Goal: Task Accomplishment & Management: Manage account settings

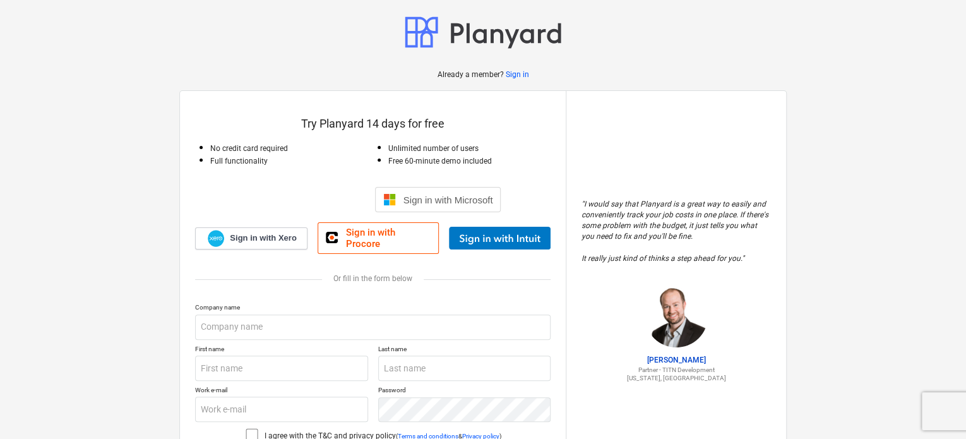
scroll to position [63, 0]
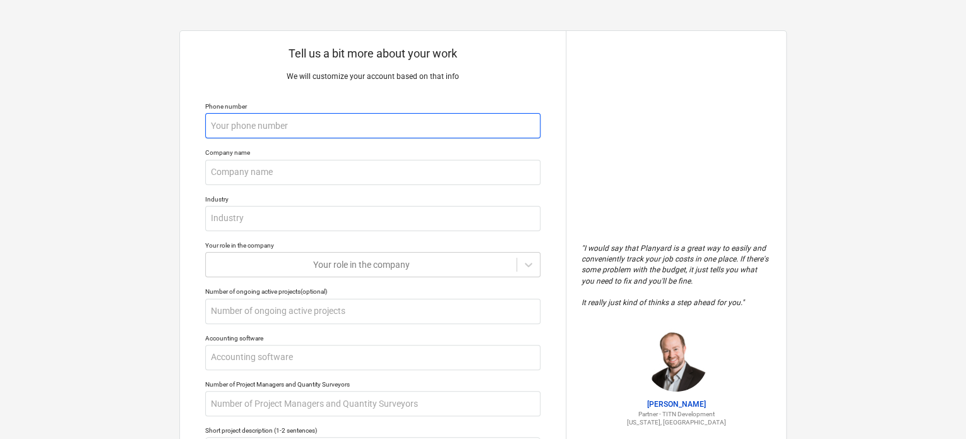
click at [258, 130] on input "text" at bounding box center [372, 125] width 335 height 25
type textarea "x"
type input "6"
type textarea "x"
type input "61"
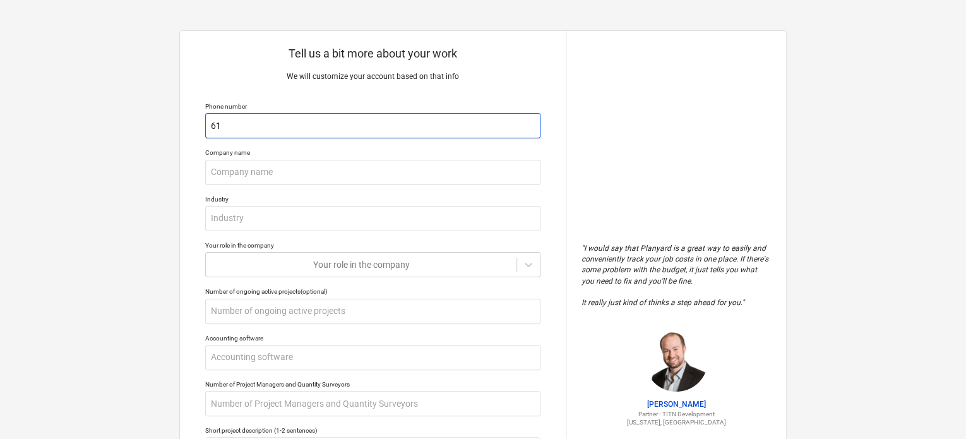
type textarea "x"
type input "614"
type textarea "x"
type input "6143"
type textarea "x"
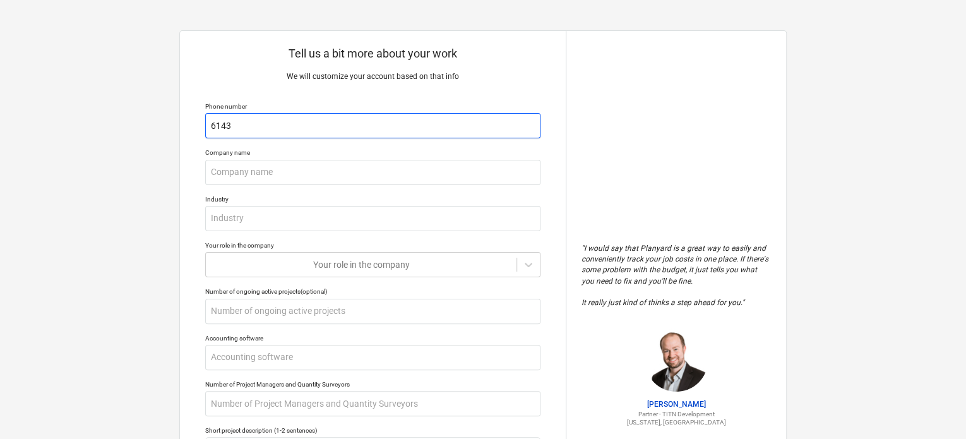
type input "61434"
type textarea "x"
type input "614349"
type textarea "x"
type input "6143497"
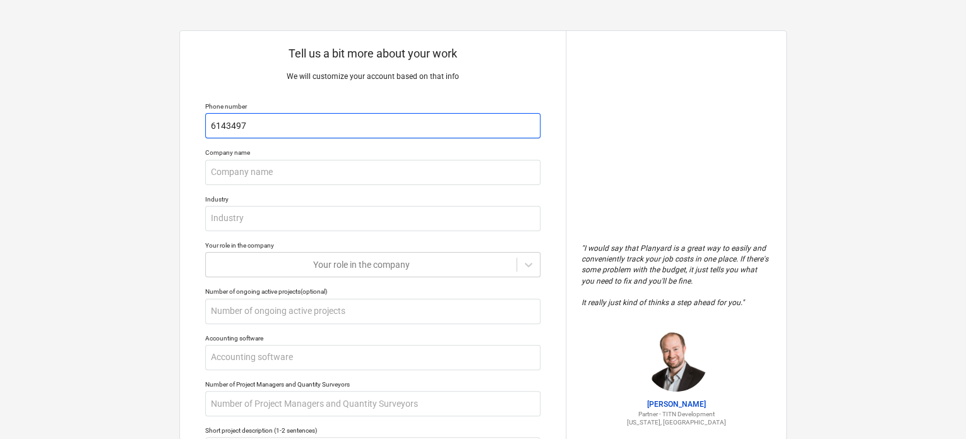
type textarea "x"
type input "61434972"
type textarea "x"
type input "614349725"
type textarea "x"
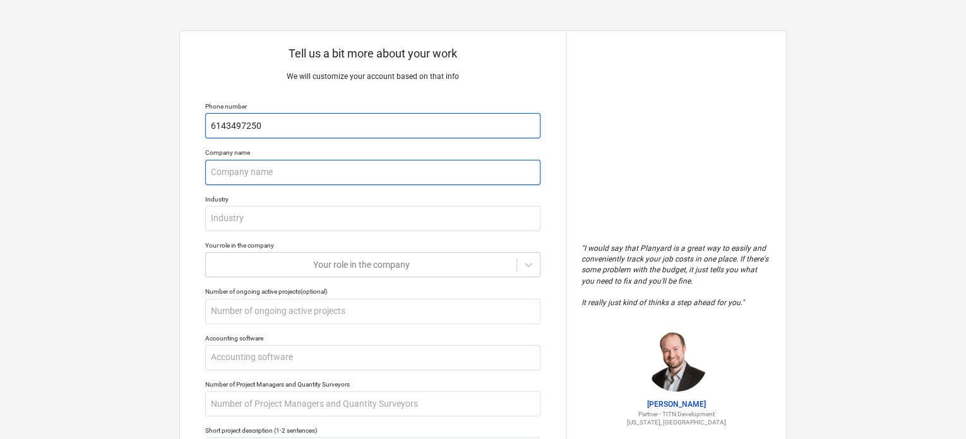
type input "6143497250"
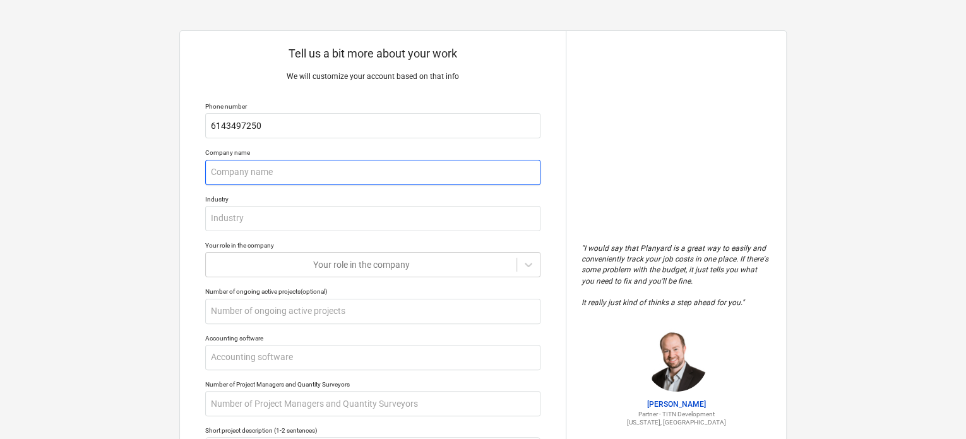
click at [257, 177] on input "text" at bounding box center [372, 172] width 335 height 25
type textarea "x"
type input "R"
type textarea "x"
type input "Ru"
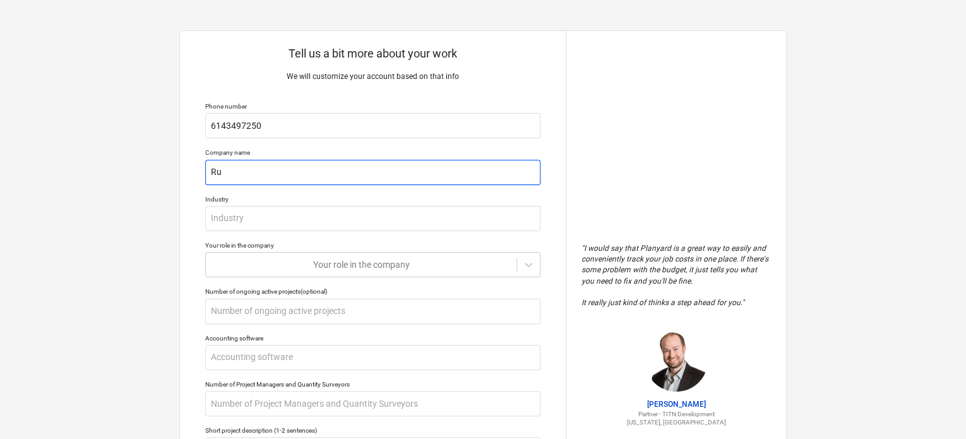
type textarea "x"
type input "Run"
type textarea "x"
type input "Runn"
type textarea "x"
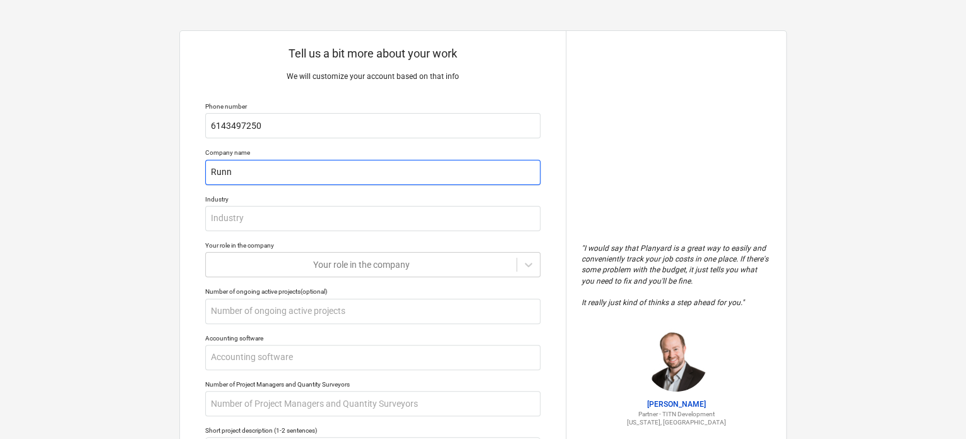
type input "Runni"
type textarea "x"
type input "Runnin"
type textarea "x"
type input "Running"
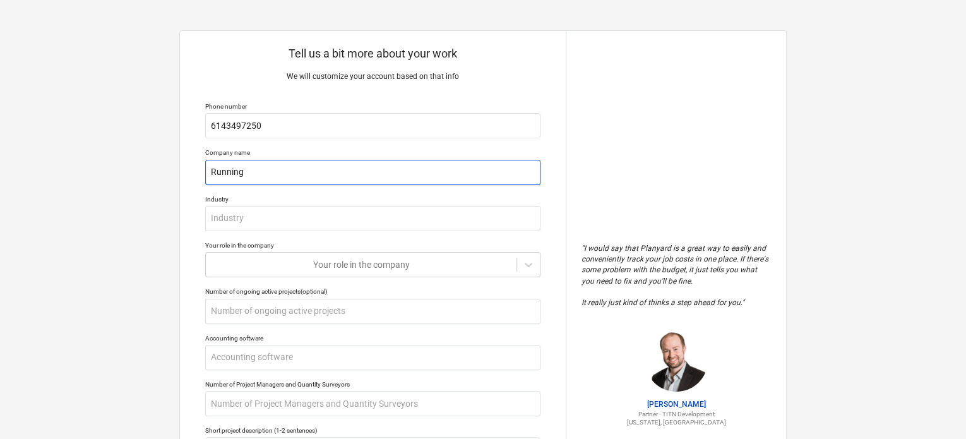
type textarea "x"
type input "Running"
type textarea "x"
type input "Running D"
type textarea "x"
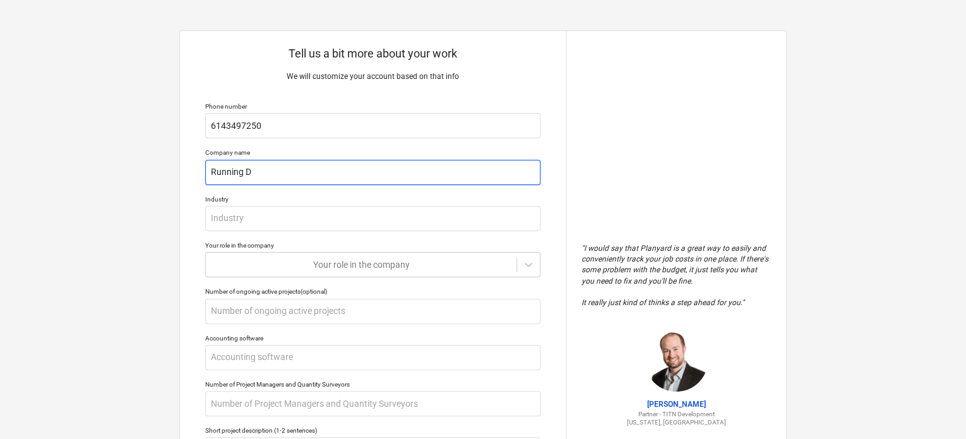
type input "Running Di"
type textarea "x"
type input "Running Dime"
type textarea "x"
type input "Running Dimens"
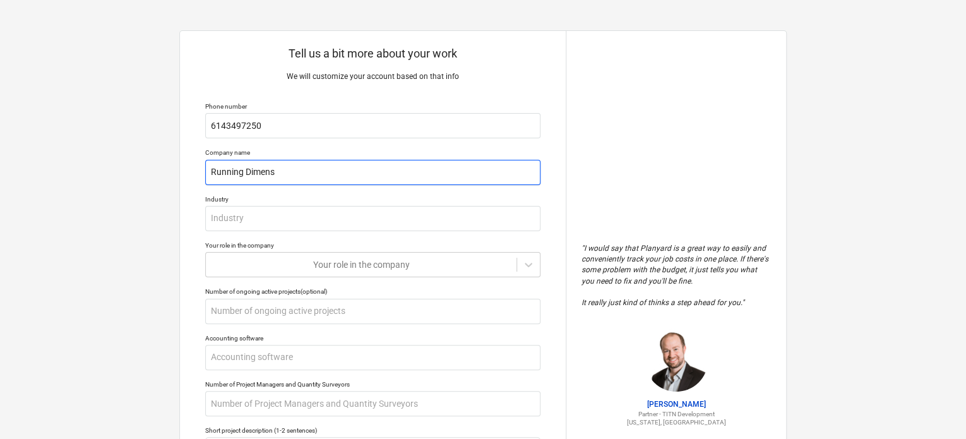
type textarea "x"
type input "Running Dimensi"
type textarea "x"
type input "Running Dimension"
type textarea "x"
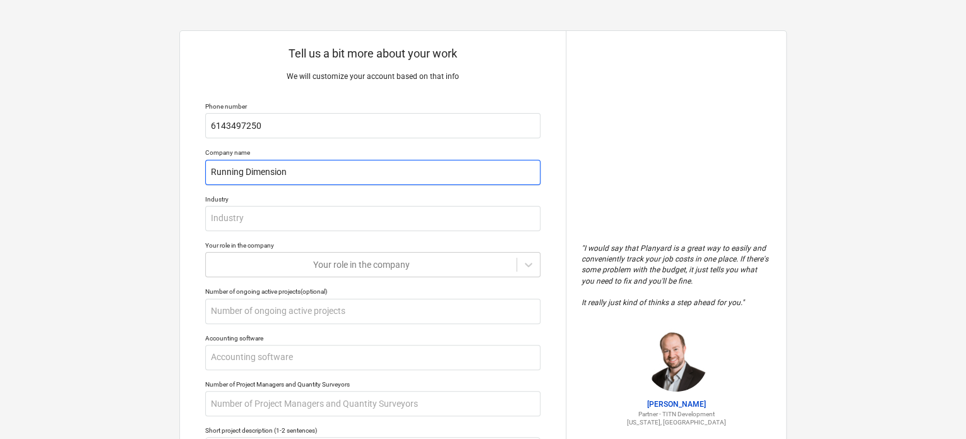
type input "Running Dimension"
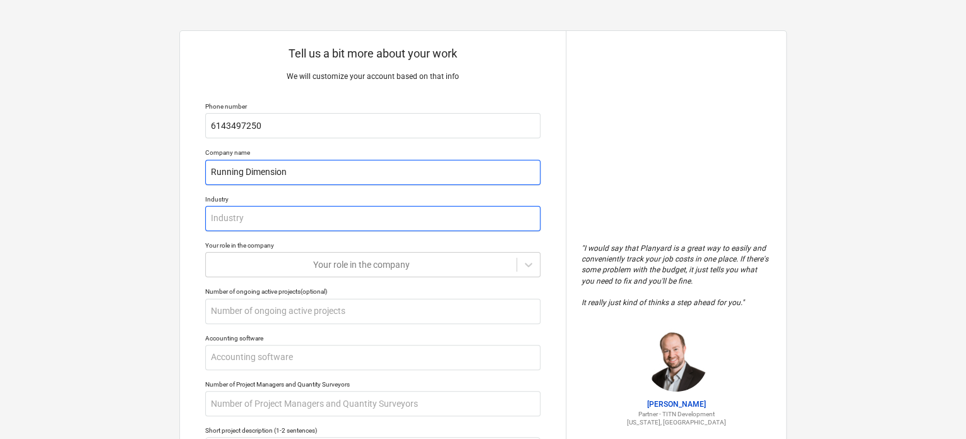
type textarea "x"
type input "M"
type textarea "x"
type input "Mi"
type textarea "x"
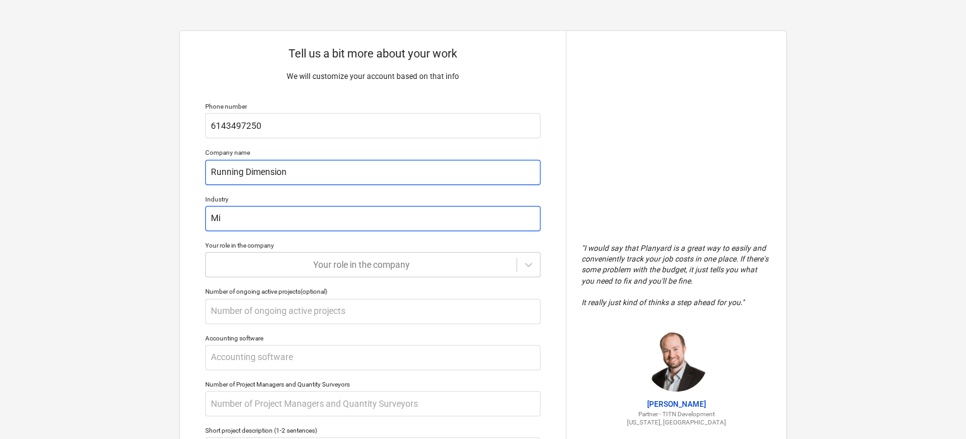
type input "Min"
type textarea "x"
type input "Mine"
type textarea "x"
type input "Miner"
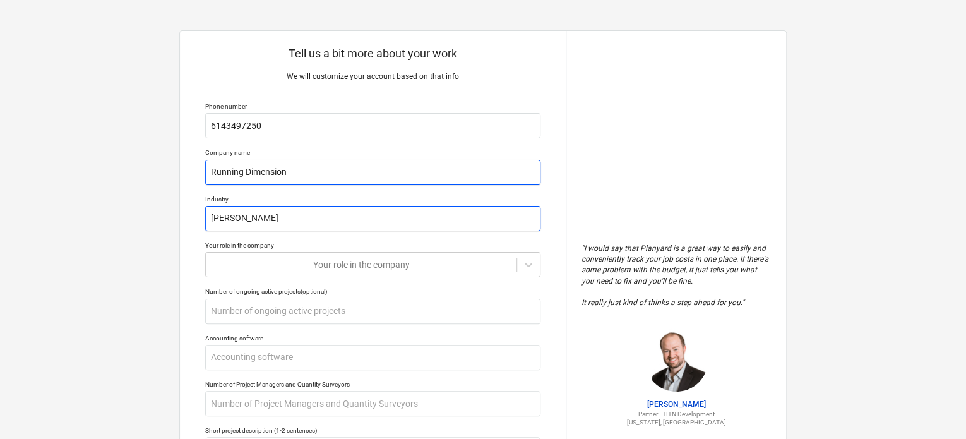
type textarea "x"
type input "Mineri"
type textarea "x"
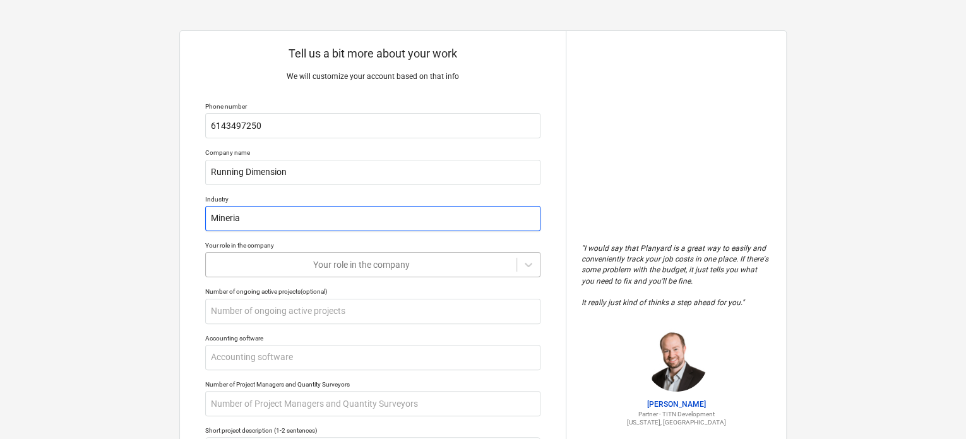
type input "Mineria"
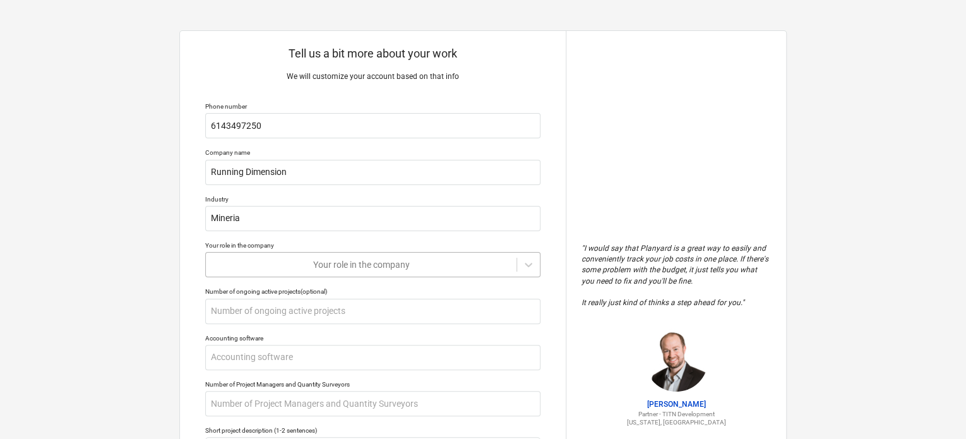
click at [283, 267] on body "Tell us a bit more about your work We will customize your account based on that…" at bounding box center [483, 225] width 966 height 451
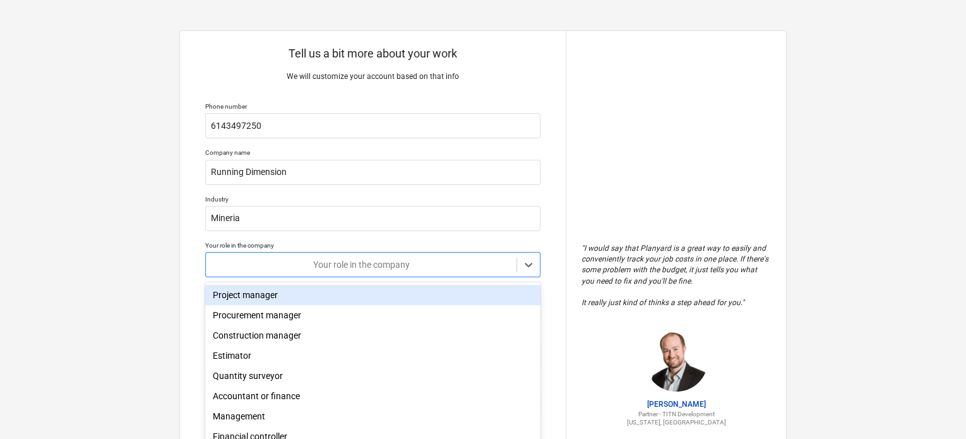
scroll to position [38, 0]
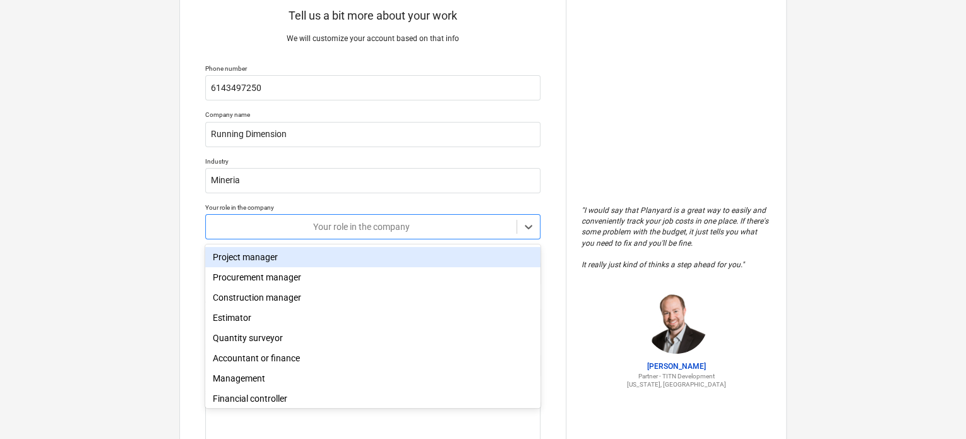
click at [288, 260] on div "Project manager" at bounding box center [372, 257] width 335 height 20
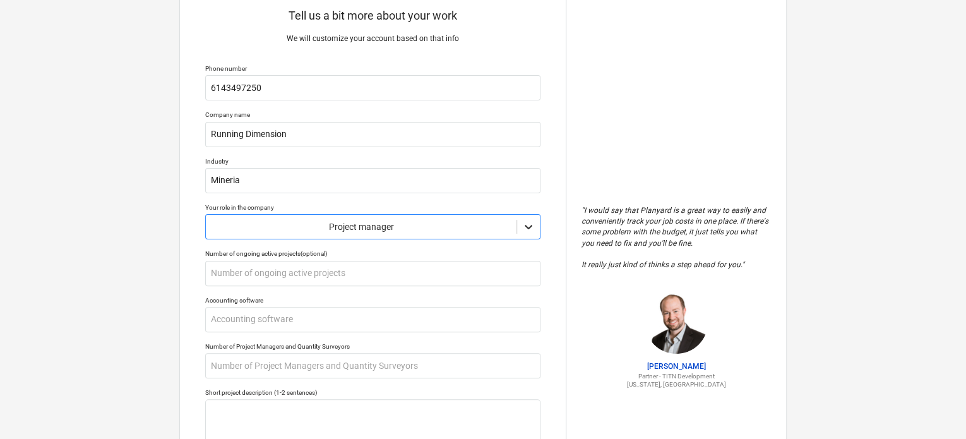
click at [537, 230] on div at bounding box center [528, 226] width 23 height 23
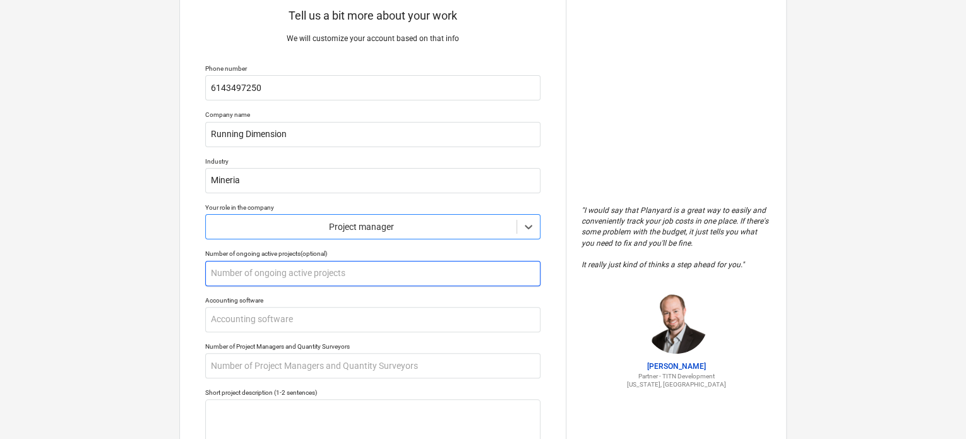
scroll to position [101, 0]
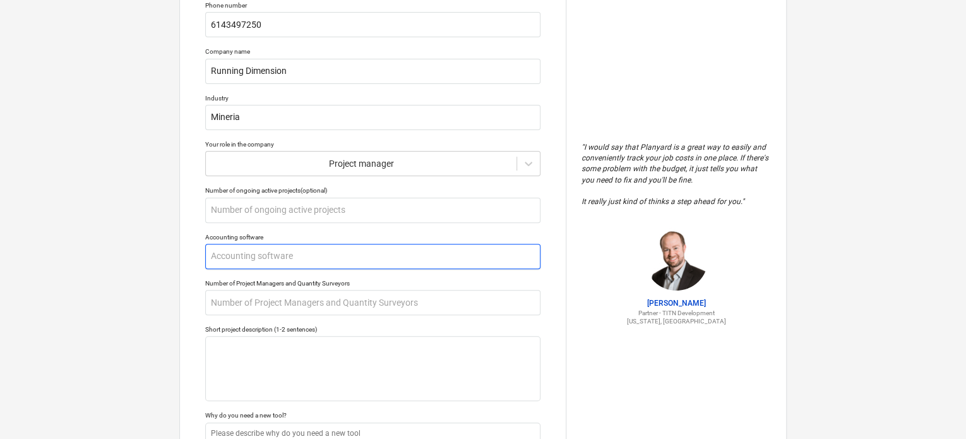
click at [350, 257] on input "text" at bounding box center [372, 256] width 335 height 25
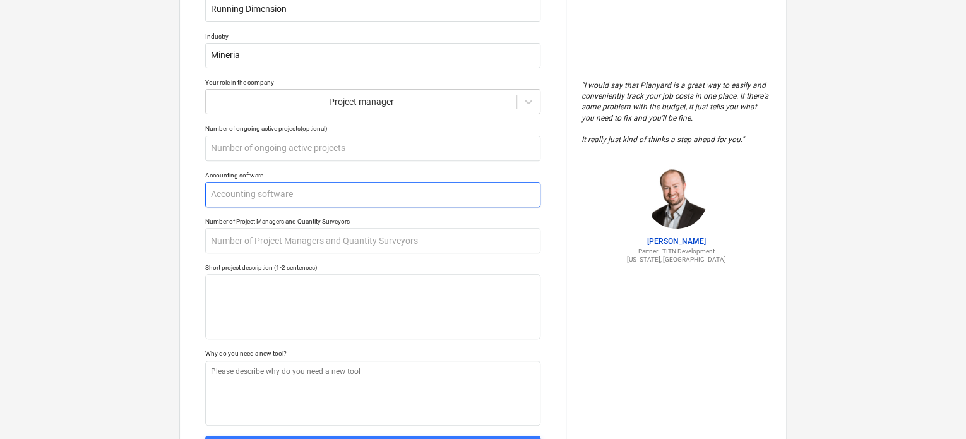
scroll to position [164, 0]
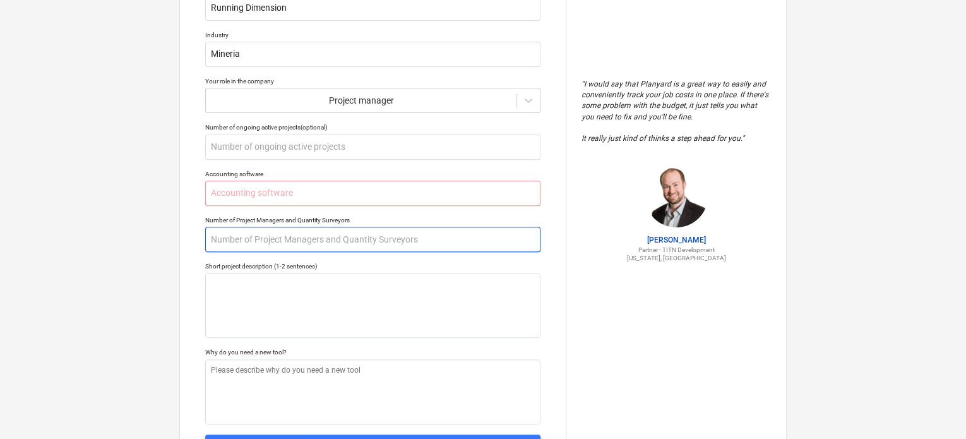
click at [364, 241] on input "text" at bounding box center [372, 239] width 335 height 25
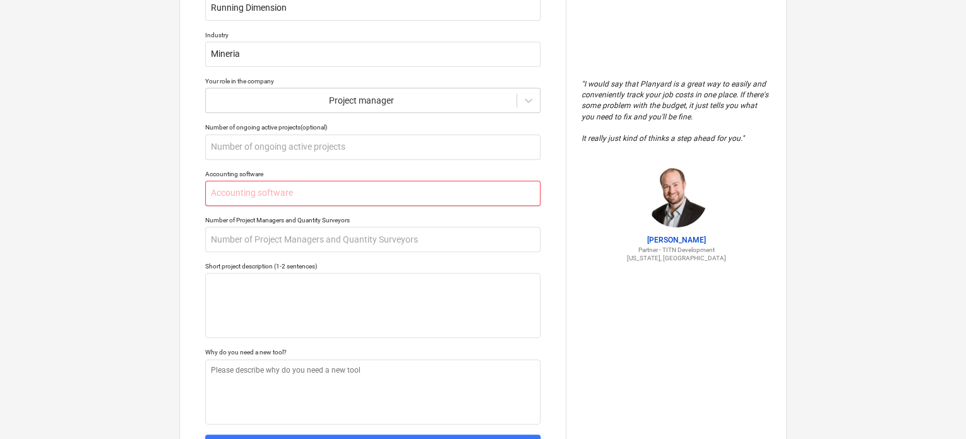
click at [372, 195] on input "text" at bounding box center [372, 193] width 335 height 25
drag, startPoint x: 271, startPoint y: 170, endPoint x: 207, endPoint y: 172, distance: 64.4
click at [207, 172] on div "Accounting software" at bounding box center [372, 174] width 335 height 8
click at [229, 198] on input "text" at bounding box center [372, 193] width 335 height 25
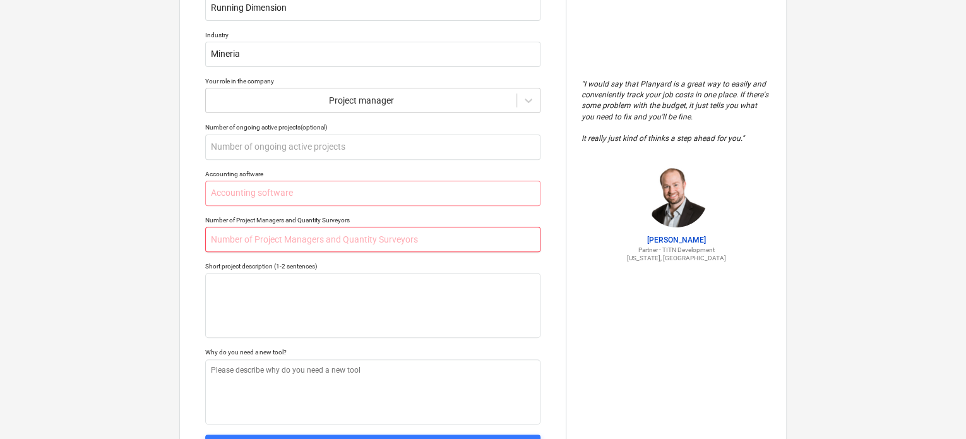
click at [244, 241] on input "text" at bounding box center [372, 239] width 335 height 25
type textarea "x"
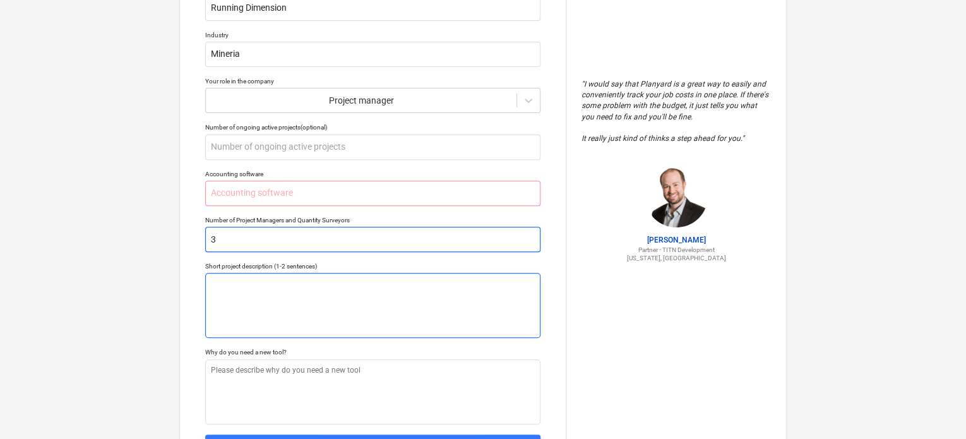
type input "3"
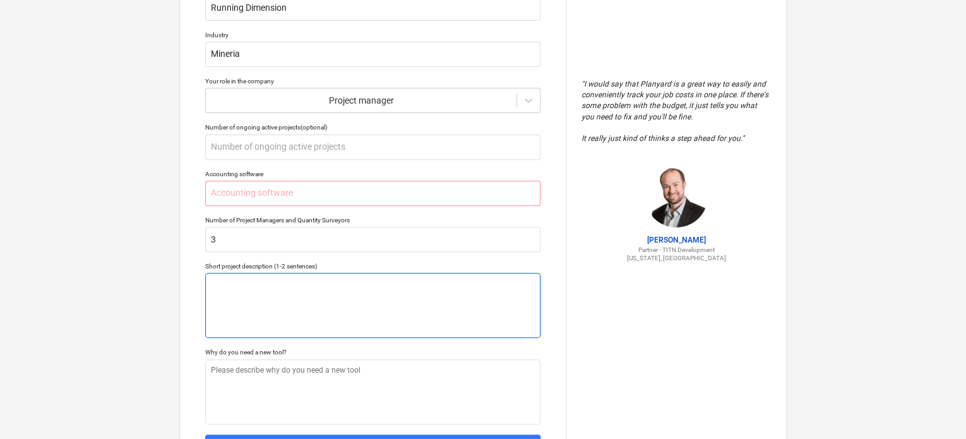
click at [256, 290] on textarea at bounding box center [372, 305] width 335 height 65
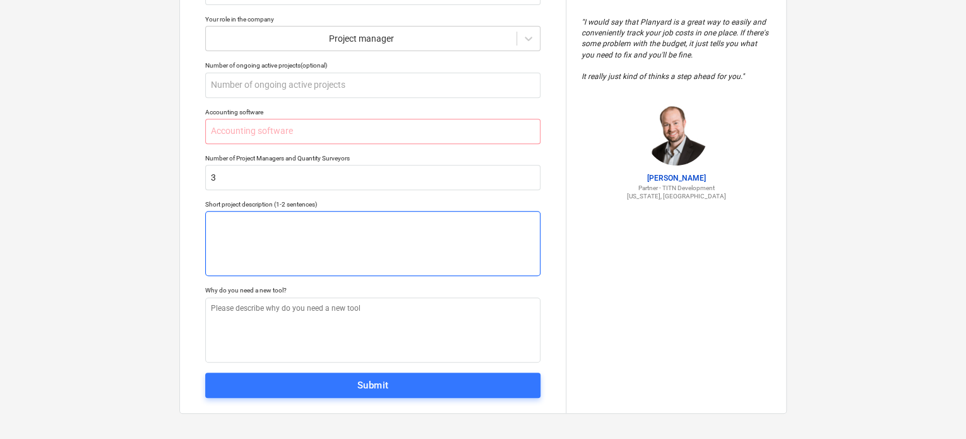
scroll to position [227, 0]
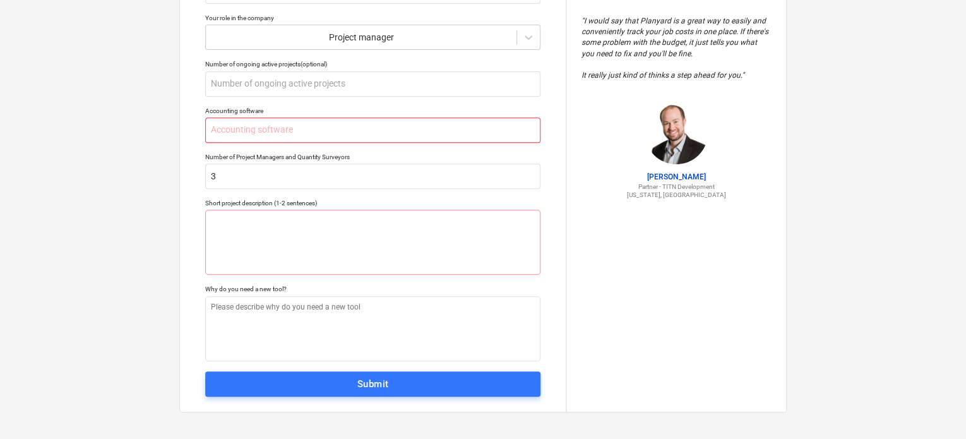
click at [256, 131] on input "text" at bounding box center [372, 129] width 335 height 25
click at [259, 138] on input "text" at bounding box center [372, 129] width 335 height 25
type textarea "x"
type input "C"
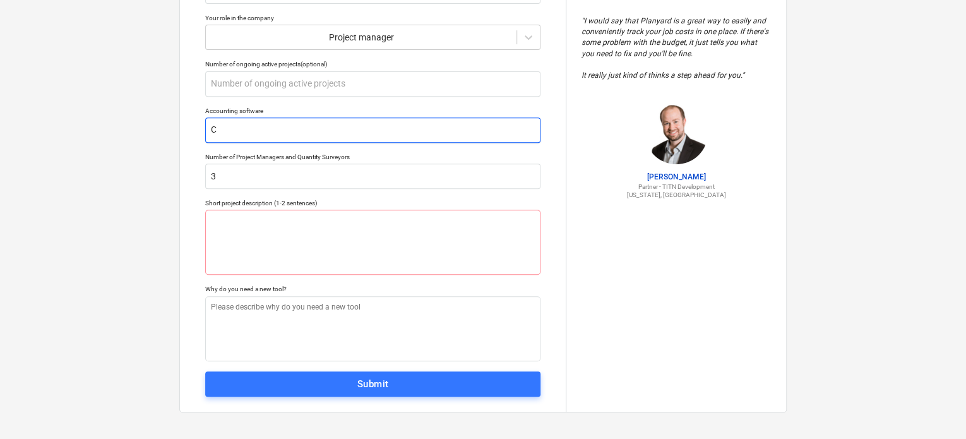
type textarea "x"
type input "Co"
type textarea "x"
type input "Cont"
type textarea "x"
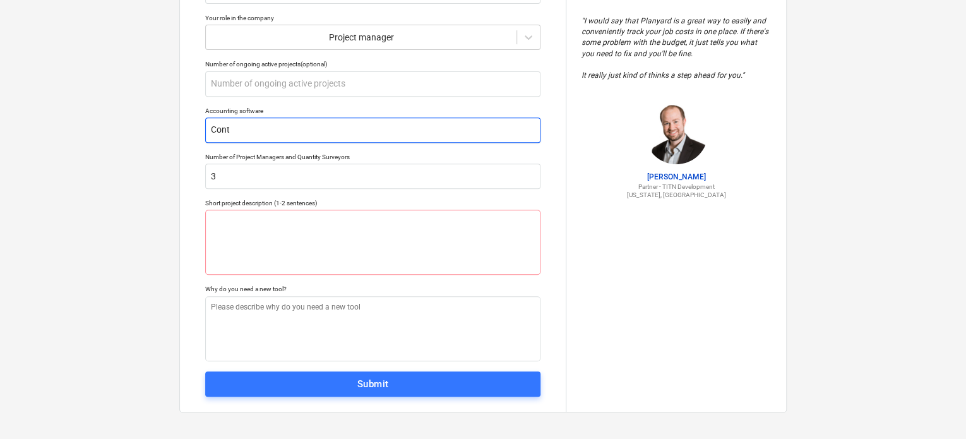
type input "Contp"
type textarea "x"
type input "Contpa"
type textarea "x"
type input "Contpaq"
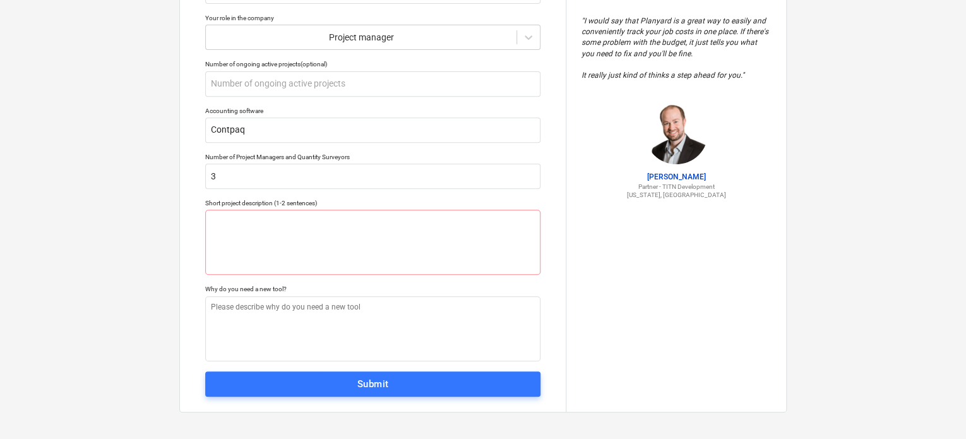
click at [556, 224] on div "Tell us a bit more about your work We will customize your account based on that…" at bounding box center [373, 108] width 386 height 608
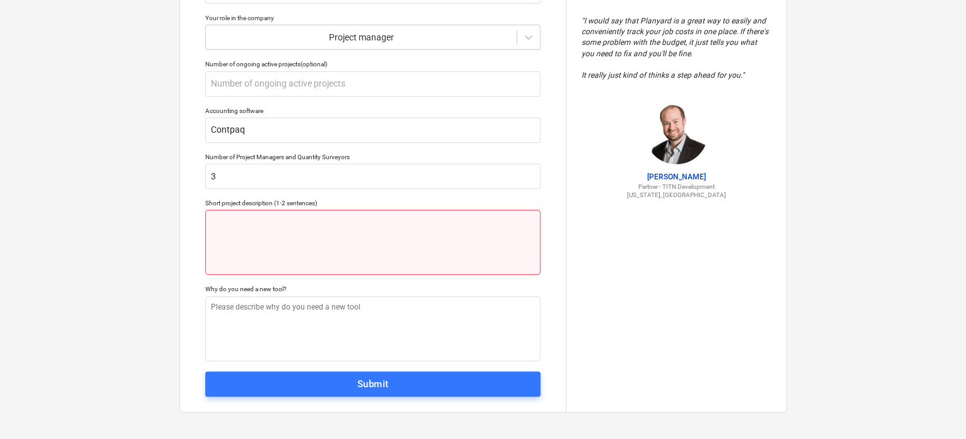
click at [294, 234] on textarea at bounding box center [372, 242] width 335 height 65
type textarea "x"
type textarea "R"
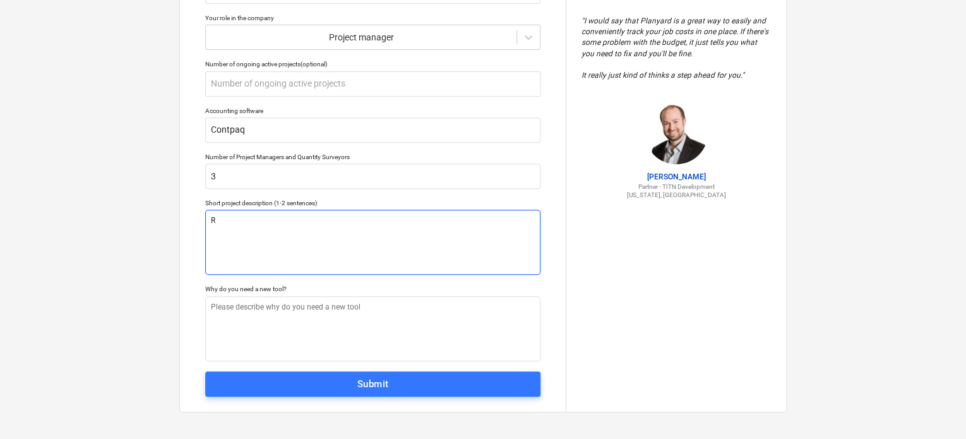
type textarea "x"
type textarea "Re"
type textarea "x"
type textarea "Re"
type textarea "x"
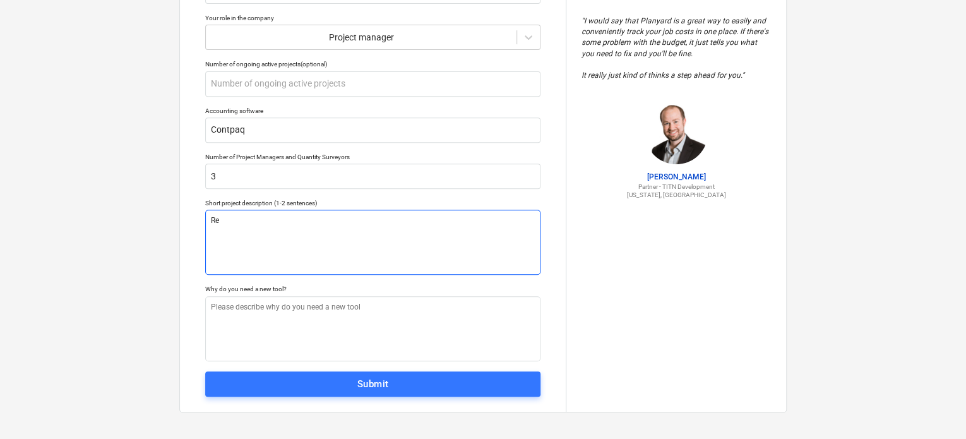
type textarea "Re c"
type textarea "x"
type textarea "Re co"
type textarea "x"
type textarea "Re con"
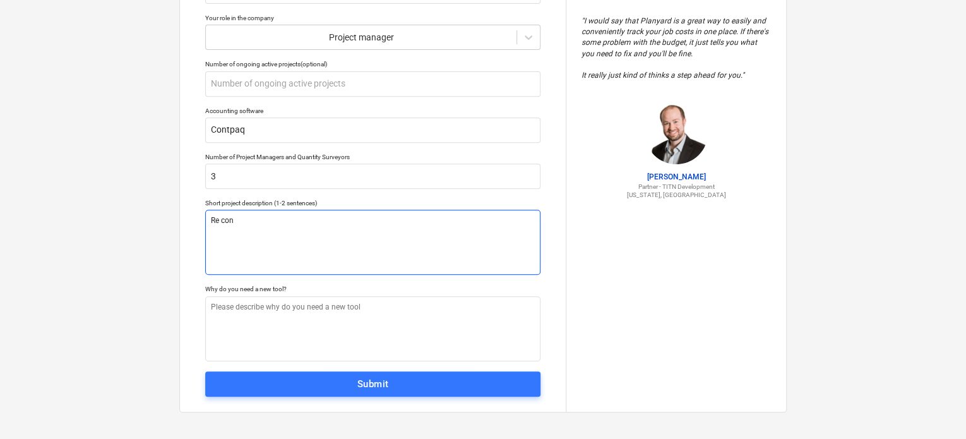
type textarea "x"
type textarea "Re cons"
type textarea "x"
type textarea "Re const"
type textarea "x"
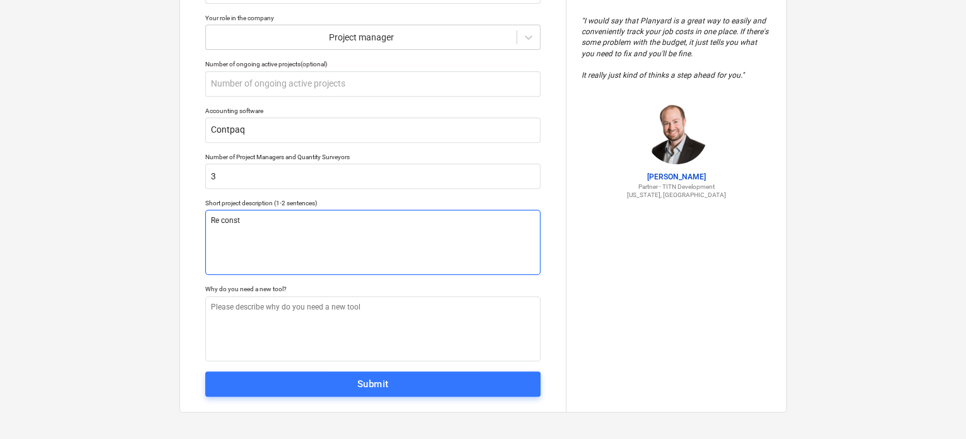
type textarea "Re constr"
type textarea "x"
type textarea "Re constru"
type textarea "x"
type textarea "Re construc"
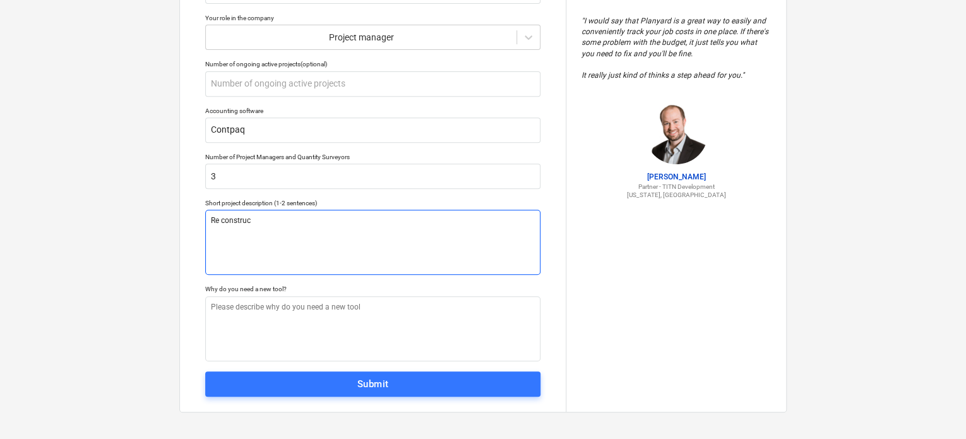
type textarea "x"
type textarea "Re construcc"
type textarea "x"
type textarea "Re construcci"
type textarea "x"
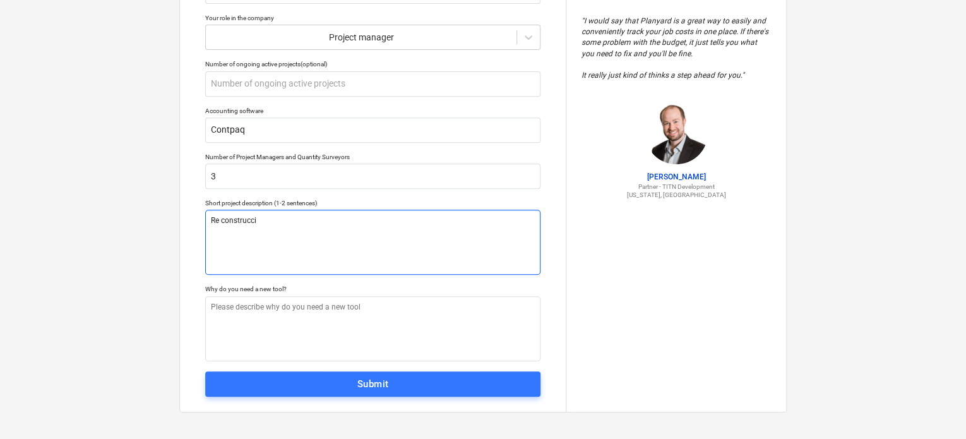
type textarea "Re construcció"
type textarea "x"
type textarea "Re construcción"
type textarea "x"
type textarea "Re construcción d"
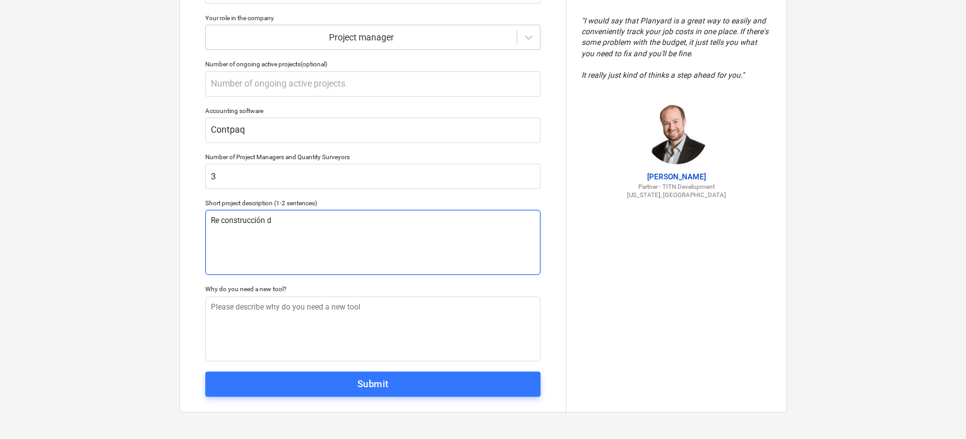
type textarea "x"
type textarea "Re construcción de"
type textarea "x"
type textarea "Re construcción de"
type textarea "x"
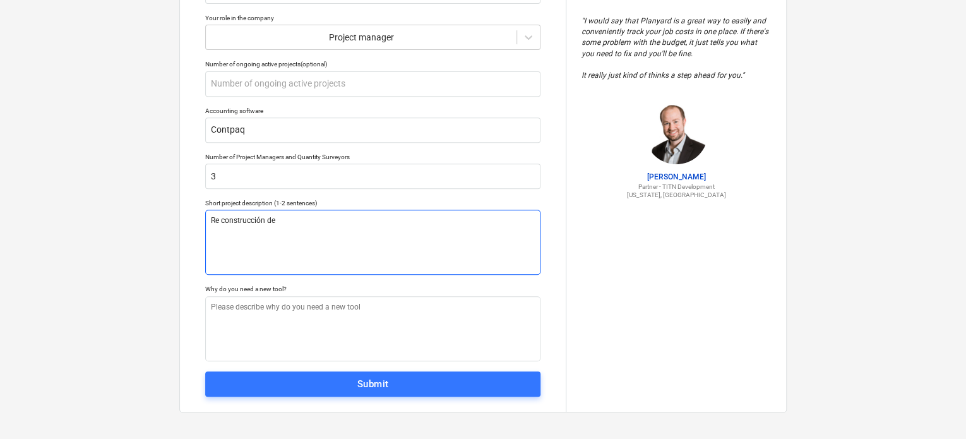
type textarea "Re construcción de t"
type textarea "x"
type textarea "Re construcción de ti"
type textarea "x"
type textarea "Re construcción de tir"
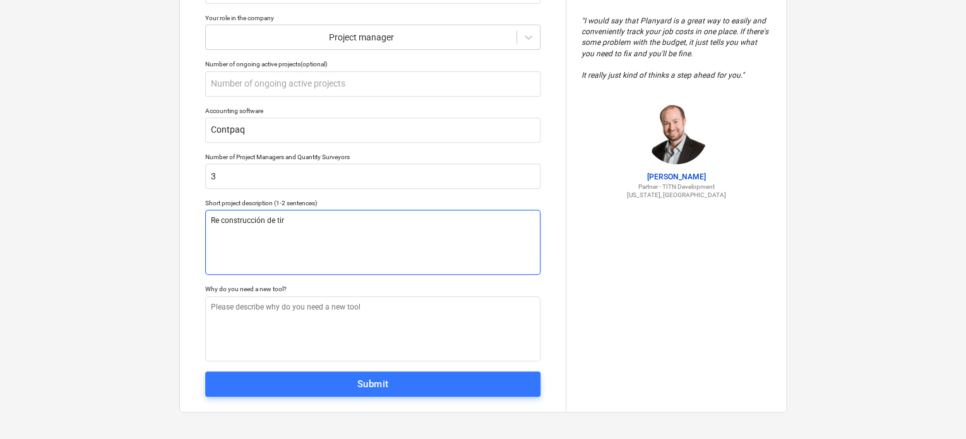
type textarea "x"
type textarea "Re construcción de tiro"
type textarea "x"
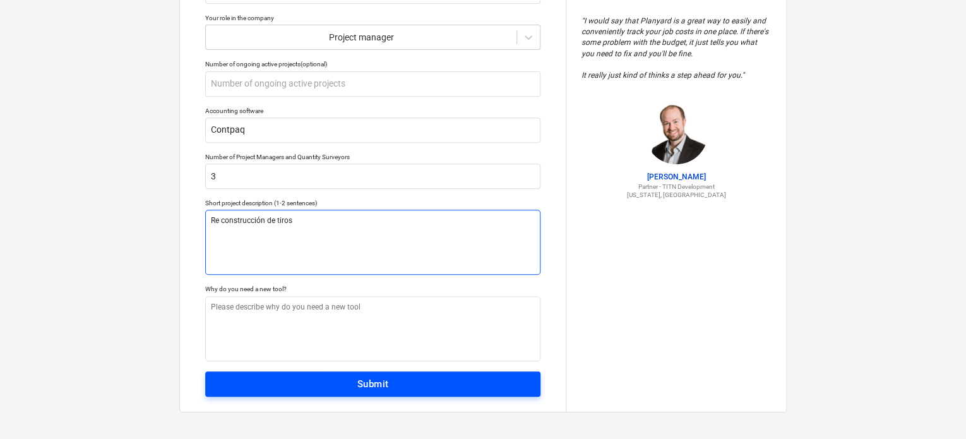
type textarea "Re construcción de tiros"
click at [379, 389] on div "Submit" at bounding box center [373, 384] width 32 height 16
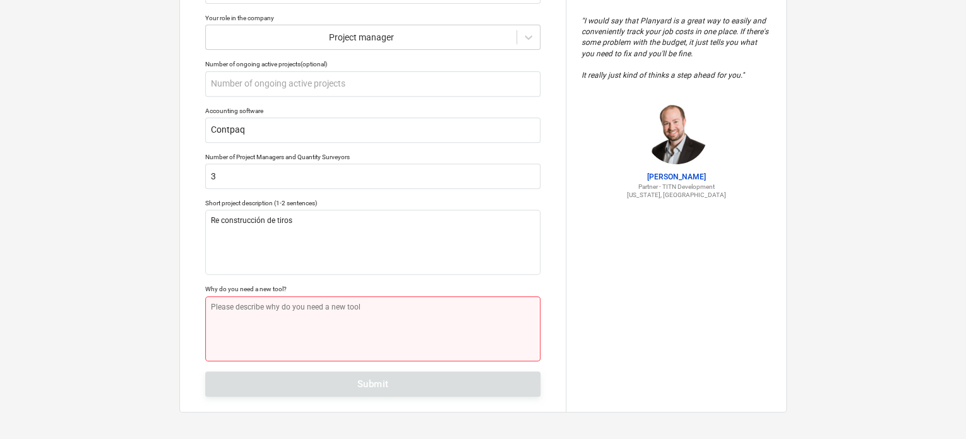
click at [369, 325] on textarea at bounding box center [372, 328] width 335 height 65
type textarea "x"
type textarea "C"
type textarea "x"
type textarea "Co"
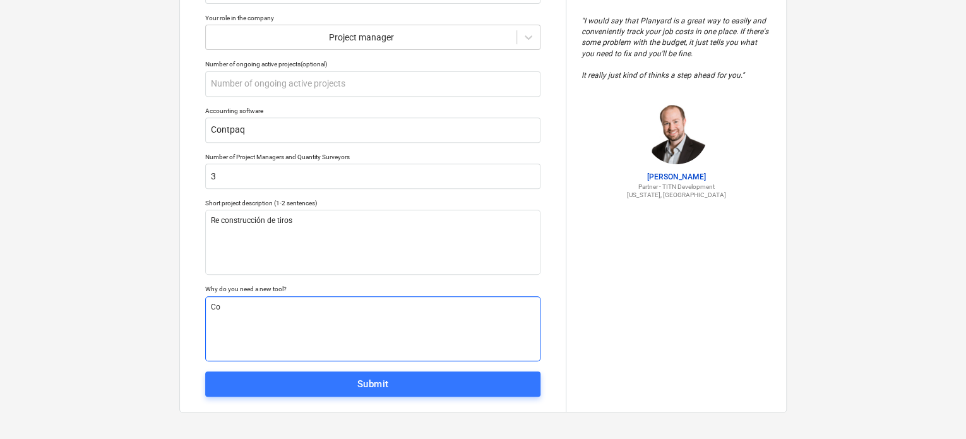
type textarea "x"
type textarea "Con"
type textarea "x"
type textarea "Cont"
type textarea "x"
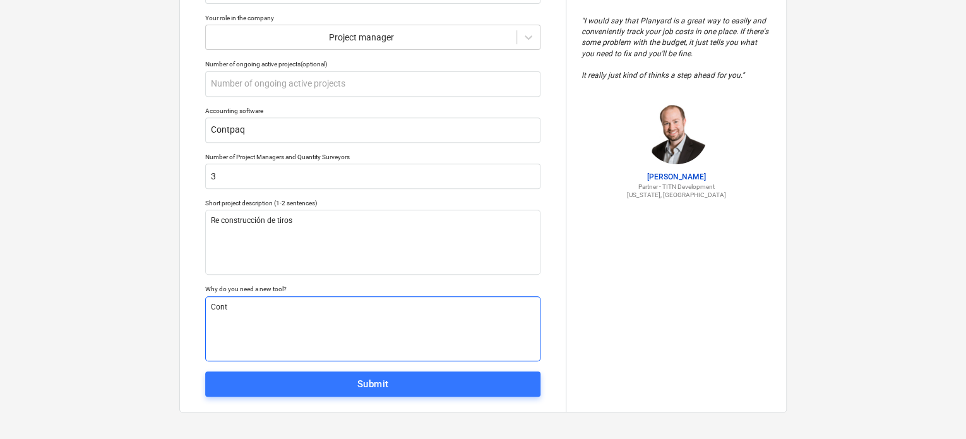
type textarea "Contr"
type textarea "x"
type textarea "Contro"
type textarea "x"
type textarea "Control"
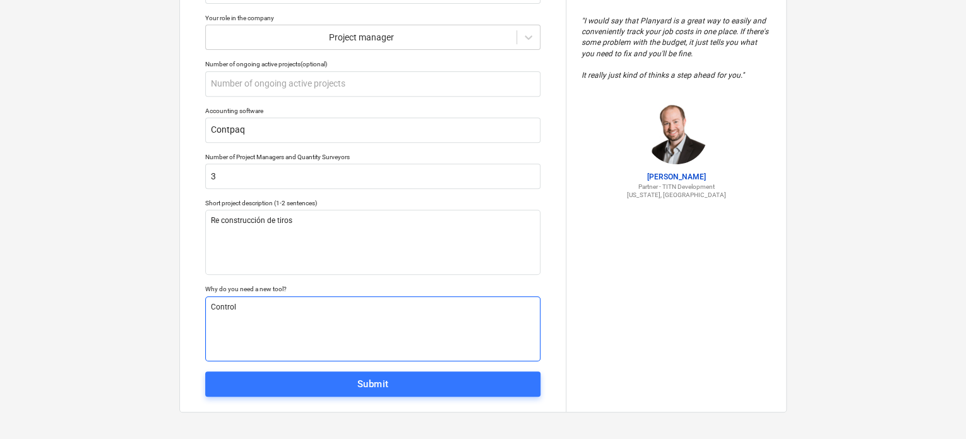
type textarea "x"
type textarea "Control d"
type textarea "x"
type textarea "Control de"
type textarea "x"
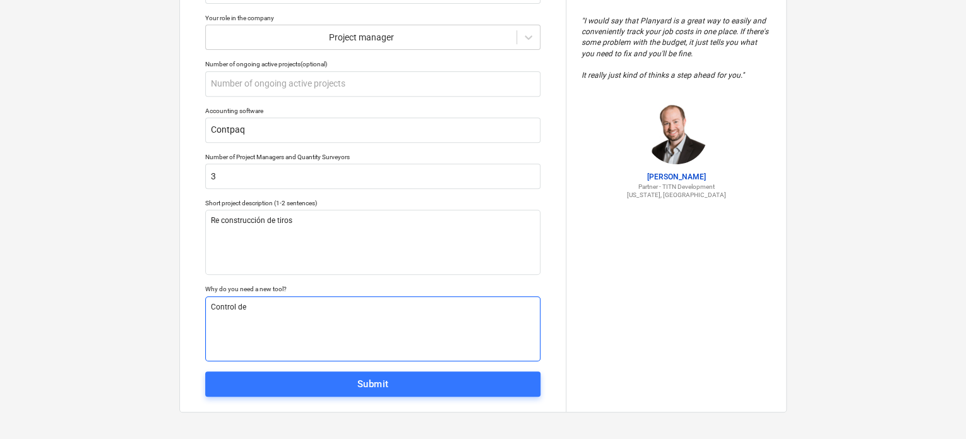
type textarea "Control de p"
type textarea "x"
type textarea "Control de pr"
type textarea "x"
type textarea "Control de pre"
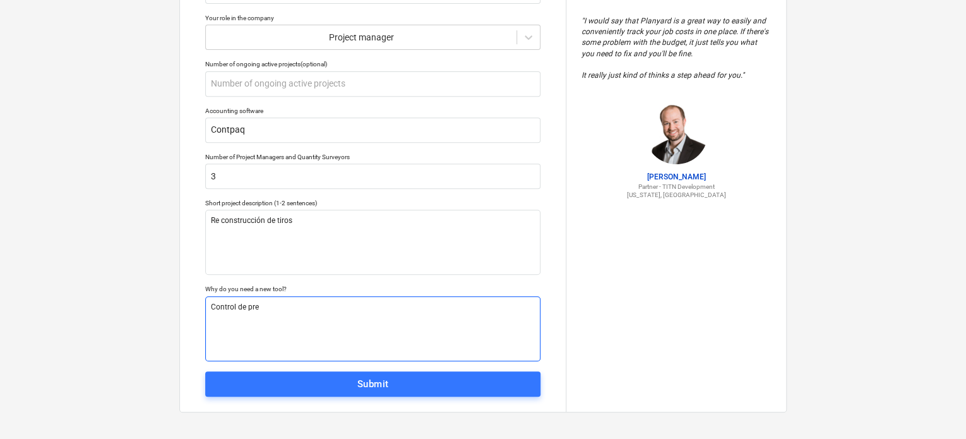
type textarea "x"
type textarea "Control de presu"
type textarea "x"
type textarea "Control de presupu"
type textarea "x"
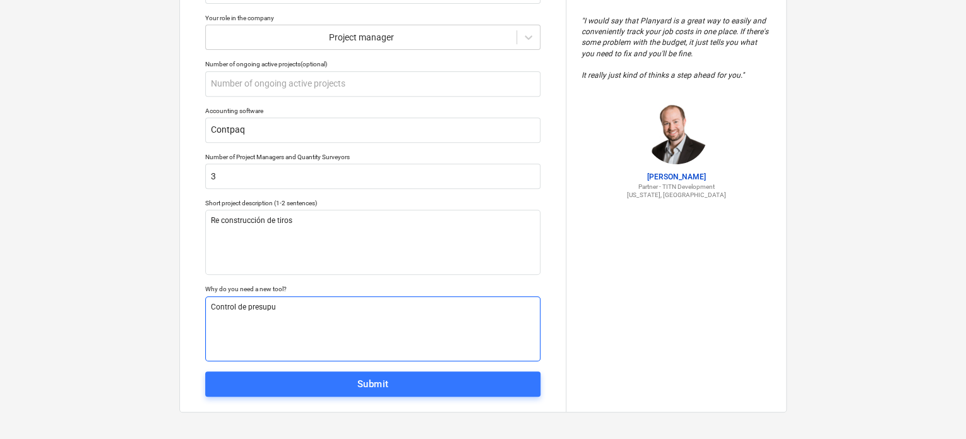
type textarea "Control de presupus"
type textarea "x"
type textarea "Control de presupuse"
type textarea "x"
type textarea "Control de presupuseto"
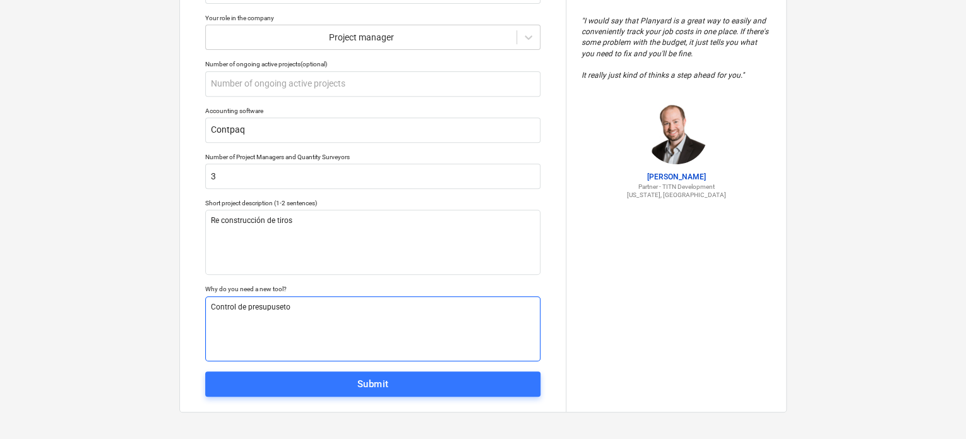
type textarea "x"
type textarea "Control de presupuset"
type textarea "x"
type textarea "Control de presupuse"
type textarea "x"
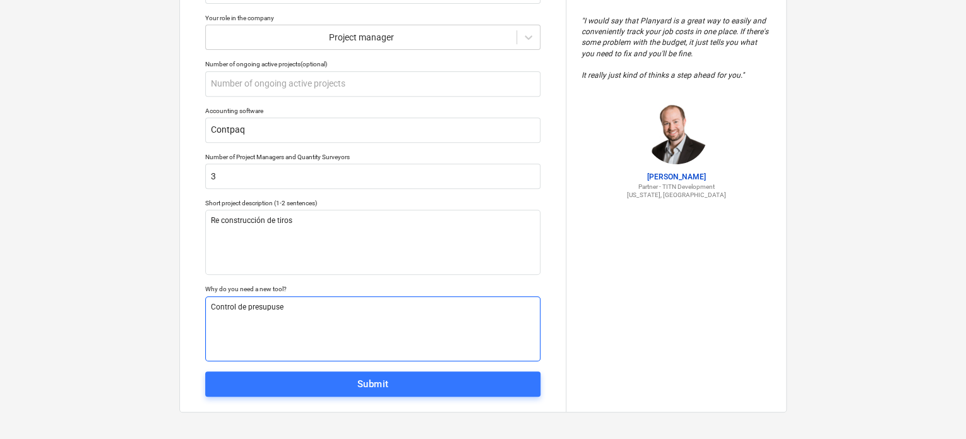
type textarea "Control de presupus"
type textarea "x"
type textarea "Control de presupue"
type textarea "x"
type textarea "Control de presupues"
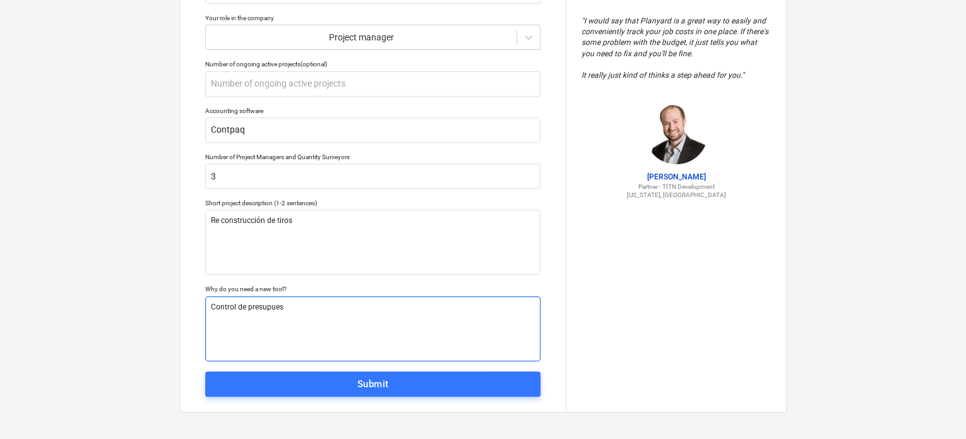
type textarea "x"
type textarea "Control de presupuesto"
type textarea "x"
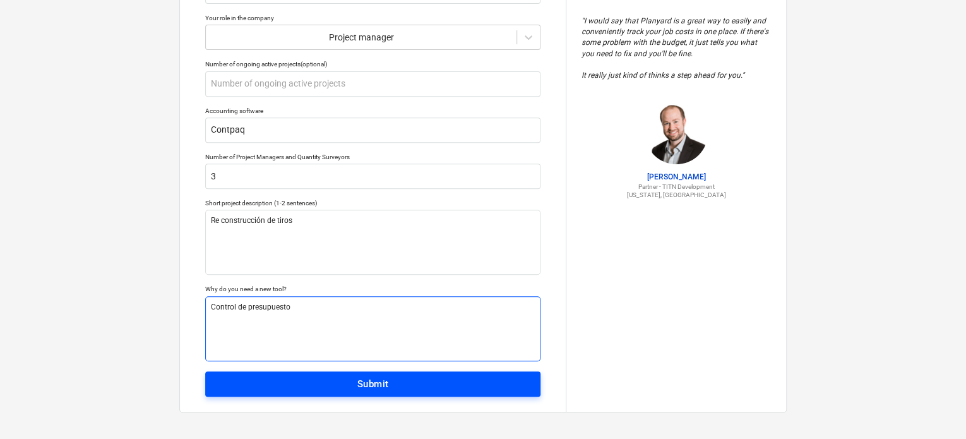
type textarea "Control de presupuesto"
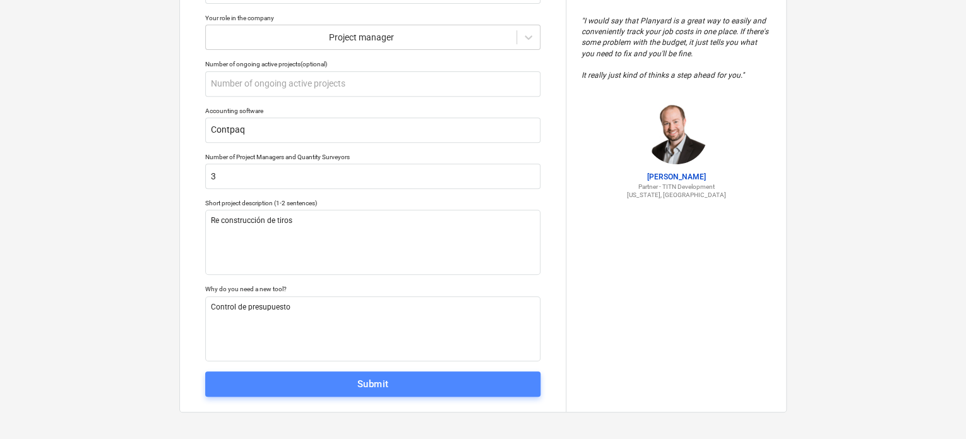
click at [393, 378] on span "Submit" at bounding box center [372, 384] width 307 height 16
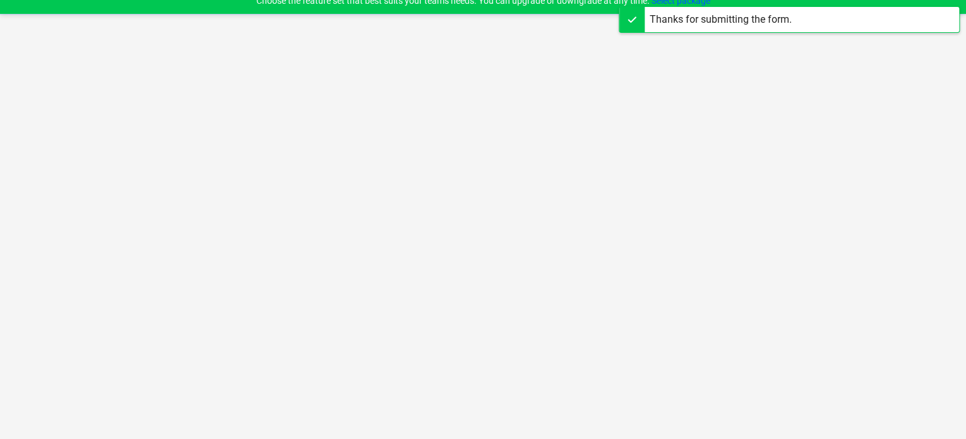
scroll to position [12, 0]
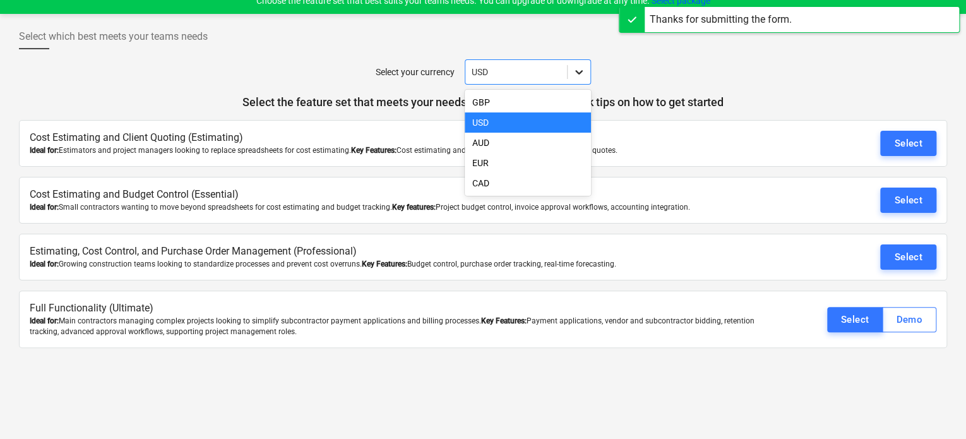
click at [584, 73] on icon at bounding box center [579, 72] width 13 height 13
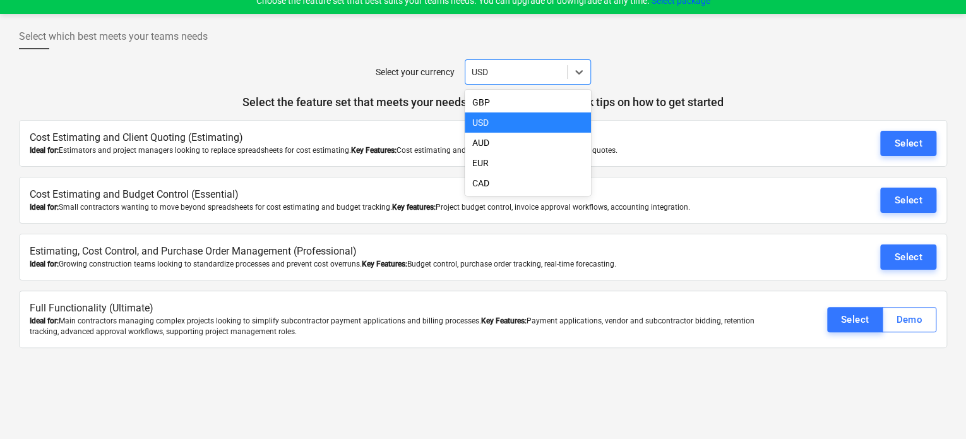
click at [542, 128] on div "USD" at bounding box center [528, 122] width 126 height 20
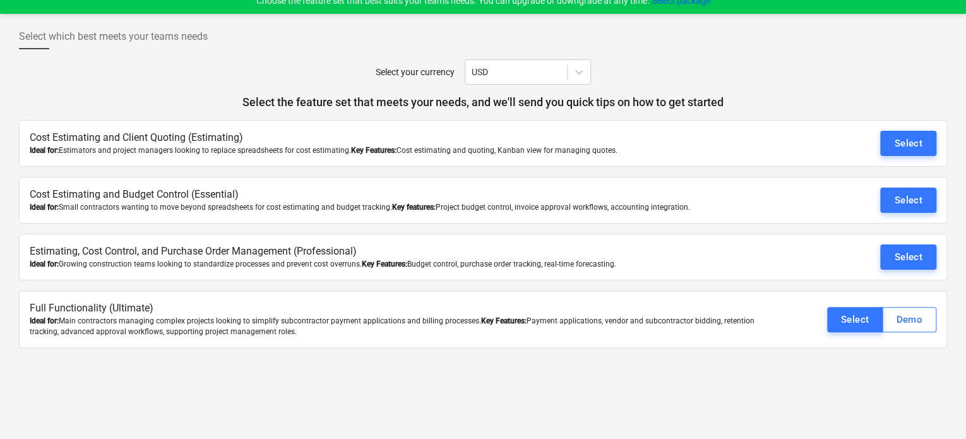
drag, startPoint x: 621, startPoint y: 152, endPoint x: 18, endPoint y: 141, distance: 603.1
click at [19, 141] on div "Cost Estimating and Client Quoting (Estimating) Ideal for: Estimators and proje…" at bounding box center [483, 143] width 928 height 47
copy div "Cost Estimating and Client Quoting (Estimating) Ideal for: Estimators and proje…"
click at [217, 202] on div "Ideal for: Small contractors wanting to move beyond spreadsheets for cost estim…" at bounding box center [408, 207] width 756 height 11
drag, startPoint x: 693, startPoint y: 206, endPoint x: 28, endPoint y: 193, distance: 665.0
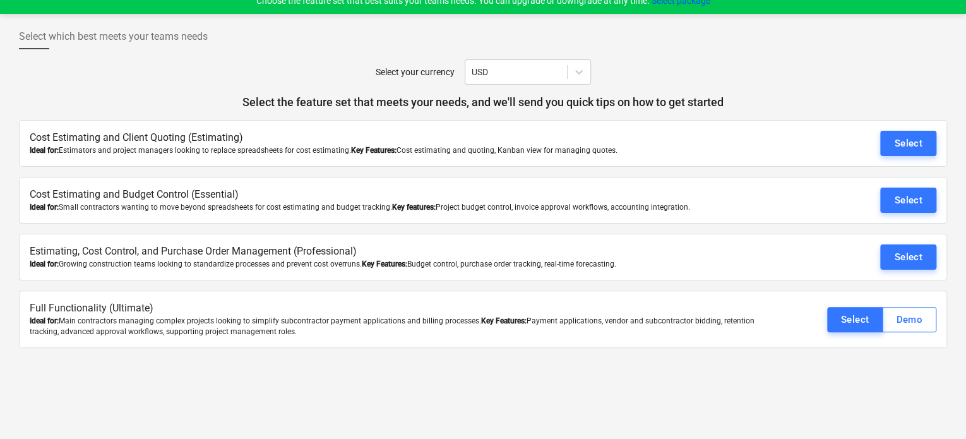
click at [28, 193] on div "Cost Estimating and Budget Control (Essential) Ideal for: Small contractors wan…" at bounding box center [483, 200] width 928 height 47
copy div "Cost Estimating and Budget Control (Essential) Ideal for: Small contractors wan…"
click at [707, 196] on p "Cost Estimating and Budget Control (Essential)" at bounding box center [408, 195] width 756 height 15
drag, startPoint x: 651, startPoint y: 263, endPoint x: 30, endPoint y: 249, distance: 621.4
click at [30, 249] on div "Estimating, Cost Control, and Purchase Order Management (Professional) Ideal fo…" at bounding box center [408, 256] width 756 height 25
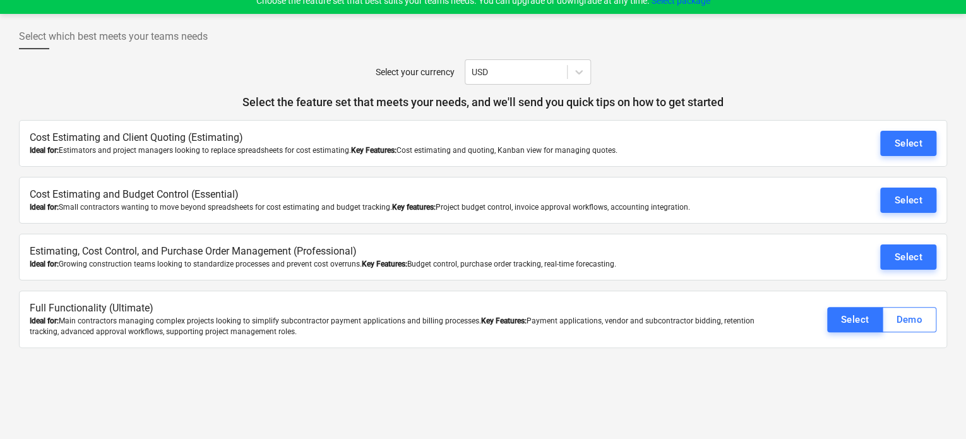
click at [361, 196] on p "Cost Estimating and Budget Control (Essential)" at bounding box center [408, 195] width 756 height 15
click at [903, 203] on div "Select" at bounding box center [908, 200] width 28 height 16
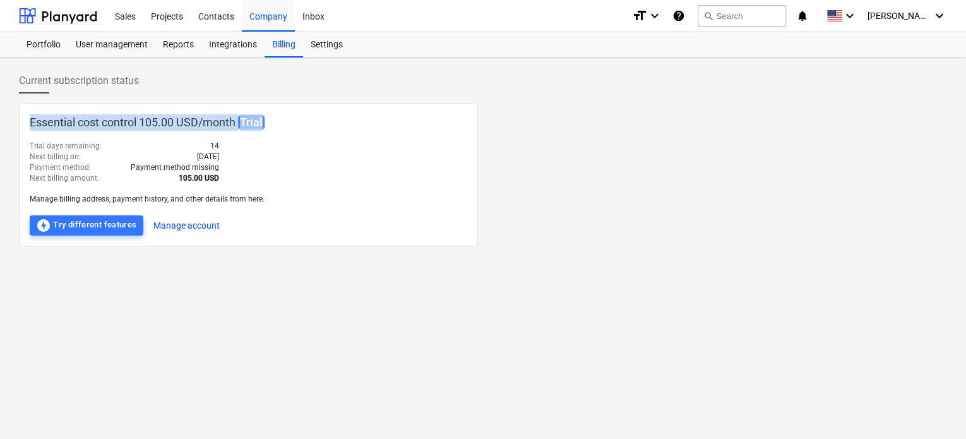
drag, startPoint x: 278, startPoint y: 118, endPoint x: 32, endPoint y: 123, distance: 246.3
click at [32, 123] on p "Essential cost control 105.00 USD / month Trial" at bounding box center [249, 122] width 438 height 16
copy p "Essential cost control 105.00 USD / month Trial"
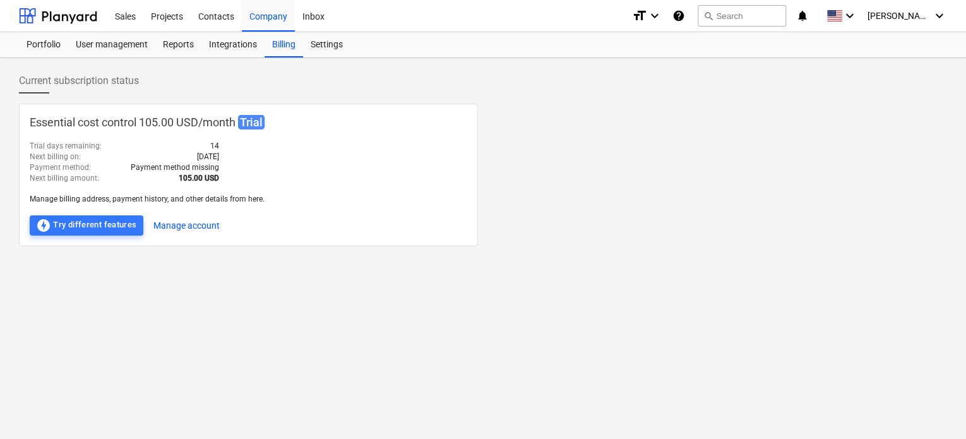
click at [360, 146] on div "Essential cost control 105.00 USD / month Trial Trial days remaining : 14 Next …" at bounding box center [248, 175] width 459 height 143
click at [121, 223] on div "offline_bolt Try different features" at bounding box center [86, 225] width 101 height 15
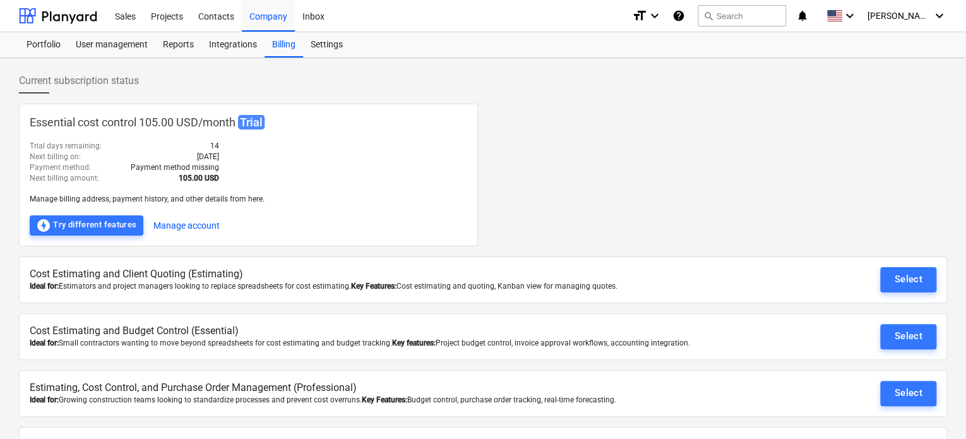
click at [897, 331] on div "Select" at bounding box center [908, 336] width 28 height 16
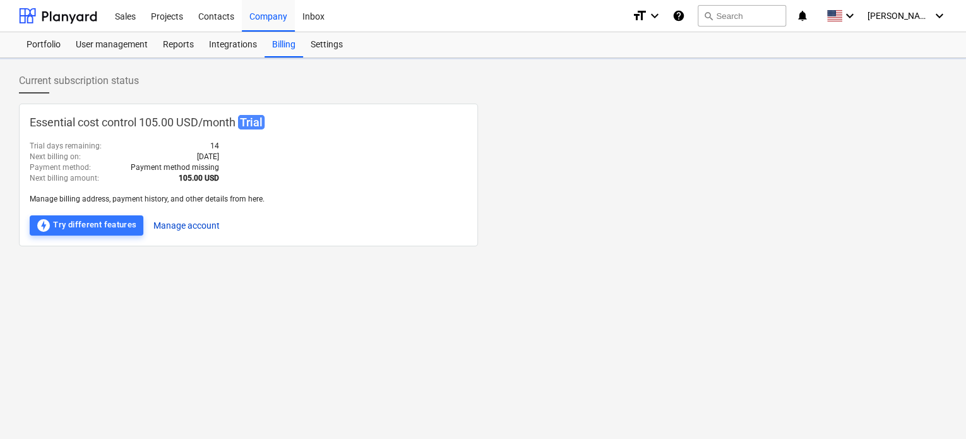
click at [197, 225] on button "Manage account" at bounding box center [186, 225] width 66 height 20
click at [627, 232] on div "Essential cost control 105.00 USD / month Trial Trial days remaining : 14 Next …" at bounding box center [483, 175] width 928 height 143
click at [857, 12] on icon "keyboard_arrow_down" at bounding box center [849, 15] width 15 height 15
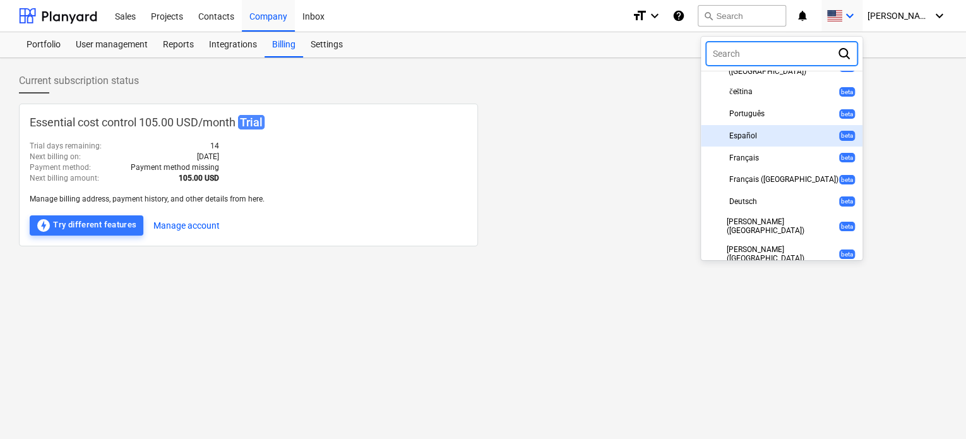
scroll to position [316, 0]
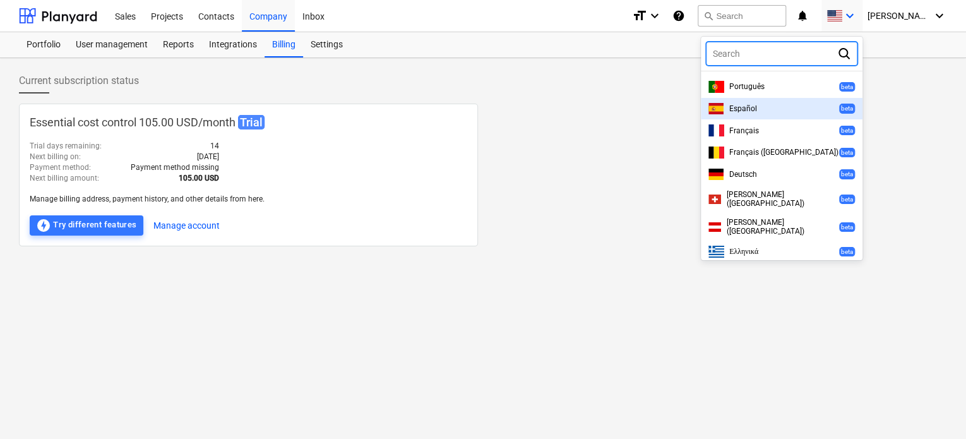
click at [780, 103] on div "Español beta" at bounding box center [781, 109] width 146 height 12
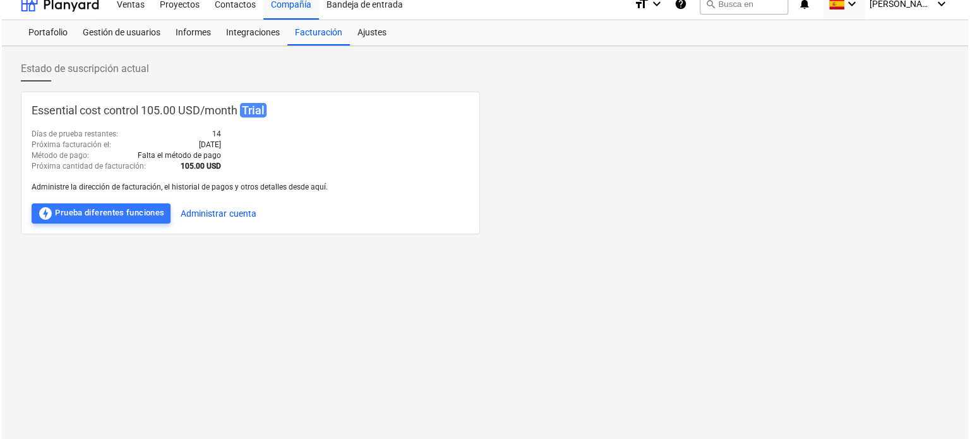
scroll to position [0, 0]
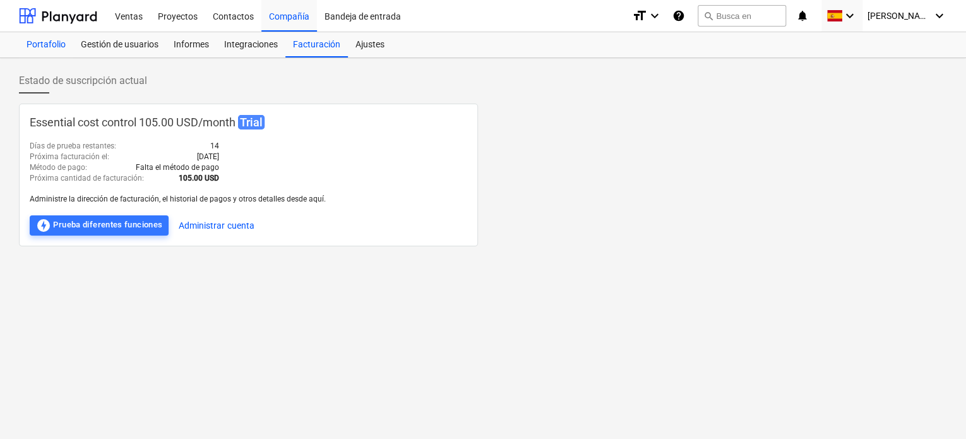
click at [61, 44] on div "Portafolio" at bounding box center [46, 44] width 54 height 25
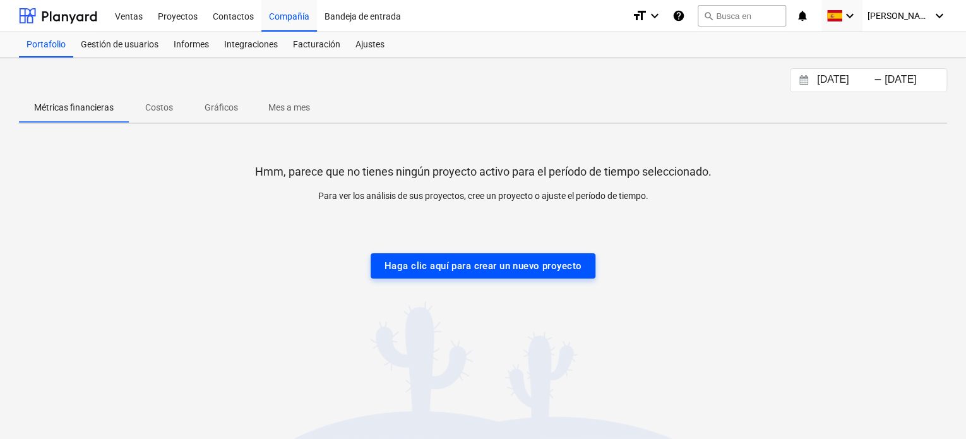
click at [494, 267] on div "Haga clic aquí para crear un nuevo proyecto" at bounding box center [483, 266] width 197 height 16
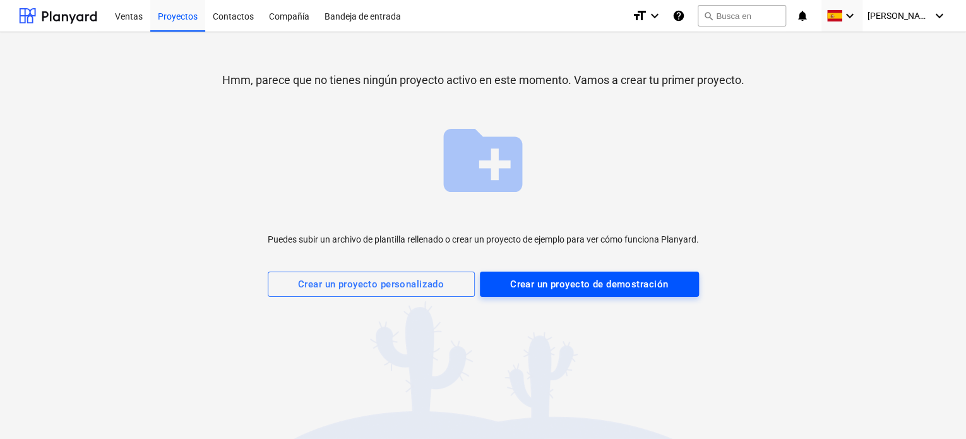
click at [525, 287] on div "Crear un proyecto de demostración" at bounding box center [589, 284] width 158 height 16
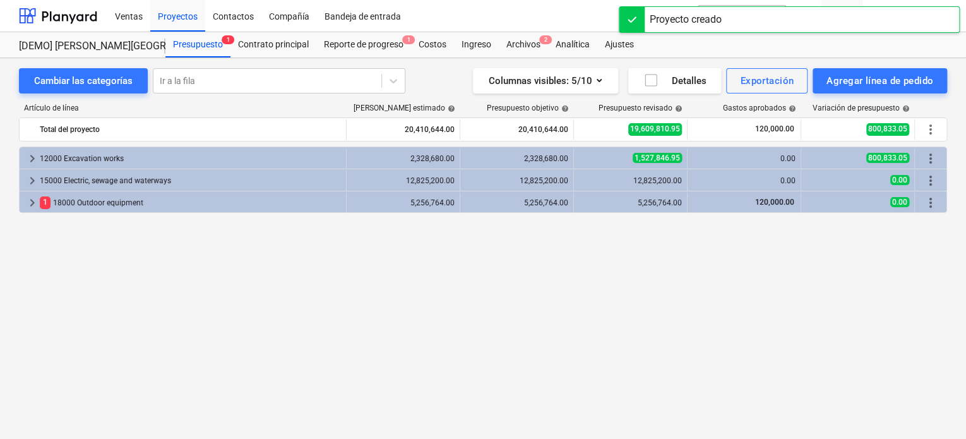
click at [304, 277] on div "keyboard_arrow_right 12000 Excavation works 2,328,680.00 2,328,680.00 1,527,846…" at bounding box center [483, 266] width 928 height 241
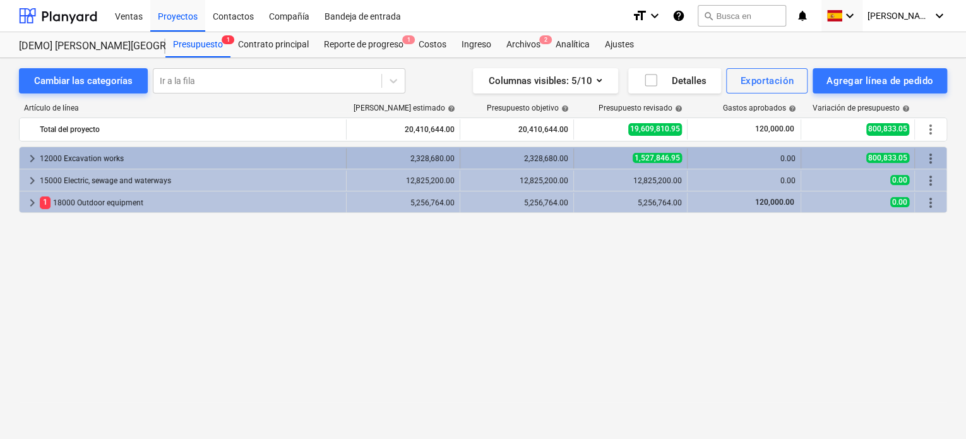
click at [123, 158] on div "12000 Excavation works" at bounding box center [190, 158] width 301 height 20
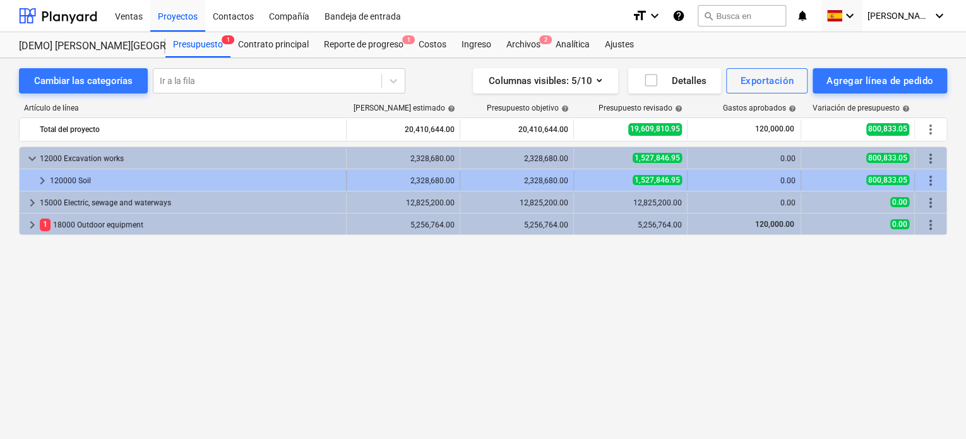
click at [78, 178] on div "120000 Soil" at bounding box center [195, 180] width 291 height 20
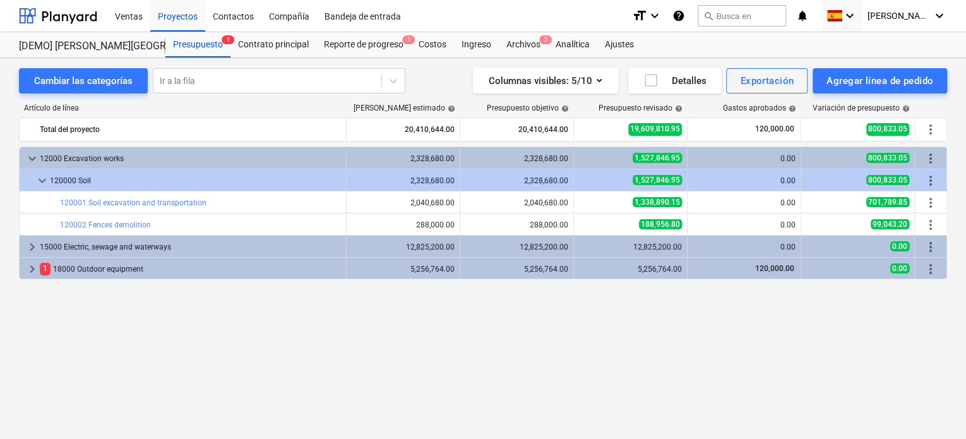
click at [78, 178] on div "120000 Soil" at bounding box center [195, 180] width 291 height 20
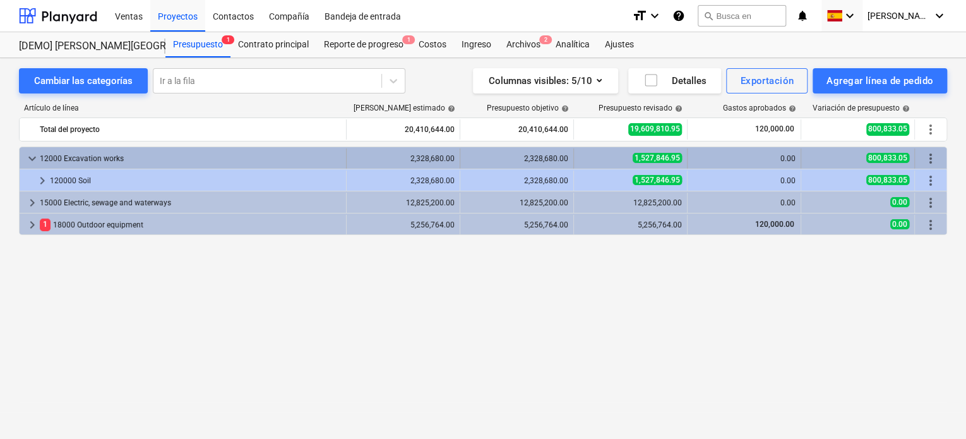
click at [66, 152] on div "12000 Excavation works" at bounding box center [190, 158] width 301 height 20
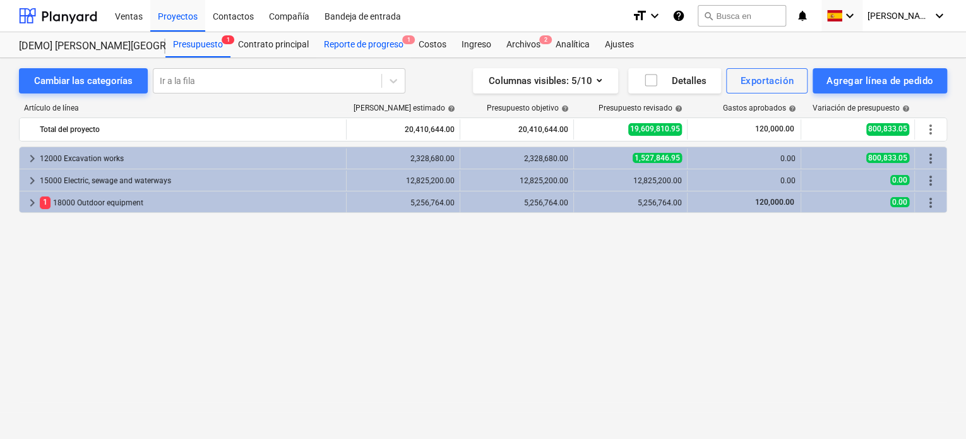
click at [375, 45] on div "Reporte de progreso 1" at bounding box center [363, 44] width 95 height 25
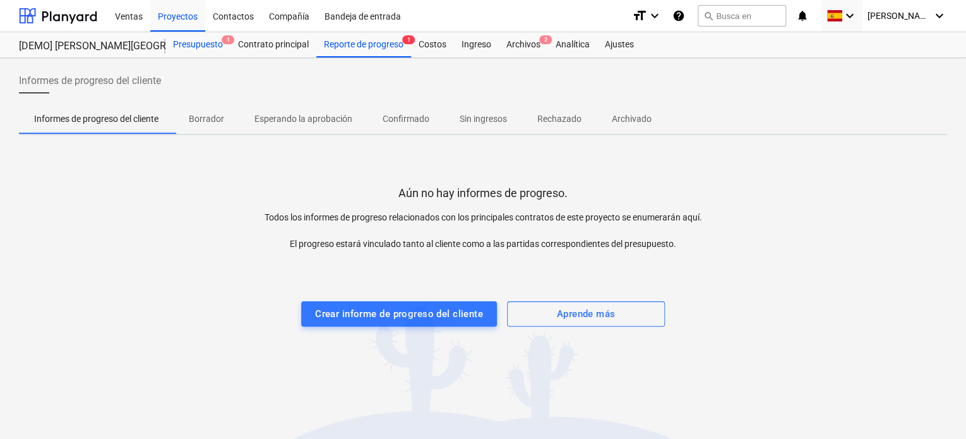
click at [217, 50] on div "Presupuesto 1" at bounding box center [197, 44] width 65 height 25
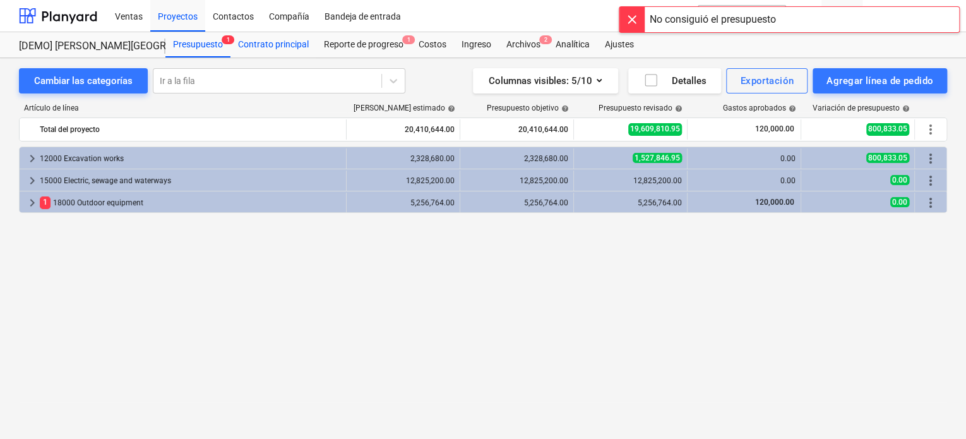
click at [267, 49] on div "Contrato principal" at bounding box center [273, 44] width 86 height 25
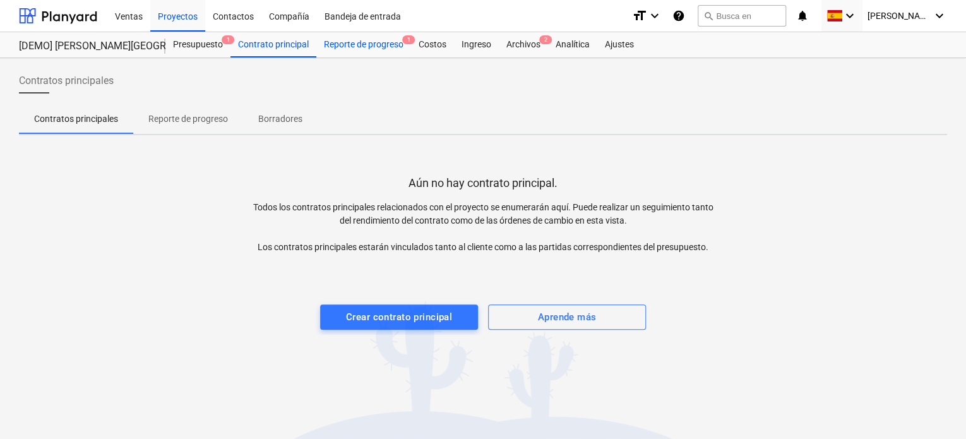
click at [359, 50] on div "Reporte de progreso 1" at bounding box center [363, 44] width 95 height 25
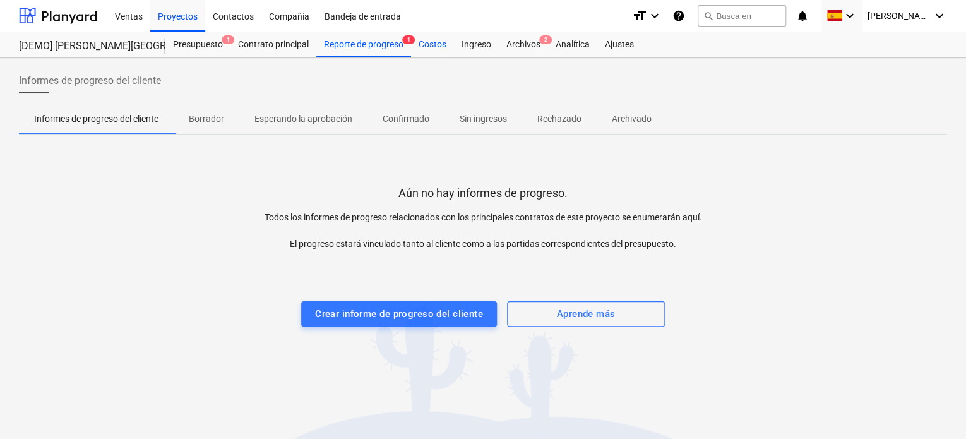
click at [439, 47] on div "Costos" at bounding box center [432, 44] width 43 height 25
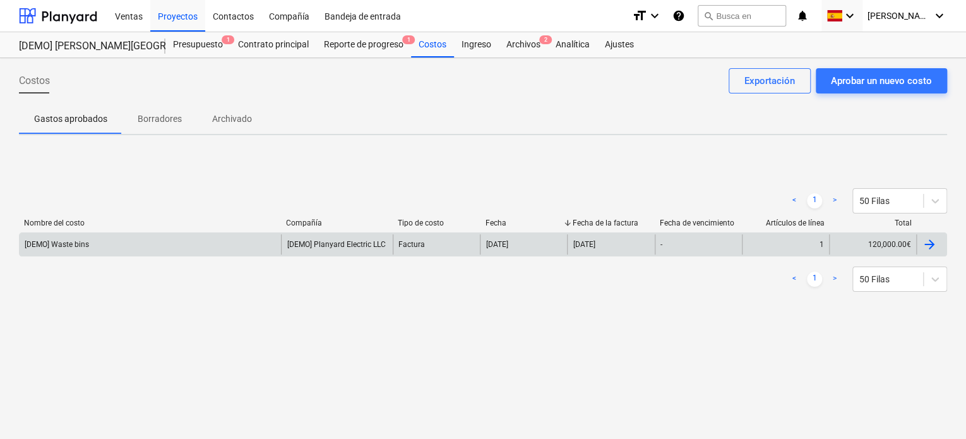
click at [931, 244] on div at bounding box center [929, 244] width 15 height 15
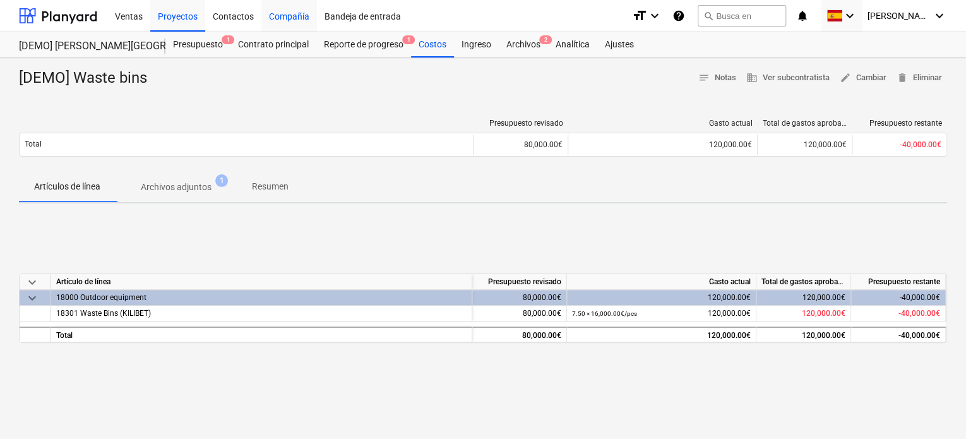
click at [281, 15] on div "Compañía" at bounding box center [289, 15] width 56 height 32
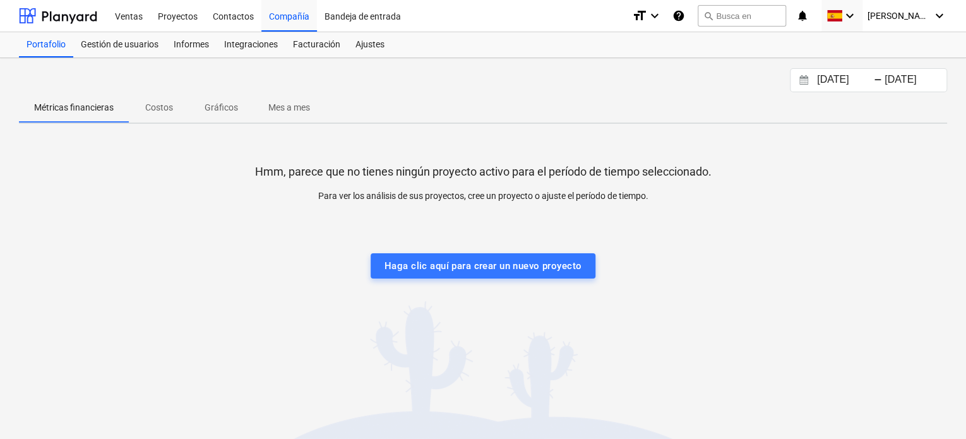
click at [169, 104] on p "Costos" at bounding box center [159, 107] width 30 height 13
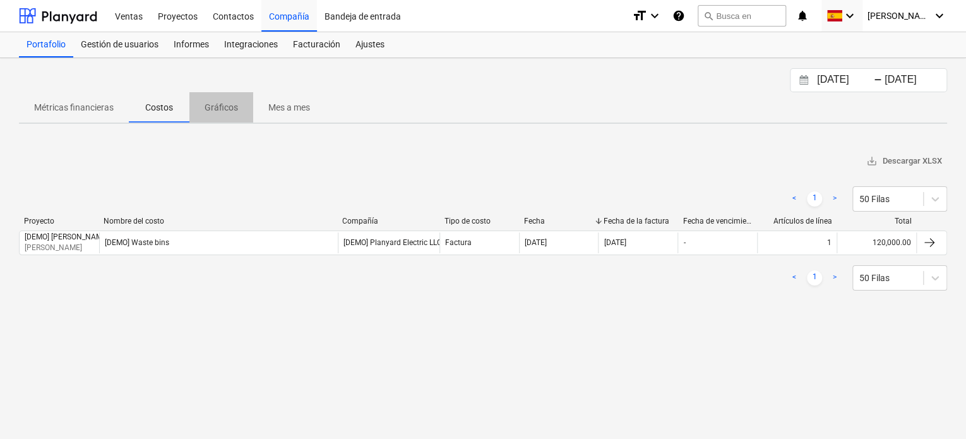
click at [213, 103] on p "Gráficos" at bounding box center [221, 107] width 33 height 13
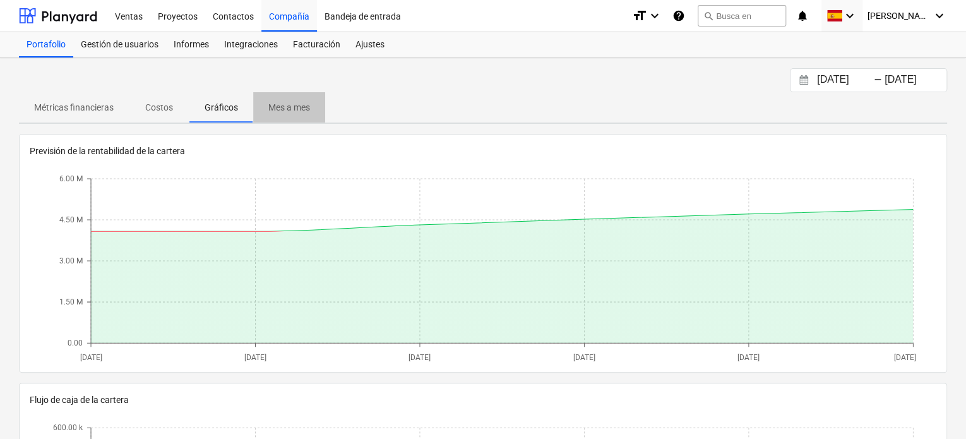
click at [296, 106] on p "Mes a mes" at bounding box center [289, 107] width 42 height 13
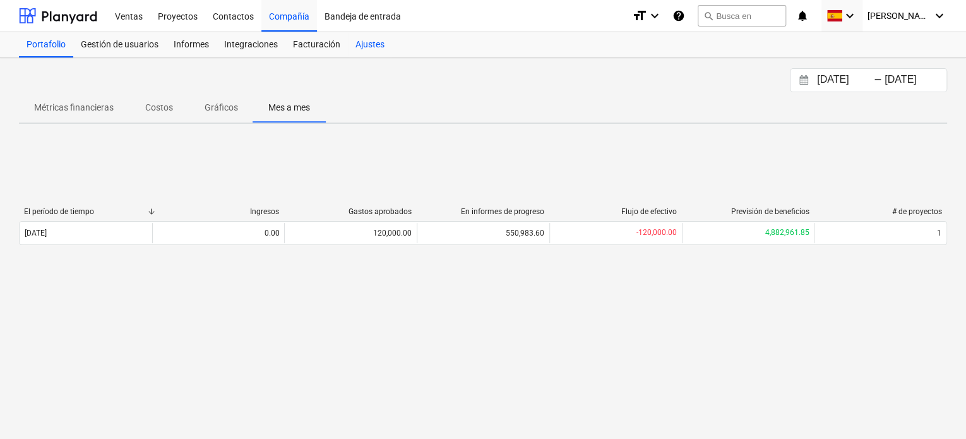
click at [373, 45] on div "Ajustes" at bounding box center [370, 44] width 44 height 25
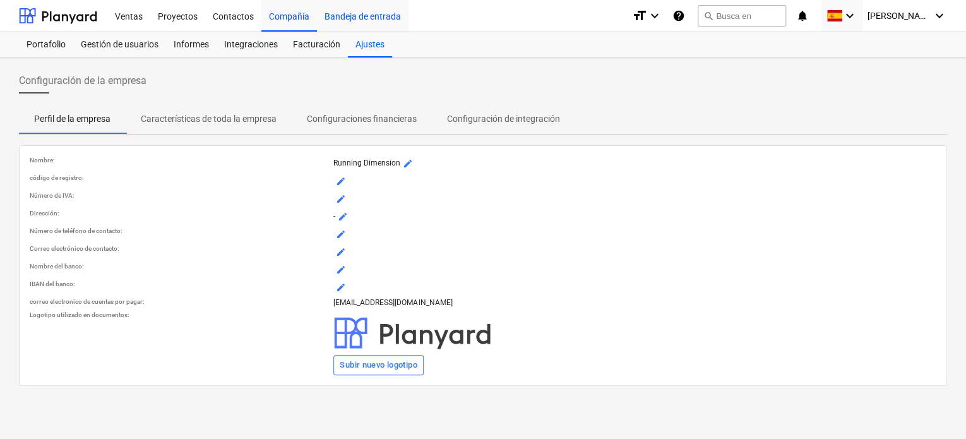
click at [359, 16] on div "Bandeja de entrada" at bounding box center [363, 15] width 92 height 32
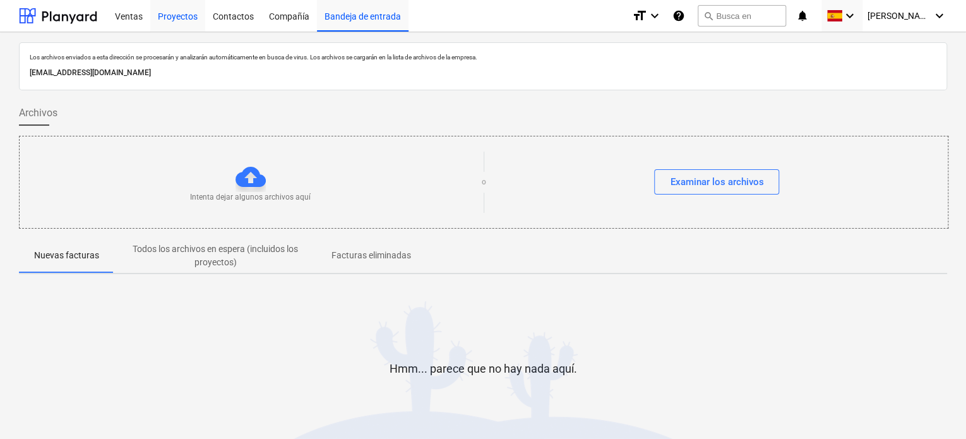
click at [169, 13] on div "Proyectos" at bounding box center [177, 15] width 55 height 32
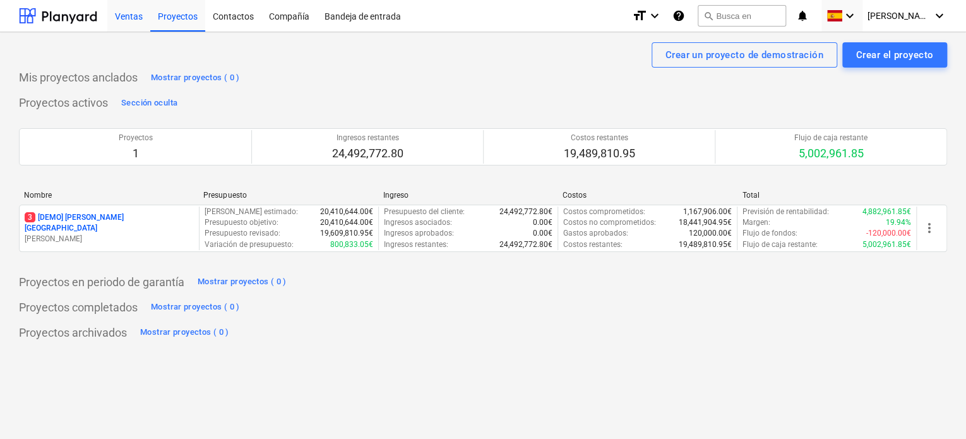
click at [128, 15] on div "Ventas" at bounding box center [128, 15] width 43 height 32
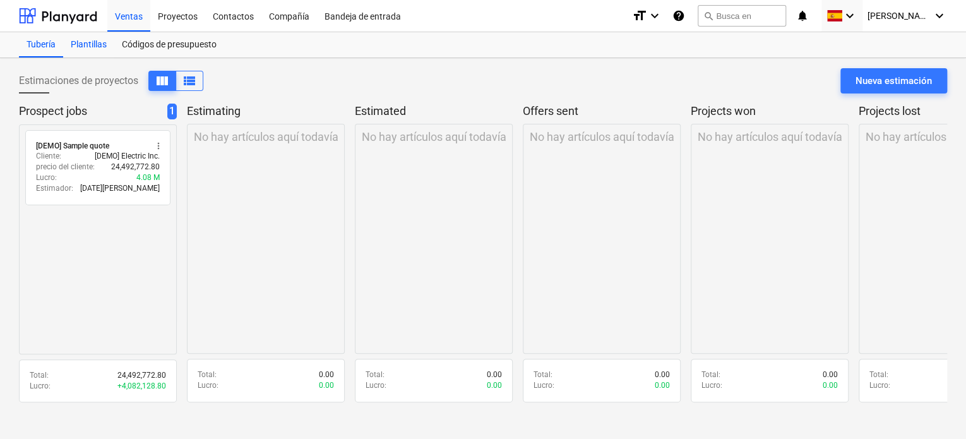
click at [91, 49] on div "Plantillas" at bounding box center [88, 44] width 51 height 25
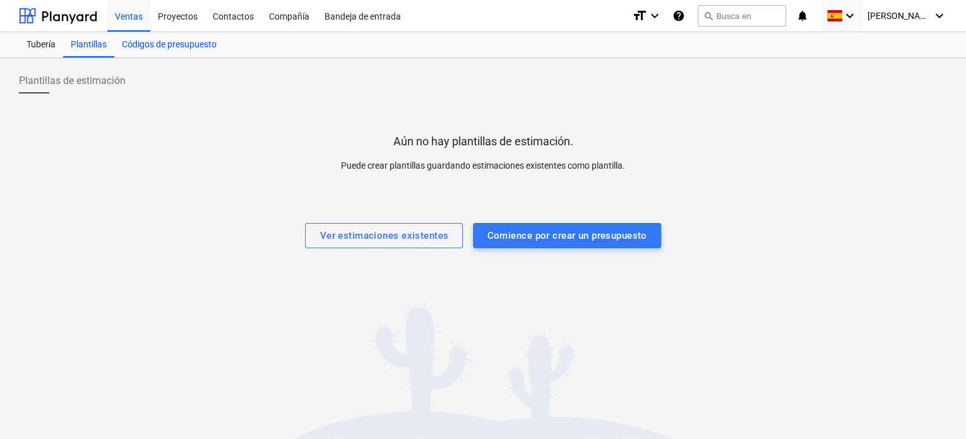
click at [152, 45] on div "Códigos de presupuesto" at bounding box center [169, 44] width 110 height 25
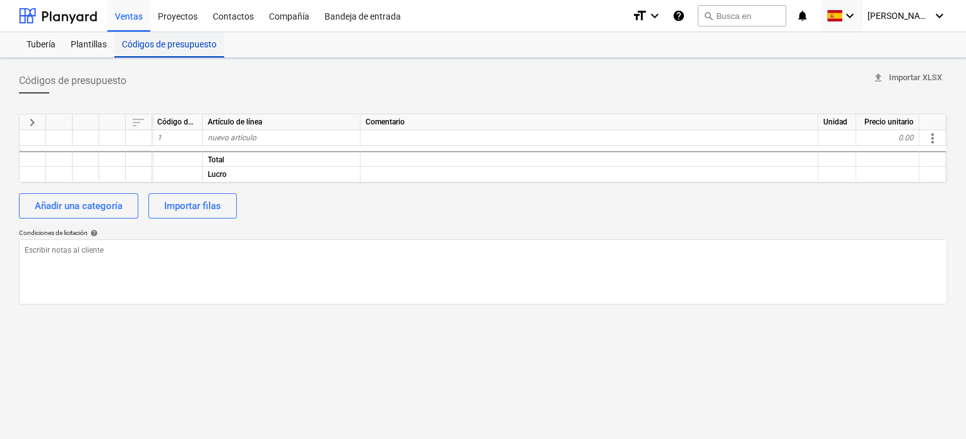
type textarea "x"
click at [164, 17] on div "Proyectos" at bounding box center [177, 15] width 55 height 32
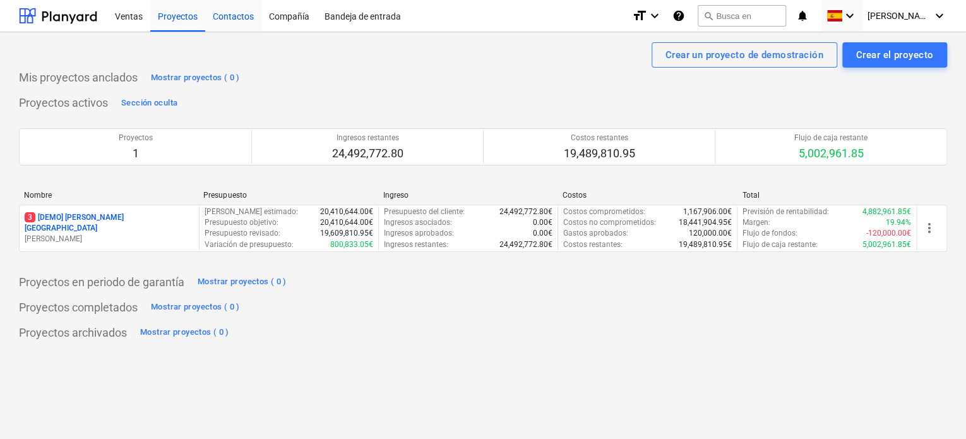
click at [253, 20] on div "Contactos" at bounding box center [233, 15] width 56 height 32
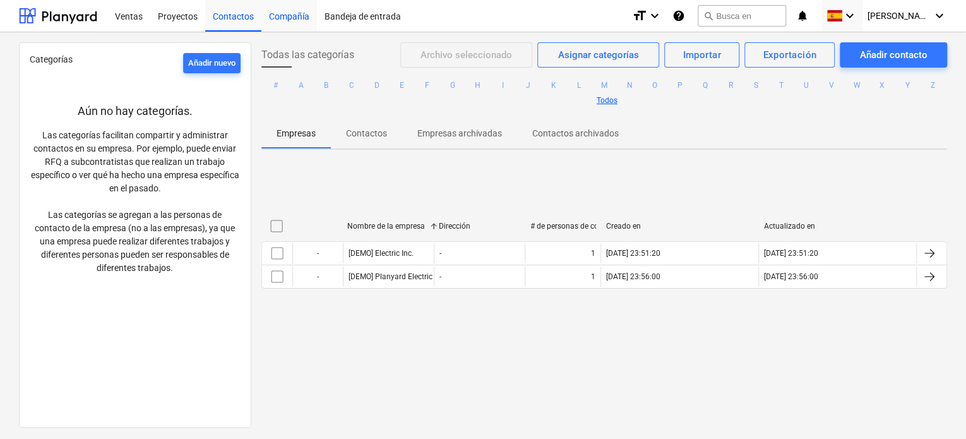
click at [288, 23] on div "Compañía" at bounding box center [289, 15] width 56 height 32
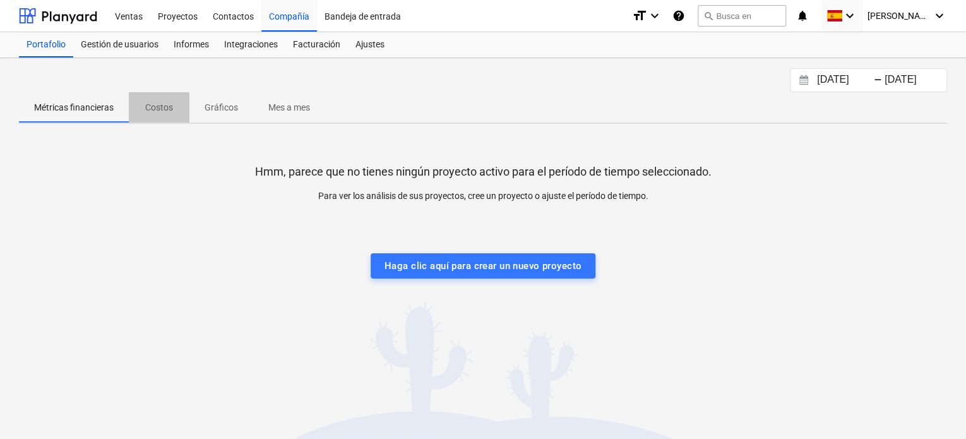
click at [154, 105] on p "Costos" at bounding box center [159, 107] width 30 height 13
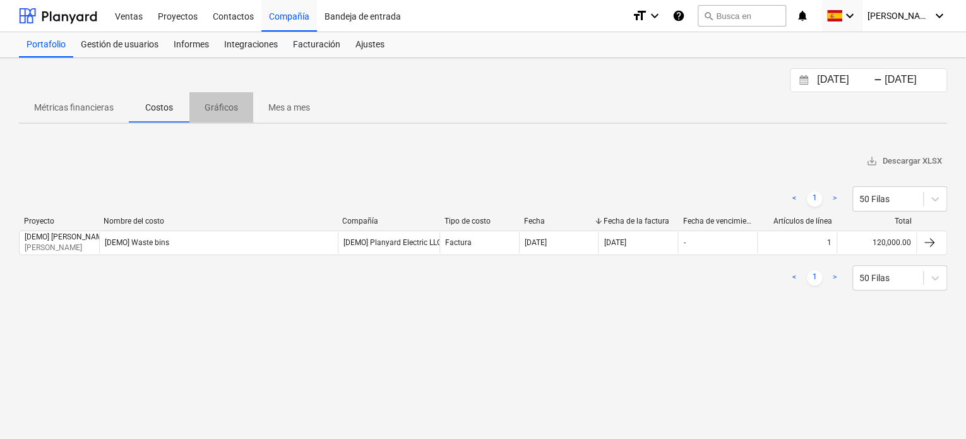
click at [223, 110] on p "Gráficos" at bounding box center [221, 107] width 33 height 13
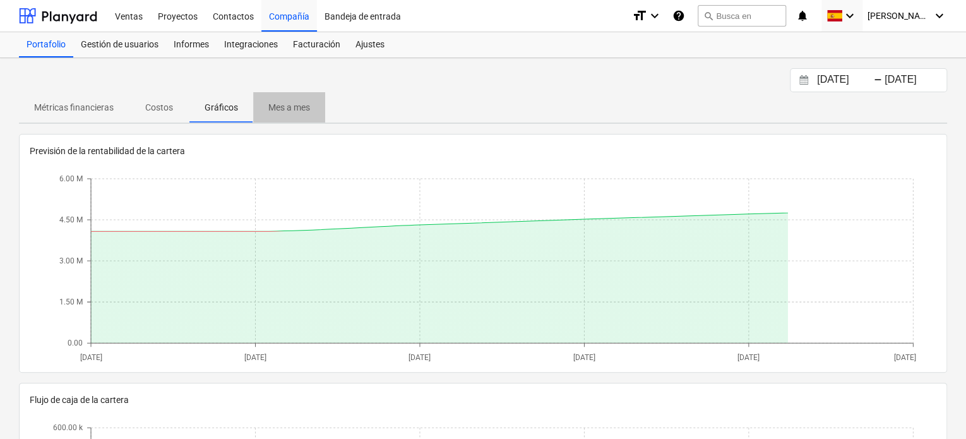
click at [289, 110] on p "Mes a mes" at bounding box center [289, 107] width 42 height 13
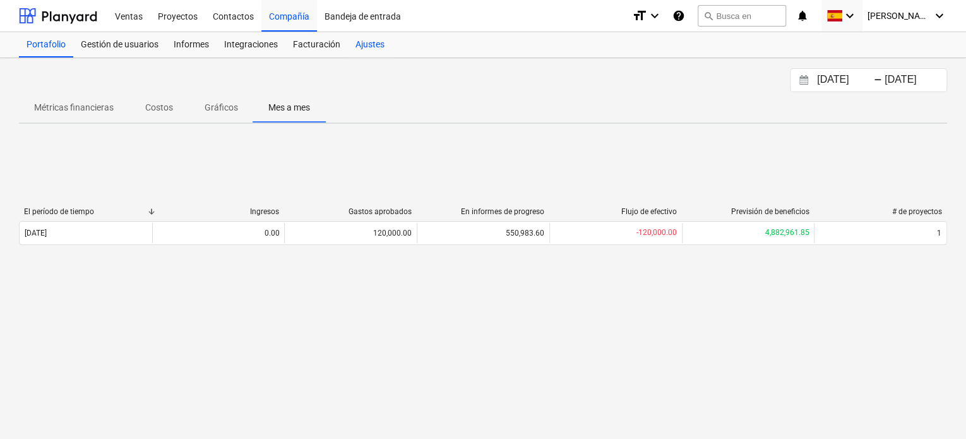
click at [391, 50] on div "Ajustes" at bounding box center [370, 44] width 44 height 25
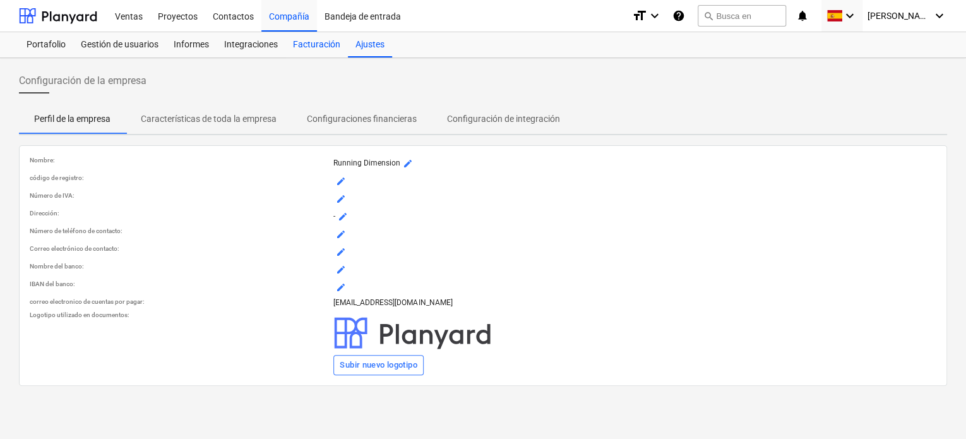
click at [314, 49] on div "Facturación" at bounding box center [316, 44] width 63 height 25
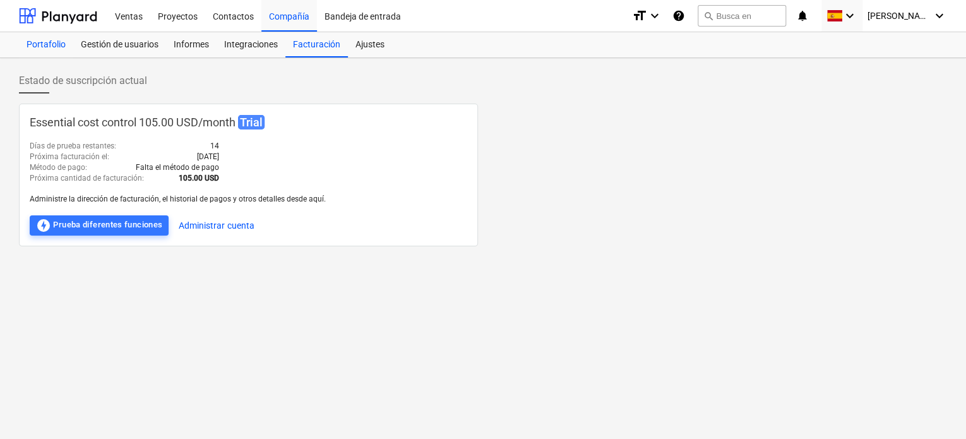
click at [56, 47] on div "Portafolio" at bounding box center [46, 44] width 54 height 25
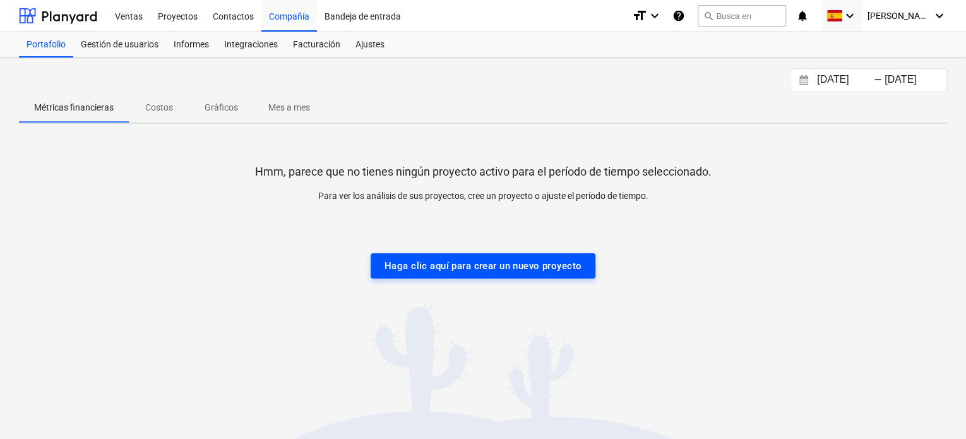
click at [480, 258] on div "Haga clic aquí para crear un nuevo proyecto" at bounding box center [483, 266] width 197 height 16
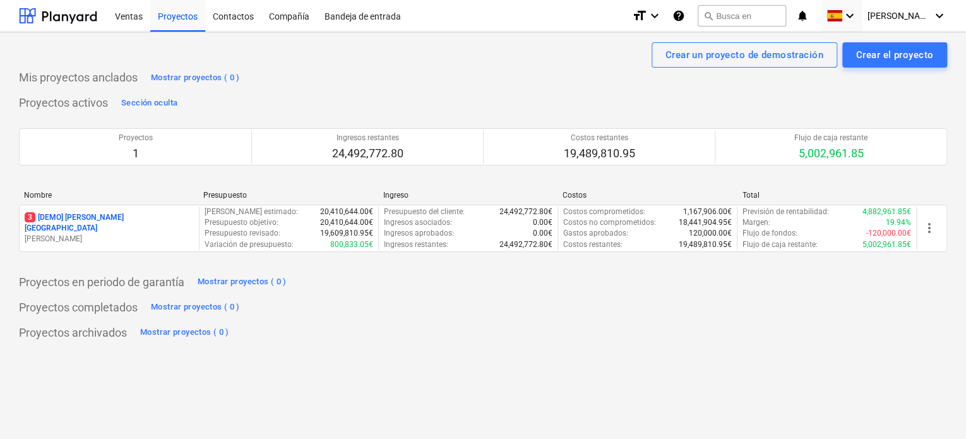
click at [635, 74] on div "Mis proyectos anclados Mostrar proyectos ( 0 )" at bounding box center [483, 78] width 928 height 20
click at [898, 52] on div "Crear el proyecto" at bounding box center [894, 55] width 77 height 16
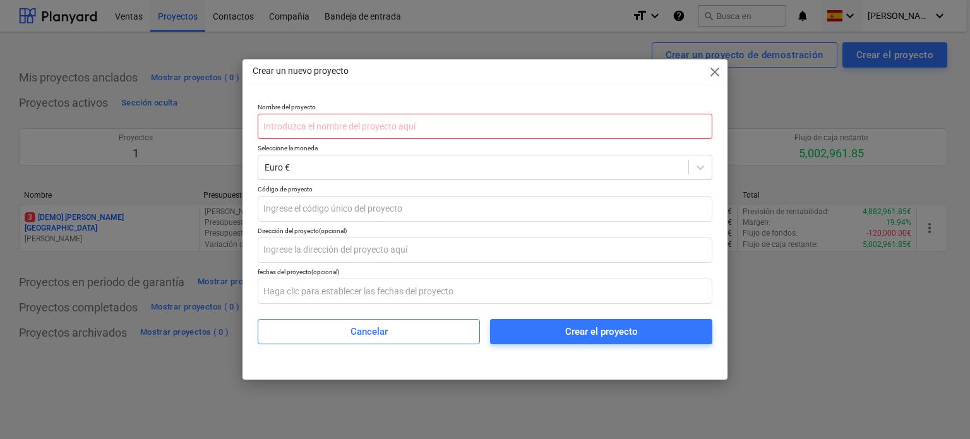
click at [659, 128] on input "text" at bounding box center [485, 126] width 455 height 25
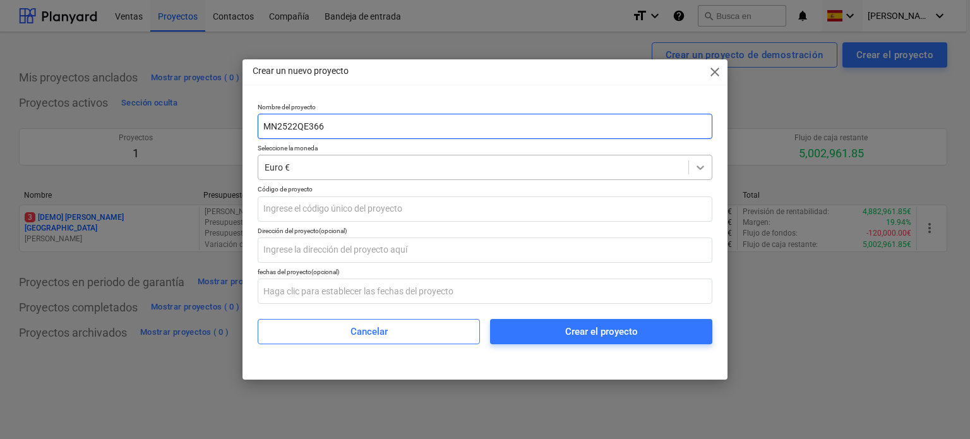
type input "MN2522QE366"
click at [704, 164] on icon at bounding box center [700, 167] width 13 height 13
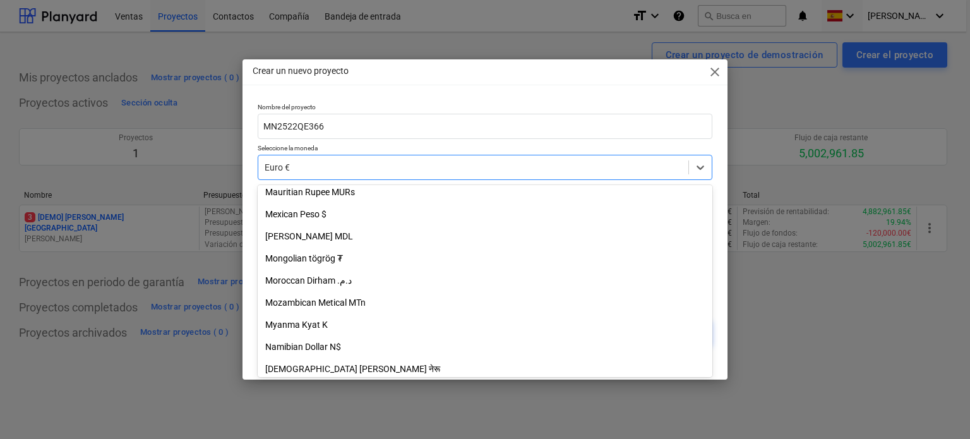
scroll to position [1960, 0]
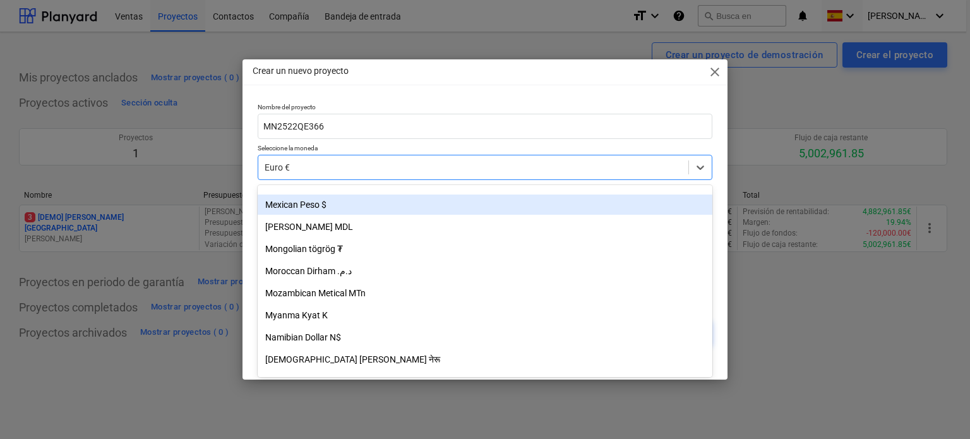
click at [392, 213] on div "Mexican Peso $" at bounding box center [485, 204] width 455 height 20
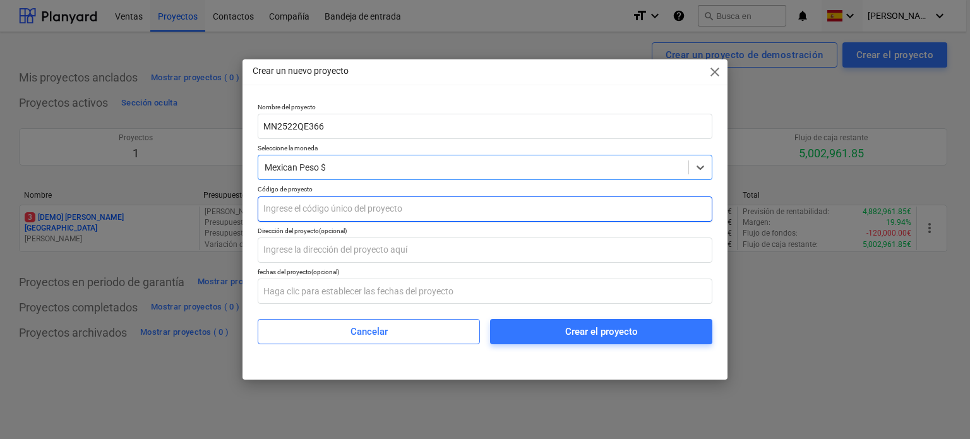
click at [387, 213] on input "text" at bounding box center [485, 208] width 455 height 25
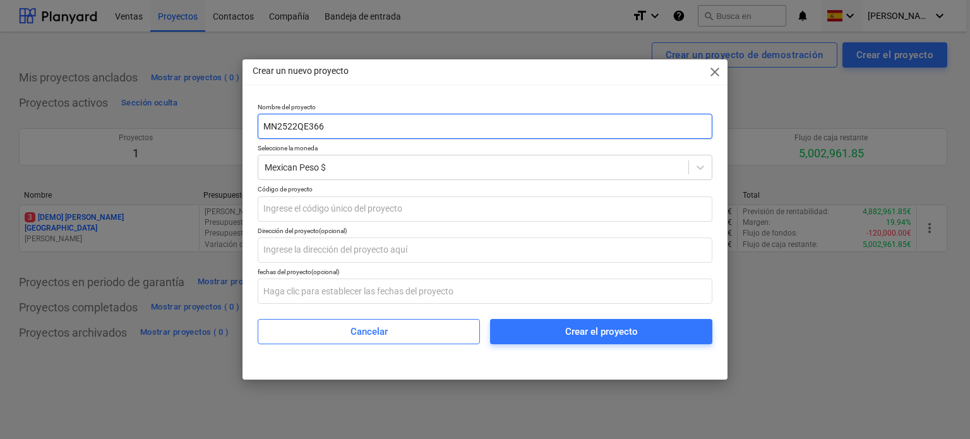
click at [291, 122] on input "MN2522QE366" at bounding box center [485, 126] width 455 height 25
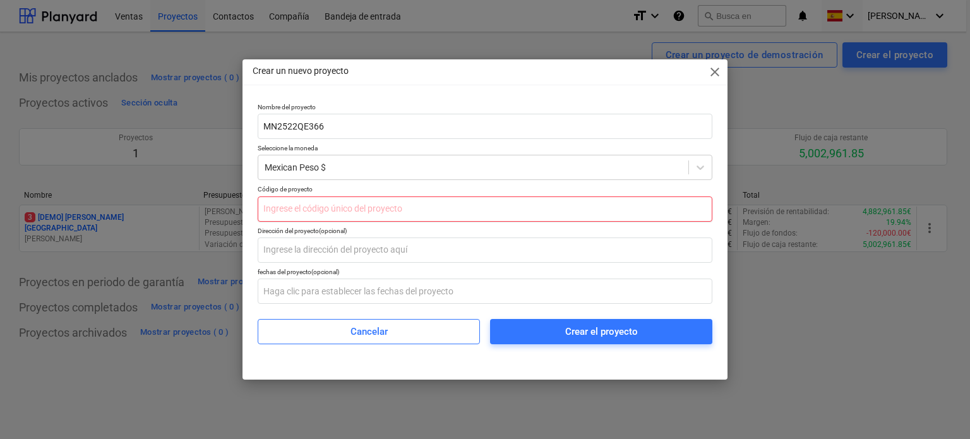
click at [306, 209] on input "text" at bounding box center [485, 208] width 455 height 25
paste input "MN2522QE366"
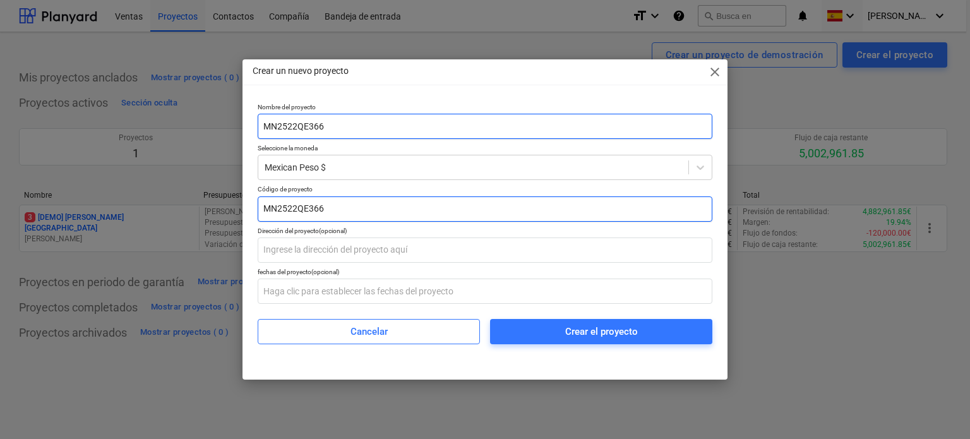
type input "MN2522QE366"
click at [306, 126] on input "MN2522QE366" at bounding box center [485, 126] width 455 height 25
type input "q"
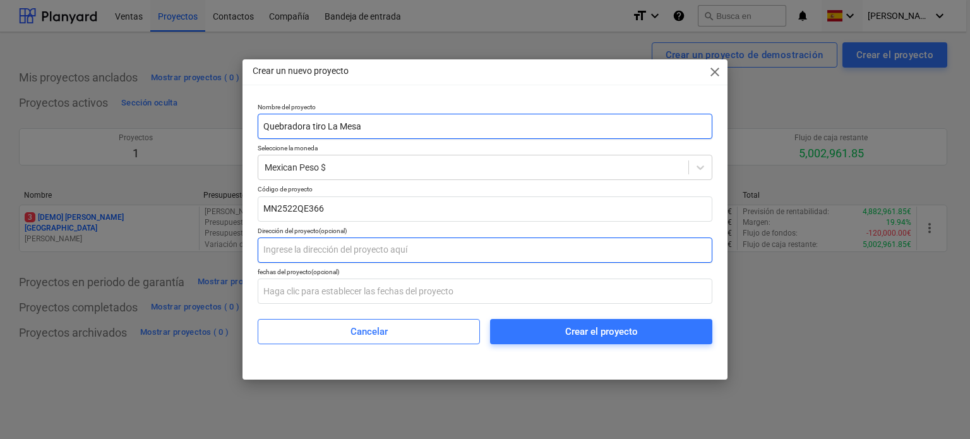
type input "Quebradora tiro La Mesa"
click at [306, 246] on input "text" at bounding box center [485, 249] width 455 height 25
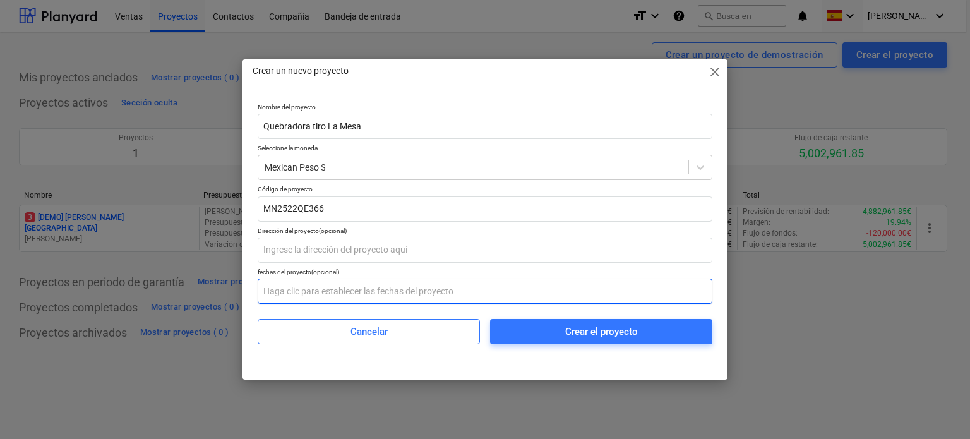
click at [334, 286] on input "text" at bounding box center [485, 290] width 455 height 25
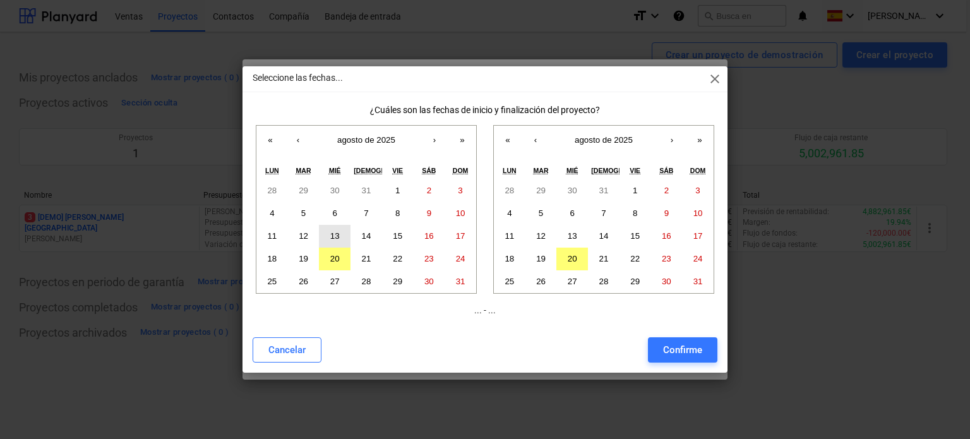
click at [342, 233] on button "13" at bounding box center [335, 236] width 32 height 23
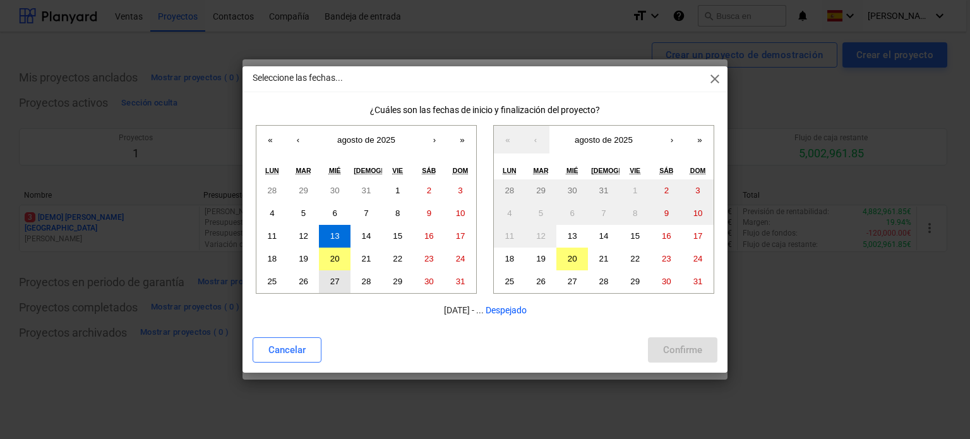
click at [343, 283] on button "27" at bounding box center [335, 281] width 32 height 23
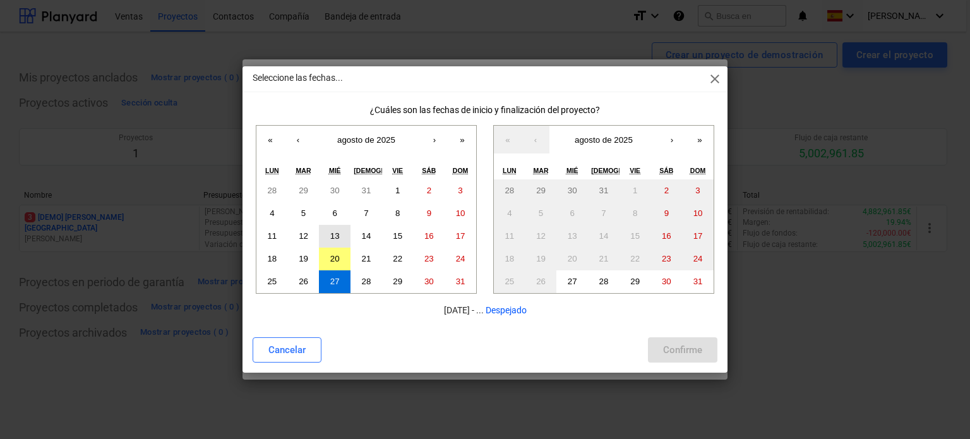
click at [341, 239] on button "13" at bounding box center [335, 236] width 32 height 23
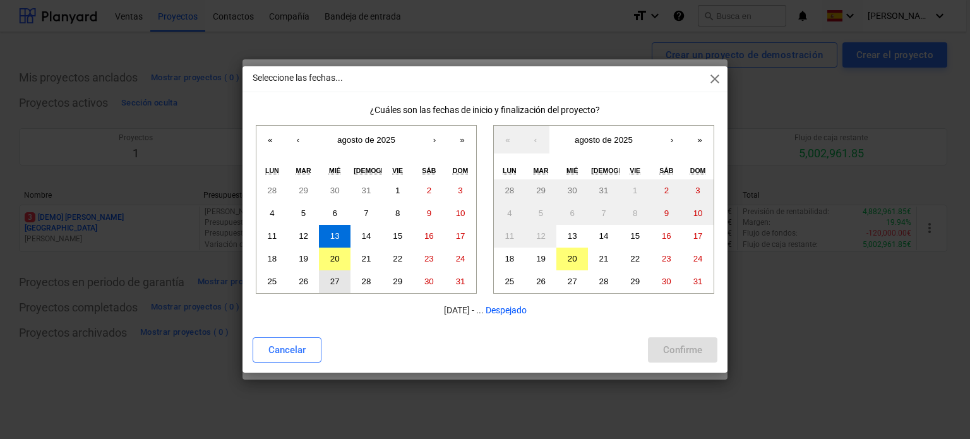
click at [333, 277] on abbr "27" at bounding box center [334, 281] width 9 height 9
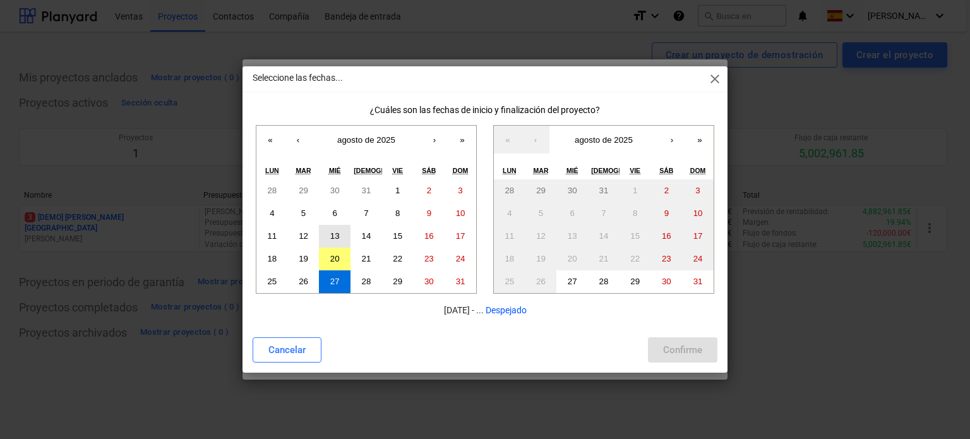
click at [326, 239] on button "13" at bounding box center [335, 236] width 32 height 23
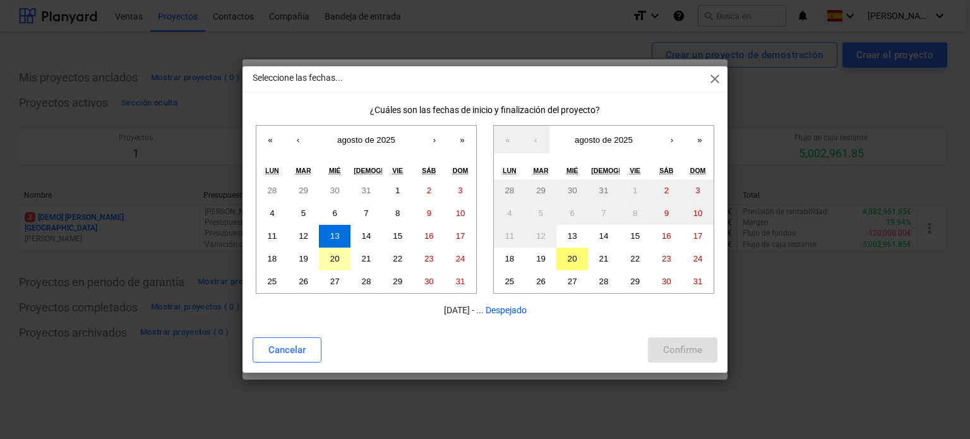
click at [337, 259] on abbr "20" at bounding box center [334, 258] width 9 height 9
click at [336, 235] on abbr "13" at bounding box center [334, 235] width 9 height 9
click at [338, 256] on abbr "20" at bounding box center [334, 258] width 9 height 9
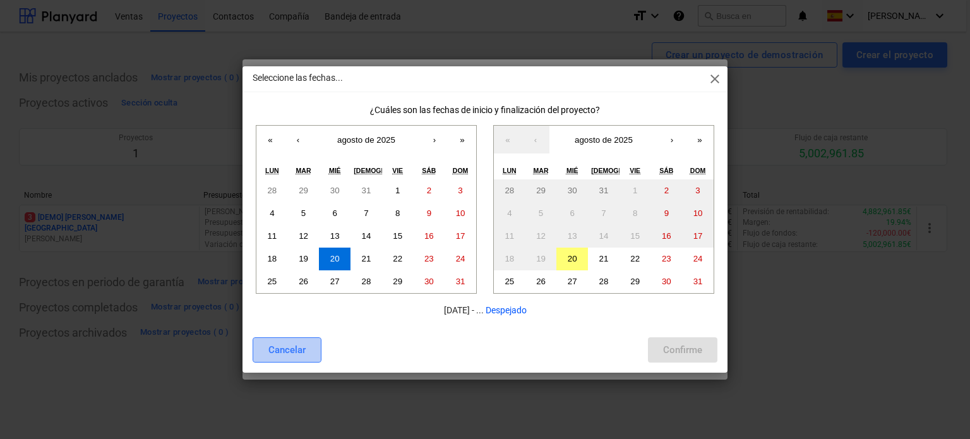
click at [288, 353] on div "Cancelar" at bounding box center [286, 350] width 37 height 16
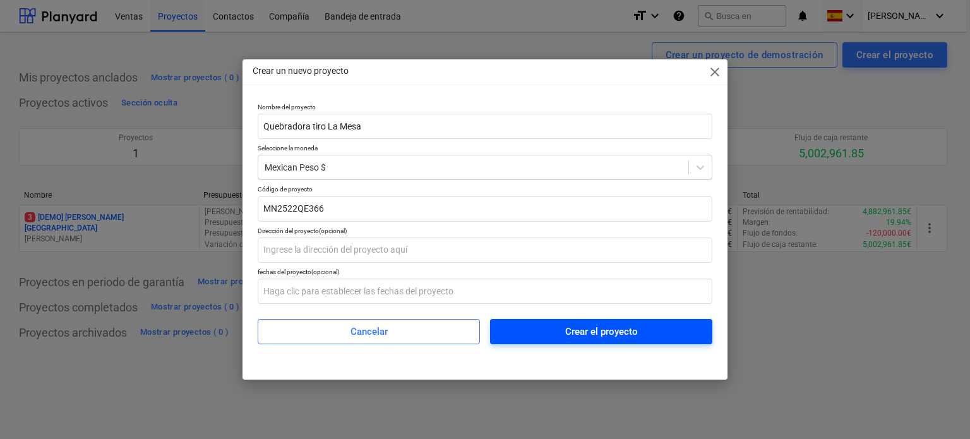
click at [640, 338] on span "Crear el proyecto" at bounding box center [601, 331] width 192 height 16
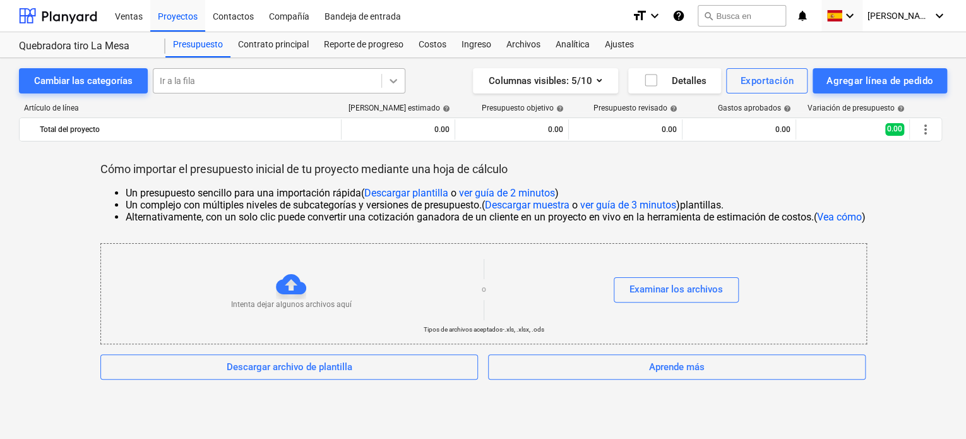
click at [395, 75] on icon at bounding box center [393, 81] width 13 height 13
click at [390, 85] on icon at bounding box center [393, 81] width 13 height 13
click at [116, 87] on div "Cambiar las categorías" at bounding box center [83, 81] width 98 height 16
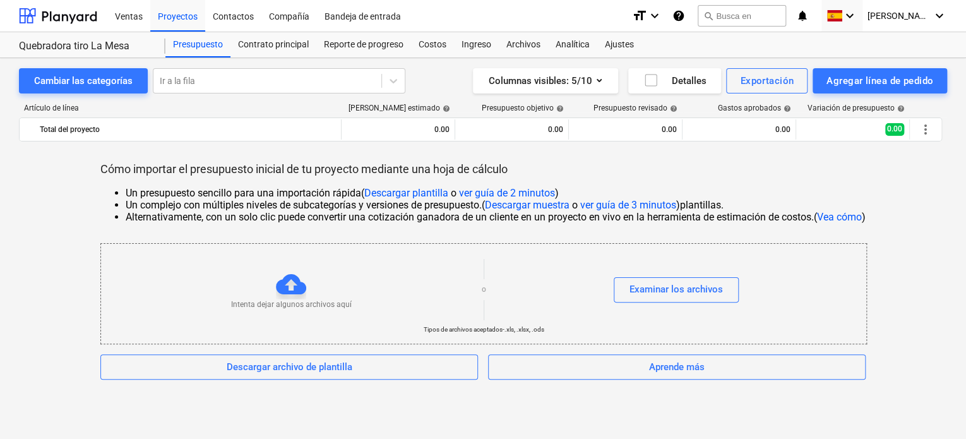
click at [133, 102] on div "Artículo de línea Costo neto estimado help Presupuesto objetivo help Presupuest…" at bounding box center [483, 127] width 928 height 68
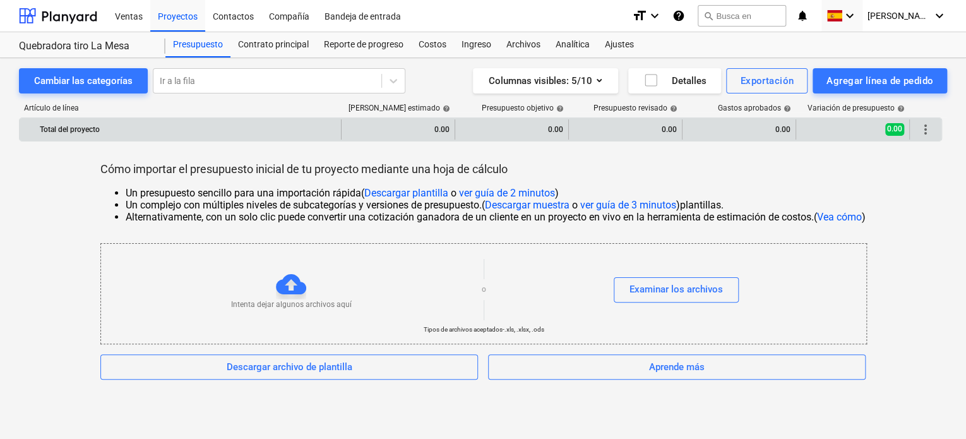
click at [143, 136] on div "Total del proyecto" at bounding box center [188, 129] width 296 height 20
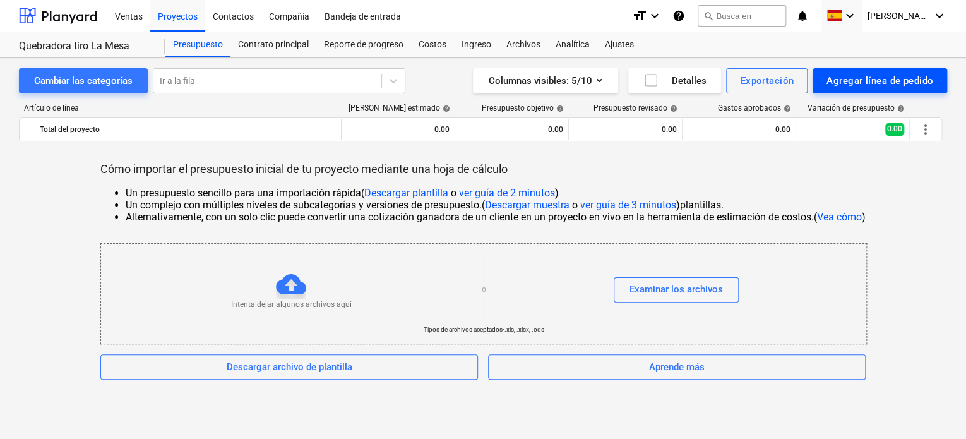
click at [904, 85] on div "Agregar línea de pedido" at bounding box center [879, 81] width 107 height 16
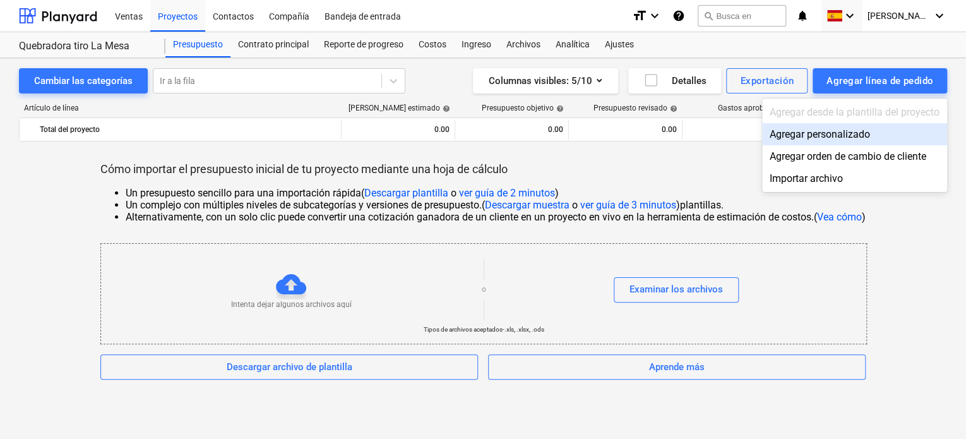
click at [864, 138] on div "Agregar personalizado" at bounding box center [854, 134] width 185 height 22
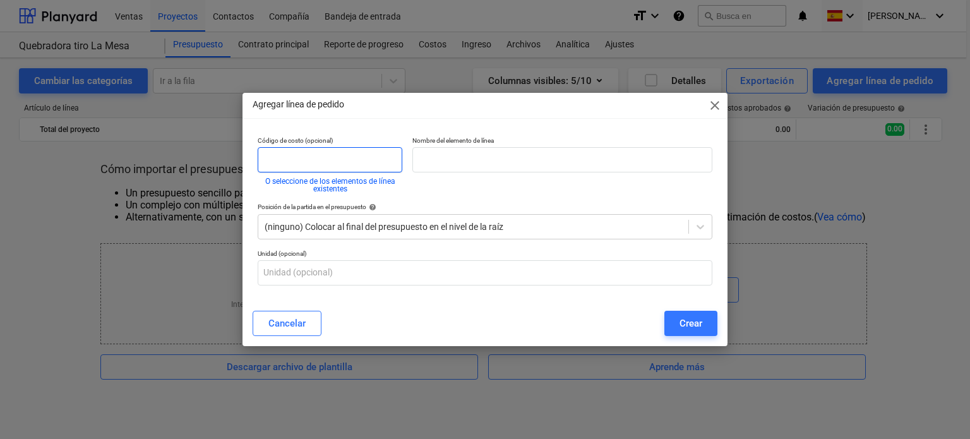
click at [327, 164] on input "text" at bounding box center [330, 159] width 145 height 25
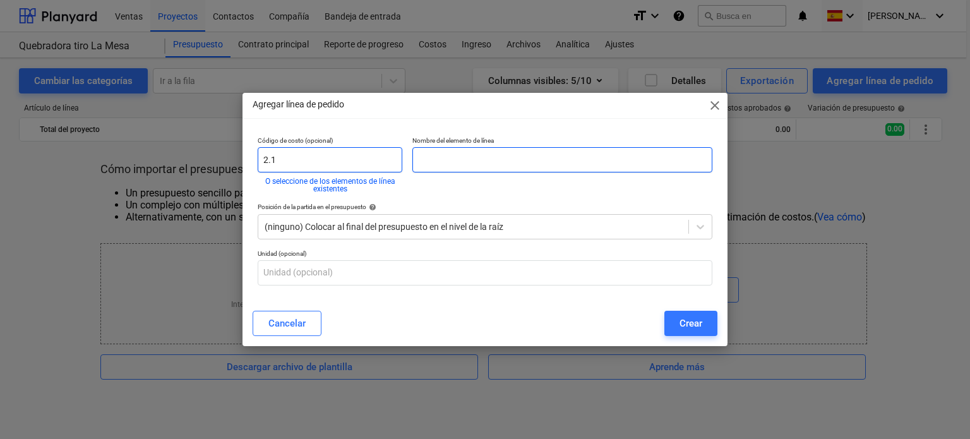
type input "2.1"
click at [498, 161] on input "text" at bounding box center [562, 159] width 300 height 25
type input "Vehículos"
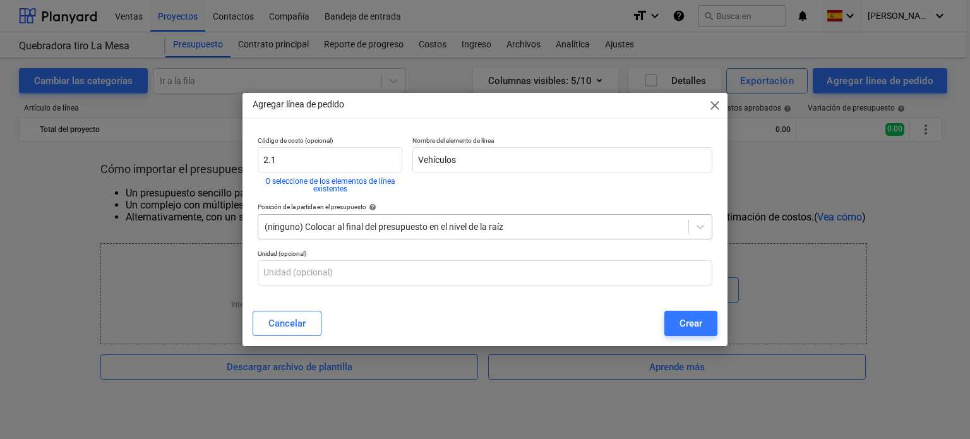
click at [345, 227] on div at bounding box center [473, 226] width 417 height 13
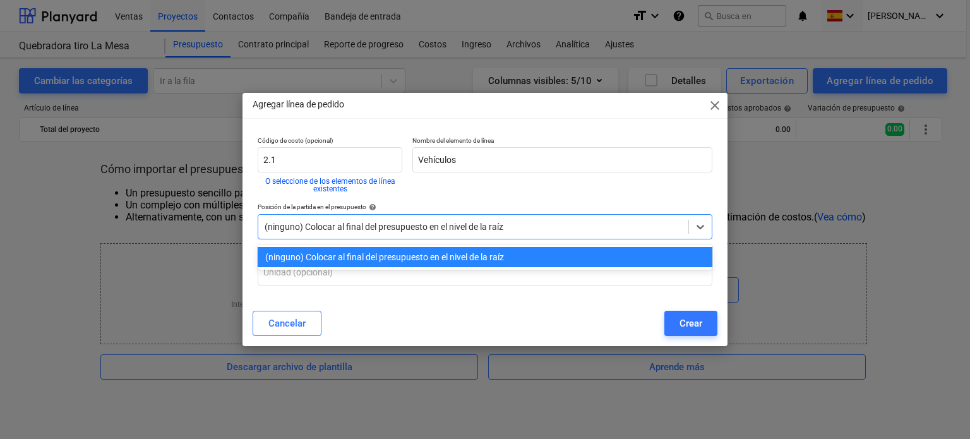
click at [345, 227] on div at bounding box center [473, 226] width 417 height 13
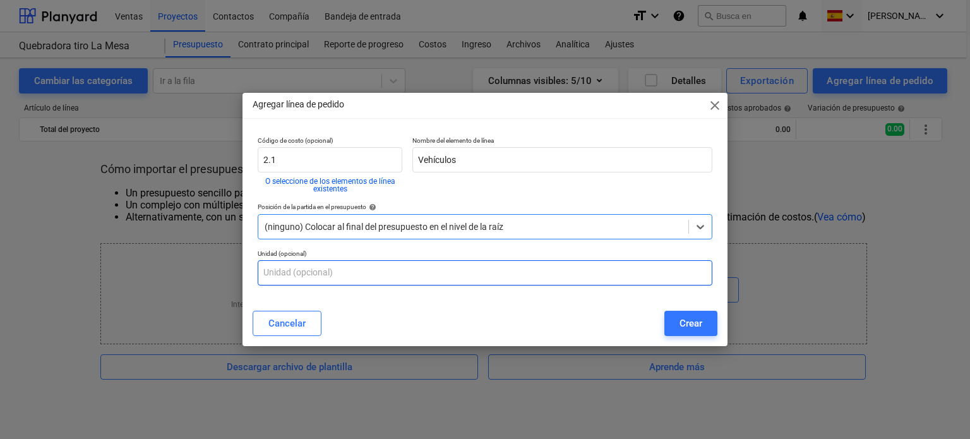
click at [344, 275] on input "text" at bounding box center [485, 272] width 455 height 25
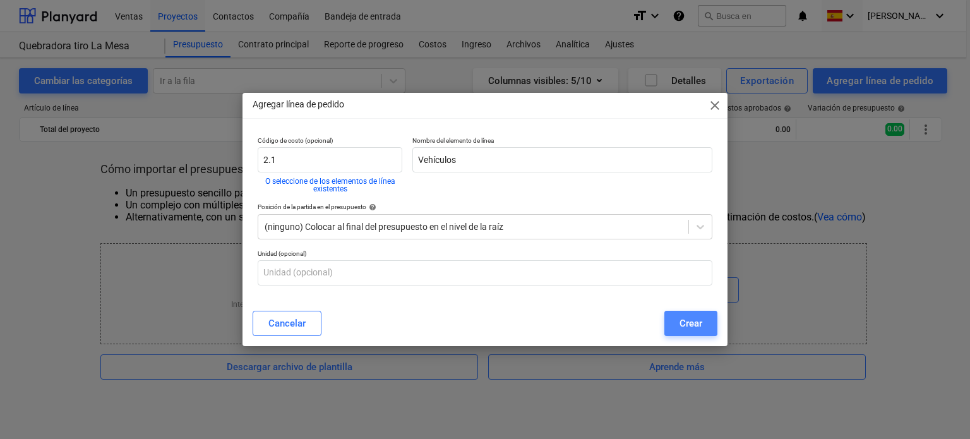
click at [705, 323] on button "Crear" at bounding box center [690, 323] width 53 height 25
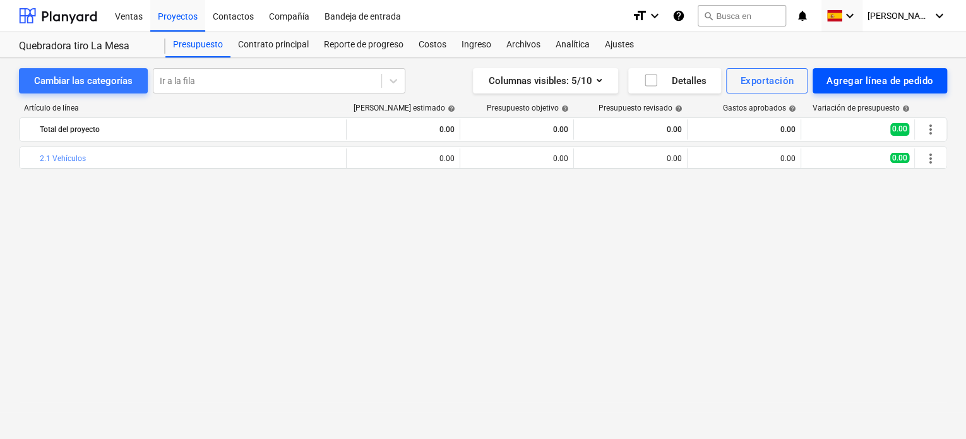
click at [857, 81] on div "Agregar línea de pedido" at bounding box center [879, 81] width 107 height 16
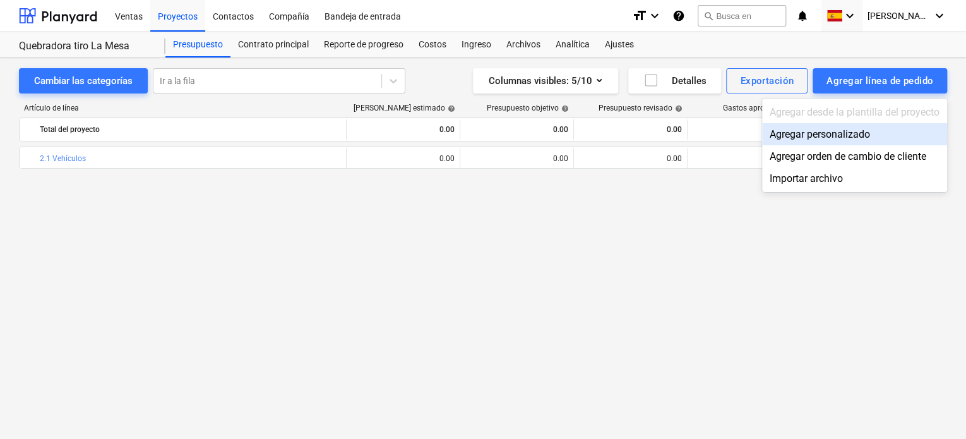
click at [832, 132] on div "Agregar personalizado" at bounding box center [854, 134] width 185 height 22
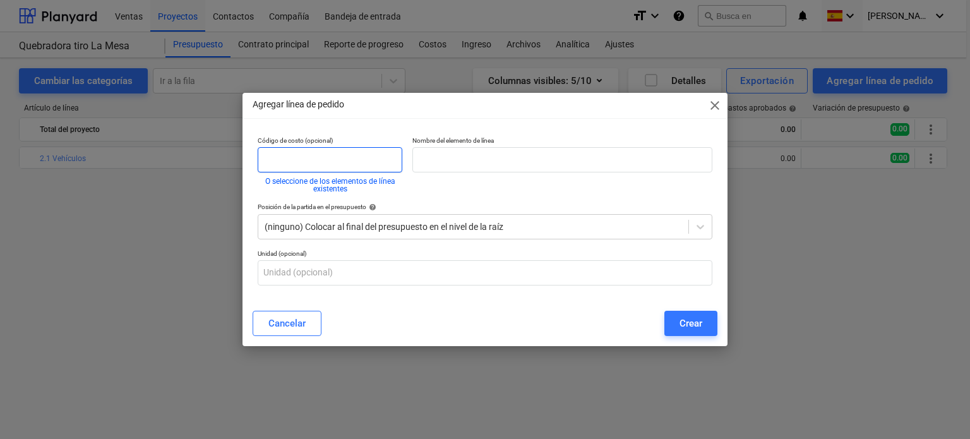
click at [361, 153] on input "text" at bounding box center [330, 159] width 145 height 25
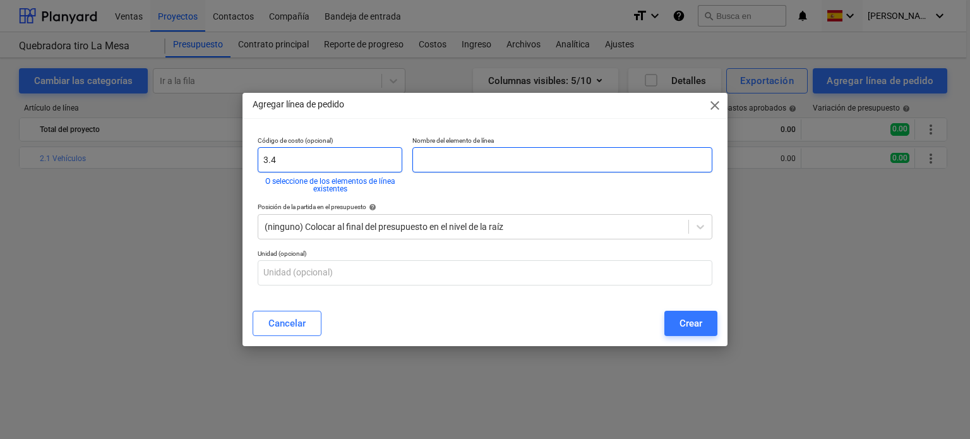
type input "3.4"
click at [456, 158] on input "text" at bounding box center [562, 159] width 300 height 25
type input "Herramienta"
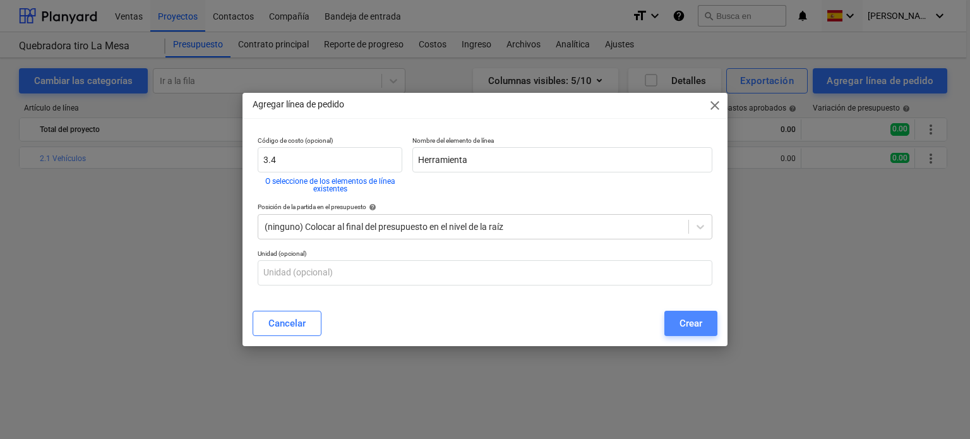
click at [696, 322] on div "Crear" at bounding box center [690, 323] width 23 height 16
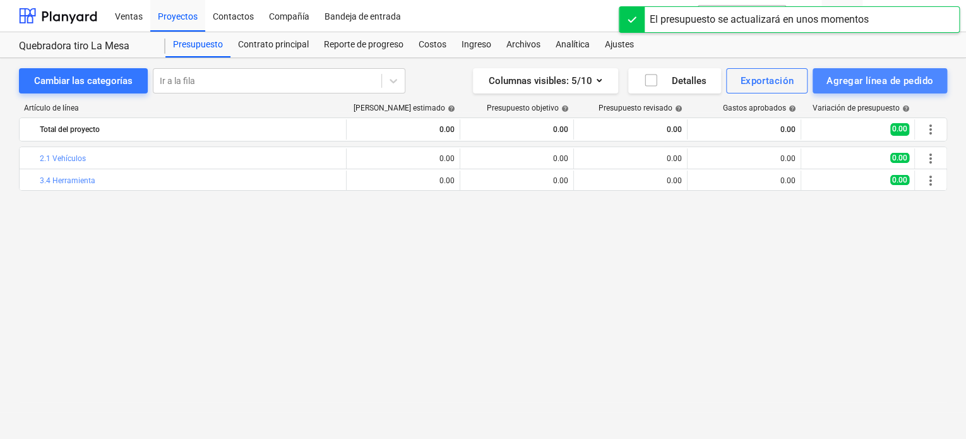
click at [874, 75] on div "Agregar línea de pedido" at bounding box center [879, 81] width 107 height 16
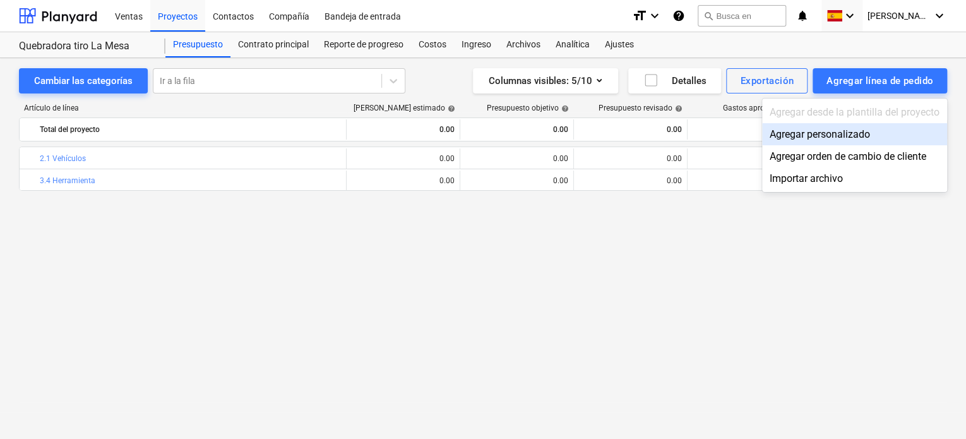
click at [842, 137] on div "Agregar personalizado" at bounding box center [854, 134] width 185 height 22
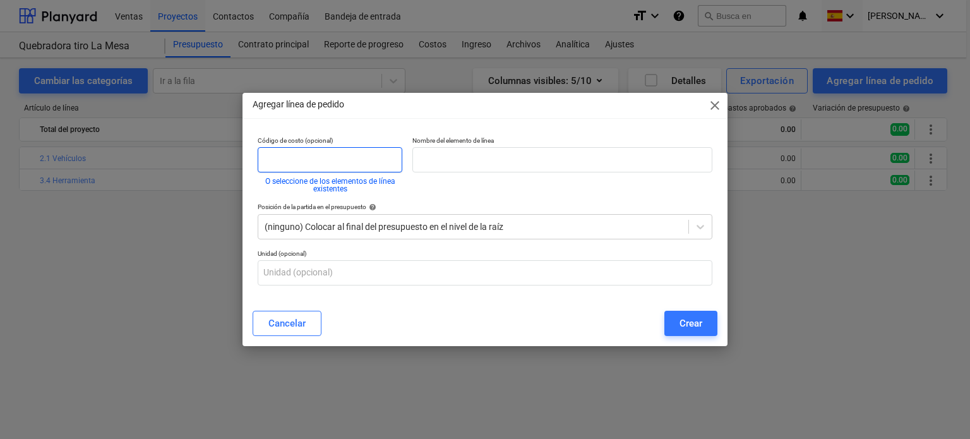
click at [366, 158] on input "text" at bounding box center [330, 159] width 145 height 25
type input "4.3"
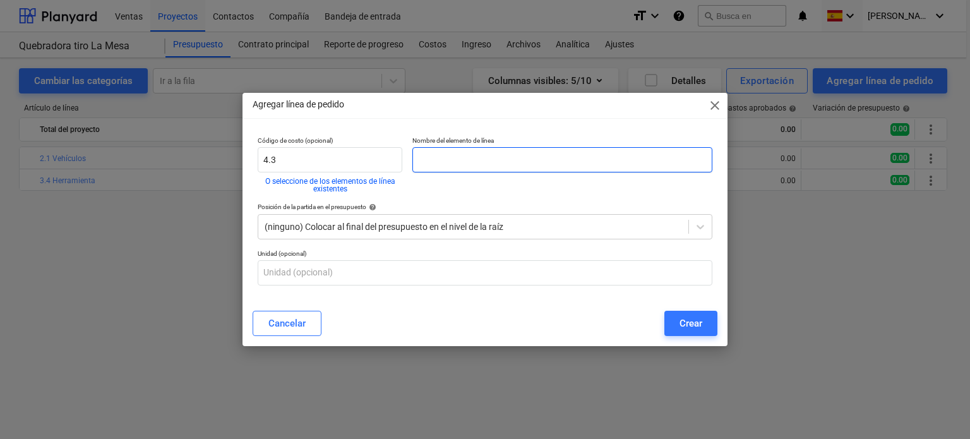
click at [435, 160] on input "text" at bounding box center [562, 159] width 300 height 25
type input "M"
type input "Consumibles e insumos"
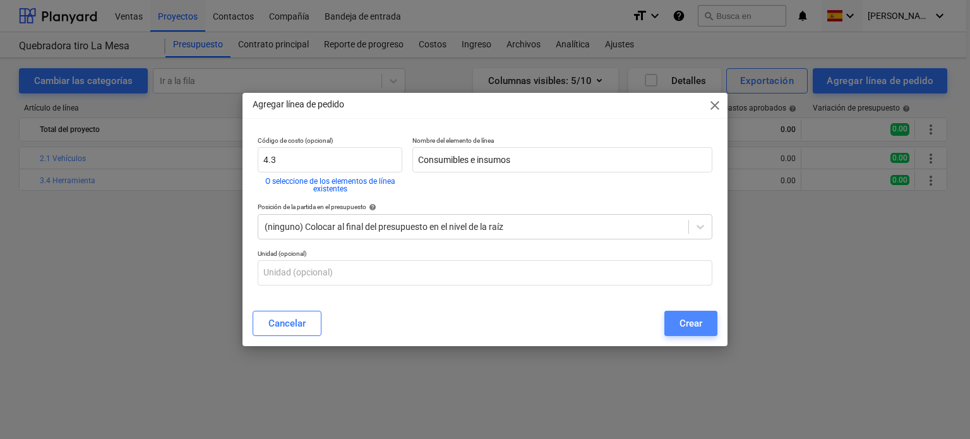
click at [676, 323] on button "Crear" at bounding box center [690, 323] width 53 height 25
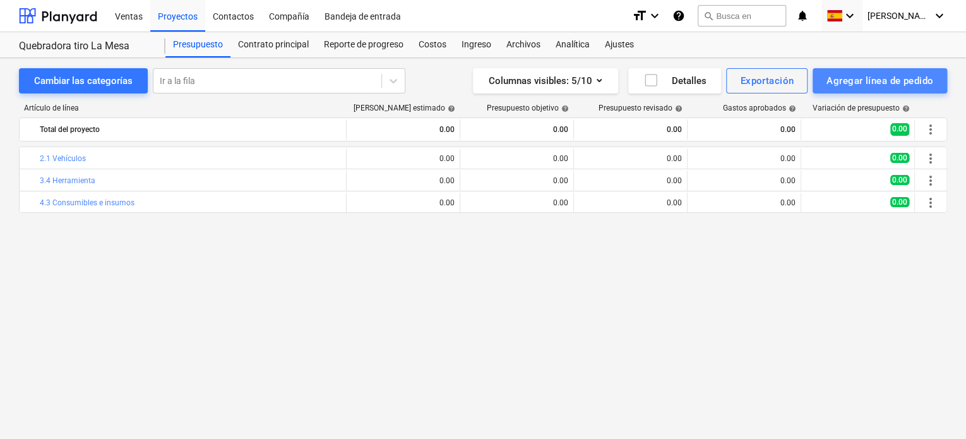
click at [895, 85] on div "Agregar línea de pedido" at bounding box center [879, 81] width 107 height 16
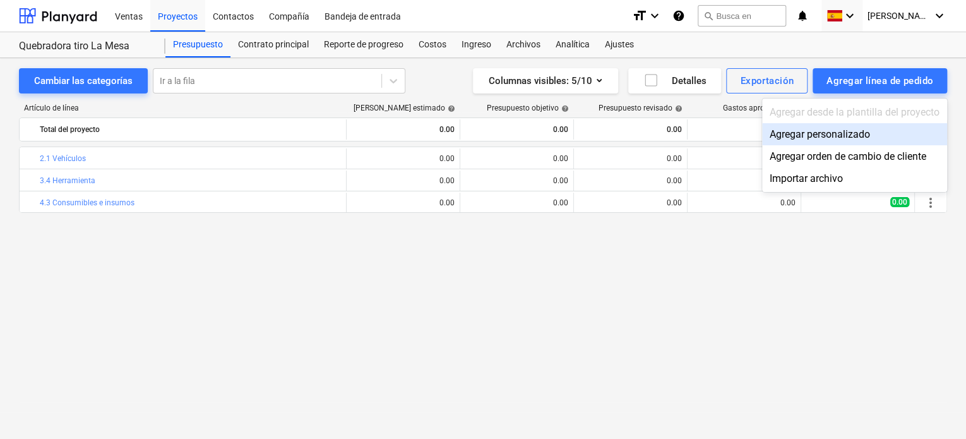
click at [868, 143] on div "Agregar personalizado" at bounding box center [854, 134] width 185 height 22
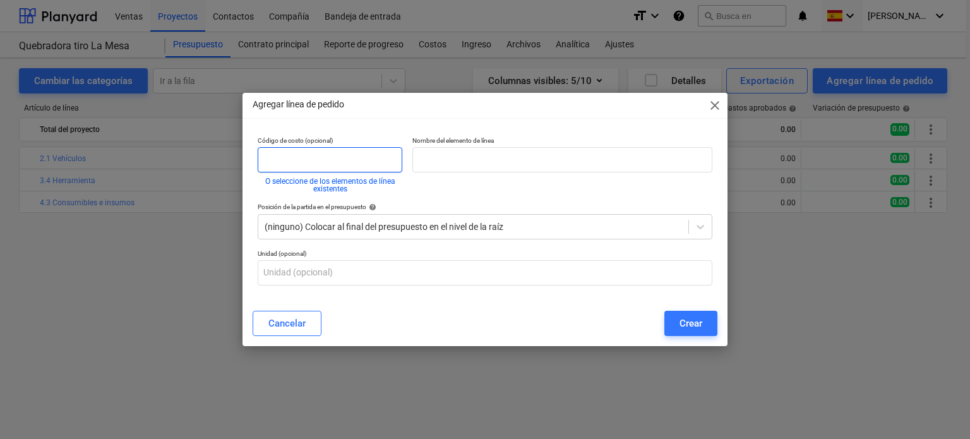
click at [333, 164] on input "text" at bounding box center [330, 159] width 145 height 25
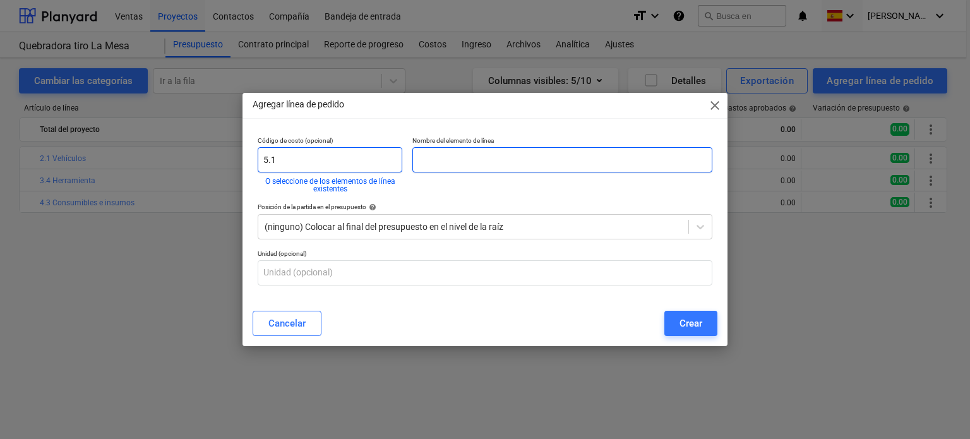
type input "5.1"
click at [427, 157] on input "text" at bounding box center [562, 159] width 300 height 25
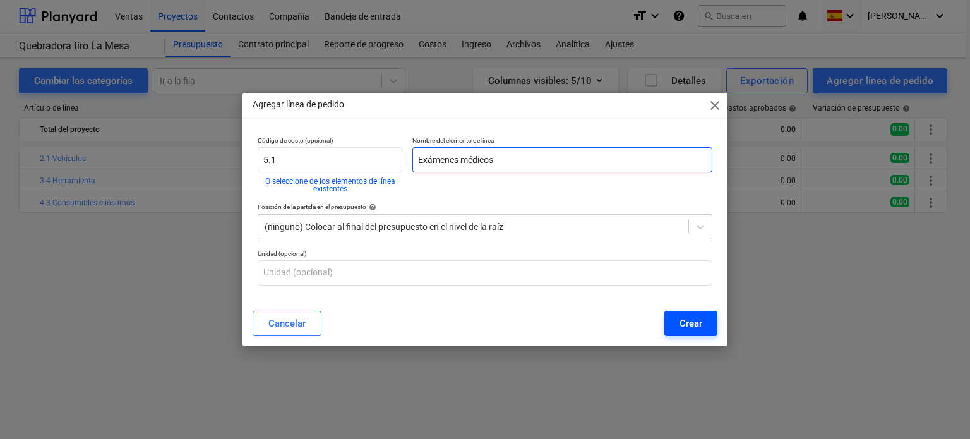
type input "Exámenes médicos"
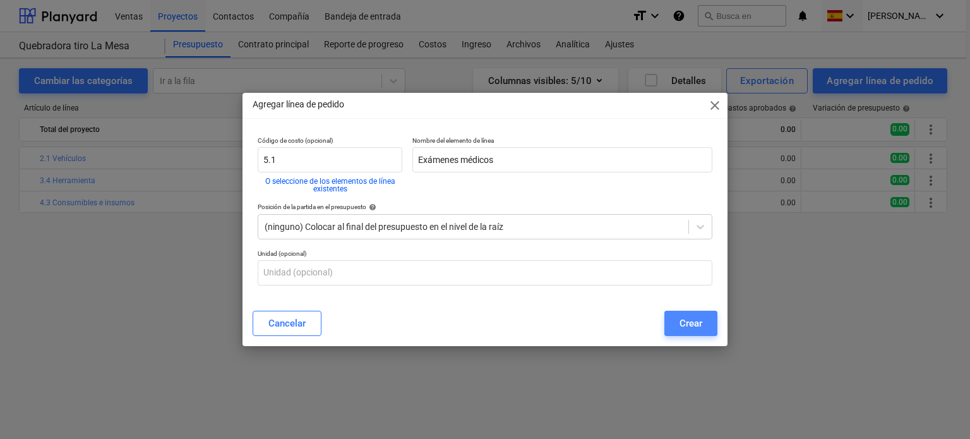
click at [681, 322] on div "Crear" at bounding box center [690, 323] width 23 height 16
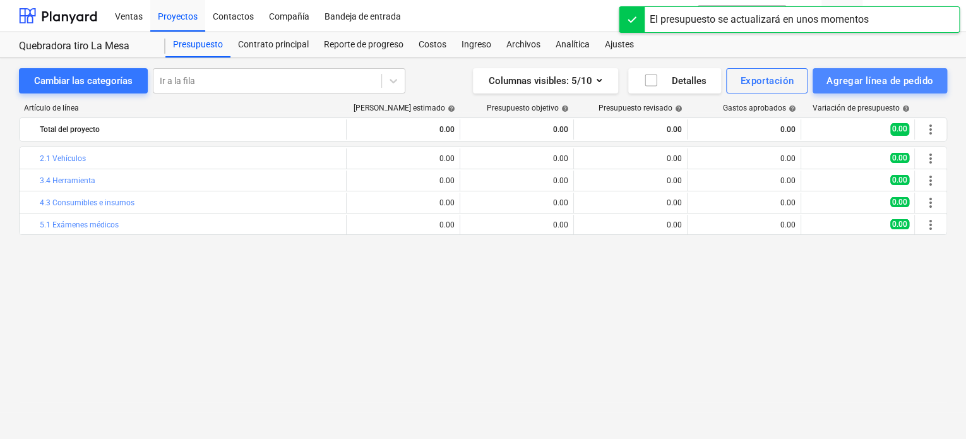
click at [861, 81] on div "Agregar línea de pedido" at bounding box center [879, 81] width 107 height 16
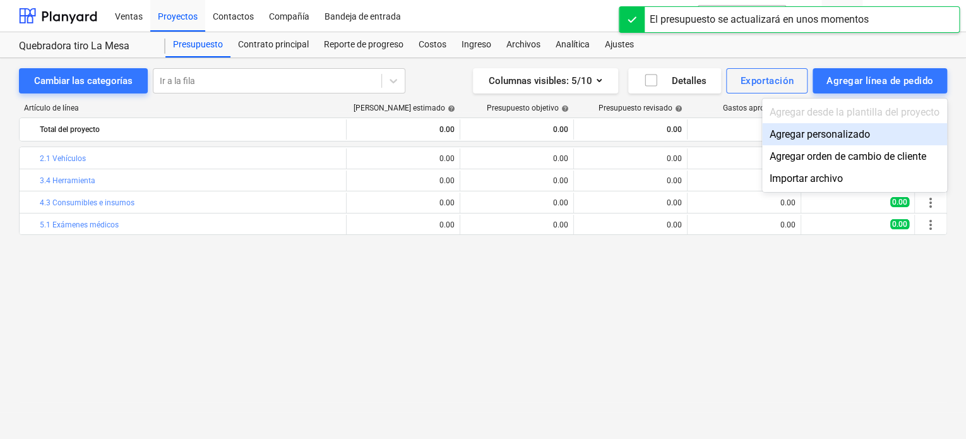
click at [817, 136] on div "Agregar personalizado" at bounding box center [854, 134] width 185 height 22
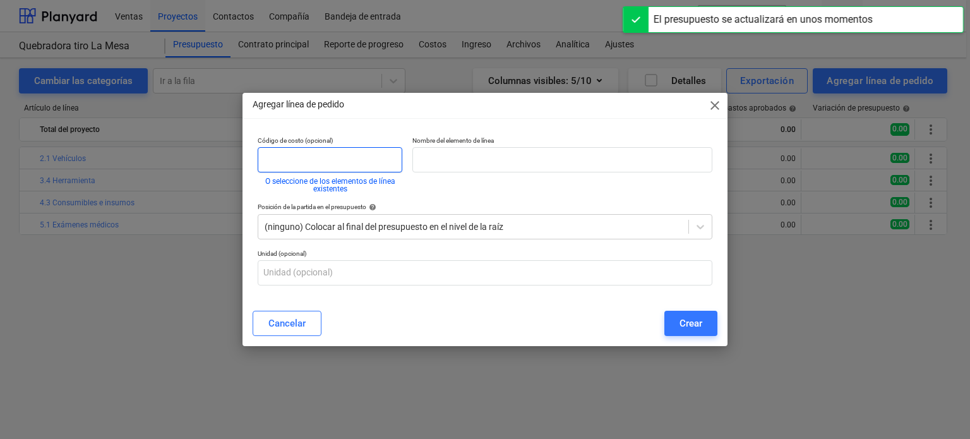
click at [311, 167] on input "text" at bounding box center [330, 159] width 145 height 25
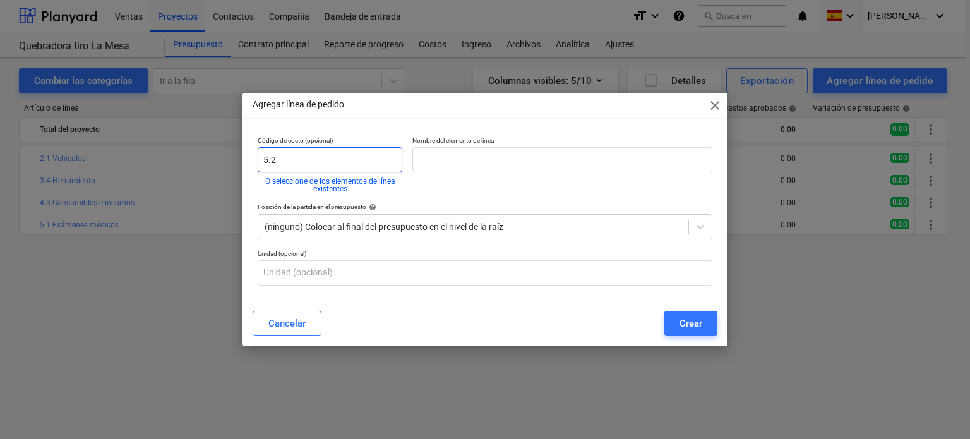
type input "5.2"
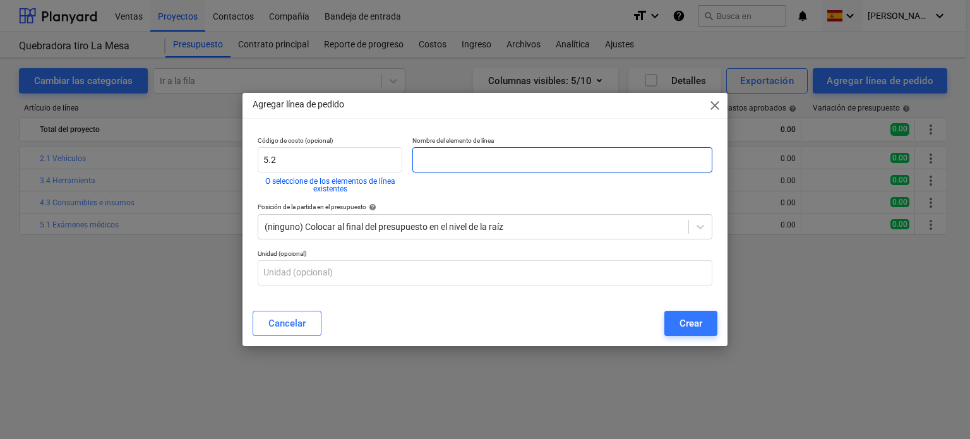
click at [443, 160] on input "text" at bounding box center [562, 159] width 300 height 25
type input "EPP"
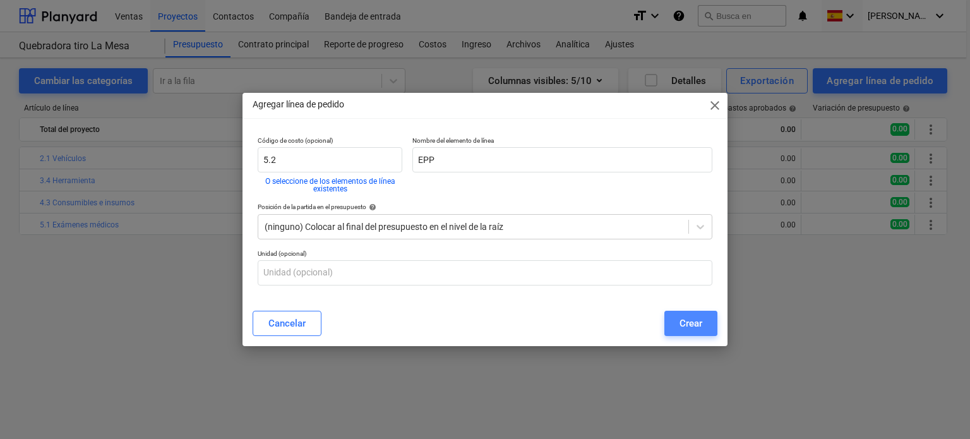
click at [678, 319] on button "Crear" at bounding box center [690, 323] width 53 height 25
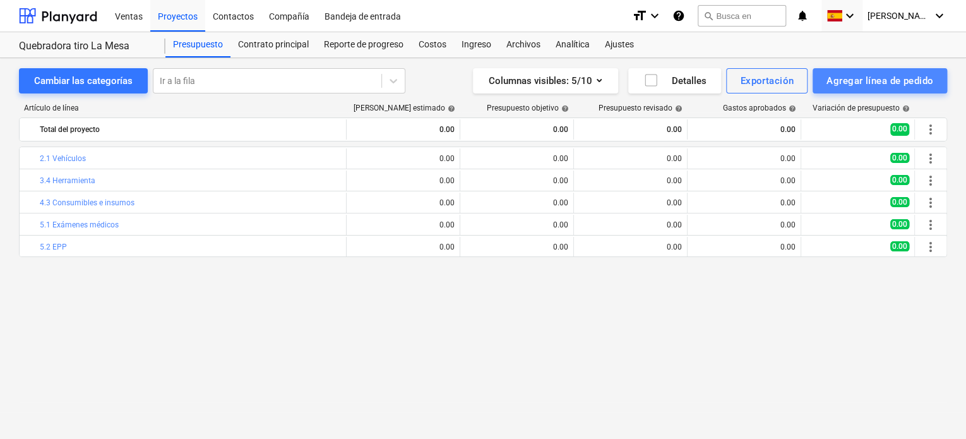
click at [868, 89] on button "Agregar línea de pedido" at bounding box center [880, 80] width 134 height 25
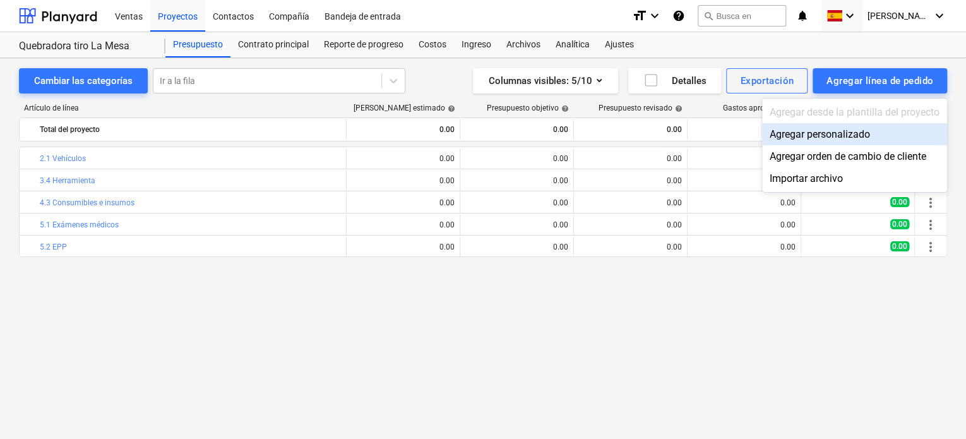
click at [806, 130] on div "Agregar personalizado" at bounding box center [854, 134] width 185 height 22
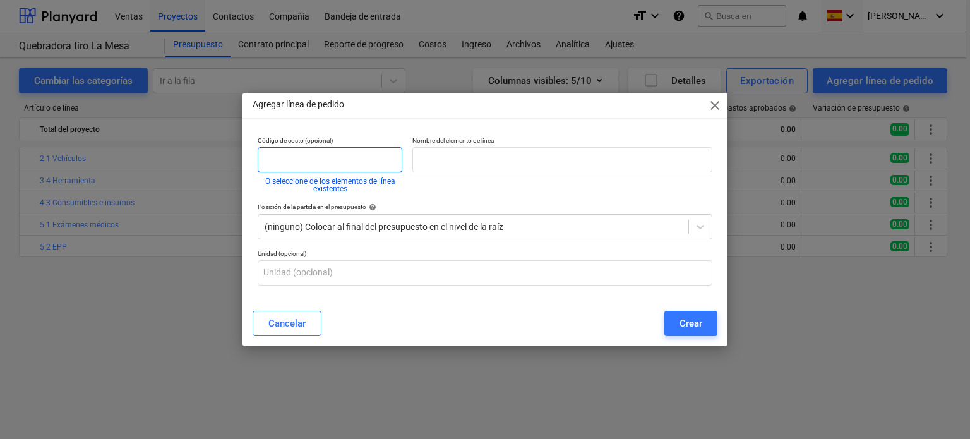
click at [321, 165] on input "text" at bounding box center [330, 159] width 145 height 25
type input "5.4"
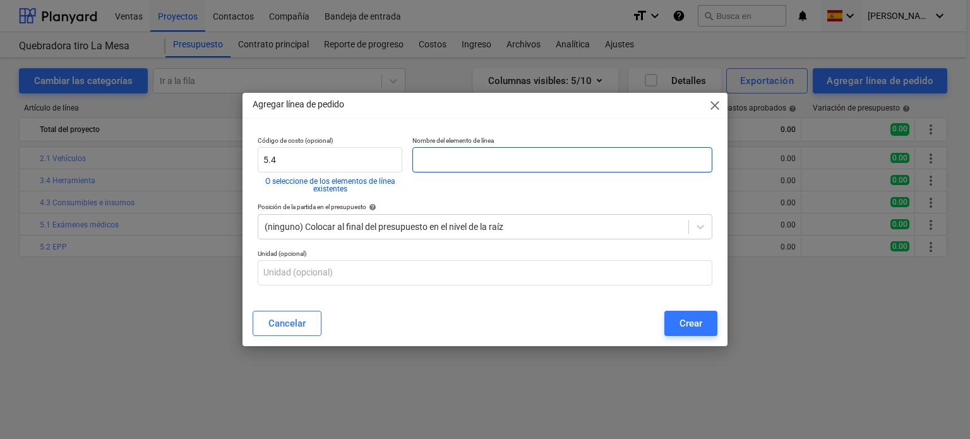
click at [486, 166] on input "text" at bounding box center [562, 159] width 300 height 25
type input "Constancias DC-3"
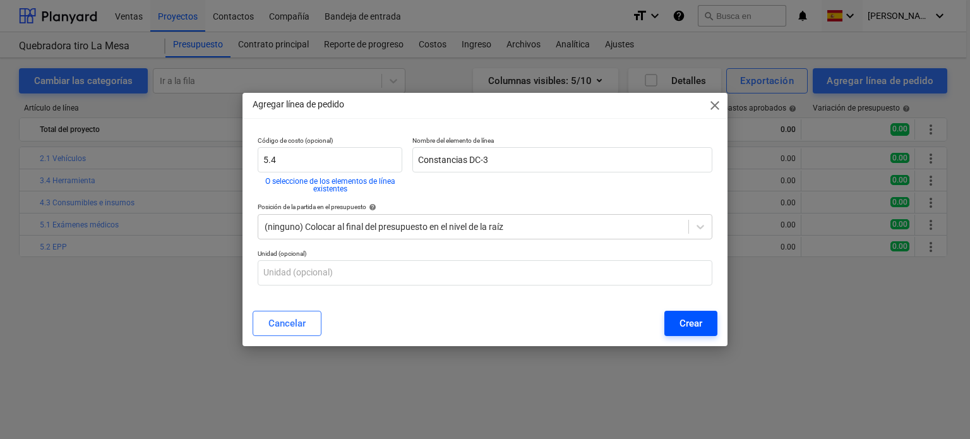
click at [686, 323] on div "Crear" at bounding box center [690, 323] width 23 height 16
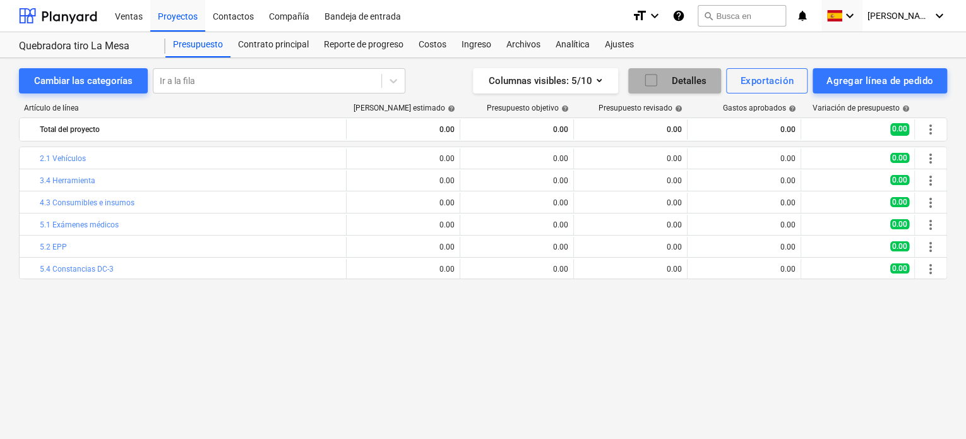
click at [654, 79] on icon "button" at bounding box center [650, 80] width 15 height 15
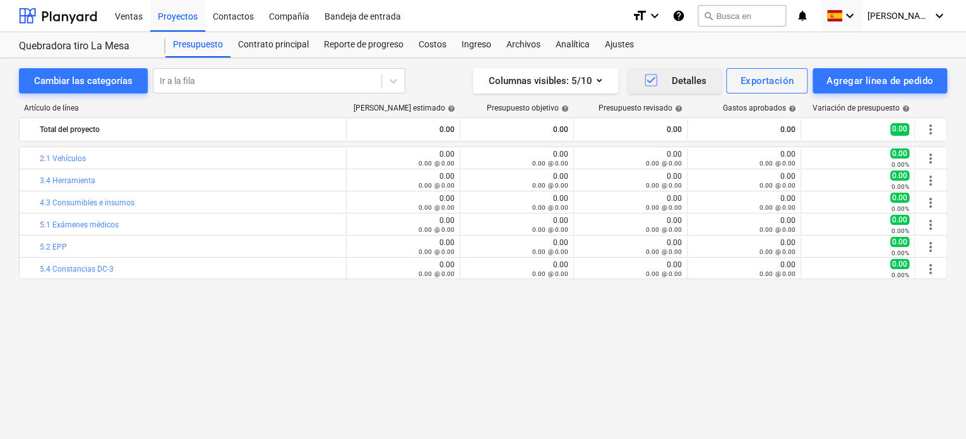
click at [654, 79] on icon "button" at bounding box center [650, 80] width 15 height 15
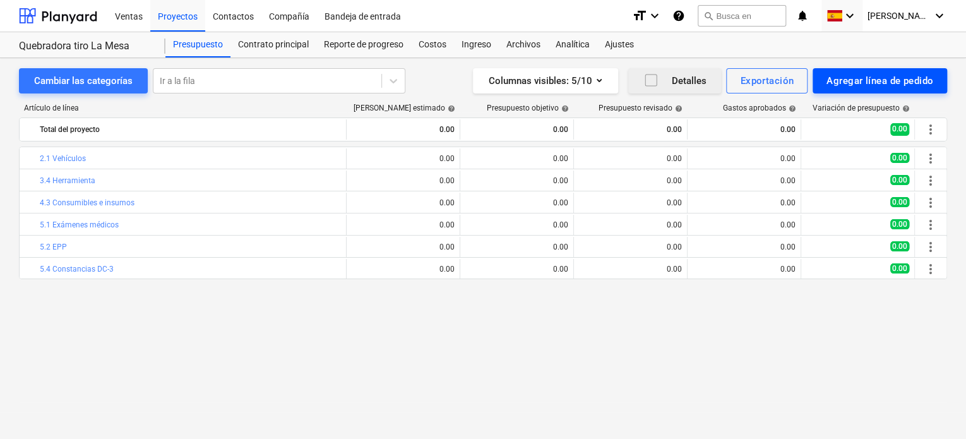
click at [863, 86] on div "Agregar línea de pedido" at bounding box center [879, 81] width 107 height 16
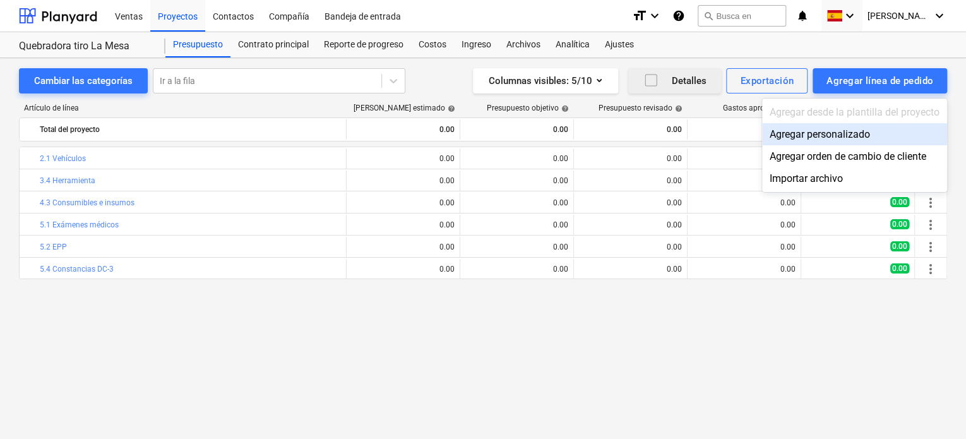
click at [823, 136] on div "Agregar personalizado" at bounding box center [854, 134] width 185 height 22
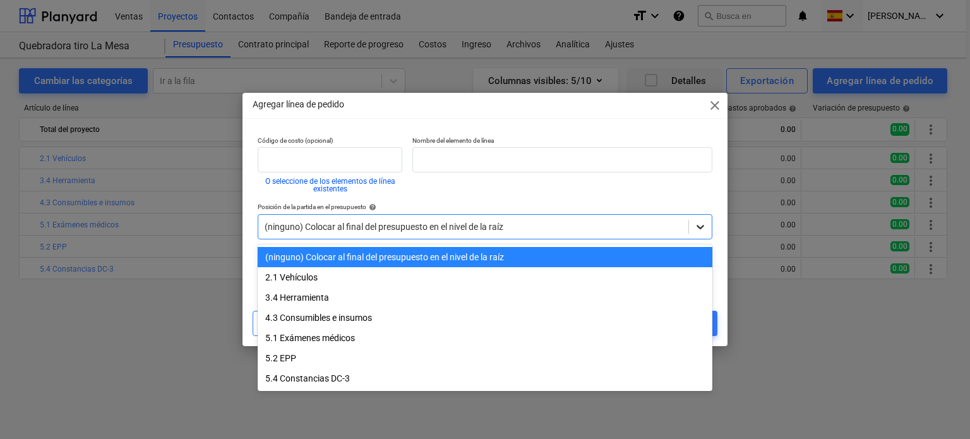
click at [698, 227] on icon at bounding box center [700, 226] width 13 height 13
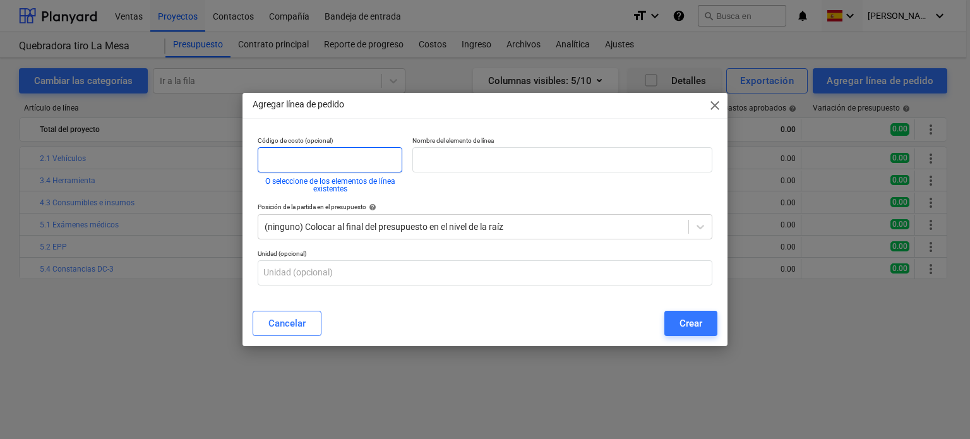
click at [330, 166] on input "text" at bounding box center [330, 159] width 145 height 25
type input "6.1"
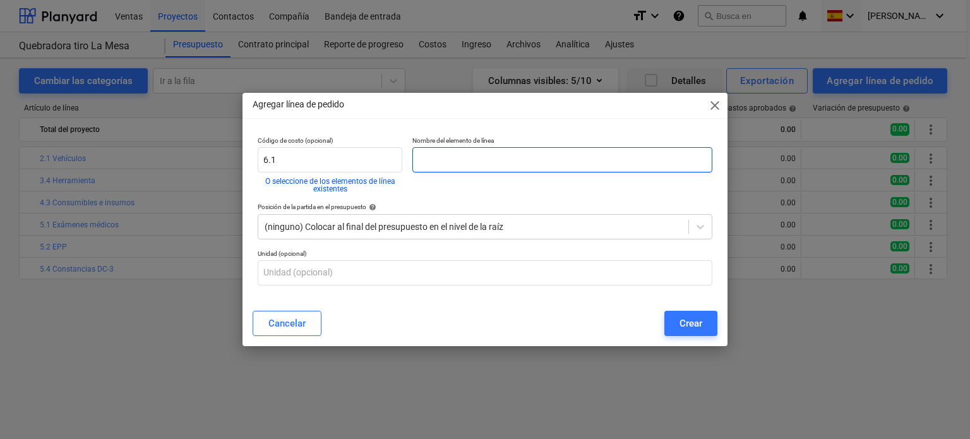
click at [483, 164] on input "text" at bounding box center [562, 159] width 300 height 25
type input "V"
type input "Gasto de viaje"
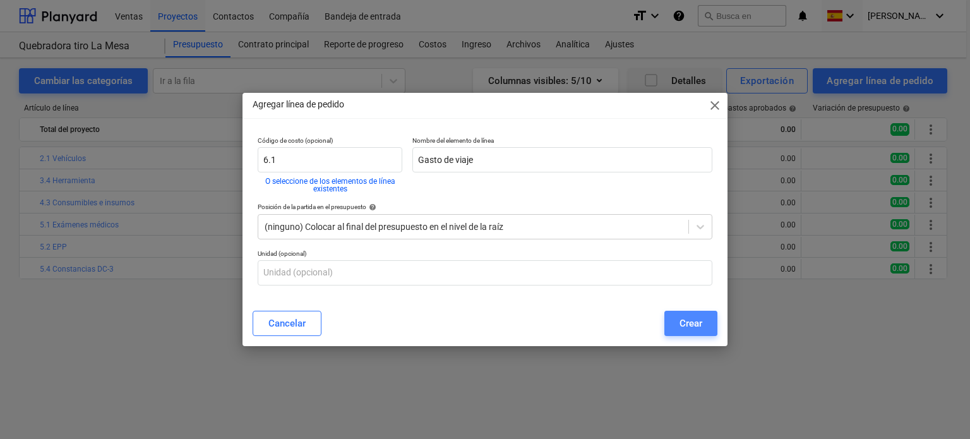
click at [690, 328] on div "Crear" at bounding box center [690, 323] width 23 height 16
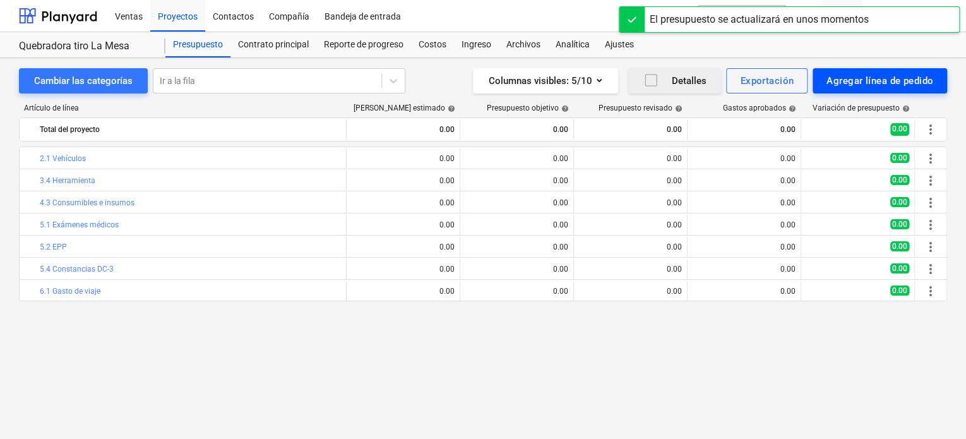
click at [898, 76] on div "Agregar línea de pedido" at bounding box center [879, 81] width 107 height 16
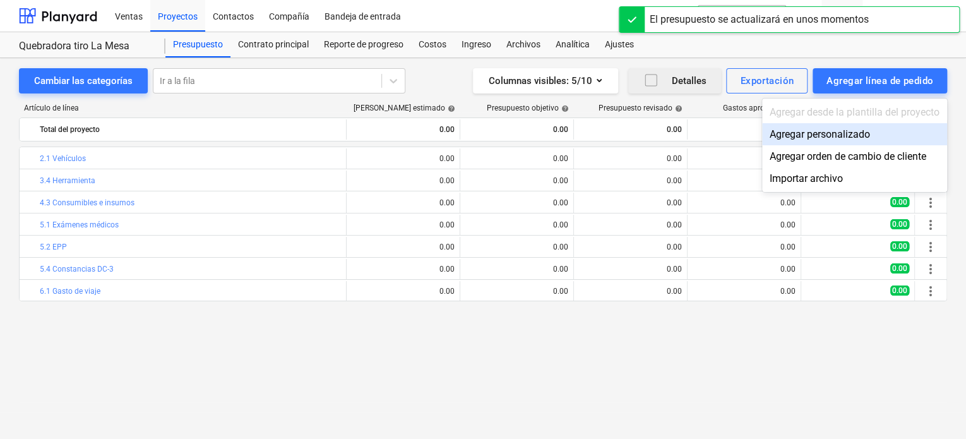
click at [838, 137] on div "Agregar personalizado" at bounding box center [854, 134] width 185 height 22
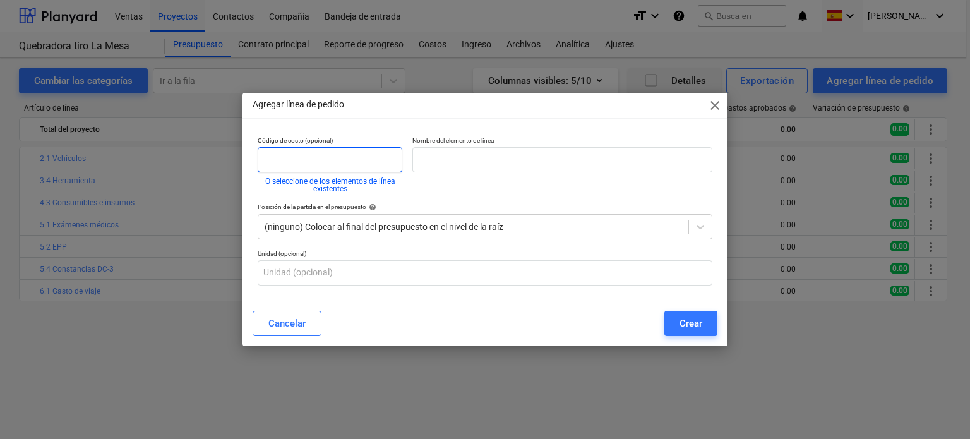
click at [337, 161] on input "text" at bounding box center [330, 159] width 145 height 25
click at [337, 161] on input "6.1" at bounding box center [330, 159] width 145 height 25
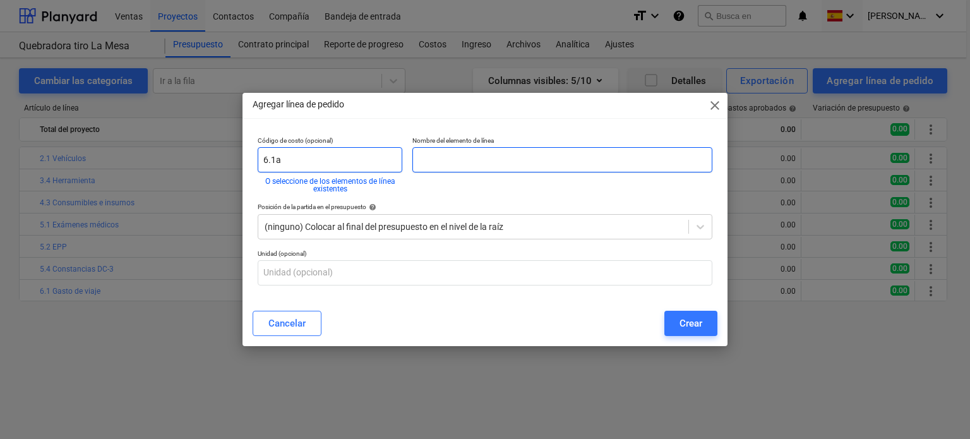
type input "6.1a"
click at [505, 162] on input "text" at bounding box center [562, 159] width 300 height 25
type input "Boletos"
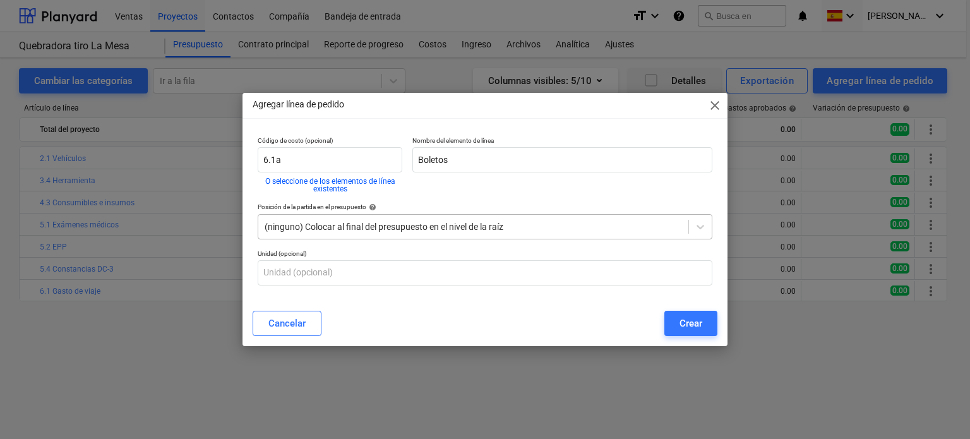
click at [518, 227] on div at bounding box center [473, 226] width 417 height 13
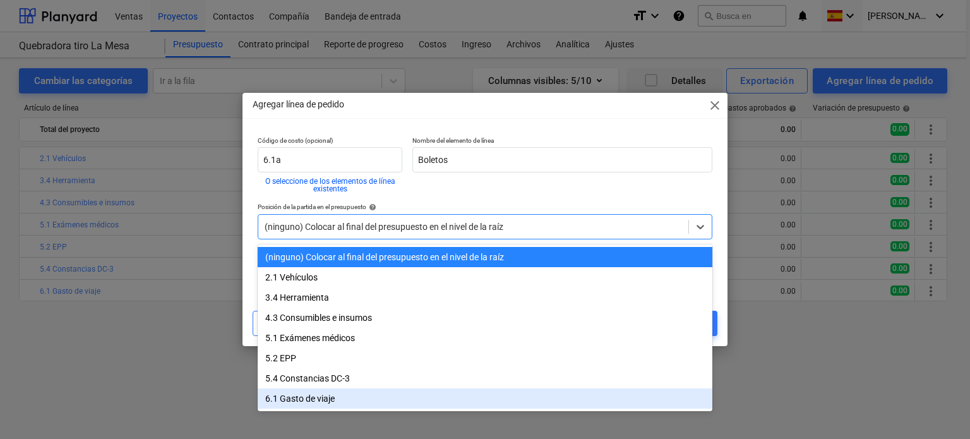
click at [365, 402] on div "6.1 Gasto de viaje" at bounding box center [485, 398] width 455 height 20
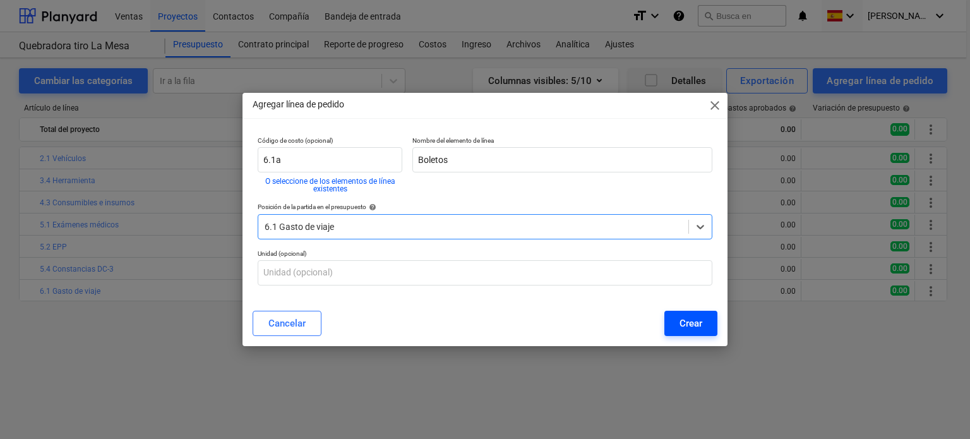
click at [689, 323] on div "Crear" at bounding box center [690, 323] width 23 height 16
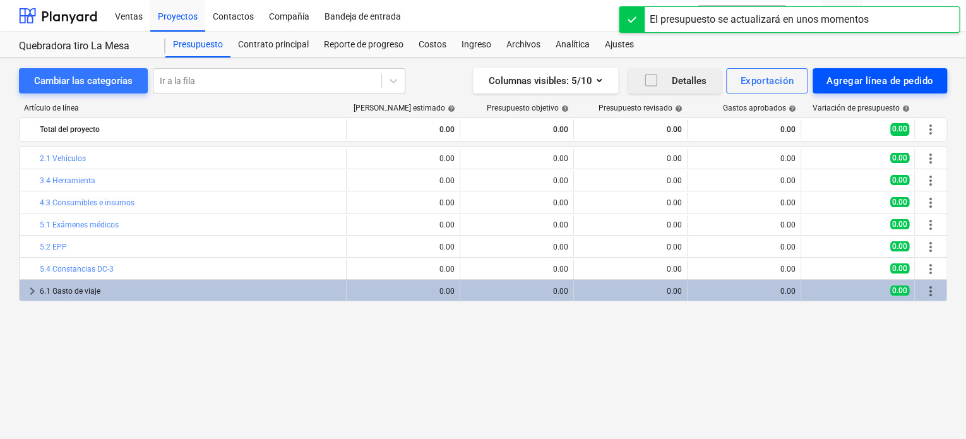
click at [847, 86] on div "Agregar línea de pedido" at bounding box center [879, 81] width 107 height 16
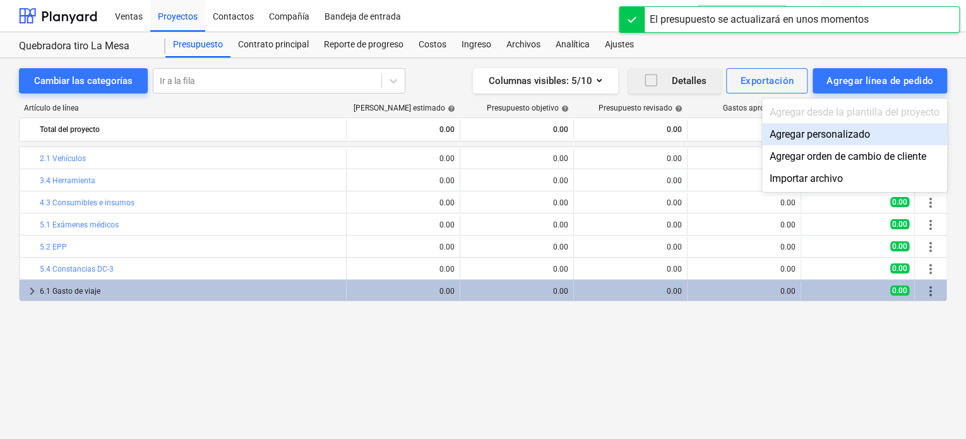
click at [798, 129] on div "Agregar personalizado" at bounding box center [854, 134] width 185 height 22
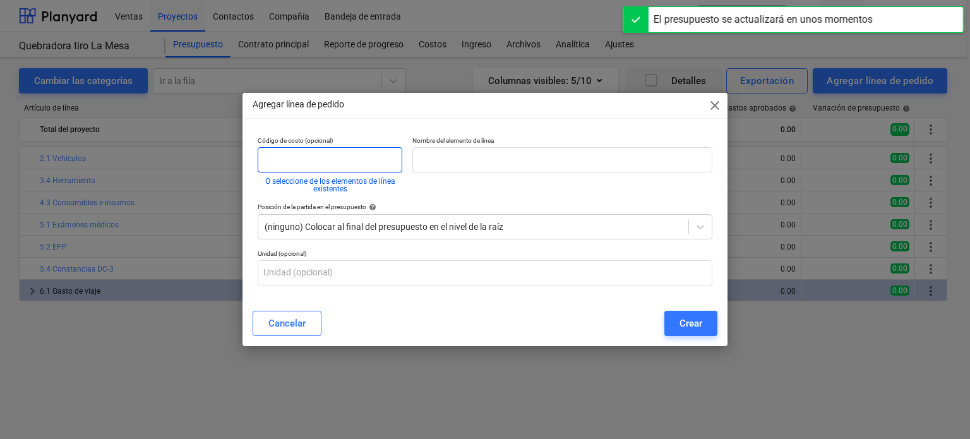
drag, startPoint x: 361, startPoint y: 138, endPoint x: 343, endPoint y: 167, distance: 33.8
click at [354, 149] on div "Código de costo (opcional) O seleccione de los elementos de línea existentes" at bounding box center [330, 164] width 145 height 56
click at [343, 167] on input "text" at bounding box center [330, 159] width 145 height 25
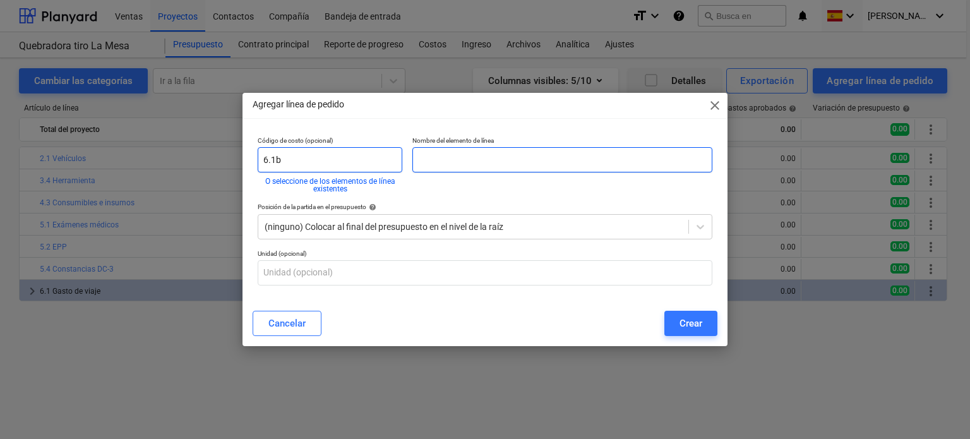
type input "6.1b"
click at [490, 164] on input "text" at bounding box center [562, 159] width 300 height 25
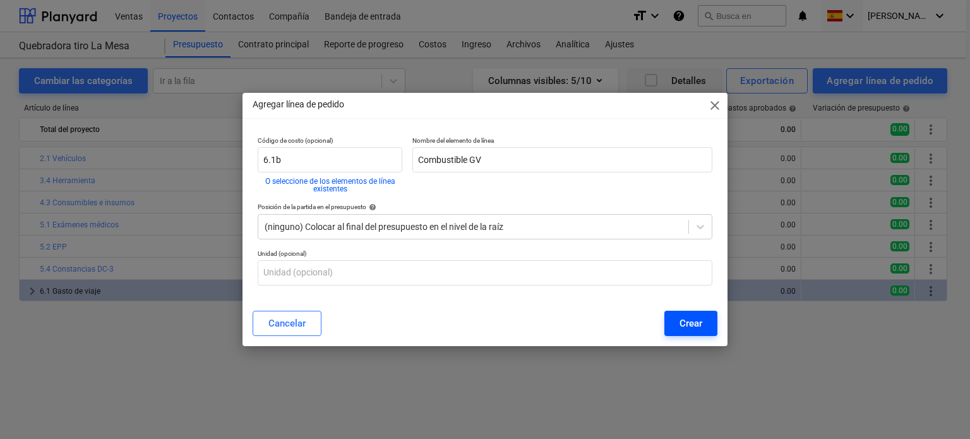
click at [701, 325] on div "Crear" at bounding box center [690, 323] width 23 height 16
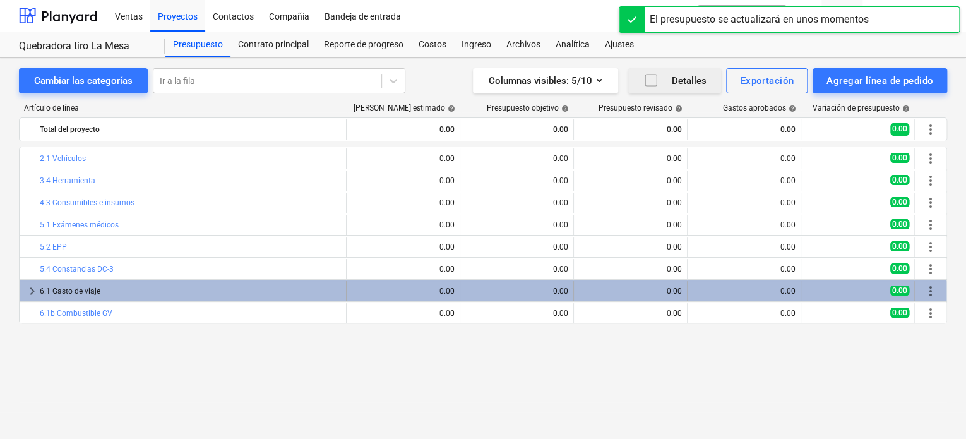
click at [30, 291] on span "keyboard_arrow_right" at bounding box center [32, 290] width 15 height 15
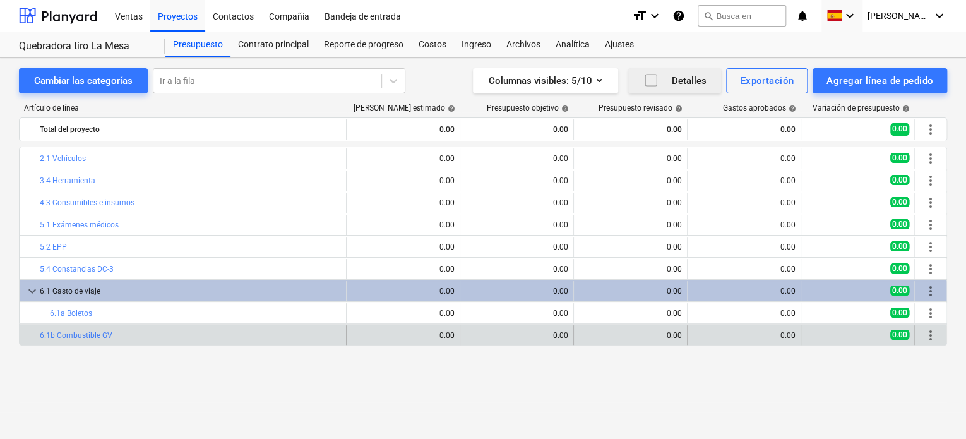
click at [933, 339] on span "more_vert" at bounding box center [930, 335] width 15 height 15
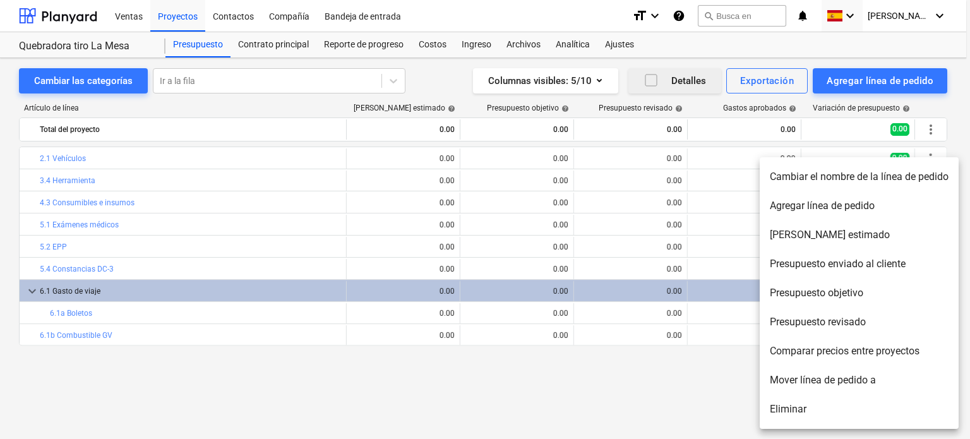
click at [820, 402] on li "Eliminar" at bounding box center [859, 409] width 199 height 29
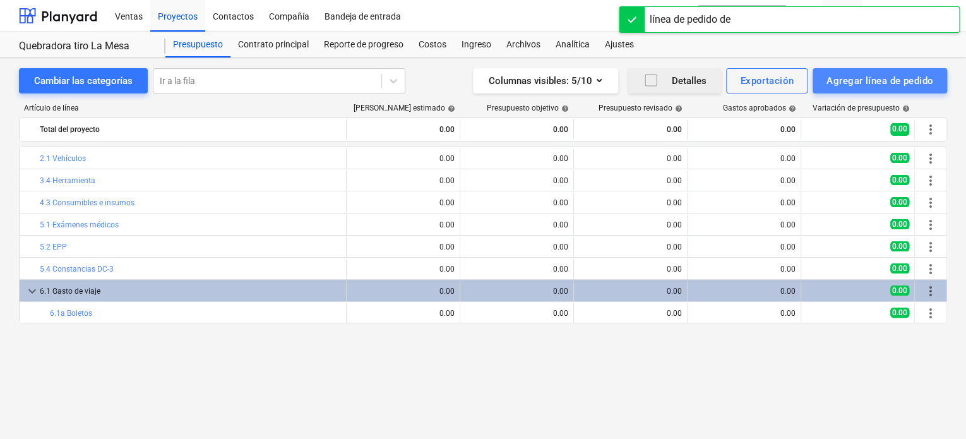
click at [859, 87] on div "Agregar línea de pedido" at bounding box center [879, 81] width 107 height 16
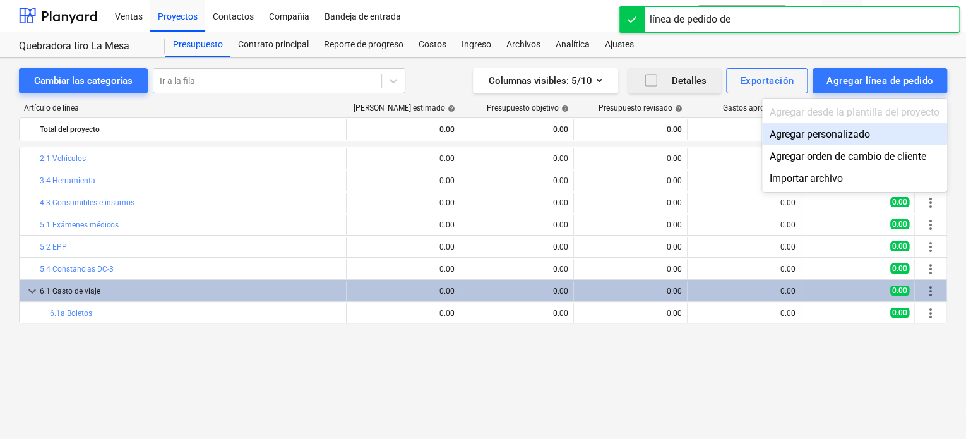
click at [836, 137] on div "Agregar personalizado" at bounding box center [854, 134] width 185 height 22
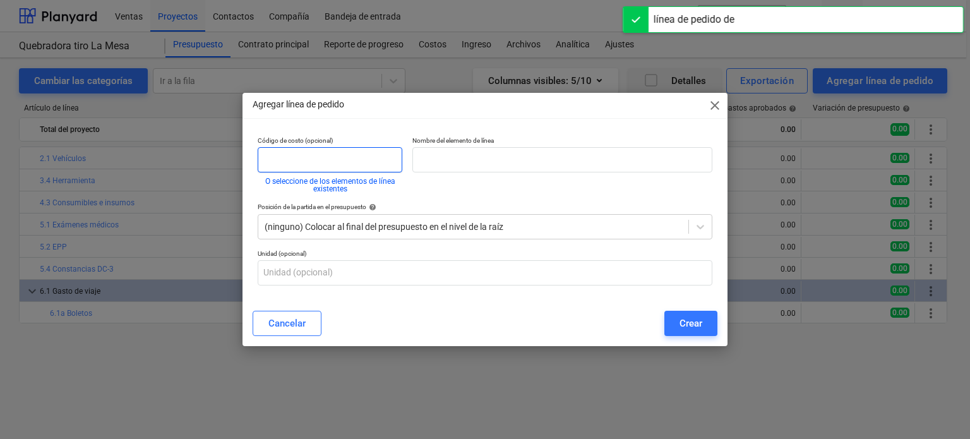
click at [286, 162] on input "text" at bounding box center [330, 159] width 145 height 25
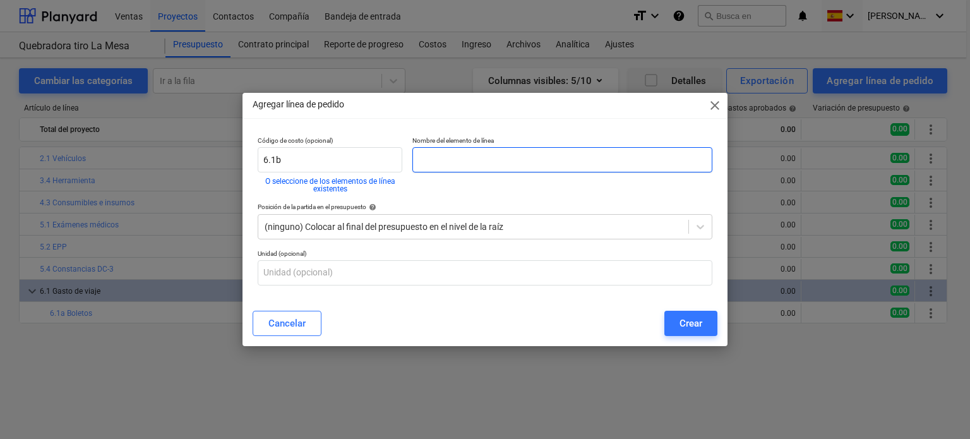
click at [460, 151] on input "text" at bounding box center [562, 159] width 300 height 25
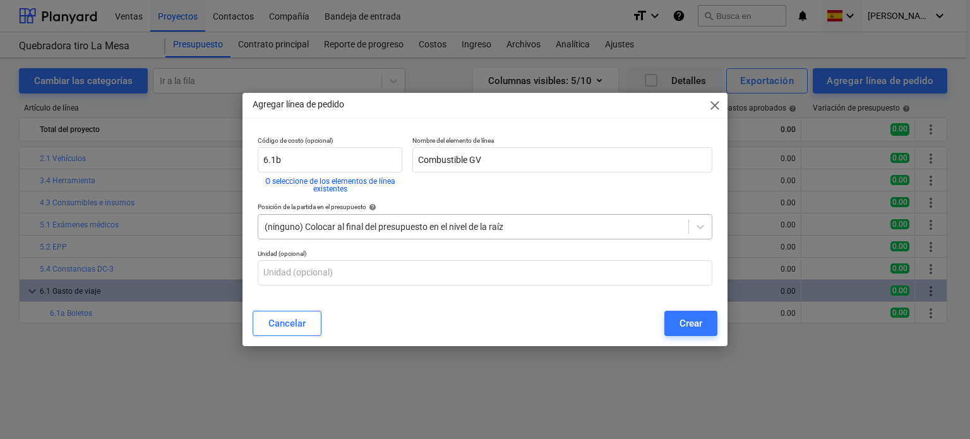
click at [477, 222] on div at bounding box center [473, 226] width 417 height 13
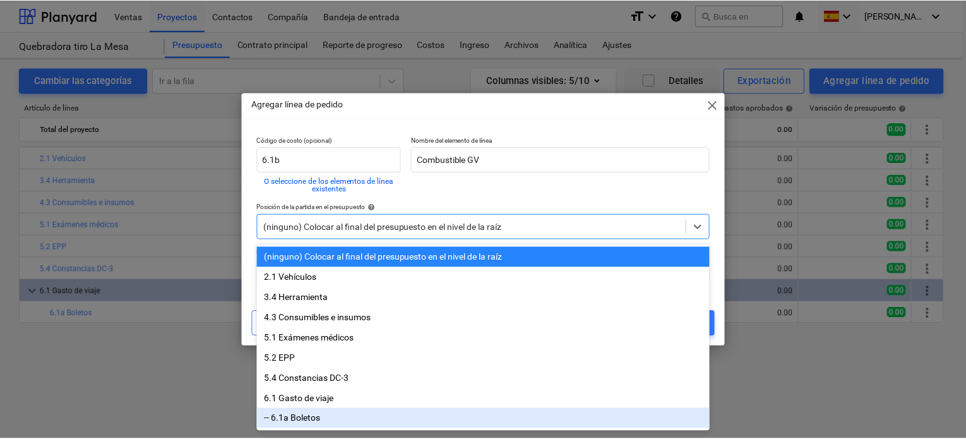
scroll to position [2, 0]
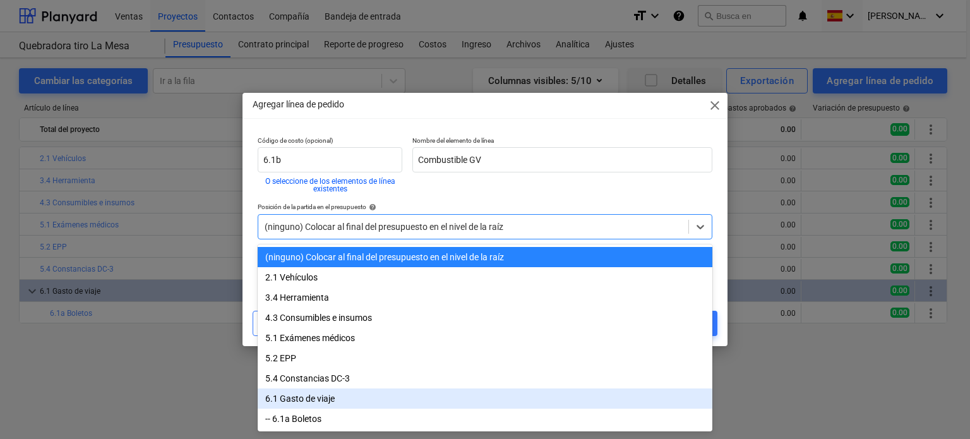
click at [347, 401] on div "6.1 Gasto de viaje" at bounding box center [485, 398] width 455 height 20
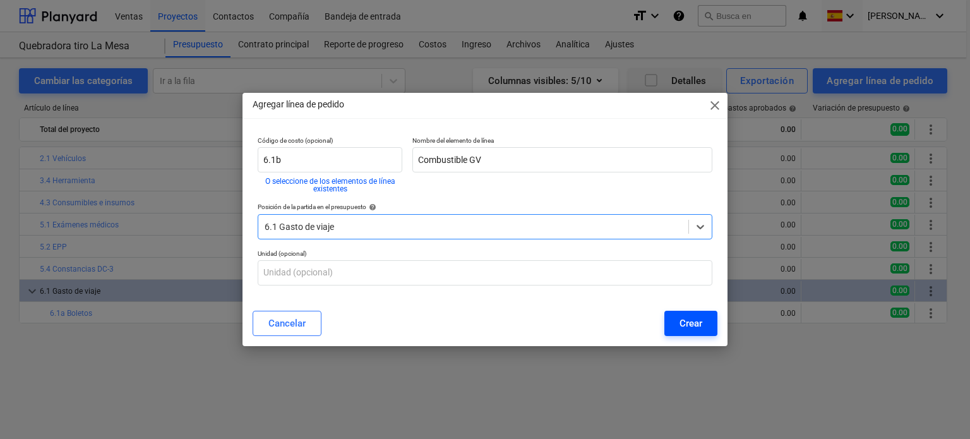
click at [686, 323] on div "Crear" at bounding box center [690, 323] width 23 height 16
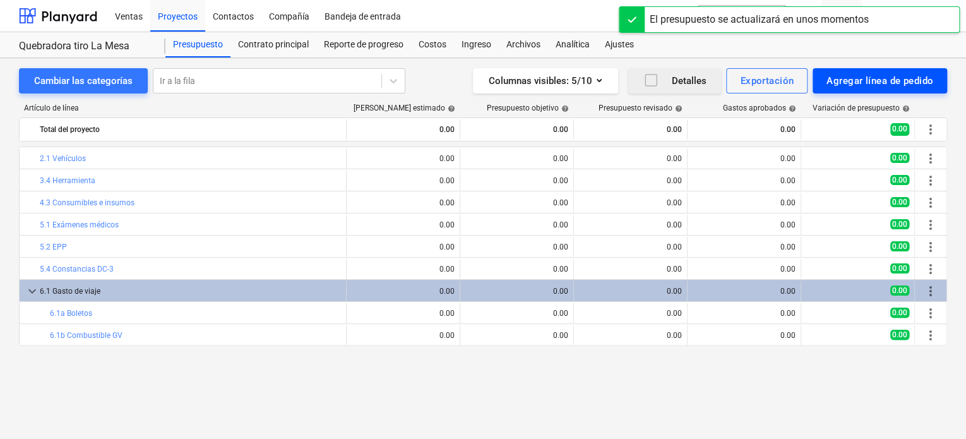
click at [871, 78] on div "Agregar línea de pedido" at bounding box center [879, 81] width 107 height 16
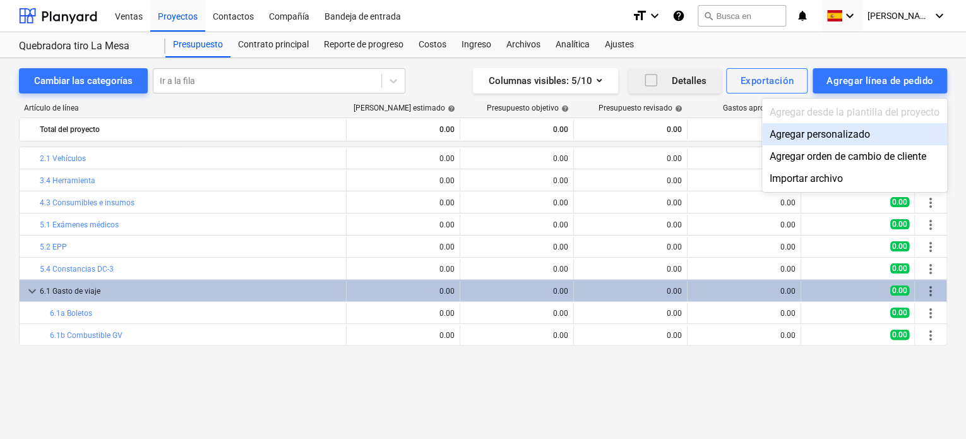
click at [818, 131] on div "Agregar personalizado" at bounding box center [854, 134] width 185 height 22
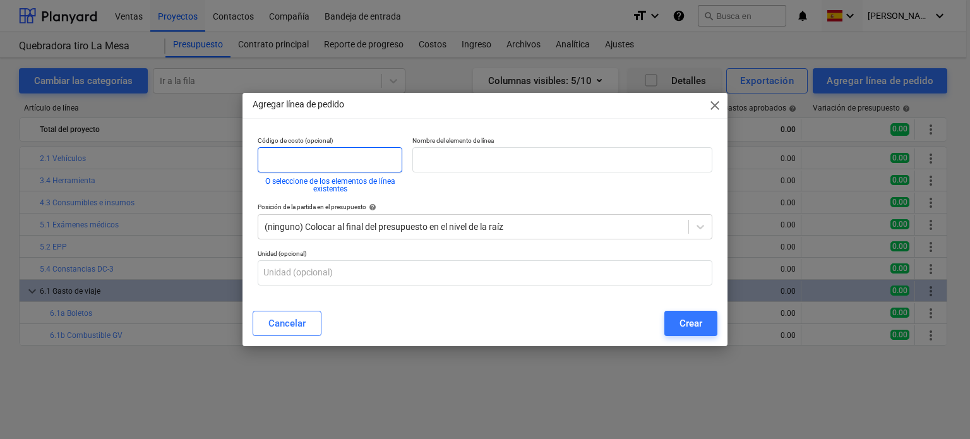
click at [328, 167] on input "text" at bounding box center [330, 159] width 145 height 25
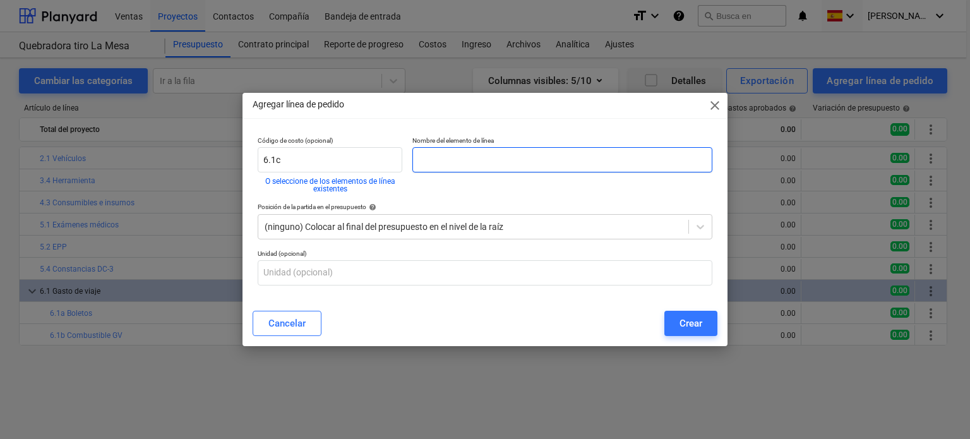
click at [472, 161] on input "text" at bounding box center [562, 159] width 300 height 25
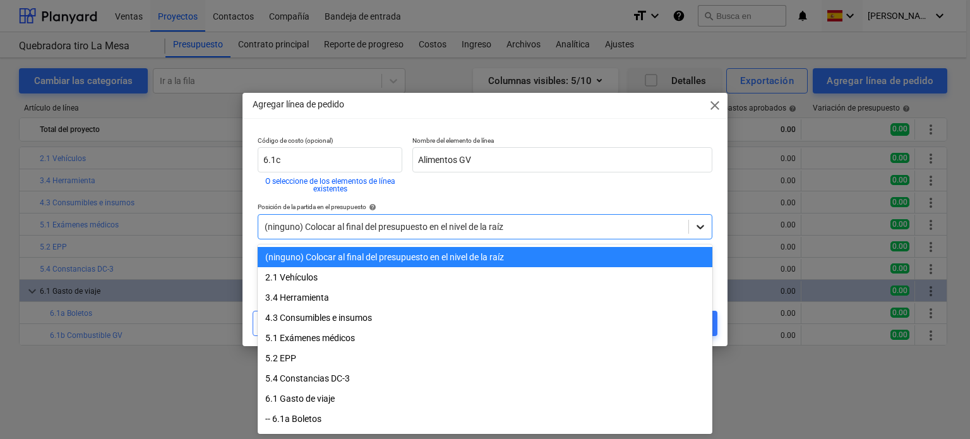
click at [706, 219] on div at bounding box center [700, 226] width 23 height 23
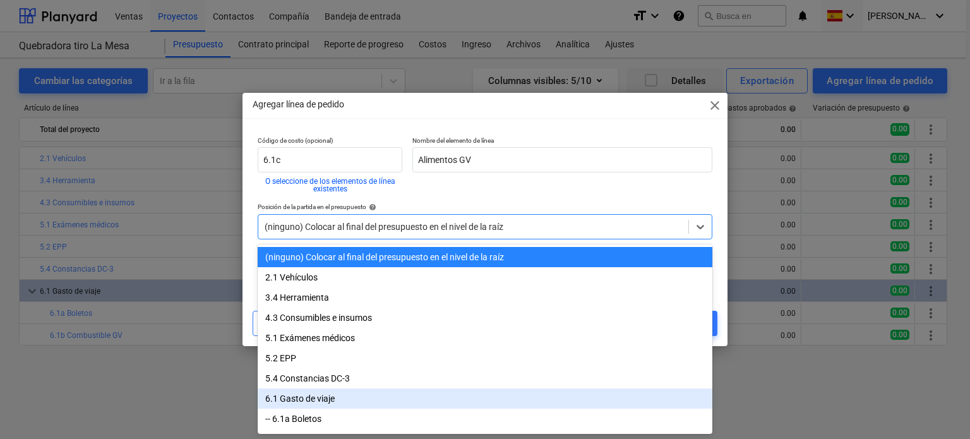
click at [370, 401] on div "6.1 Gasto de viaje" at bounding box center [485, 398] width 455 height 20
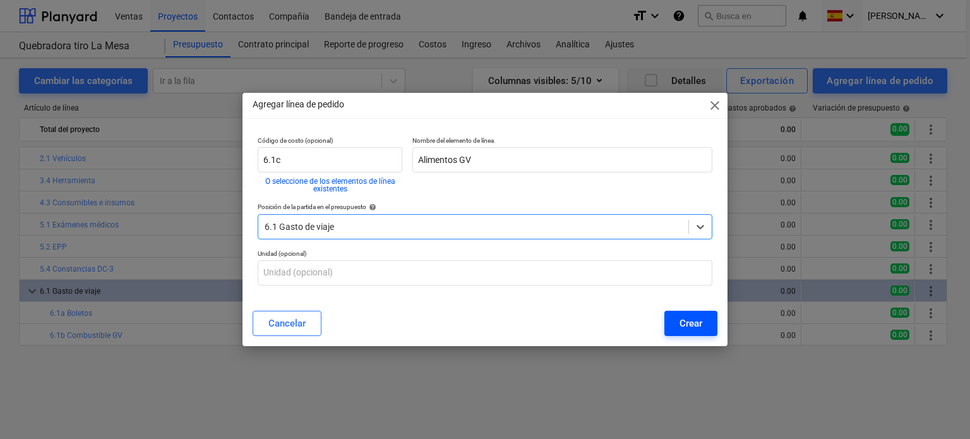
click at [689, 322] on div "Crear" at bounding box center [690, 323] width 23 height 16
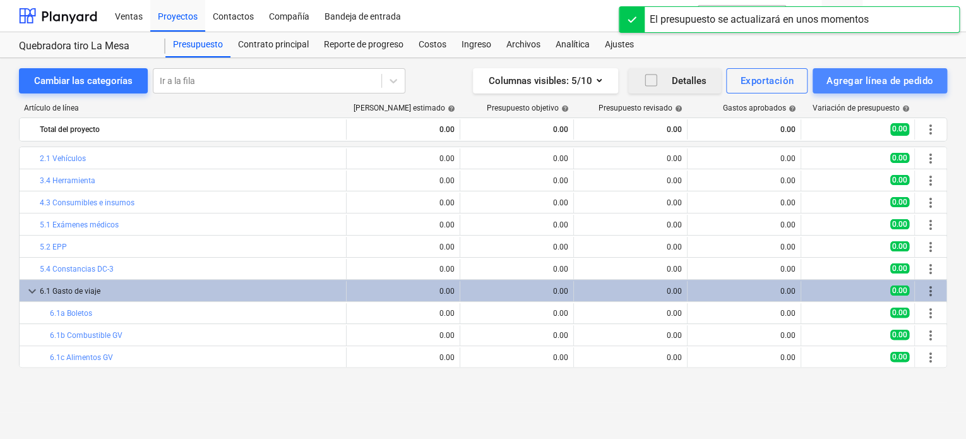
click at [841, 86] on div "Agregar línea de pedido" at bounding box center [879, 81] width 107 height 16
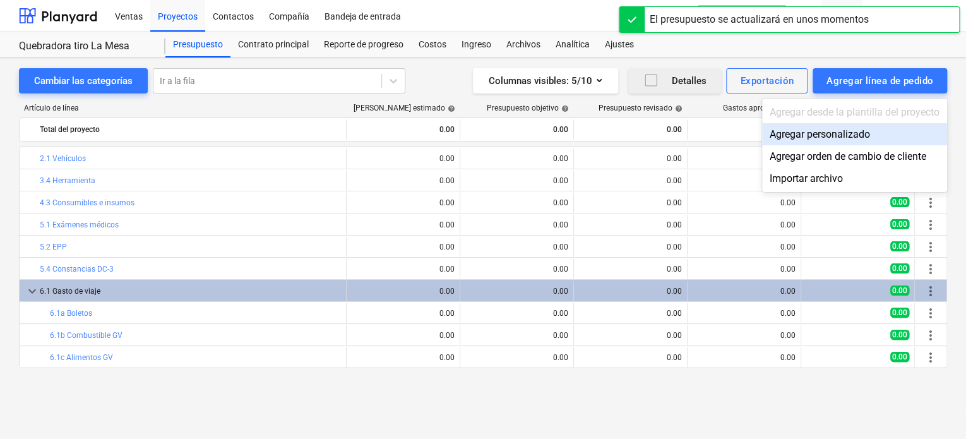
click at [799, 128] on div "Agregar personalizado" at bounding box center [854, 134] width 185 height 22
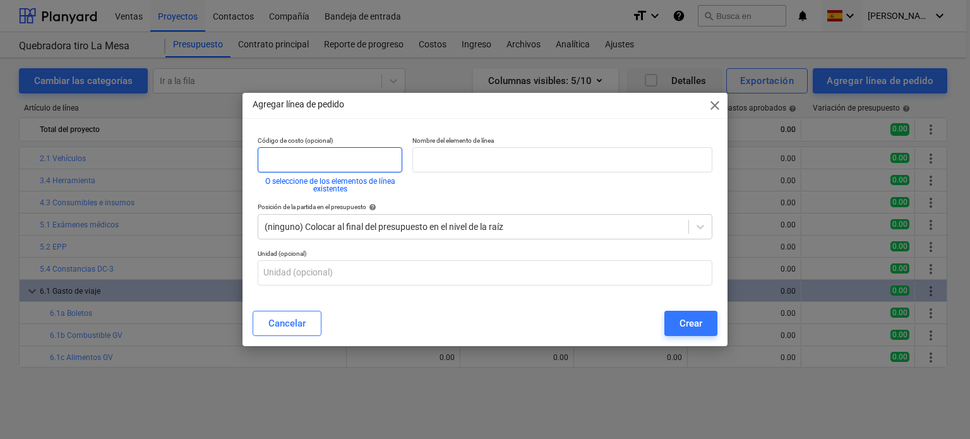
click at [335, 169] on input "text" at bounding box center [330, 159] width 145 height 25
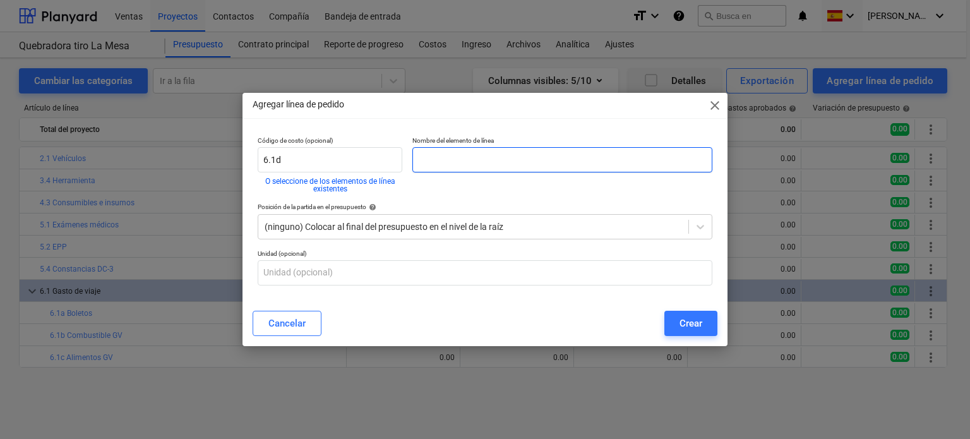
click at [451, 164] on input "text" at bounding box center [562, 159] width 300 height 25
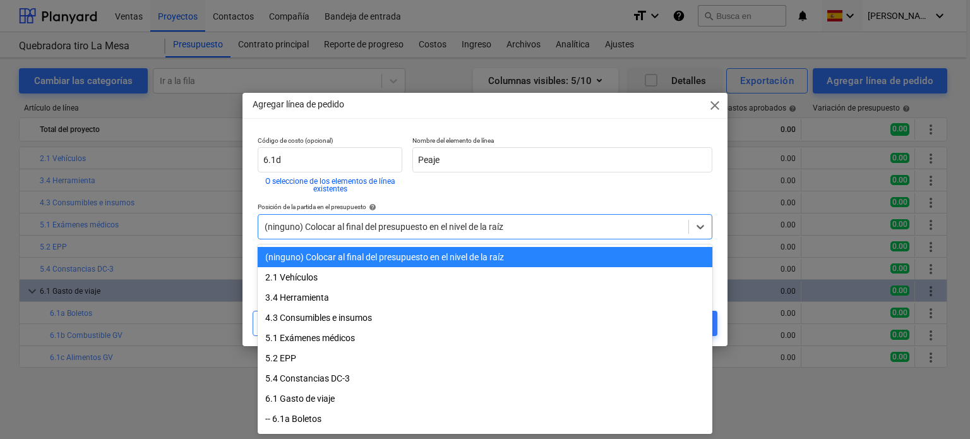
click at [459, 227] on div at bounding box center [473, 226] width 417 height 13
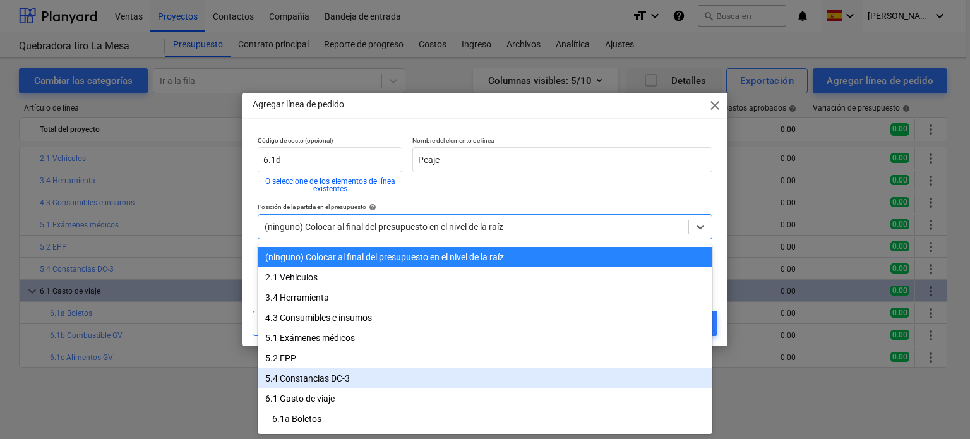
click at [349, 384] on div "5.4 Constancias DC-3" at bounding box center [485, 378] width 455 height 20
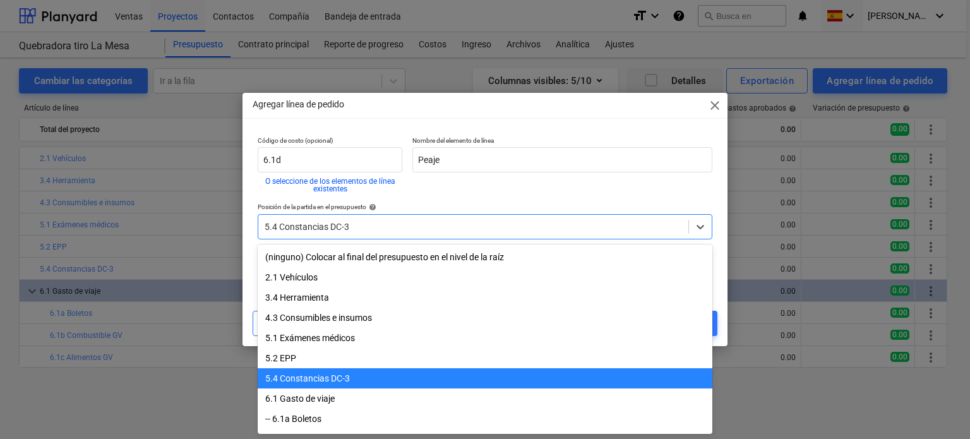
click at [490, 227] on div at bounding box center [473, 226] width 417 height 13
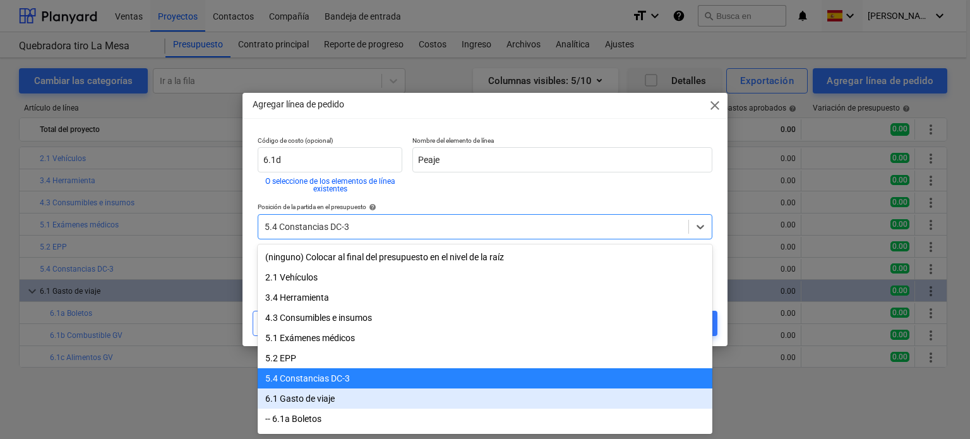
click at [347, 395] on div "6.1 Gasto de viaje" at bounding box center [485, 398] width 455 height 20
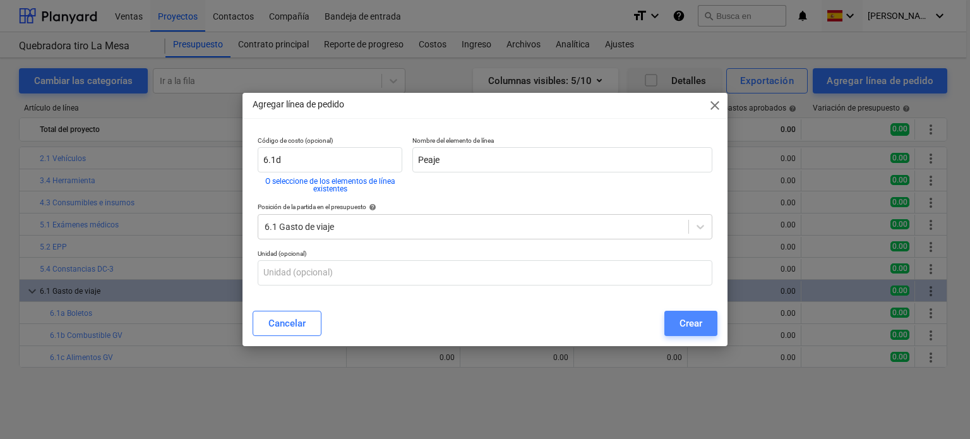
click at [695, 315] on div "Crear" at bounding box center [690, 323] width 23 height 16
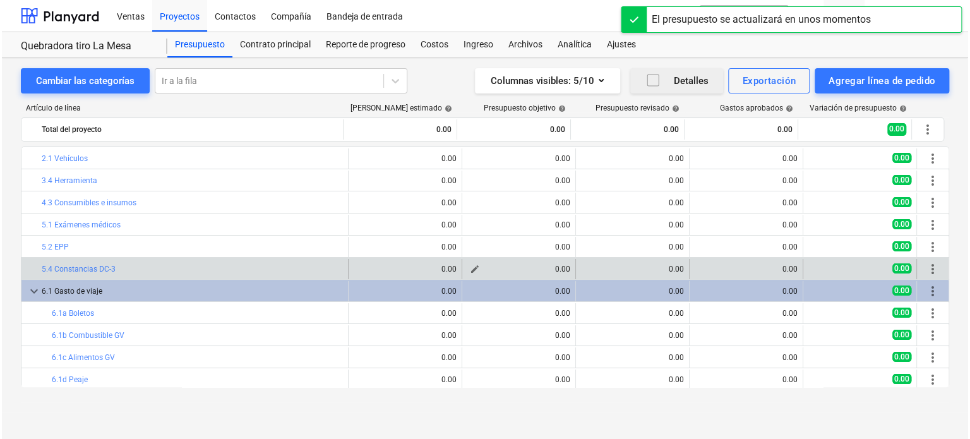
scroll to position [3, 0]
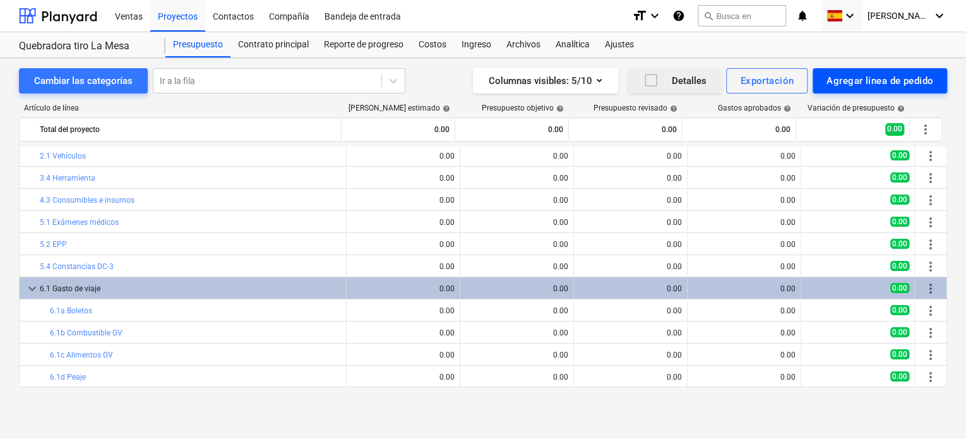
click at [911, 78] on div "Agregar línea de pedido" at bounding box center [879, 81] width 107 height 16
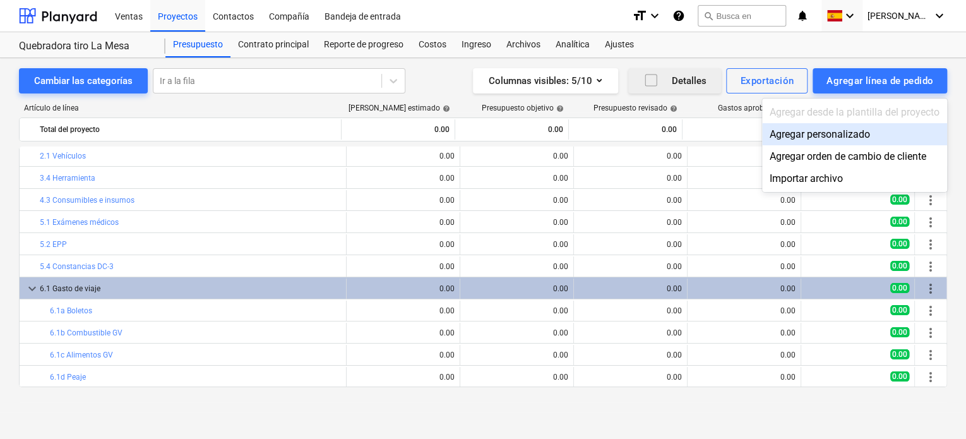
click at [821, 135] on div "Agregar personalizado" at bounding box center [854, 134] width 185 height 22
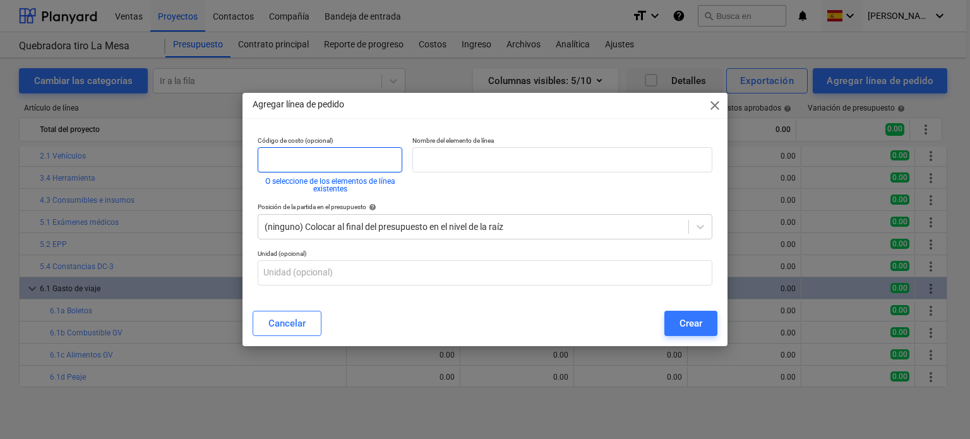
click at [354, 163] on input "text" at bounding box center [330, 159] width 145 height 25
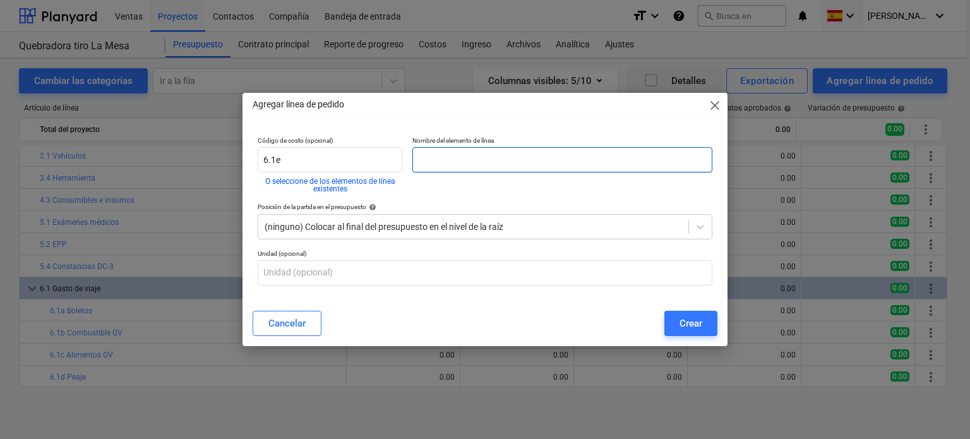
click at [499, 153] on input "text" at bounding box center [562, 159] width 300 height 25
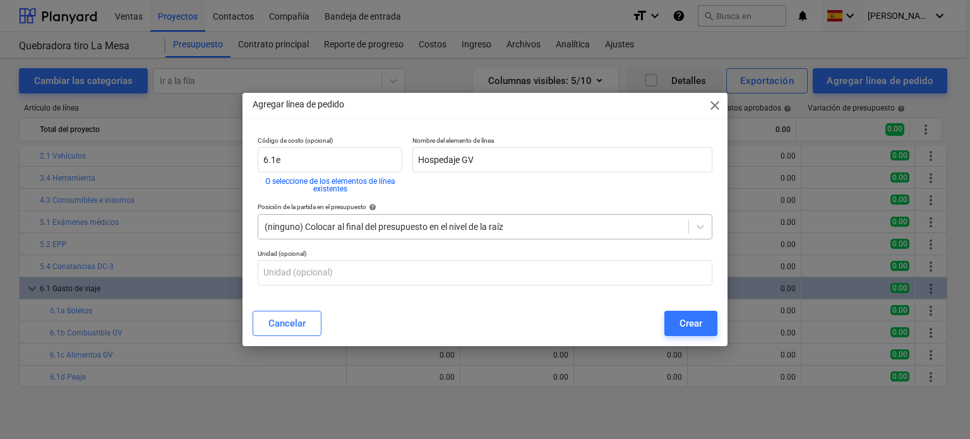
click at [526, 224] on div at bounding box center [473, 226] width 417 height 13
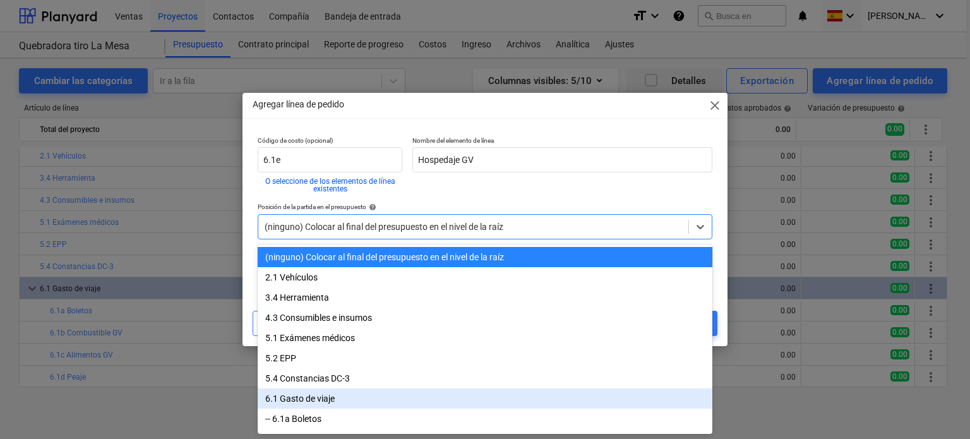
click at [379, 393] on div "6.1 Gasto de viaje" at bounding box center [485, 398] width 455 height 20
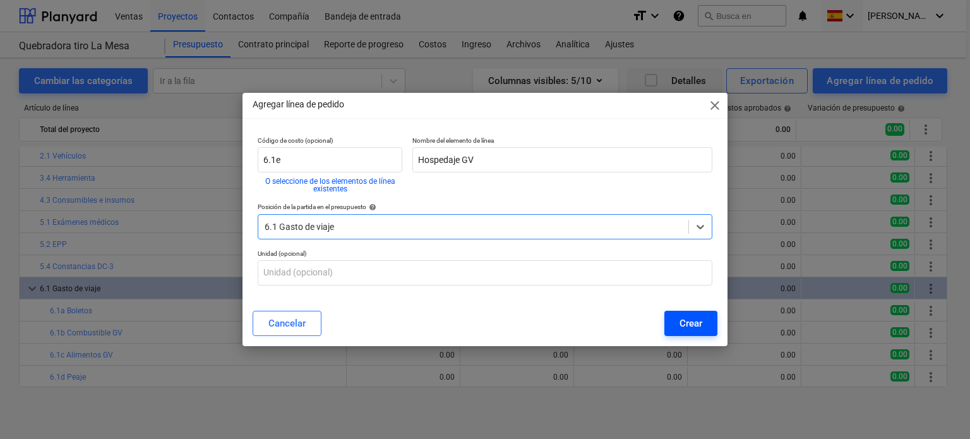
click at [699, 326] on div "Crear" at bounding box center [690, 323] width 23 height 16
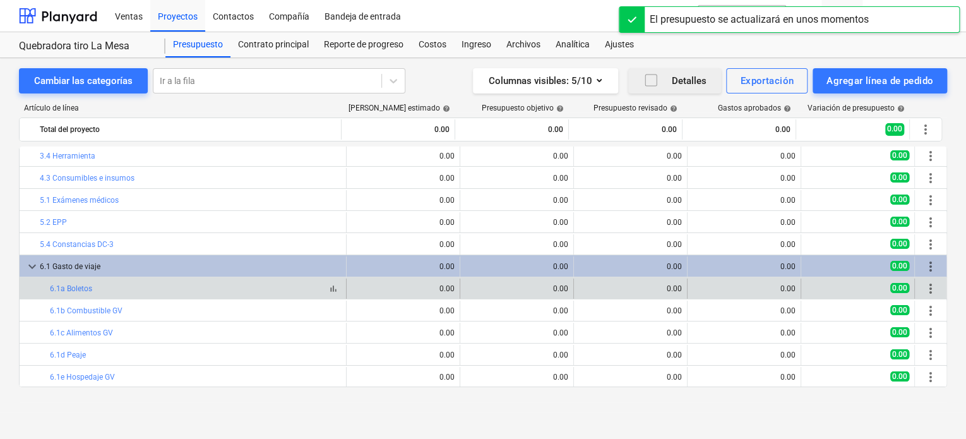
scroll to position [12, 0]
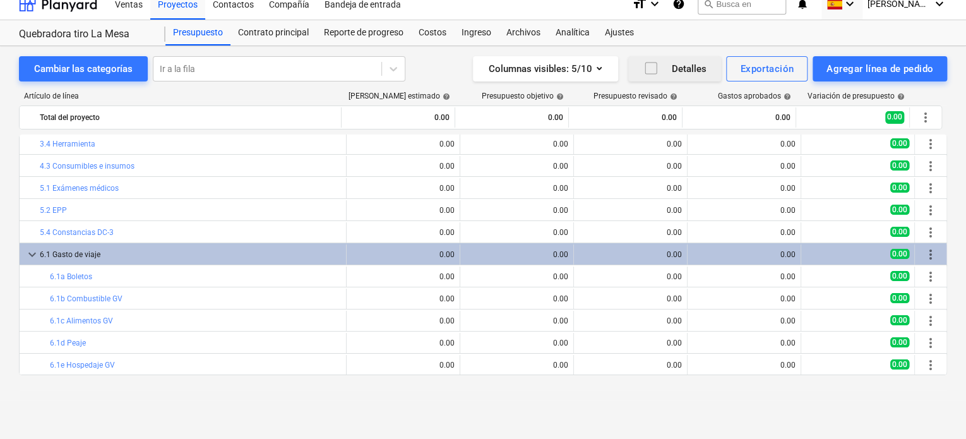
click at [647, 63] on icon "button" at bounding box center [650, 68] width 11 height 11
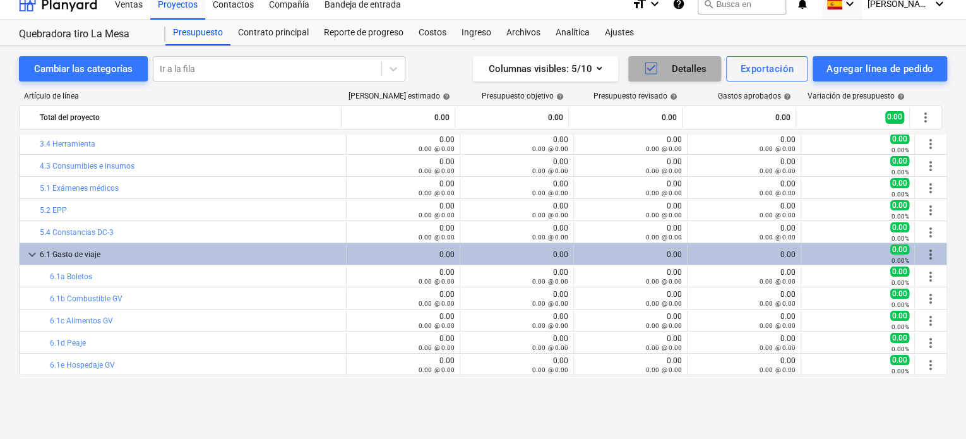
click at [647, 63] on icon "button" at bounding box center [650, 68] width 11 height 11
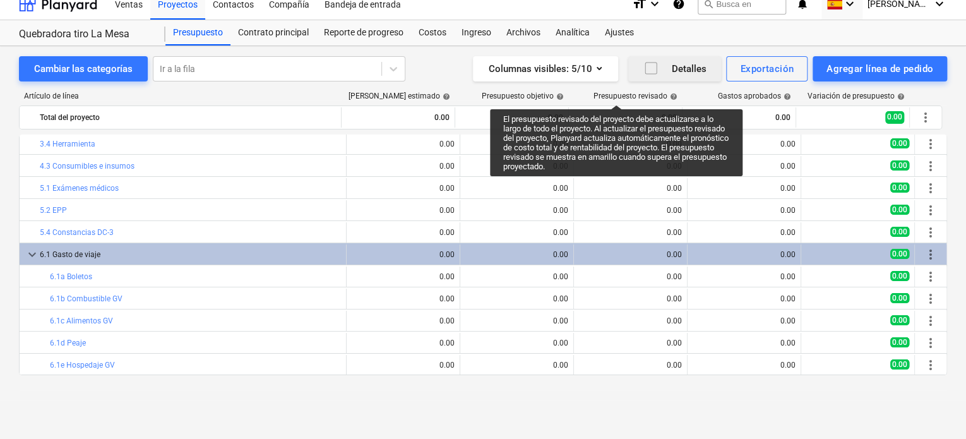
drag, startPoint x: 636, startPoint y: 93, endPoint x: 616, endPoint y: 93, distance: 19.6
click at [616, 93] on div "Presupuesto revisado help" at bounding box center [635, 96] width 84 height 9
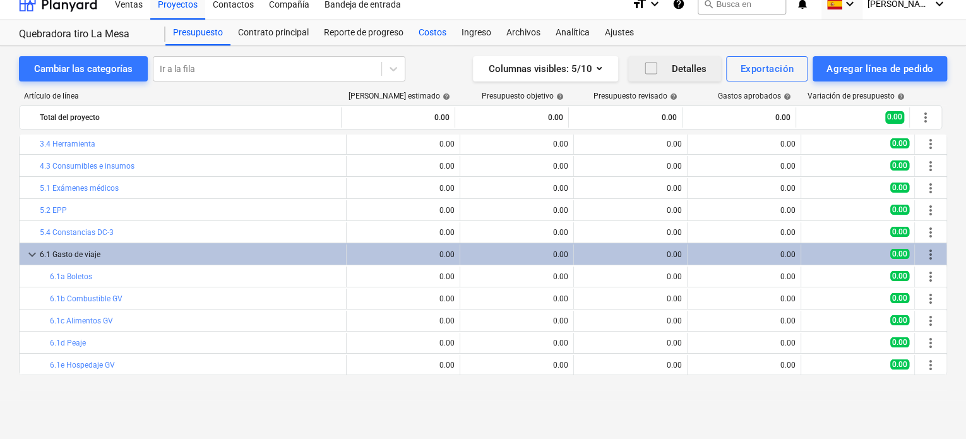
click at [429, 32] on div "Costos" at bounding box center [432, 32] width 43 height 25
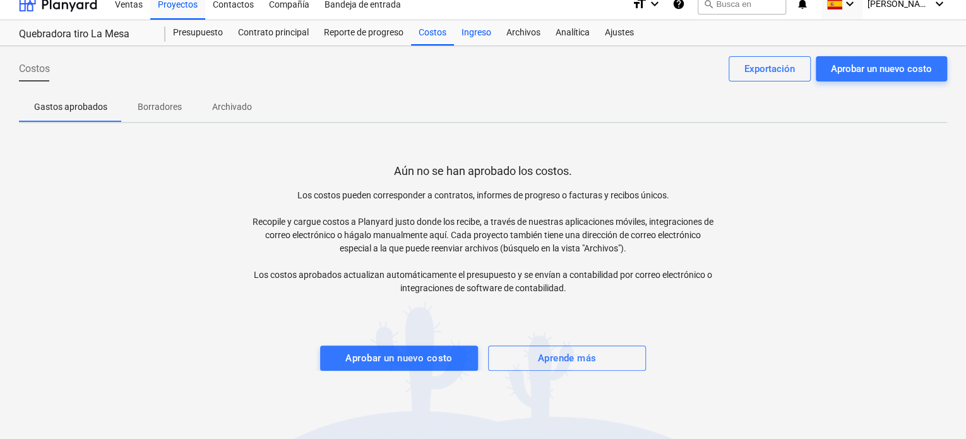
click at [482, 33] on div "Ingreso" at bounding box center [476, 32] width 45 height 25
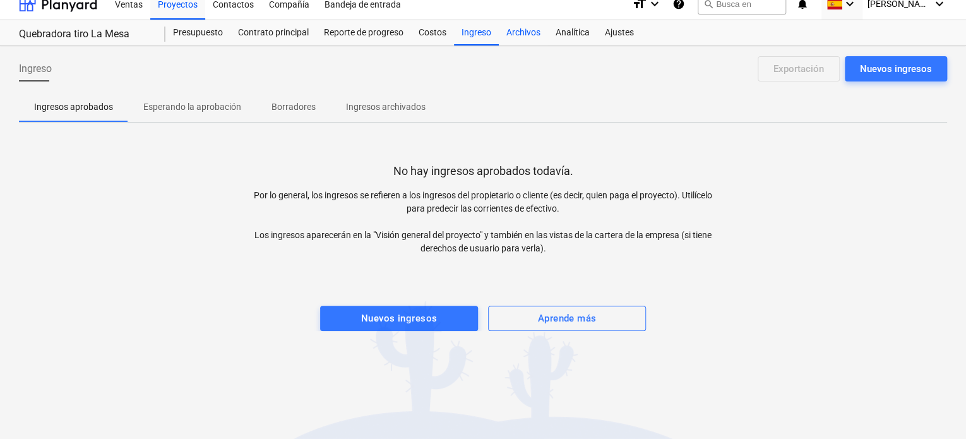
click at [520, 35] on div "Archivos" at bounding box center [523, 32] width 49 height 25
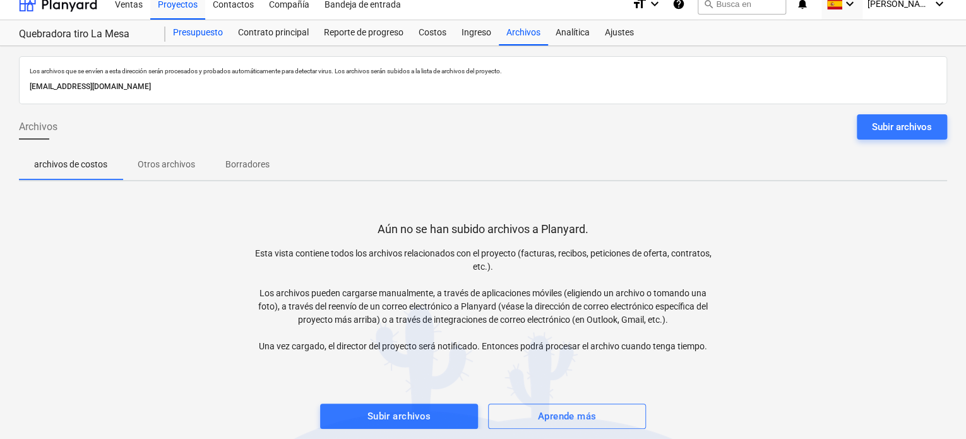
click at [203, 37] on div "Presupuesto" at bounding box center [197, 32] width 65 height 25
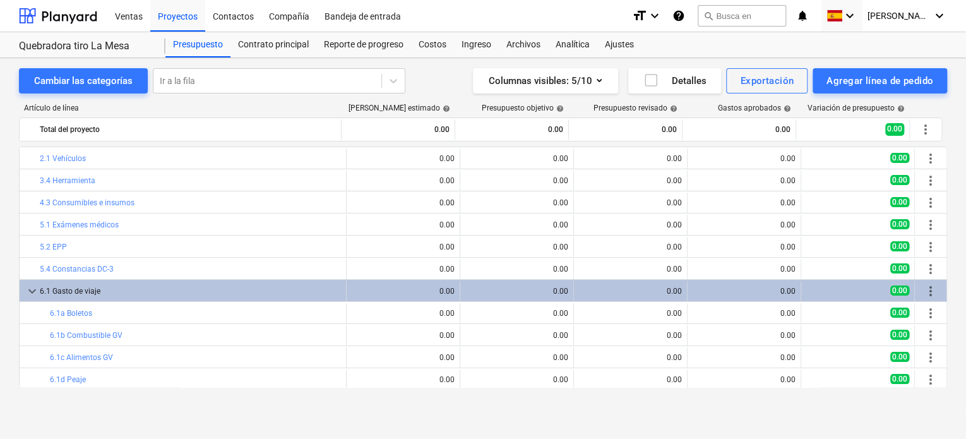
scroll to position [25, 0]
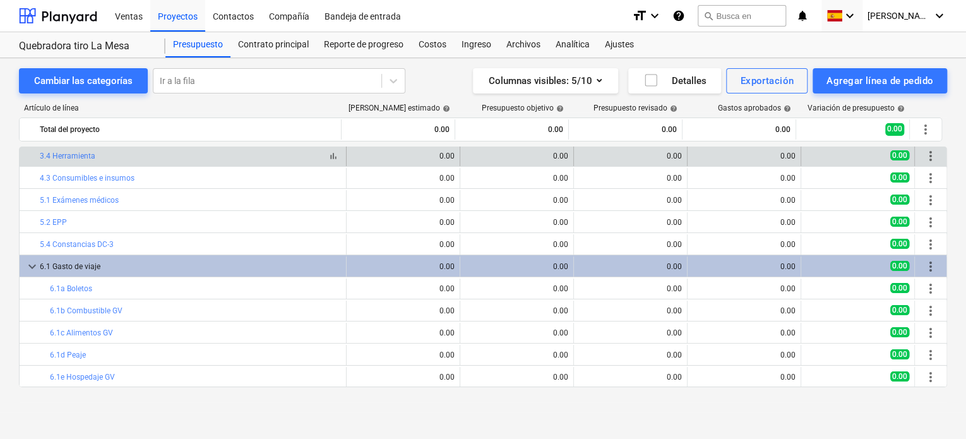
click at [146, 155] on div "bar_chart 3.4 Herramienta" at bounding box center [190, 156] width 301 height 9
click at [63, 160] on link "3.4 Herramienta" at bounding box center [68, 156] width 56 height 9
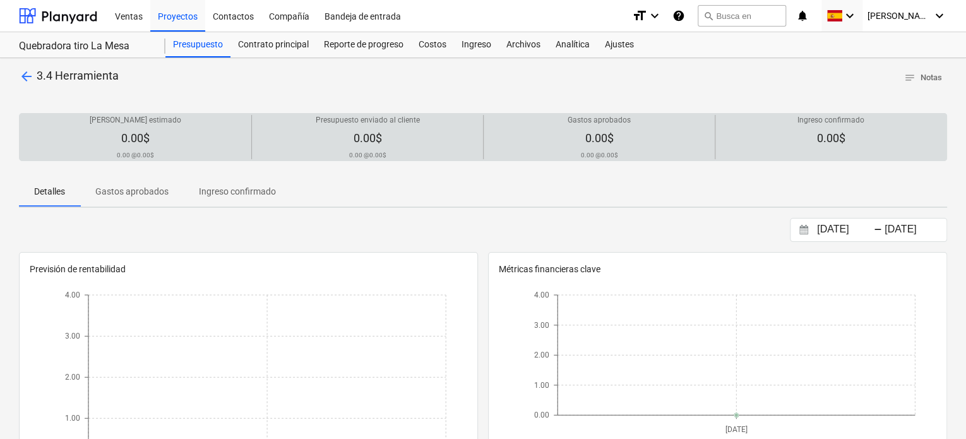
click at [126, 134] on span "0.00$" at bounding box center [135, 137] width 28 height 13
click at [134, 141] on span "0.00$" at bounding box center [135, 137] width 28 height 13
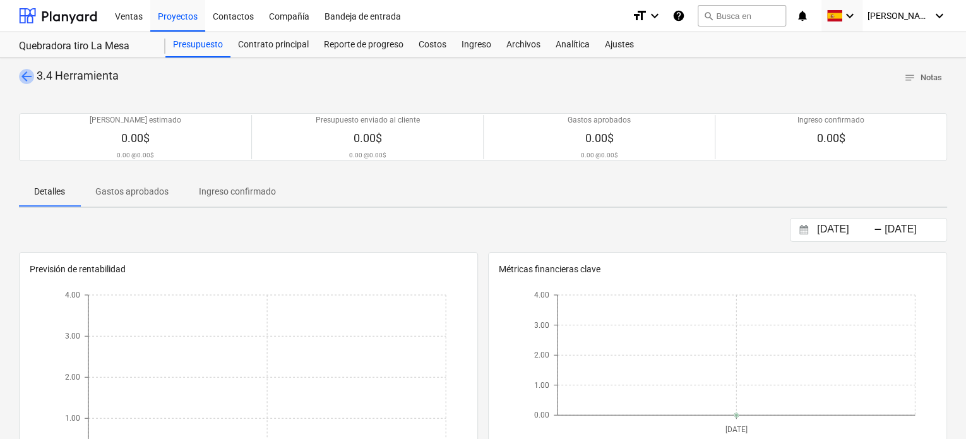
click at [25, 76] on span "arrow_back" at bounding box center [26, 76] width 15 height 15
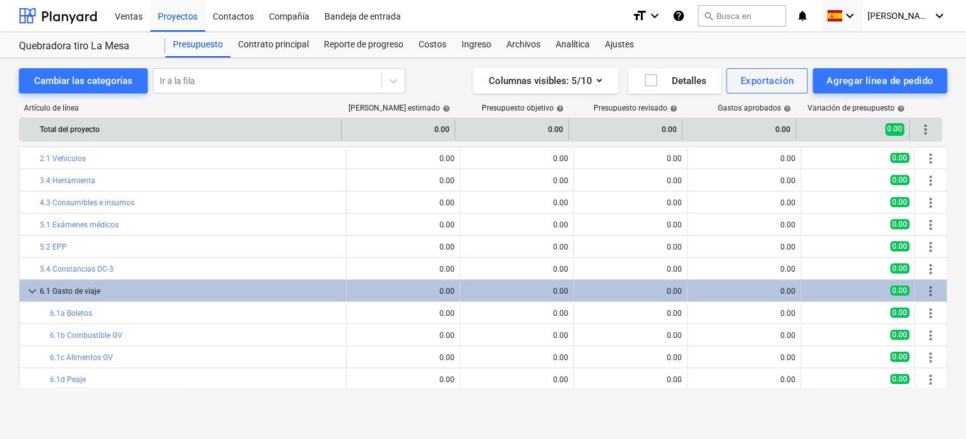
scroll to position [25, 0]
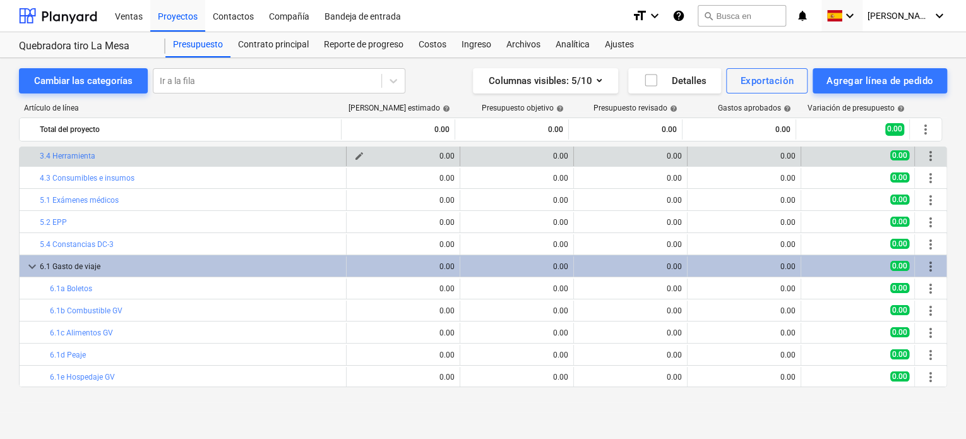
click at [434, 155] on div "0.00" at bounding box center [403, 156] width 103 height 9
click at [354, 155] on span "edit" at bounding box center [359, 156] width 10 height 10
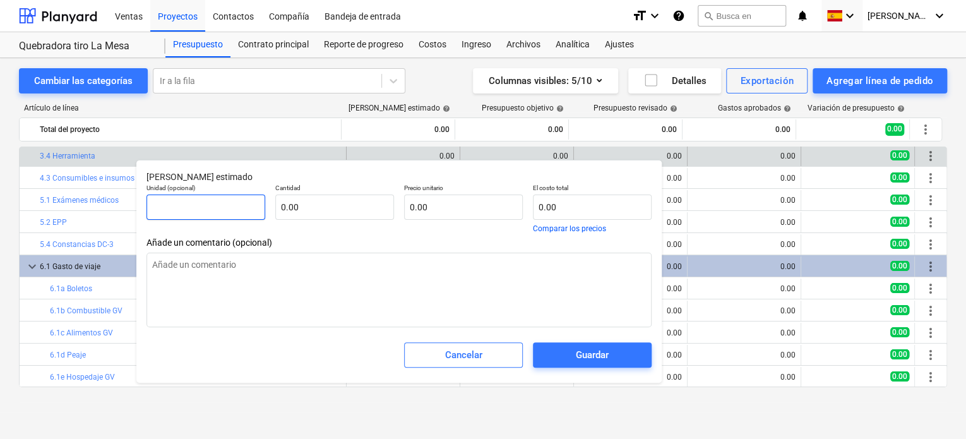
click at [245, 210] on input "text" at bounding box center [205, 206] width 119 height 25
click at [330, 206] on input "text" at bounding box center [334, 206] width 119 height 25
click at [462, 206] on input "text" at bounding box center [463, 206] width 119 height 25
click at [342, 209] on input "text" at bounding box center [334, 206] width 119 height 25
click at [582, 208] on input "text" at bounding box center [592, 206] width 119 height 25
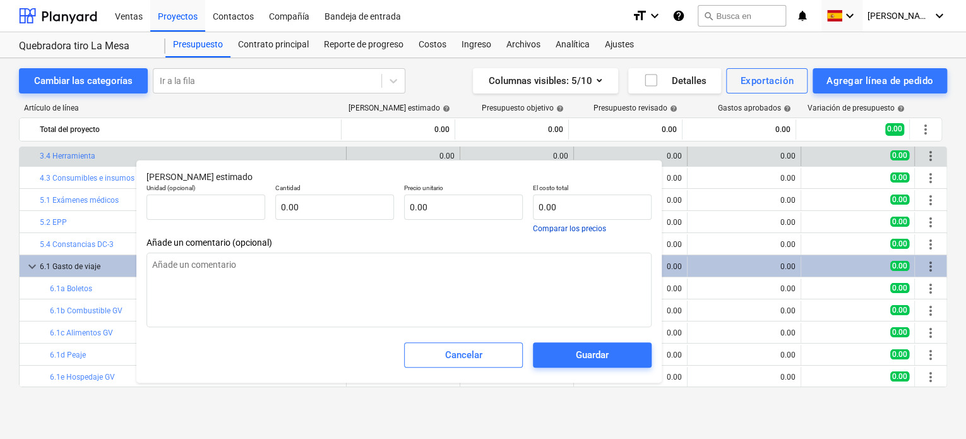
click at [578, 227] on button "Comparar los precios" at bounding box center [569, 229] width 73 height 8
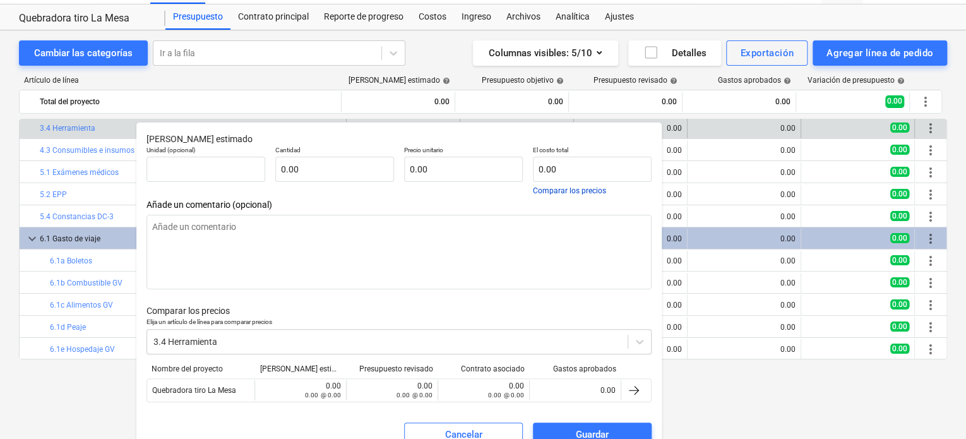
scroll to position [51, 0]
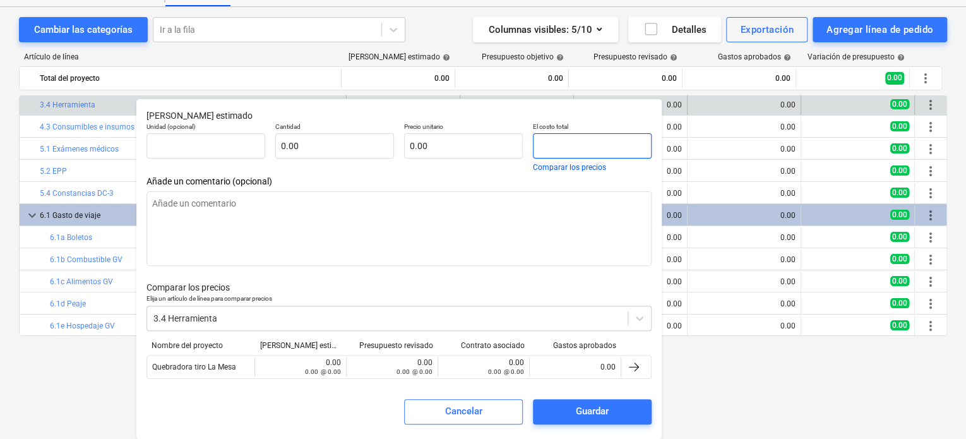
click at [586, 147] on input "text" at bounding box center [592, 145] width 119 height 25
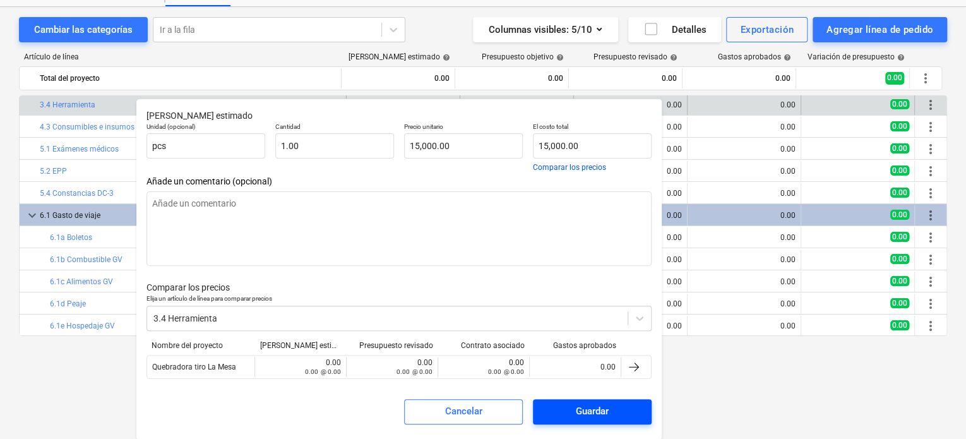
click at [566, 415] on span "Guardar" at bounding box center [592, 411] width 88 height 16
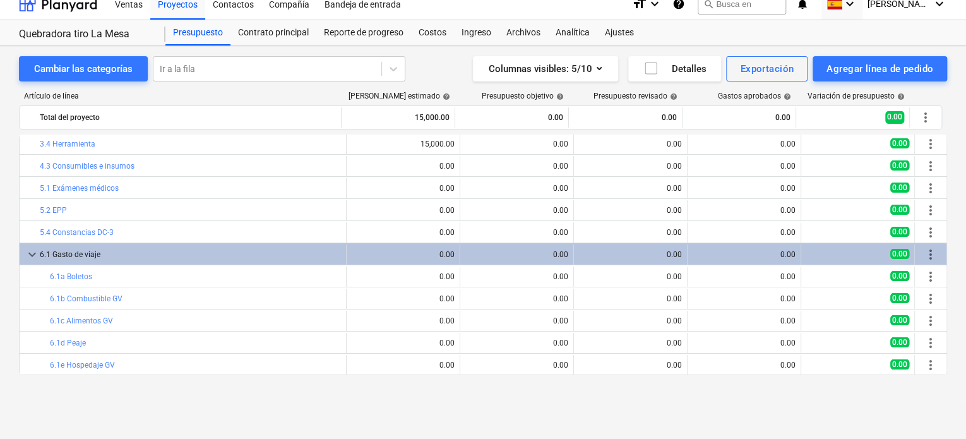
scroll to position [0, 0]
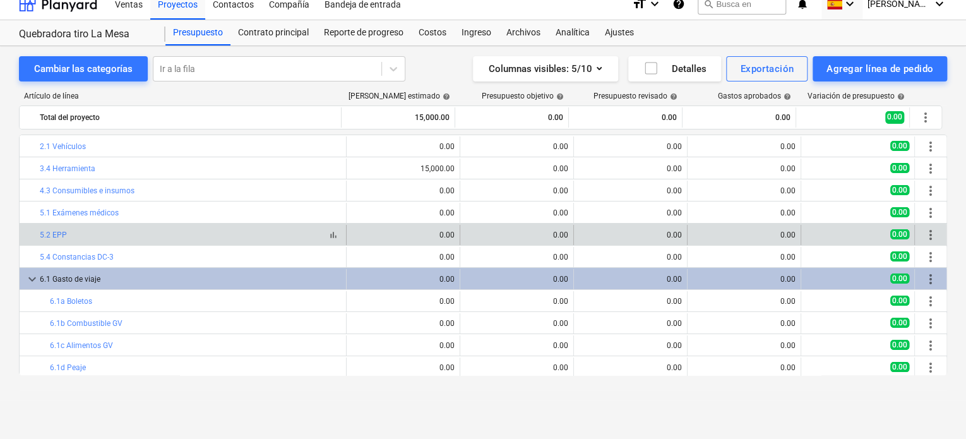
click at [117, 233] on div "bar_chart 5.2 EPP" at bounding box center [190, 234] width 301 height 9
click at [354, 233] on span "edit" at bounding box center [359, 235] width 10 height 10
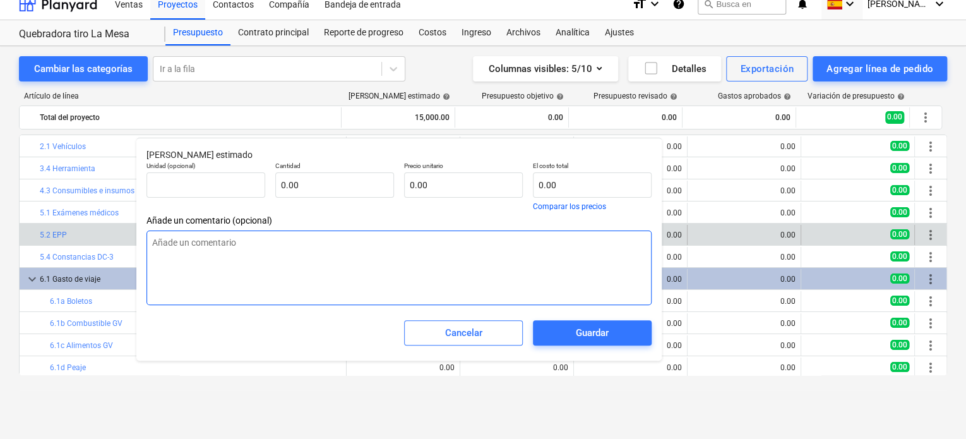
click at [341, 247] on textarea at bounding box center [398, 267] width 505 height 75
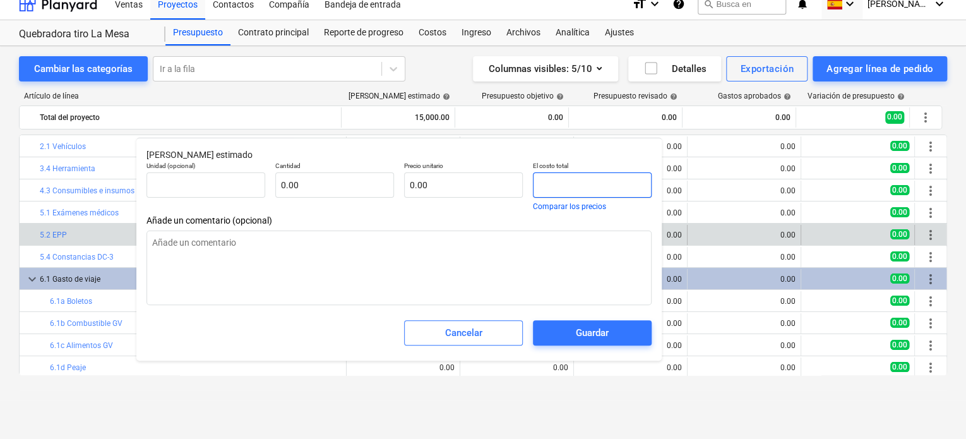
click at [583, 188] on input "text" at bounding box center [592, 184] width 119 height 25
click at [492, 210] on div "Precio unitario 61,360.00" at bounding box center [463, 186] width 129 height 59
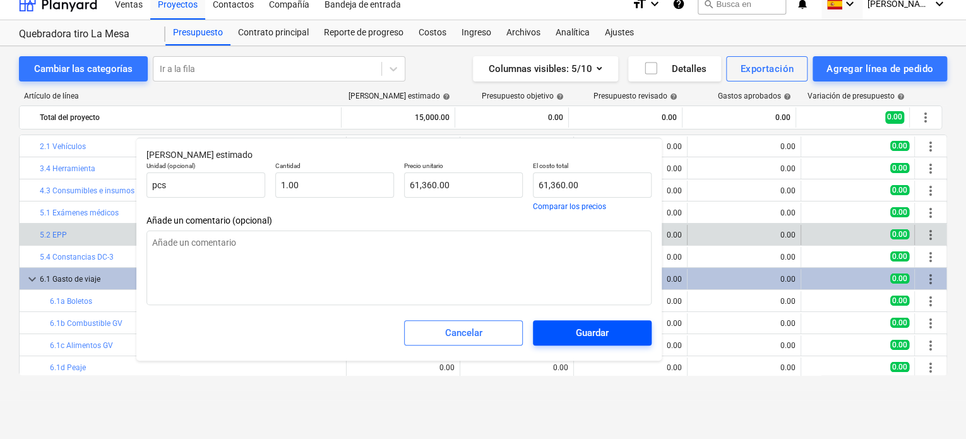
click at [578, 331] on div "Guardar" at bounding box center [592, 333] width 33 height 16
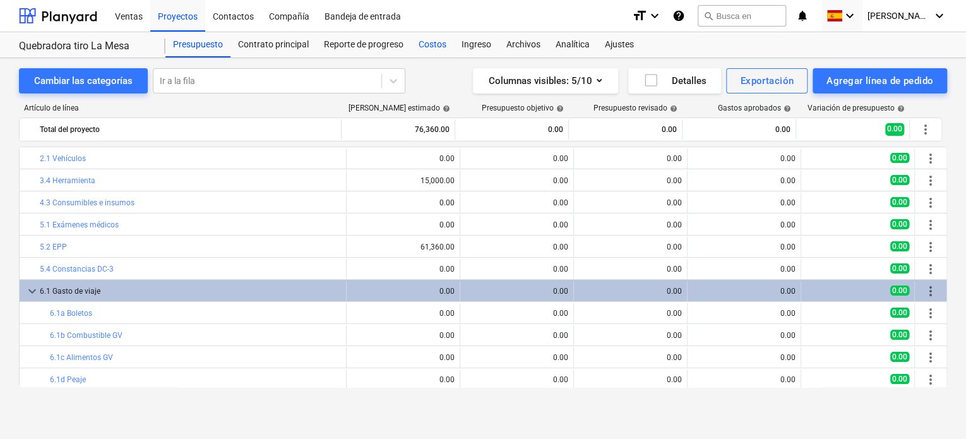
click at [434, 49] on div "Costos" at bounding box center [432, 44] width 43 height 25
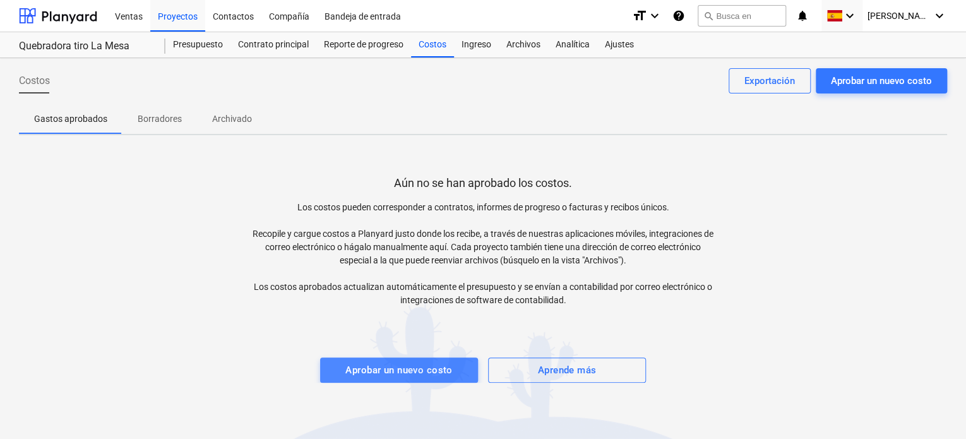
click at [422, 368] on div "Aprobar un nuevo costo" at bounding box center [398, 370] width 107 height 16
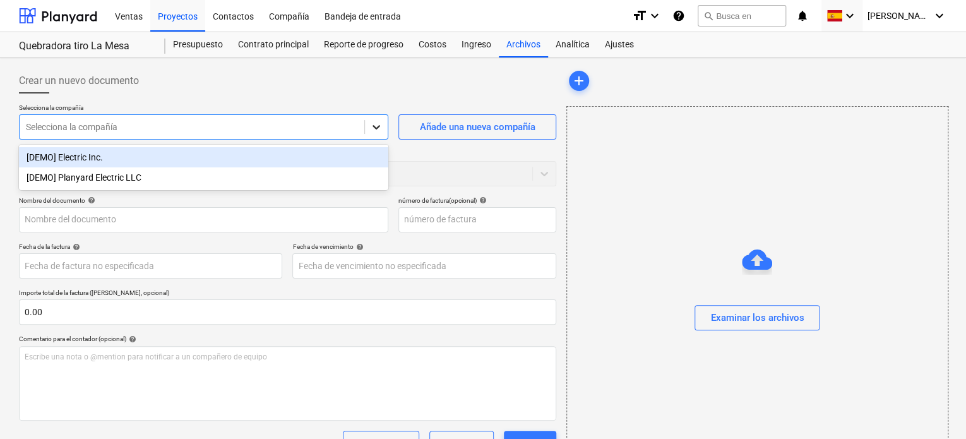
click at [378, 130] on icon at bounding box center [376, 127] width 13 height 13
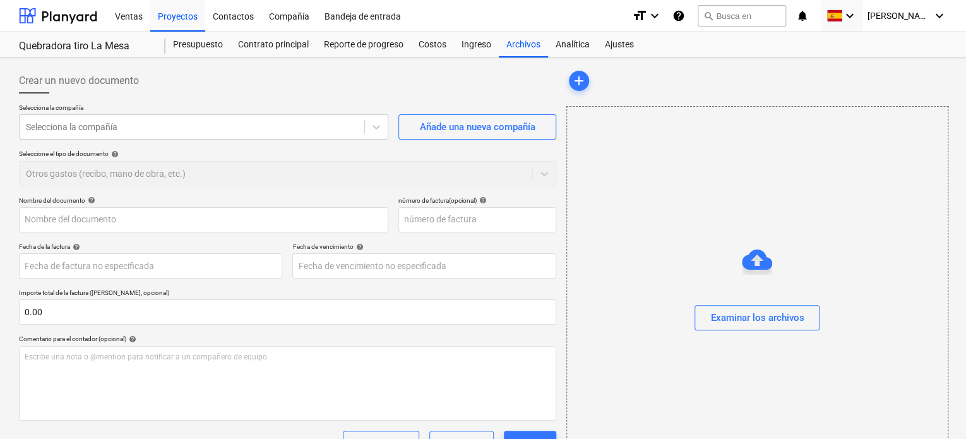
click at [371, 94] on div at bounding box center [287, 98] width 537 height 10
click at [452, 133] on div "Añade una nueva compañía" at bounding box center [477, 127] width 116 height 16
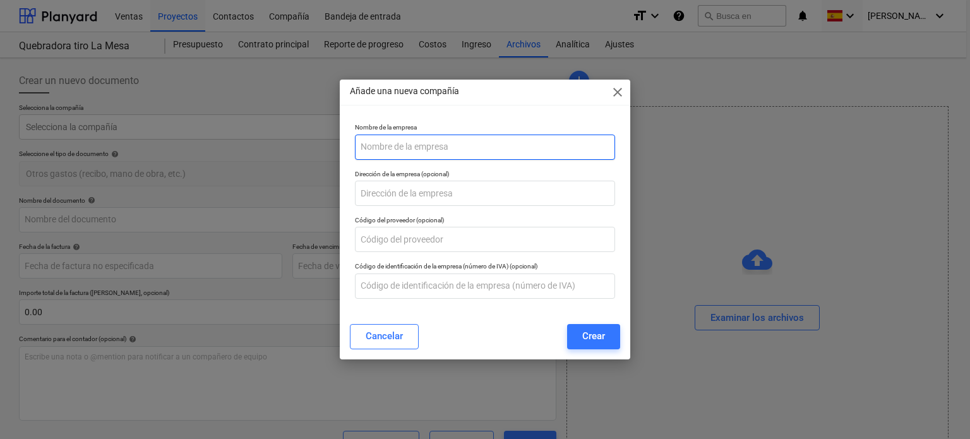
click at [450, 148] on input "text" at bounding box center [485, 146] width 261 height 25
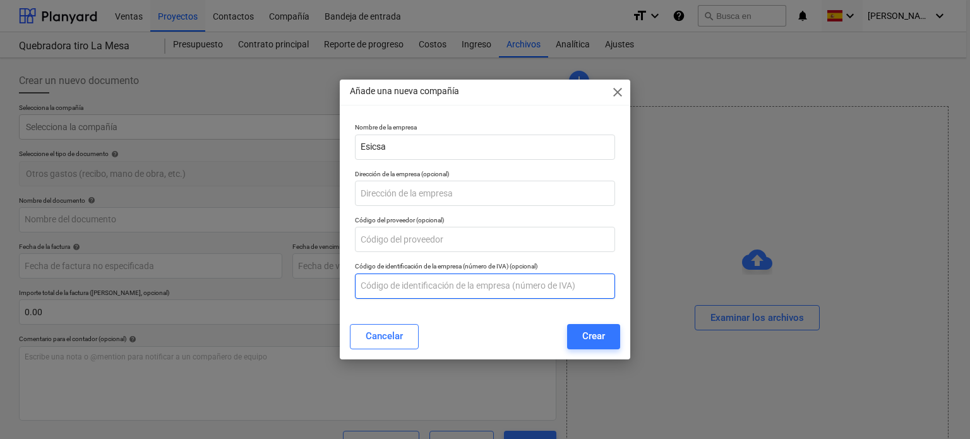
click at [435, 294] on input "text" at bounding box center [485, 285] width 261 height 25
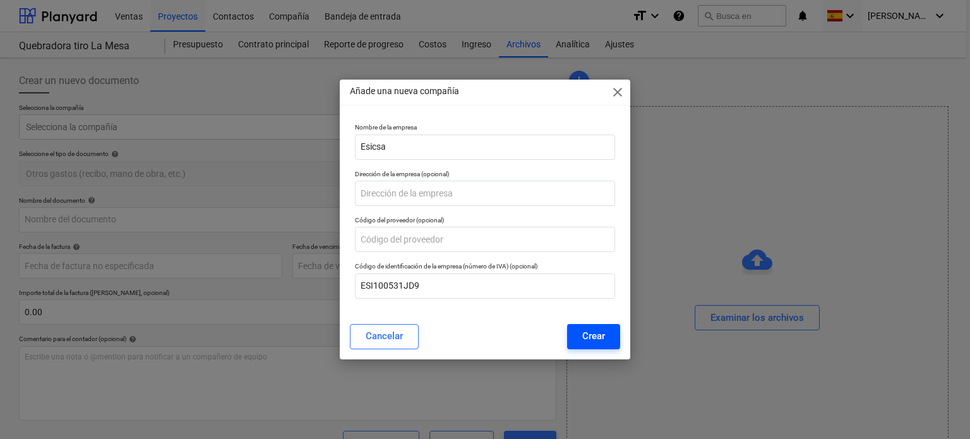
click at [586, 331] on div "Crear" at bounding box center [593, 336] width 23 height 16
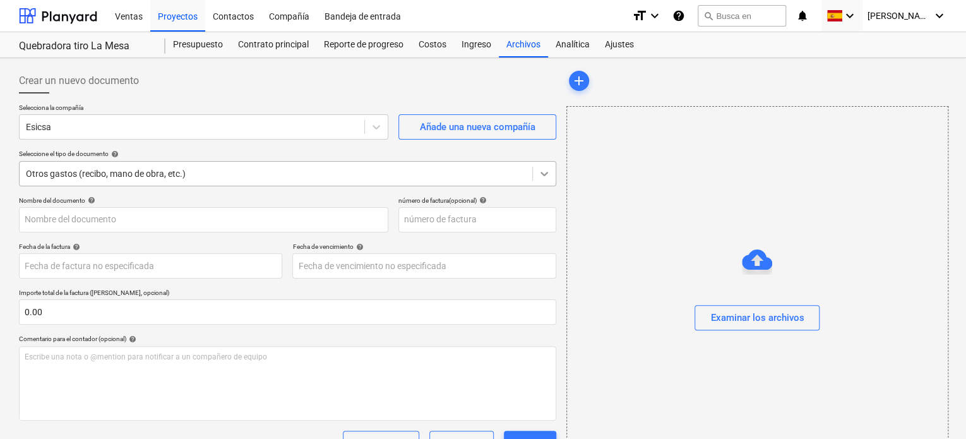
click at [547, 178] on icon at bounding box center [544, 173] width 13 height 13
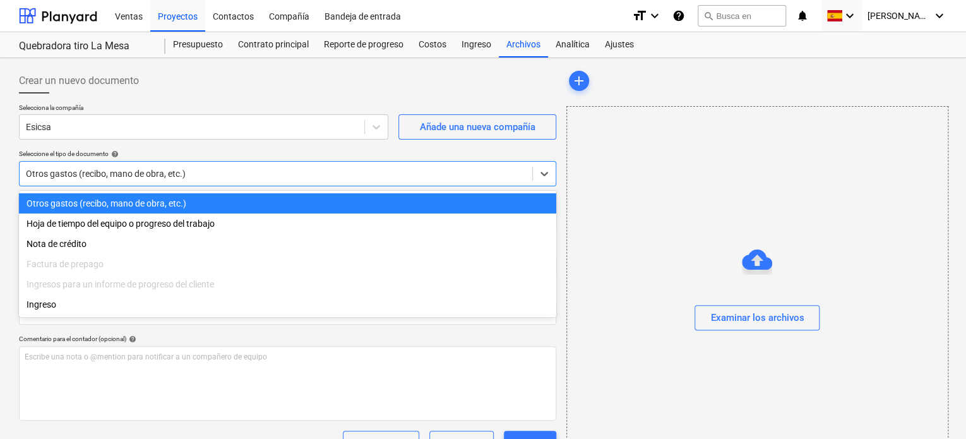
click at [218, 153] on div "Seleccione el tipo de documento help" at bounding box center [287, 154] width 537 height 8
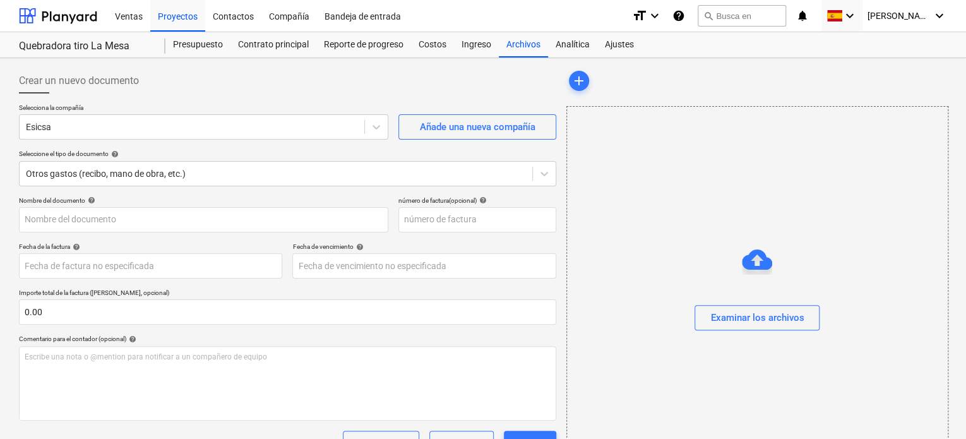
click at [206, 153] on div "Seleccione el tipo de documento help" at bounding box center [287, 154] width 537 height 8
click at [547, 168] on icon at bounding box center [544, 173] width 13 height 13
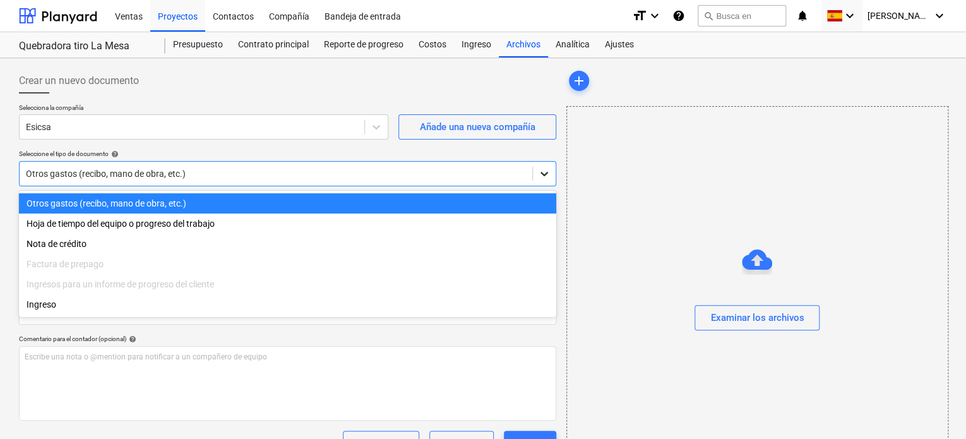
click at [547, 168] on icon at bounding box center [544, 173] width 13 height 13
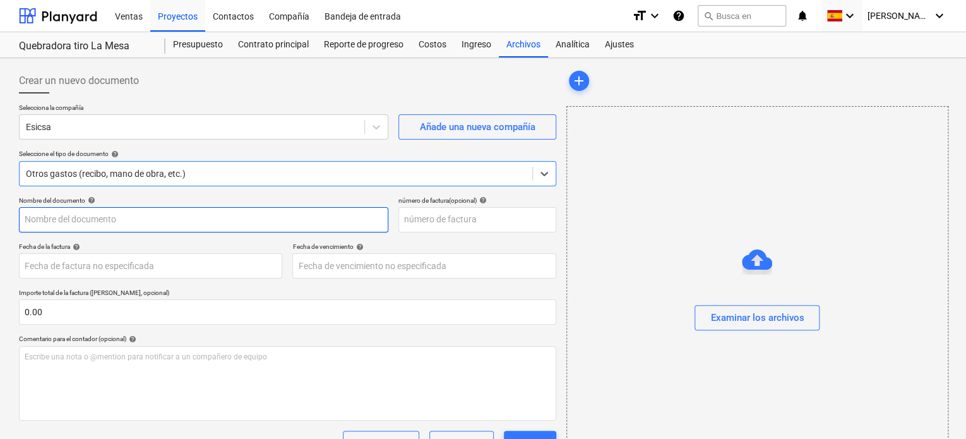
click at [142, 215] on input "text" at bounding box center [203, 219] width 369 height 25
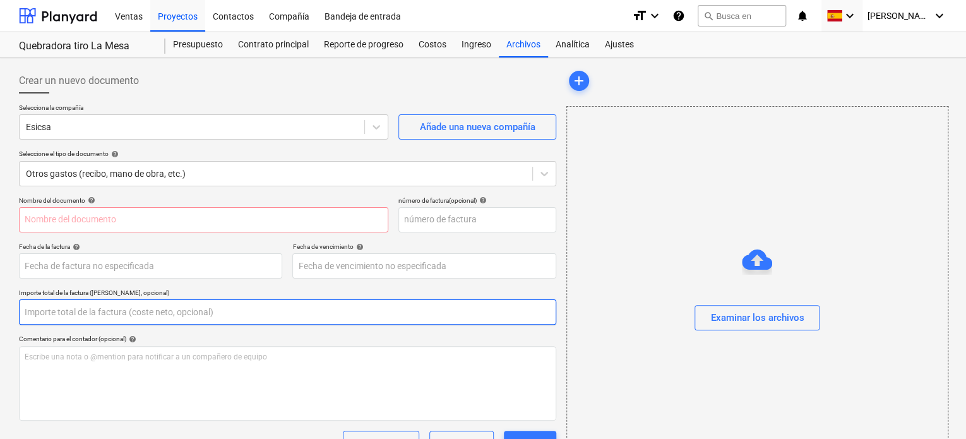
click at [78, 314] on input "text" at bounding box center [287, 311] width 537 height 25
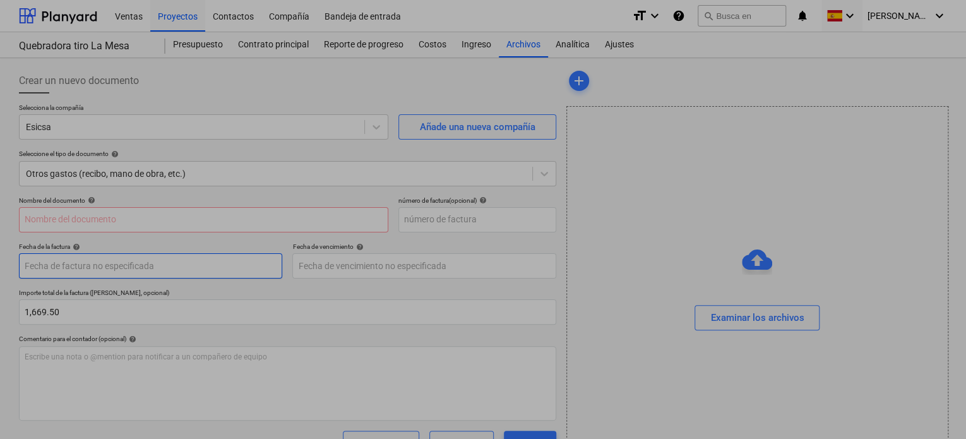
click at [136, 265] on body "Ventas Proyectos Contactos Compañía Bandeja de entrada format_size keyboard_arr…" at bounding box center [483, 225] width 966 height 451
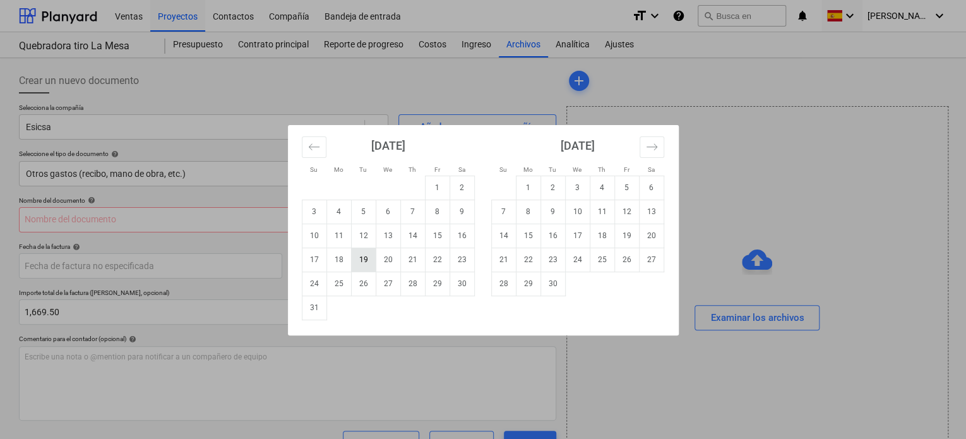
click at [361, 265] on td "19" at bounding box center [363, 259] width 25 height 24
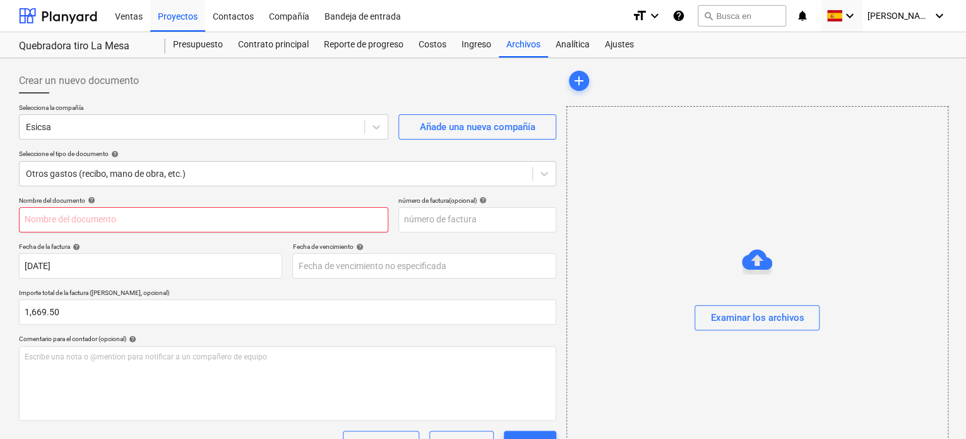
click at [172, 217] on input "text" at bounding box center [203, 219] width 369 height 25
click at [475, 206] on p "número de factura (opcional) help" at bounding box center [477, 201] width 158 height 11
click at [468, 220] on input "text" at bounding box center [477, 219] width 158 height 25
click at [301, 218] on input "text" at bounding box center [203, 219] width 369 height 25
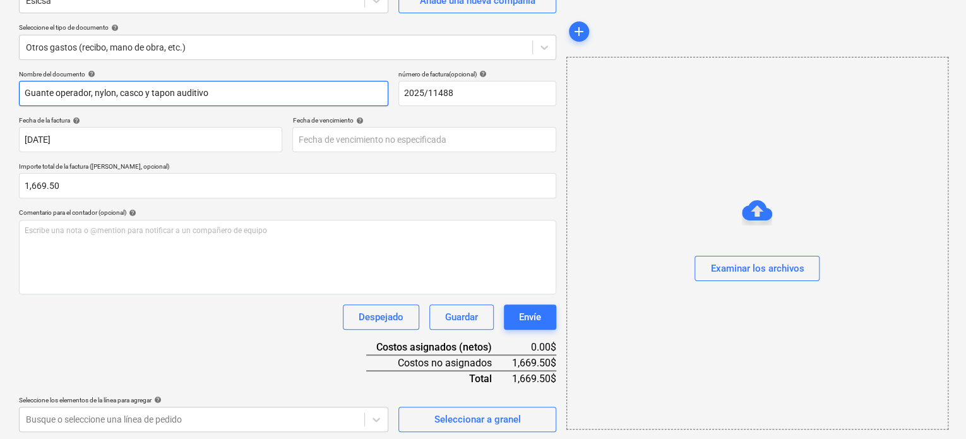
scroll to position [129, 0]
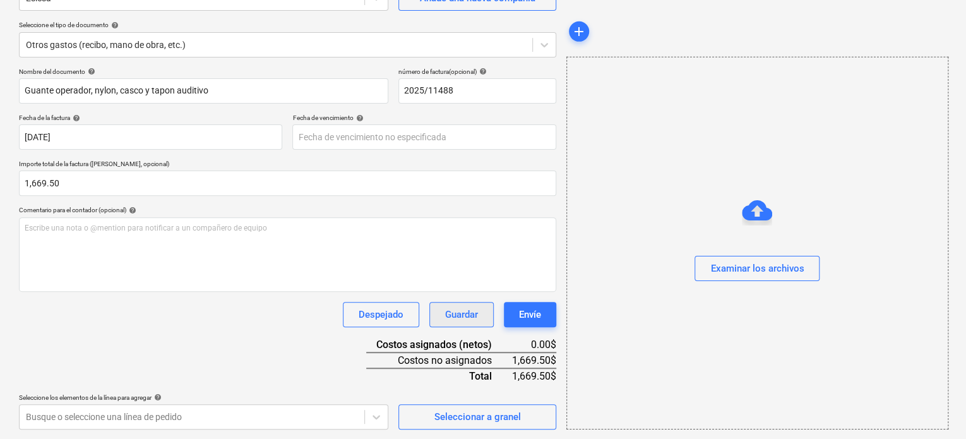
click at [454, 313] on div "Guardar" at bounding box center [461, 314] width 33 height 16
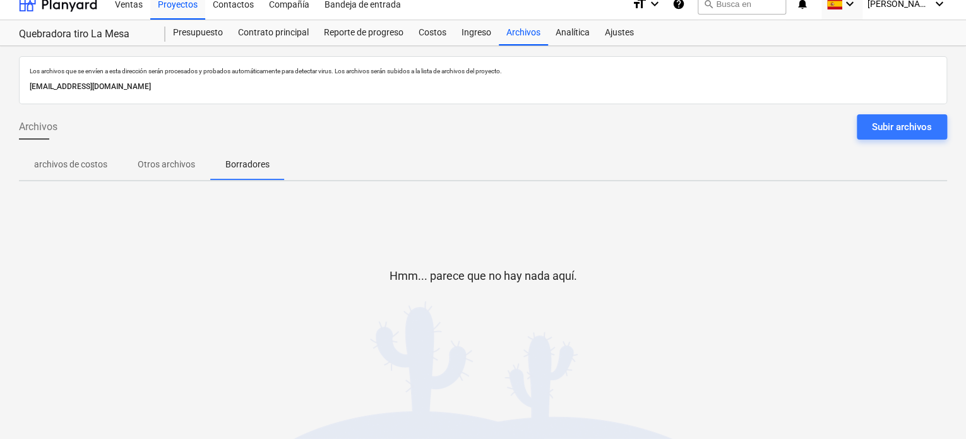
scroll to position [12, 0]
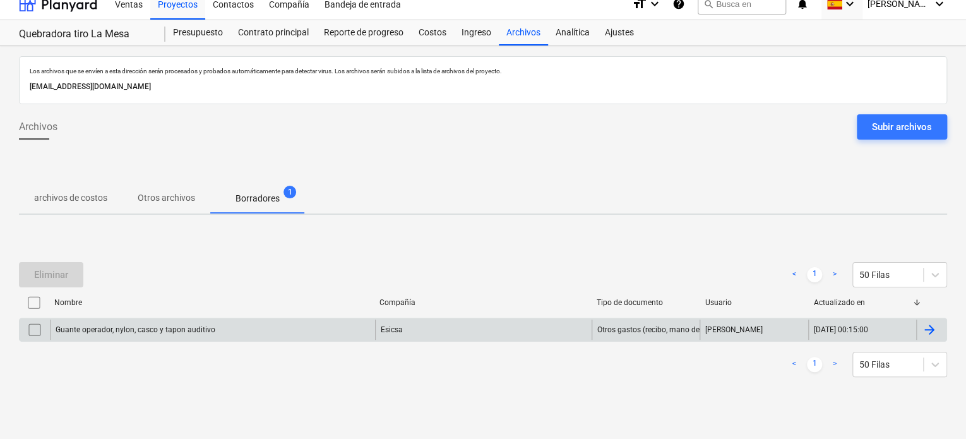
click at [938, 331] on div at bounding box center [931, 329] width 30 height 20
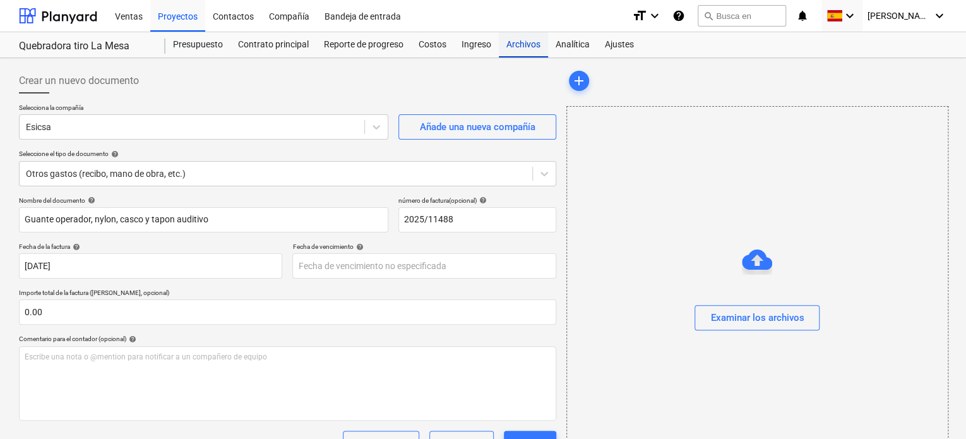
click at [525, 50] on div "Archivos" at bounding box center [523, 44] width 49 height 25
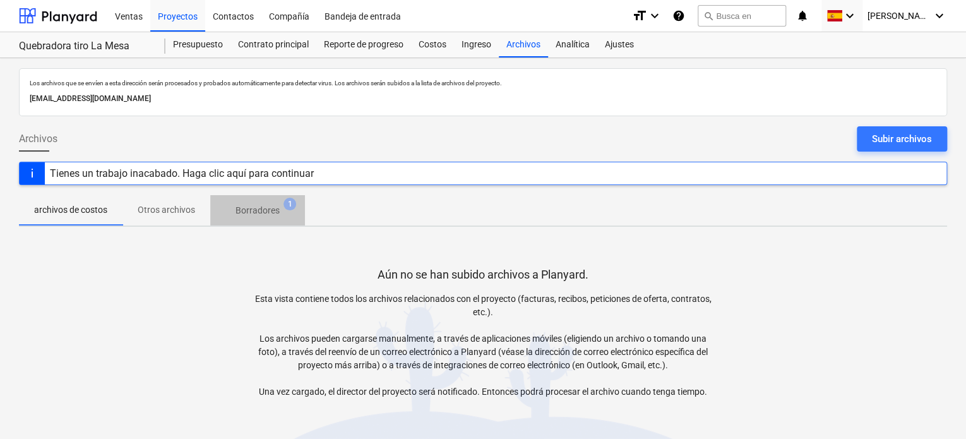
click at [259, 212] on p "Borradores" at bounding box center [258, 210] width 44 height 13
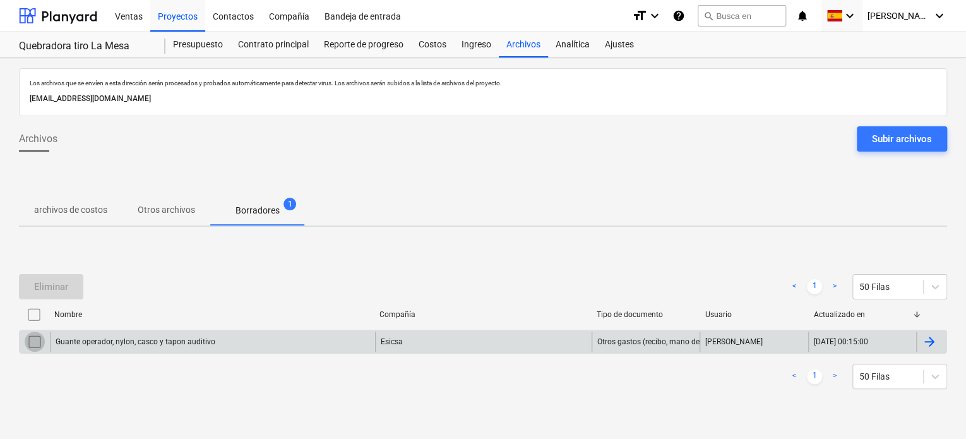
click at [36, 340] on input "checkbox" at bounding box center [35, 341] width 20 height 20
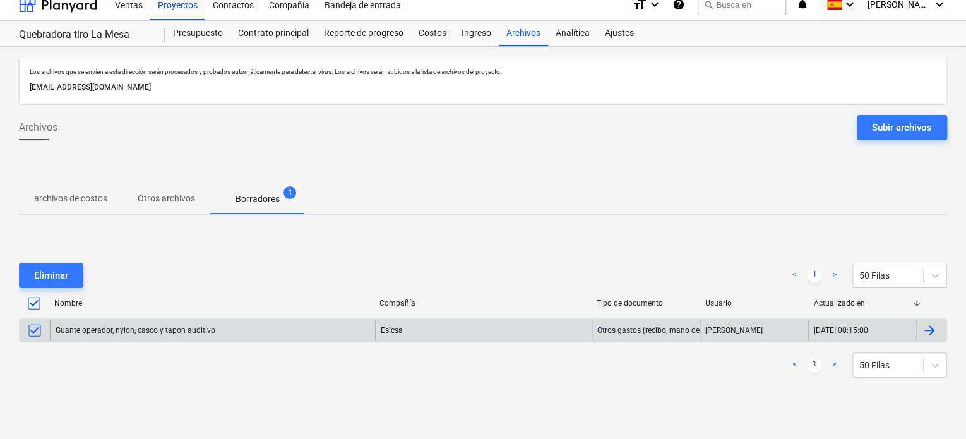
scroll to position [12, 0]
click at [900, 128] on div "Subir archivos" at bounding box center [902, 127] width 60 height 16
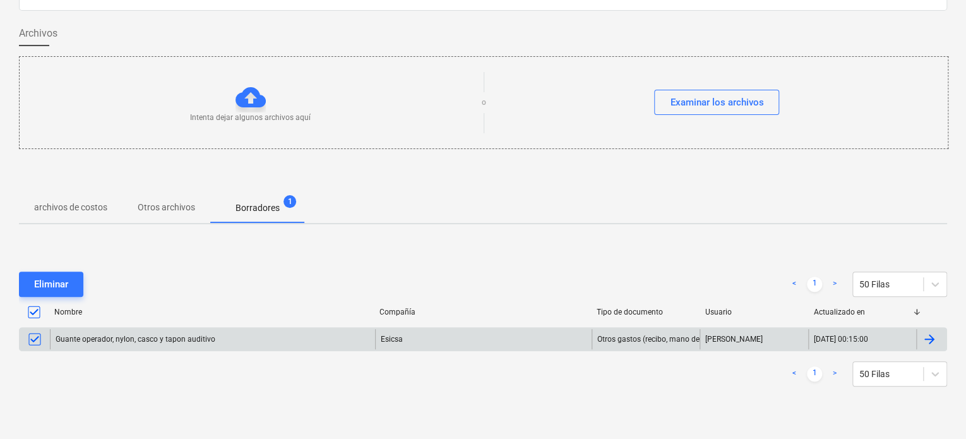
scroll to position [109, 0]
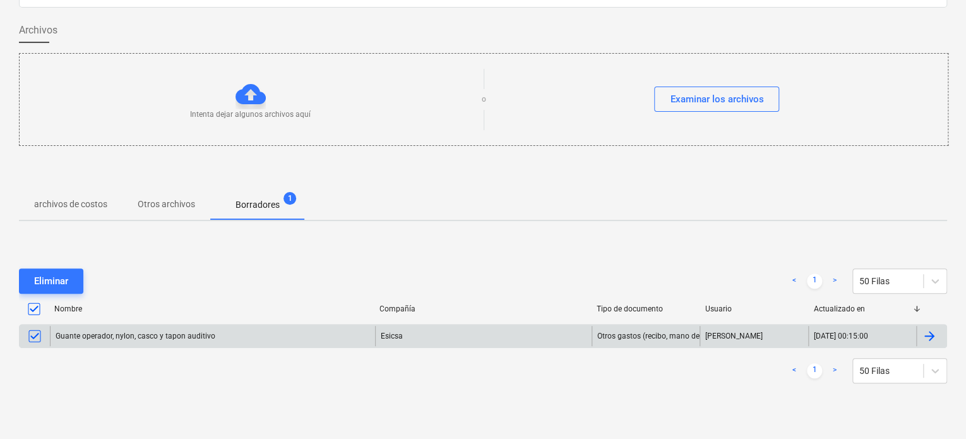
click at [807, 335] on div "N. Becerril" at bounding box center [754, 336] width 109 height 20
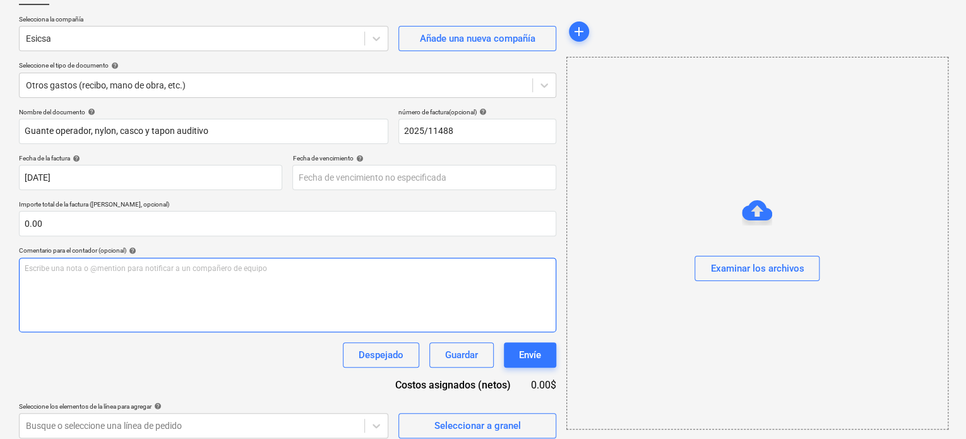
scroll to position [97, 0]
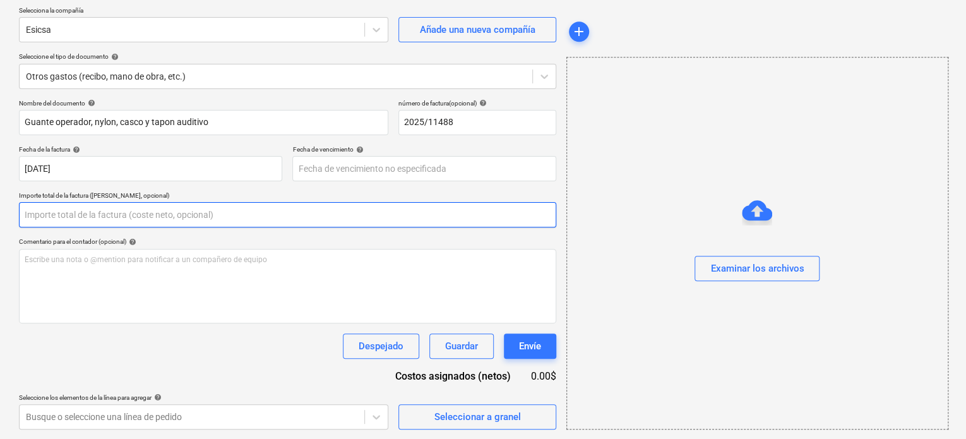
click at [139, 217] on input "text" at bounding box center [287, 214] width 537 height 25
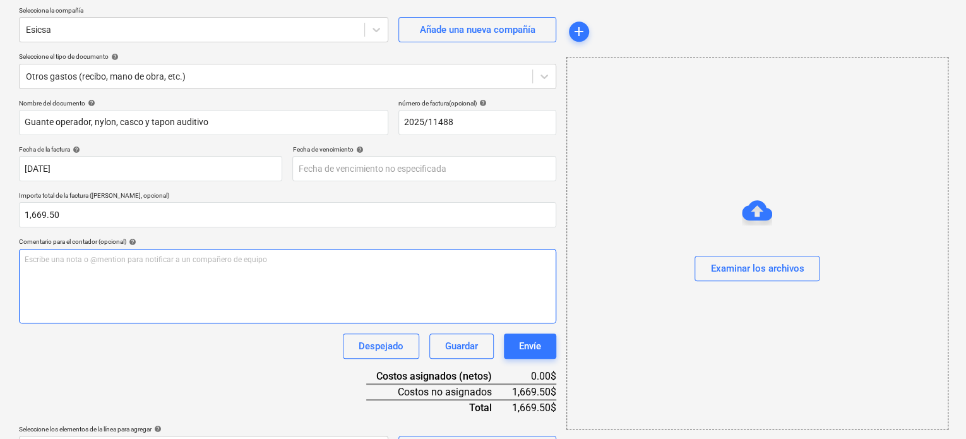
click at [143, 257] on p "Escribe una nota o @mention para notificar a un compañero de equipo ﻿" at bounding box center [288, 259] width 526 height 11
click at [530, 349] on div "Envíe" at bounding box center [530, 346] width 22 height 16
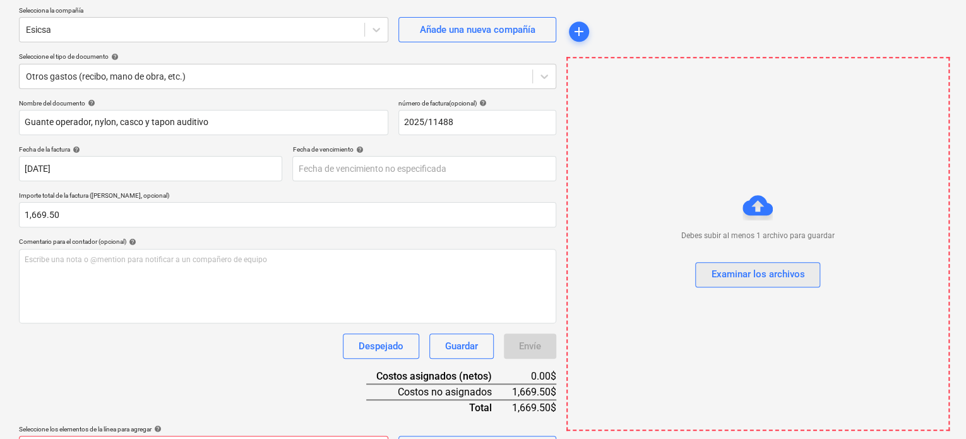
click at [783, 271] on div "Examinar los archivos" at bounding box center [757, 274] width 93 height 16
click at [785, 125] on div "Debes subir al menos 1 archivo para guardar Examinar los archivos" at bounding box center [757, 244] width 383 height 374
click at [785, 27] on div "add" at bounding box center [756, 31] width 381 height 25
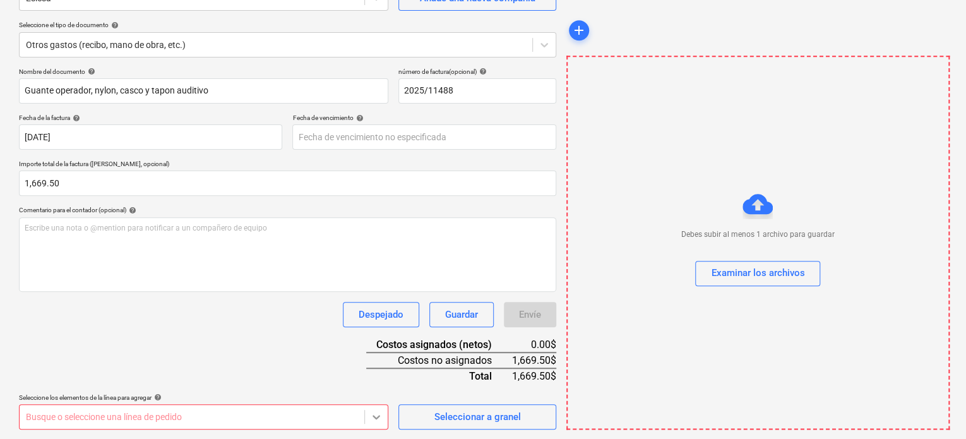
scroll to position [313, 0]
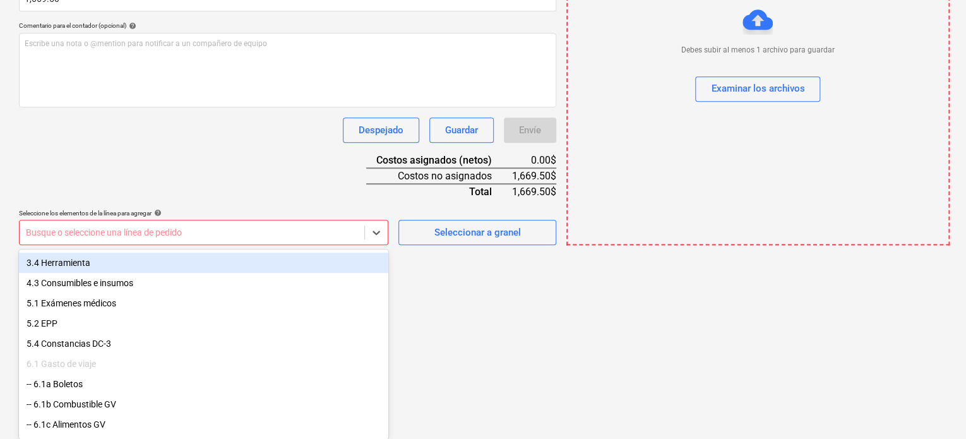
scroll to position [0, 0]
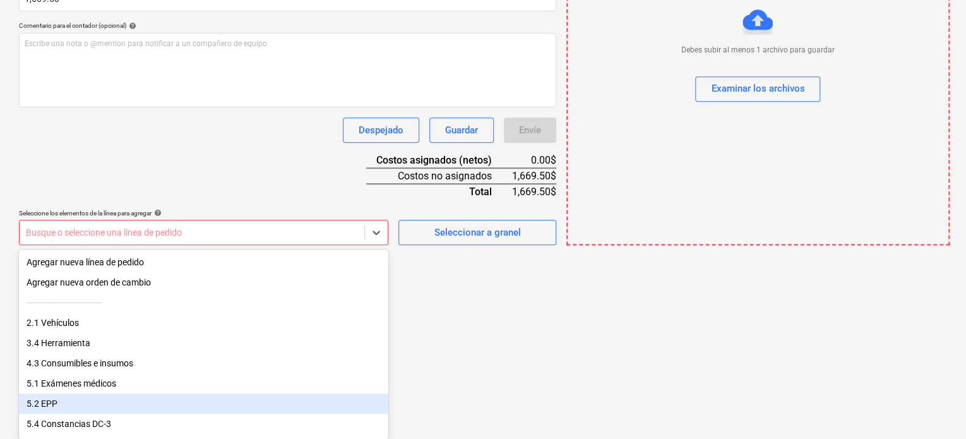
click at [121, 404] on div "5.2 EPP" at bounding box center [203, 403] width 369 height 20
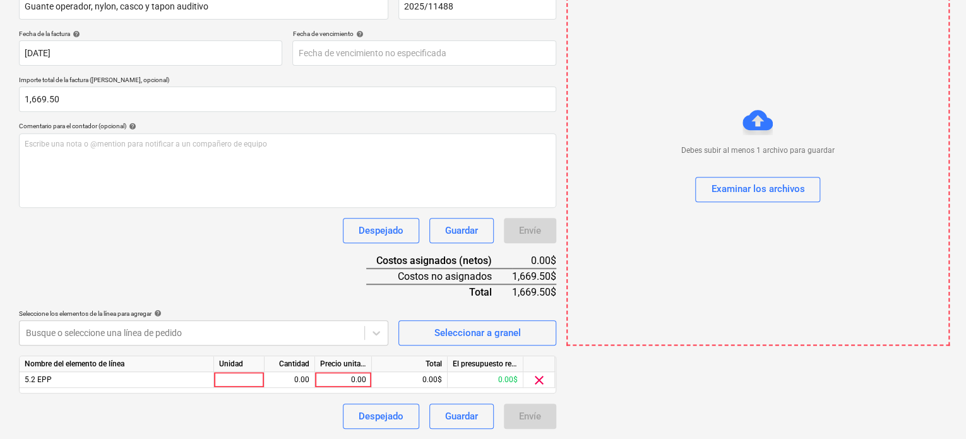
scroll to position [212, 0]
click at [406, 193] on div "Nombre del documento help Guante operador, nylon, casco y tapon auditivo número…" at bounding box center [287, 206] width 537 height 445
click at [179, 247] on div "Nombre del documento help Guante operador, nylon, casco y tapon auditivo número…" at bounding box center [287, 206] width 537 height 445
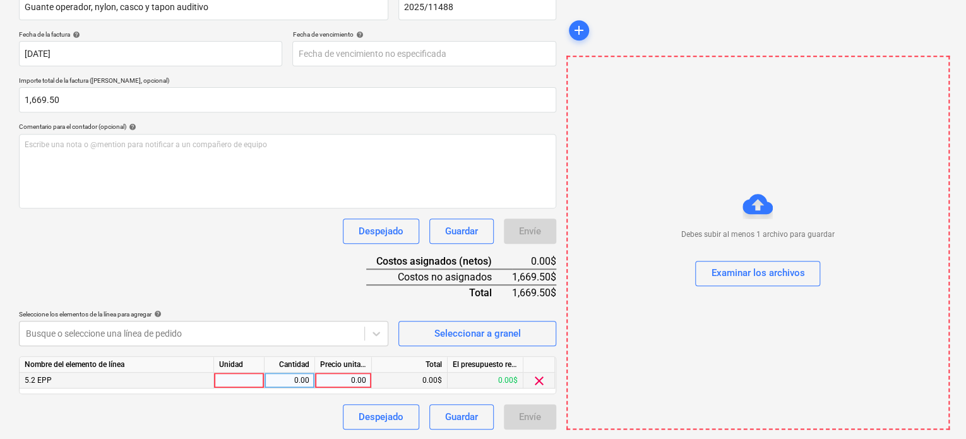
click at [242, 380] on div at bounding box center [239, 381] width 51 height 16
click at [288, 379] on div "0.00" at bounding box center [290, 381] width 40 height 16
click at [333, 380] on div "0.00" at bounding box center [343, 381] width 46 height 16
click at [308, 271] on div "Nombre del documento help Guante operador, nylon, casco y tapon auditivo número…" at bounding box center [287, 206] width 537 height 445
click at [360, 378] on div "1.00" at bounding box center [343, 381] width 46 height 16
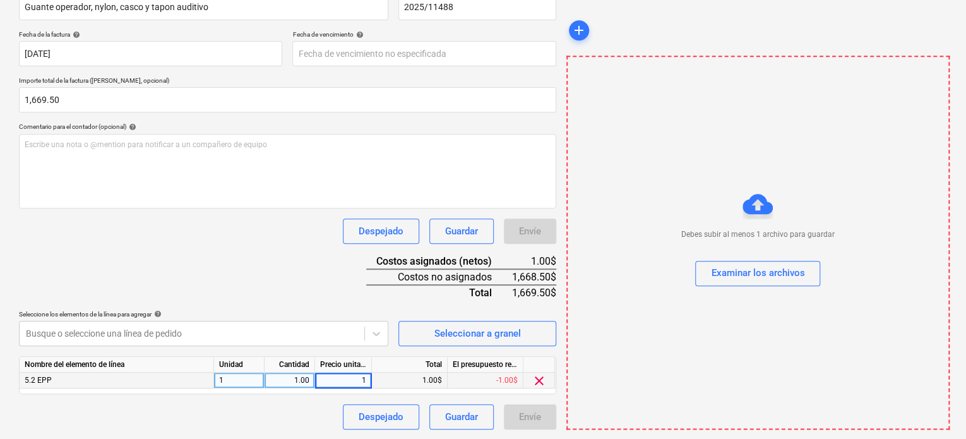
click at [360, 378] on input "1" at bounding box center [343, 380] width 56 height 15
click at [273, 273] on div "Nombre del documento help Guante operador, nylon, casco y tapon auditivo número…" at bounding box center [287, 206] width 537 height 445
click at [541, 379] on span "clear" at bounding box center [539, 380] width 15 height 15
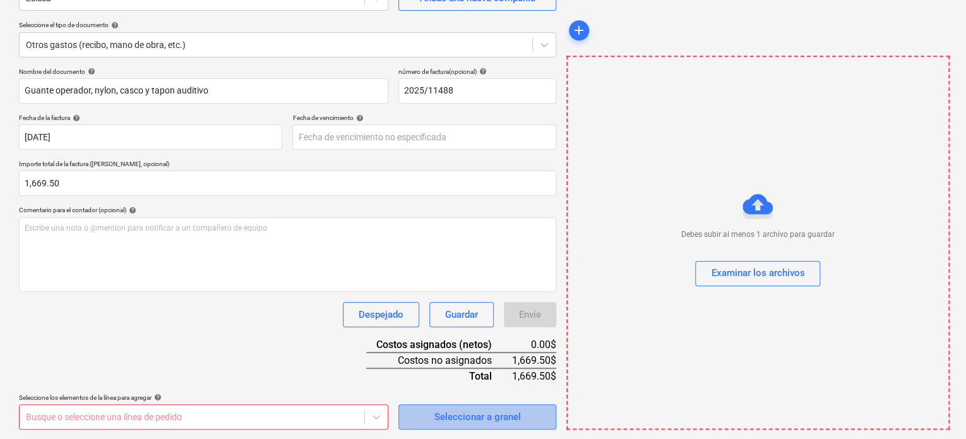
click at [450, 415] on div "Seleccionar a granel" at bounding box center [477, 416] width 86 height 16
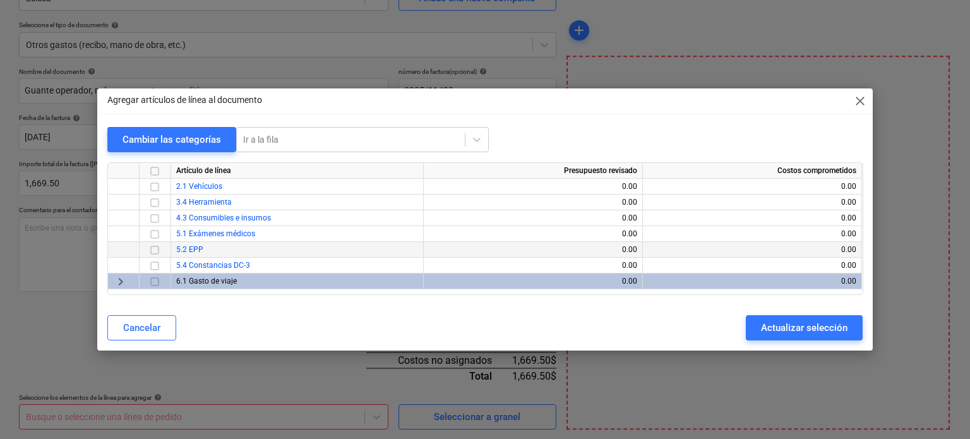
click at [188, 247] on span "5.2 EPP" at bounding box center [189, 249] width 27 height 9
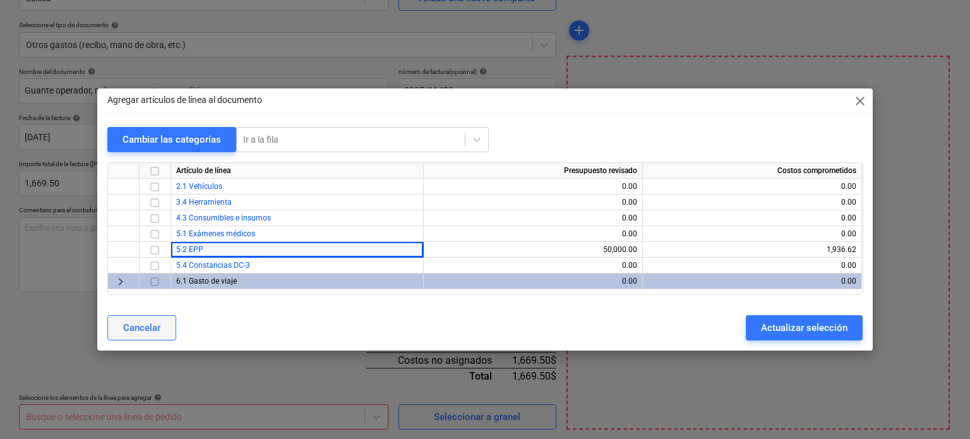
click at [138, 335] on div "Cancelar" at bounding box center [141, 327] width 37 height 16
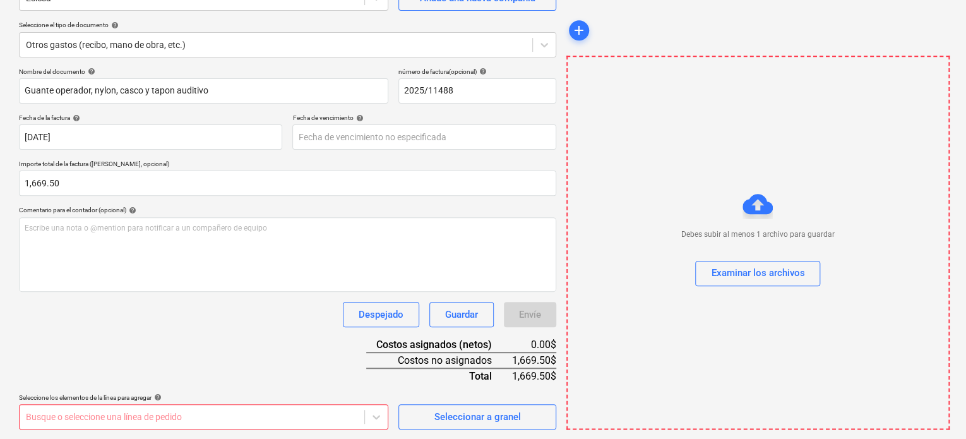
scroll to position [313, 0]
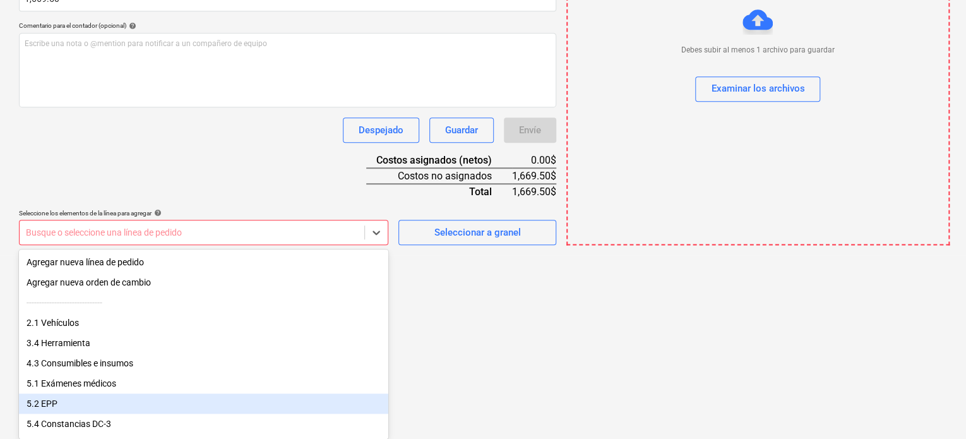
click at [134, 398] on div "5.2 EPP" at bounding box center [203, 403] width 369 height 20
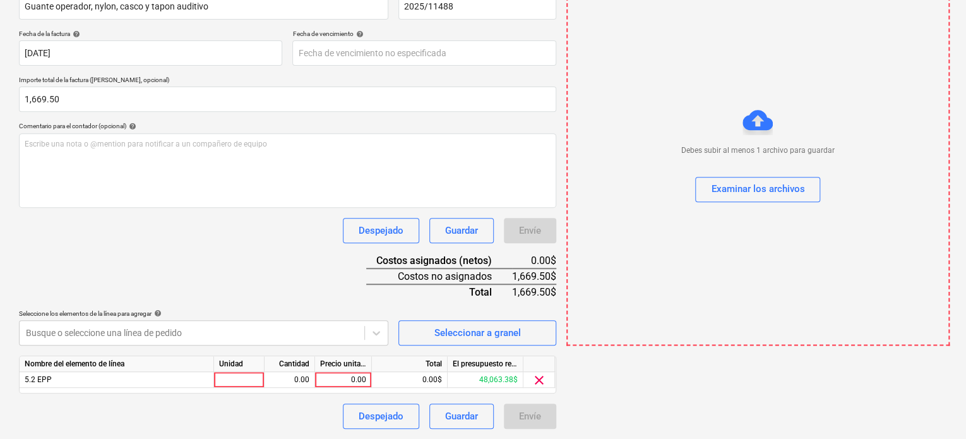
scroll to position [212, 0]
click at [482, 239] on html "Ventas Proyectos Contactos Compañía Bandeja de entrada format_size keyboard_arr…" at bounding box center [483, 13] width 966 height 451
click at [249, 384] on div at bounding box center [239, 381] width 51 height 16
click at [364, 383] on div "0.00" at bounding box center [343, 381] width 46 height 16
click at [450, 376] on div "46,394.38$" at bounding box center [486, 381] width 76 height 16
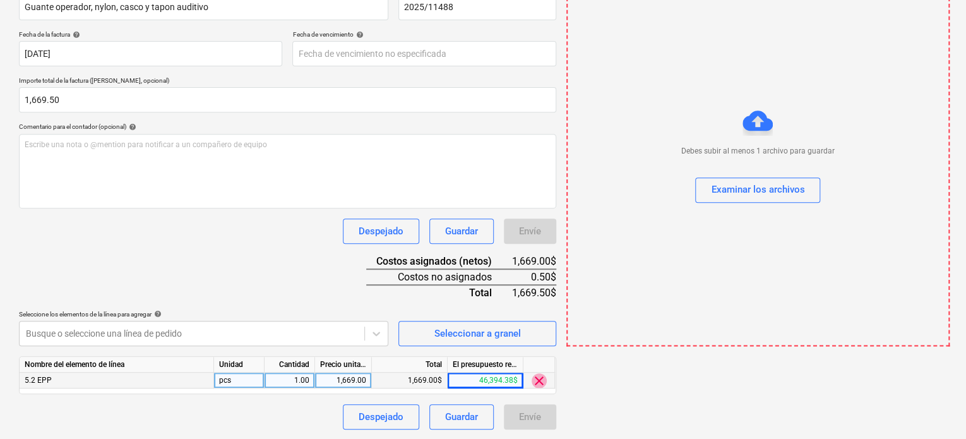
click at [538, 378] on span "clear" at bounding box center [539, 380] width 15 height 15
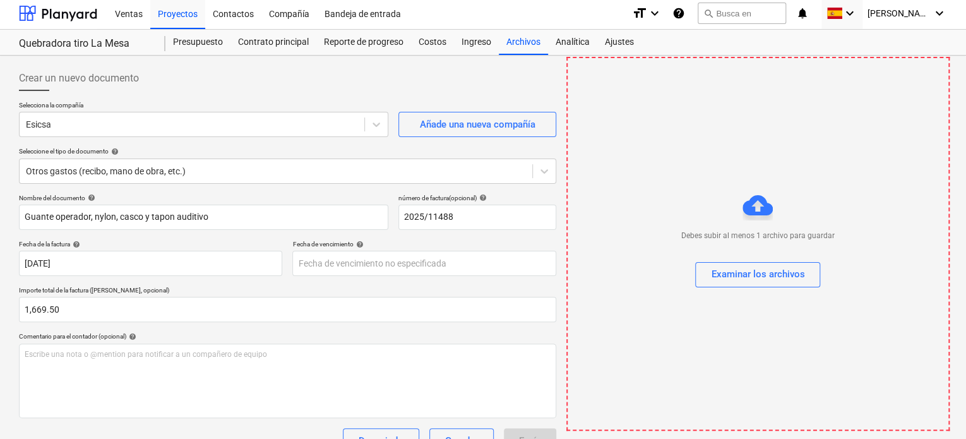
scroll to position [0, 0]
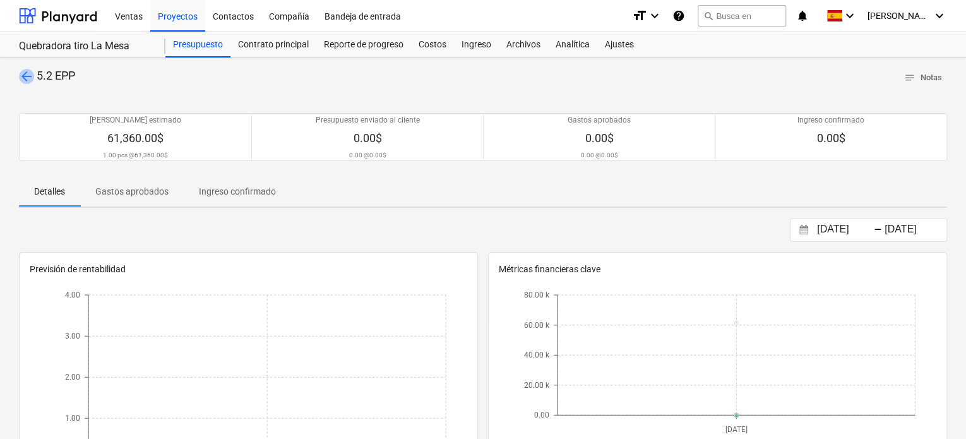
click at [23, 78] on span "arrow_back" at bounding box center [26, 76] width 15 height 15
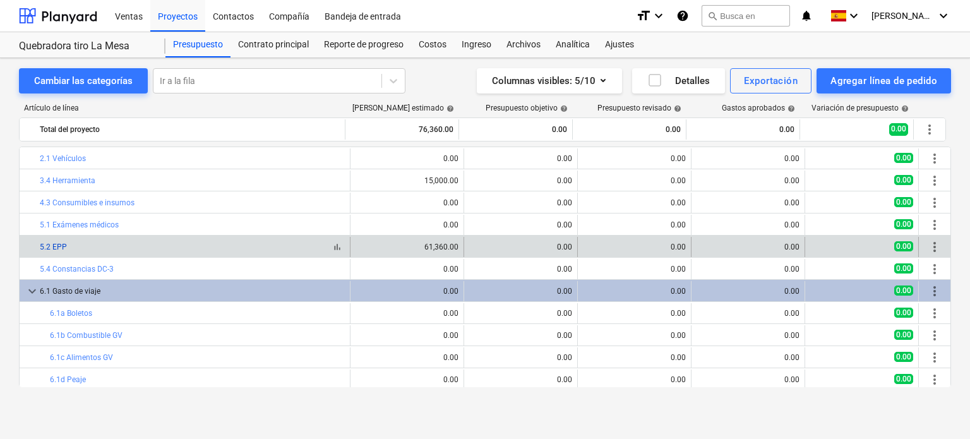
click at [59, 247] on link "5.2 EPP" at bounding box center [53, 246] width 27 height 9
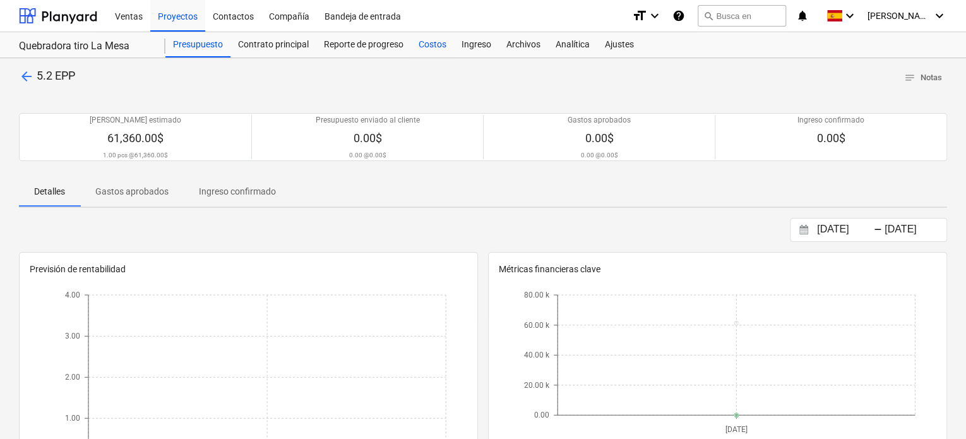
click at [434, 46] on div "Costos" at bounding box center [432, 44] width 43 height 25
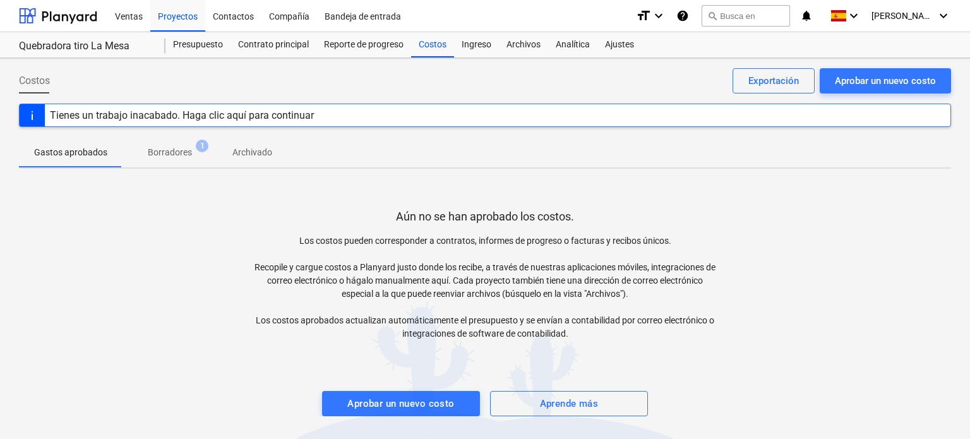
click at [160, 151] on p "Borradores" at bounding box center [170, 152] width 44 height 13
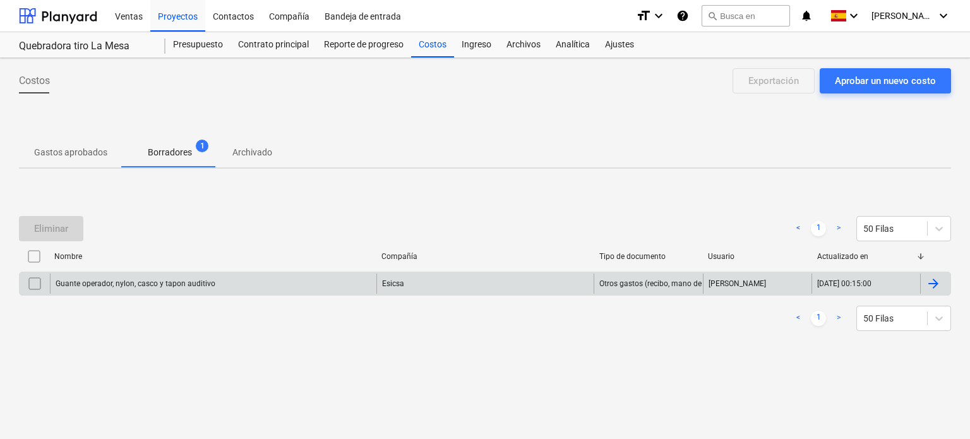
click at [33, 285] on input "checkbox" at bounding box center [35, 283] width 20 height 20
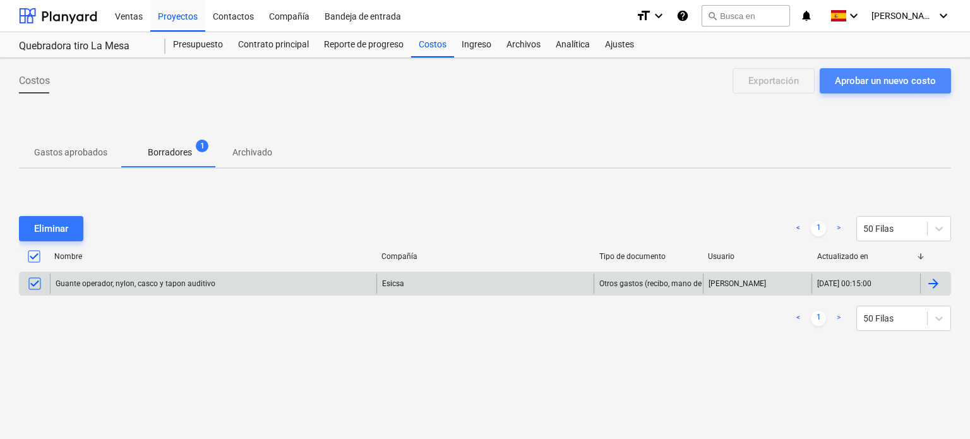
click at [899, 78] on div "Aprobar un nuevo costo" at bounding box center [885, 81] width 101 height 16
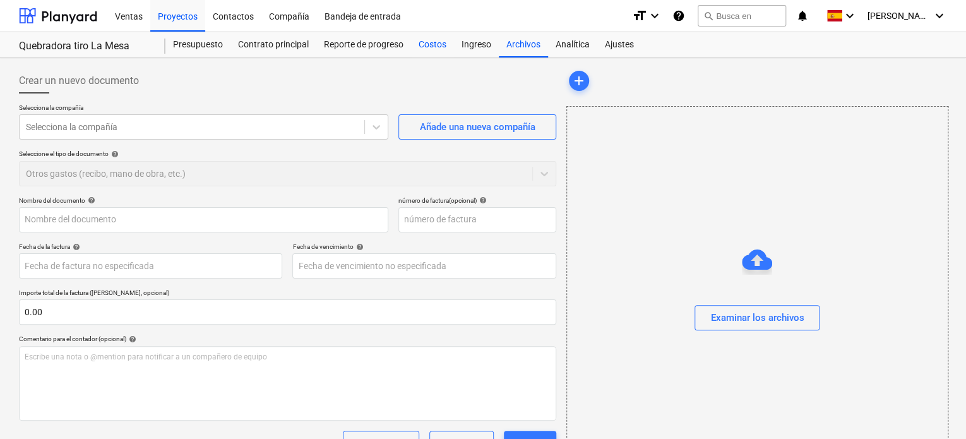
click at [432, 40] on div "Costos" at bounding box center [432, 44] width 43 height 25
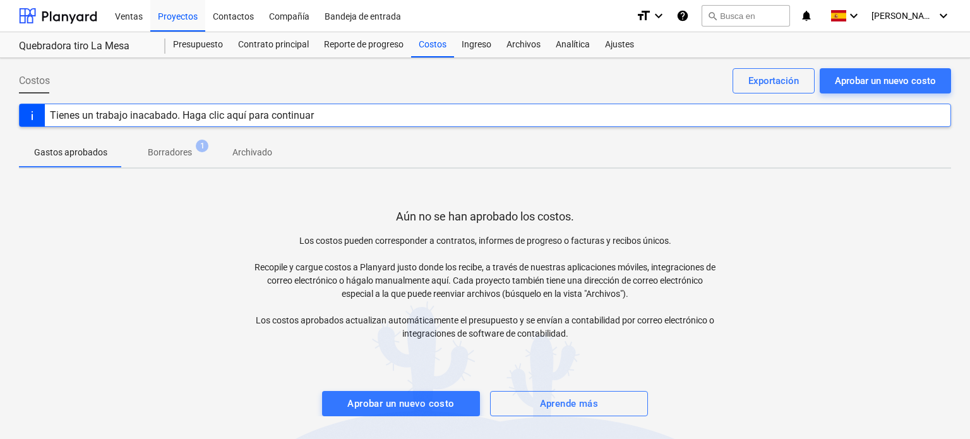
click at [170, 153] on p "Borradores" at bounding box center [170, 152] width 44 height 13
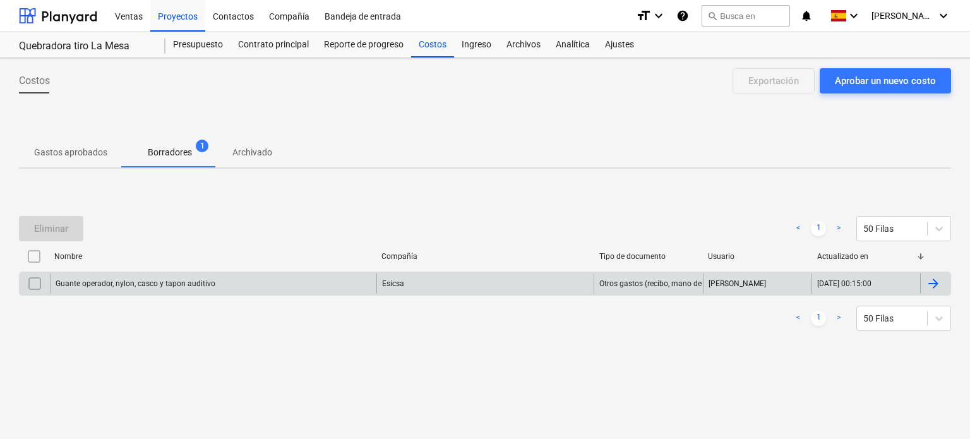
click at [33, 287] on input "checkbox" at bounding box center [35, 283] width 20 height 20
click at [939, 285] on div at bounding box center [933, 283] width 15 height 15
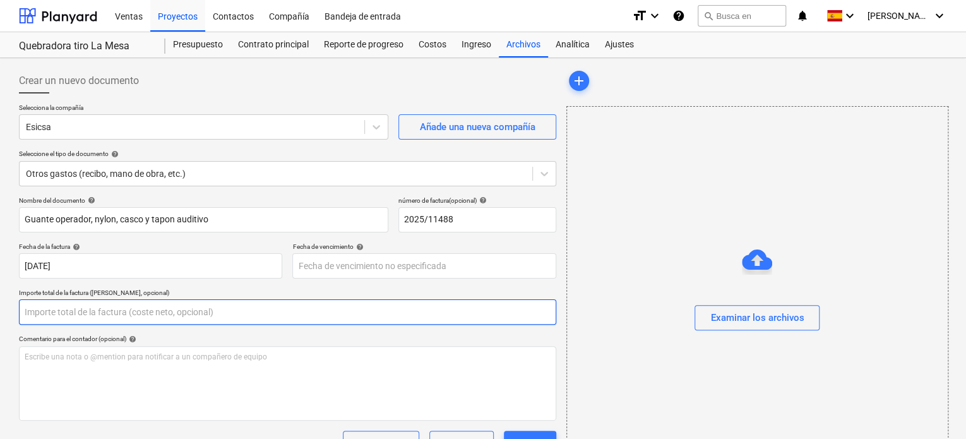
click at [78, 307] on input "text" at bounding box center [287, 311] width 537 height 25
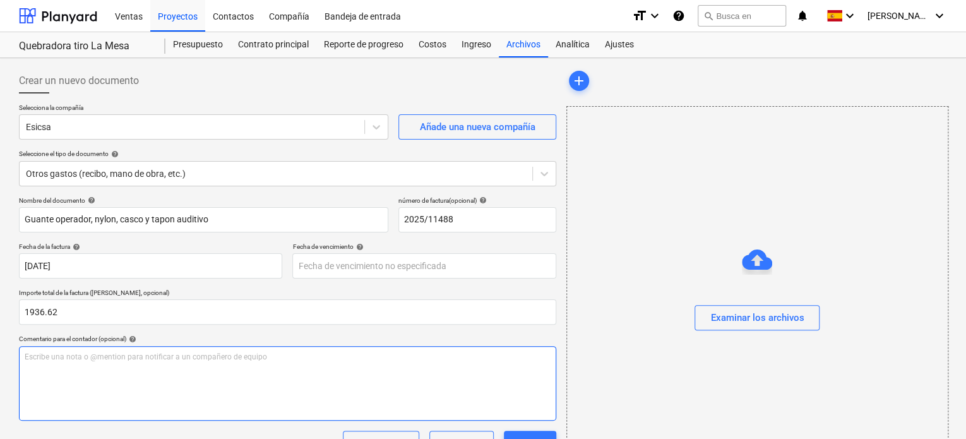
type input "1,936.62"
click at [167, 359] on p "Escribe una nota o @mention para notificar a un compañero de equipo ﻿" at bounding box center [288, 357] width 526 height 11
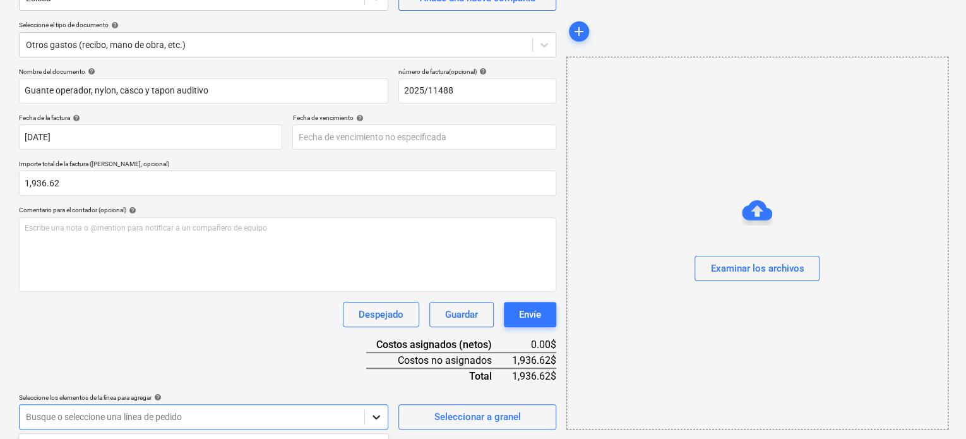
scroll to position [313, 0]
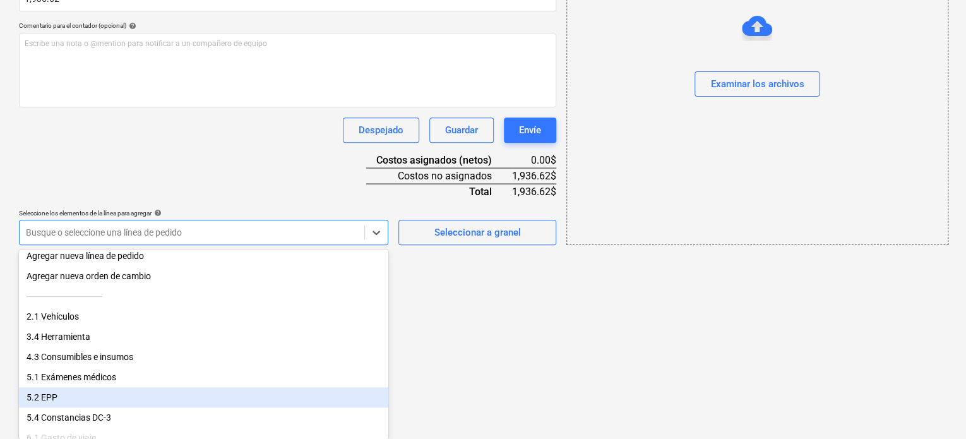
click at [181, 393] on div "5.2 EPP" at bounding box center [203, 397] width 369 height 20
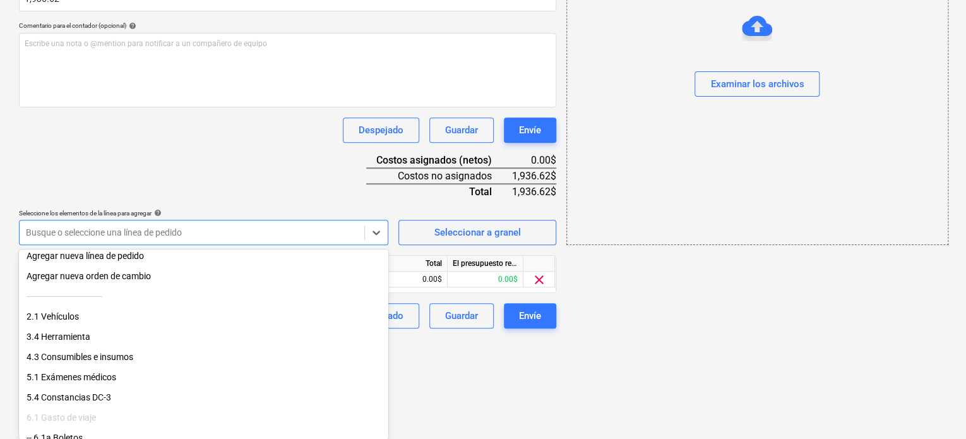
scroll to position [212, 0]
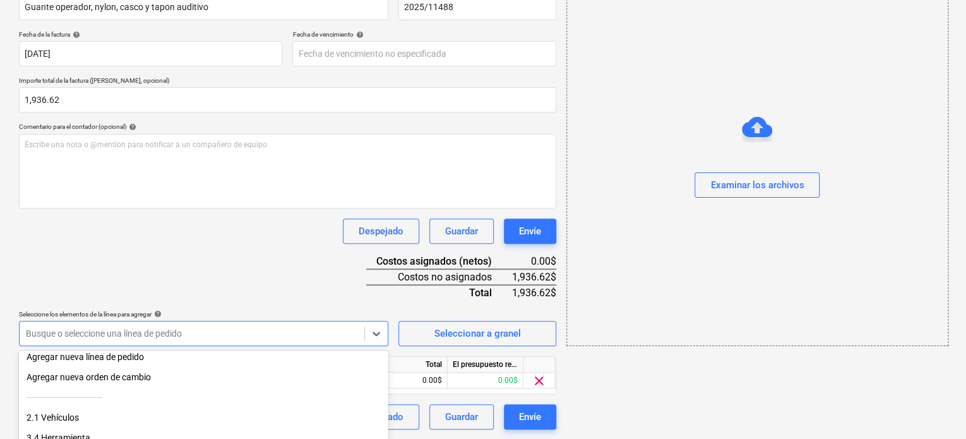
click at [503, 227] on html "Ventas Proyectos Contactos Compañía Bandeja de entrada format_size keyboard_arr…" at bounding box center [483, 7] width 966 height 439
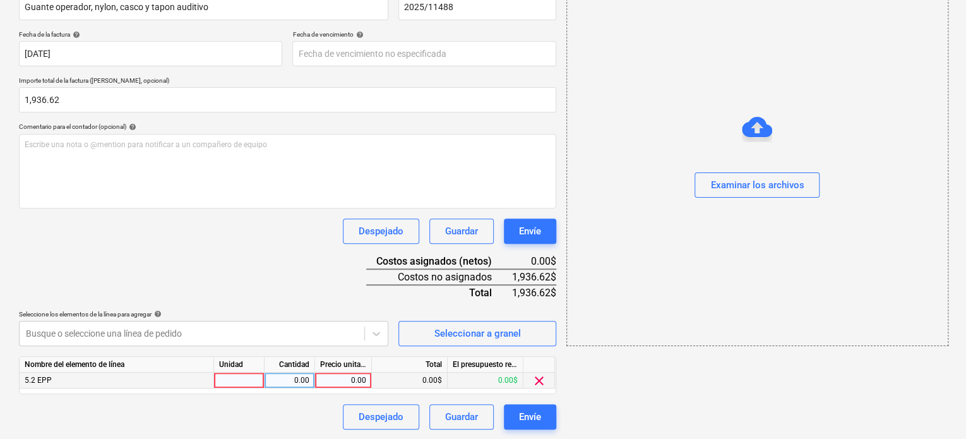
click at [503, 382] on div "0.00$" at bounding box center [486, 381] width 76 height 16
click at [340, 379] on div "0.00" at bounding box center [343, 381] width 46 height 16
click at [229, 381] on div at bounding box center [239, 381] width 51 height 16
type input "l"
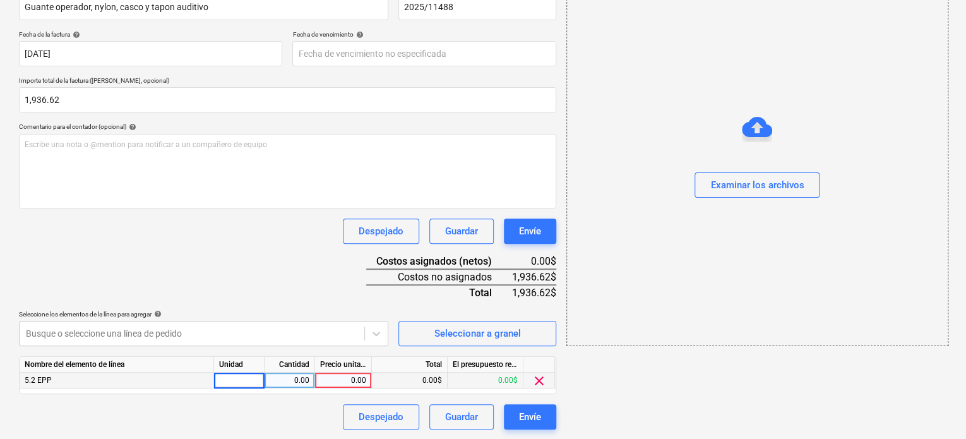
click at [284, 376] on div "0.00" at bounding box center [290, 381] width 40 height 16
click at [349, 380] on div "0.00" at bounding box center [343, 381] width 46 height 16
click at [342, 383] on input "1669.5" at bounding box center [343, 380] width 56 height 15
type input "1936.62"
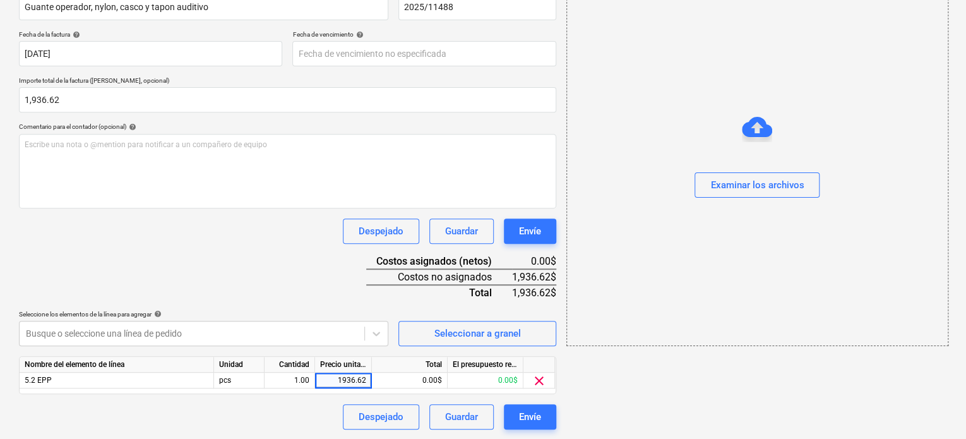
click at [671, 383] on div "add Examinar los archivos" at bounding box center [756, 142] width 391 height 583
click at [513, 362] on div "El presupuesto revisado que queda" at bounding box center [486, 365] width 76 height 16
click at [654, 378] on div "add Examinar los archivos" at bounding box center [756, 142] width 391 height 583
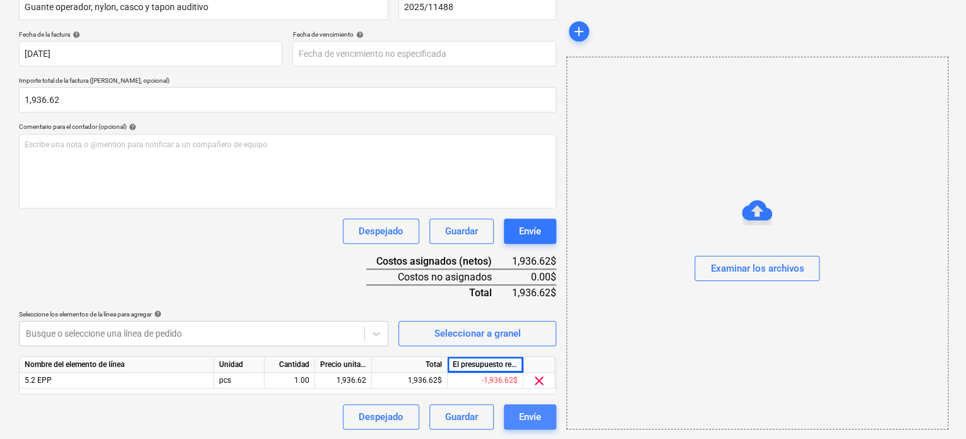
click at [533, 416] on div "Envíe" at bounding box center [530, 416] width 22 height 16
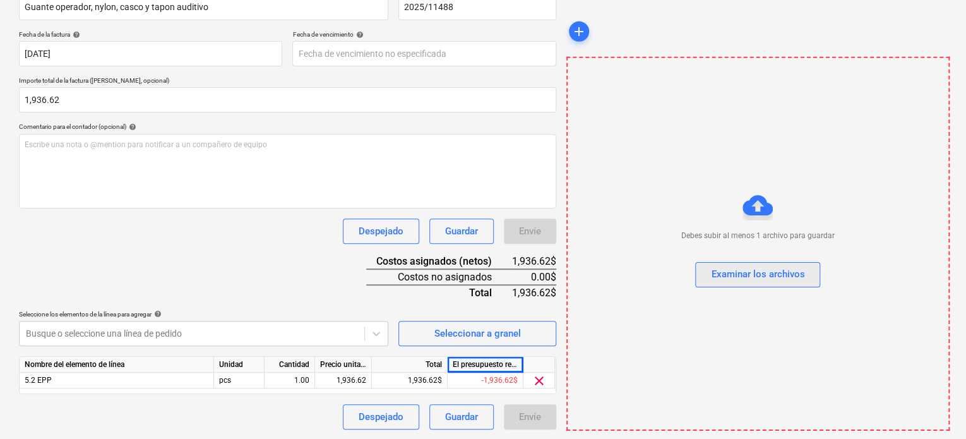
click at [786, 281] on div "Examinar los archivos" at bounding box center [757, 274] width 93 height 16
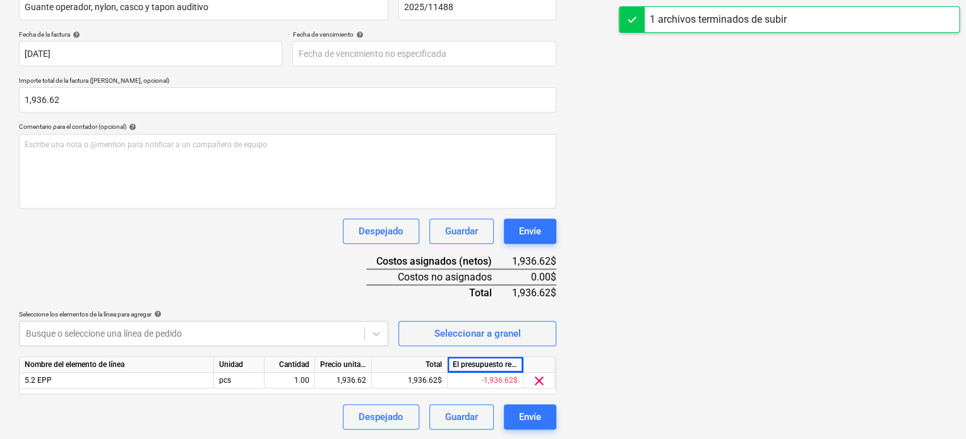
click at [737, 141] on div at bounding box center [756, 191] width 381 height 403
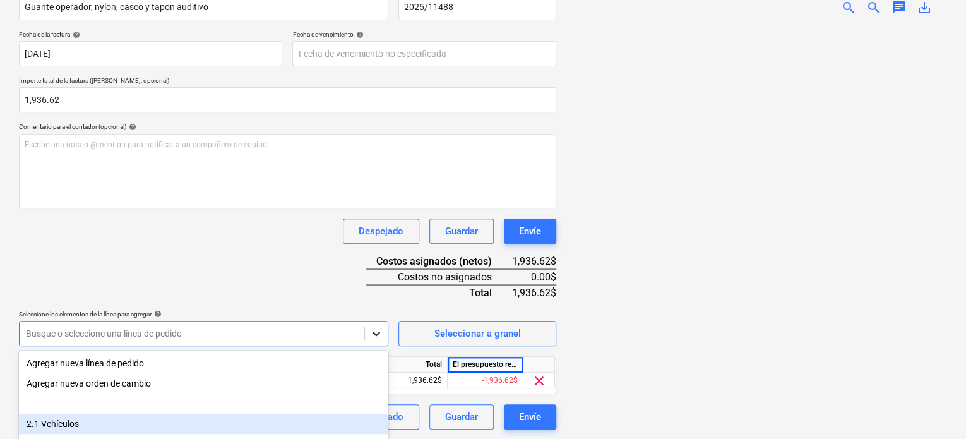
scroll to position [313, 0]
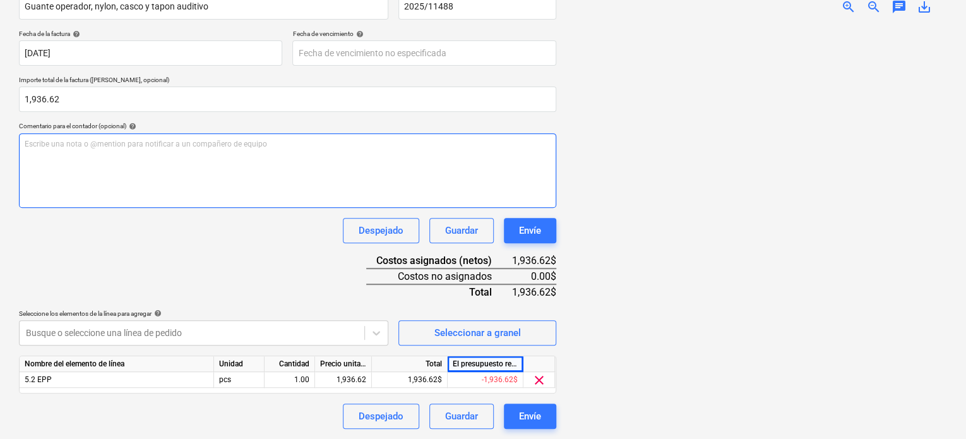
scroll to position [212, 0]
click at [232, 164] on div "Nombre del documento help Guante operador, nylon, casco y tapon auditivo número…" at bounding box center [287, 206] width 537 height 445
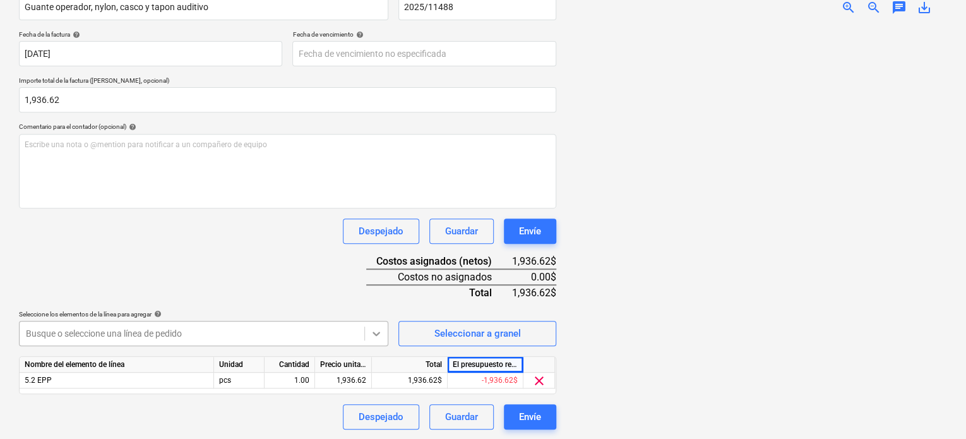
scroll to position [313, 0]
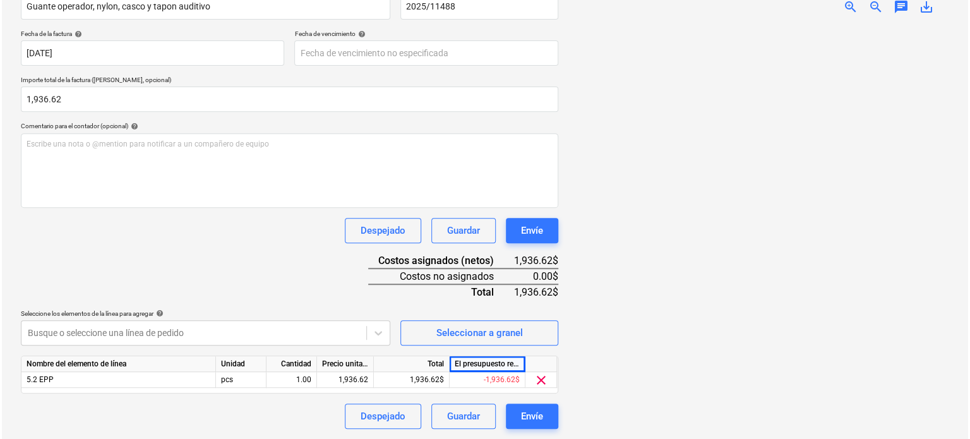
scroll to position [212, 0]
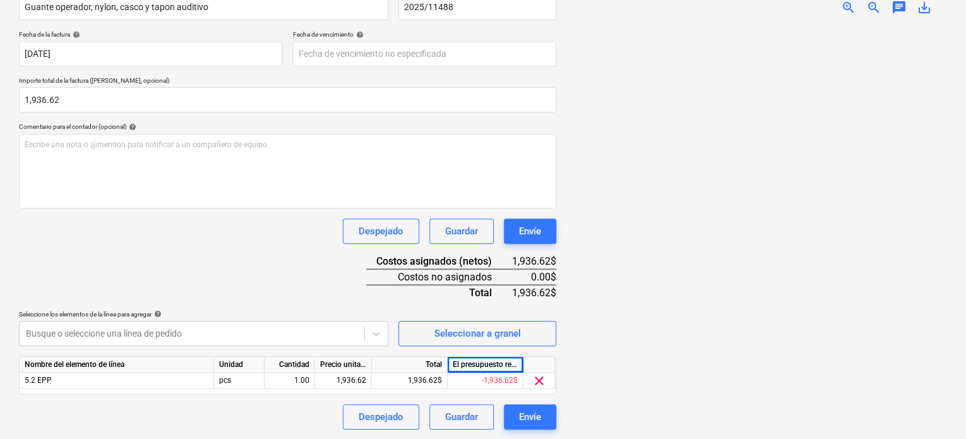
click at [655, 307] on div at bounding box center [756, 226] width 381 height 403
click at [540, 416] on div "Envíe" at bounding box center [530, 416] width 22 height 16
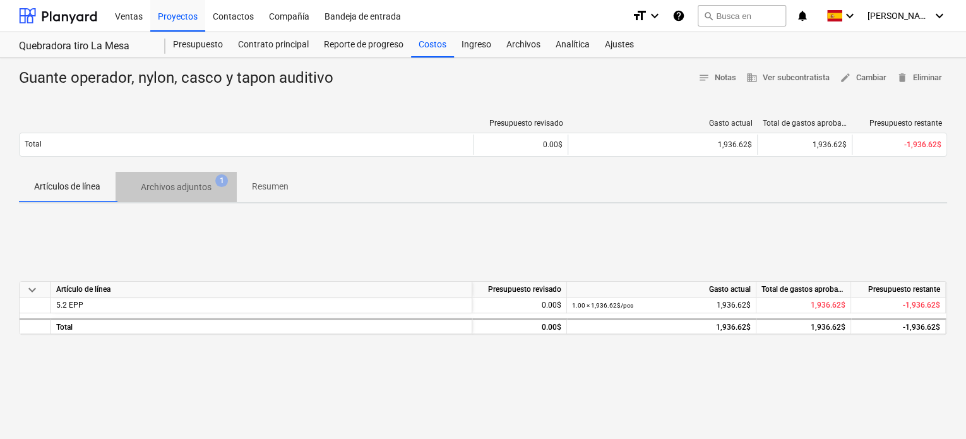
click at [184, 191] on p "Archivos adjuntos" at bounding box center [176, 187] width 71 height 13
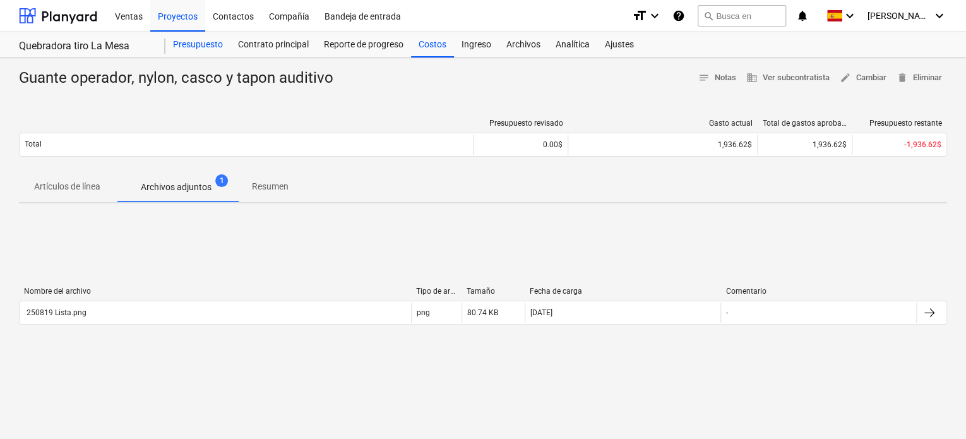
click at [201, 45] on div "Presupuesto" at bounding box center [197, 44] width 65 height 25
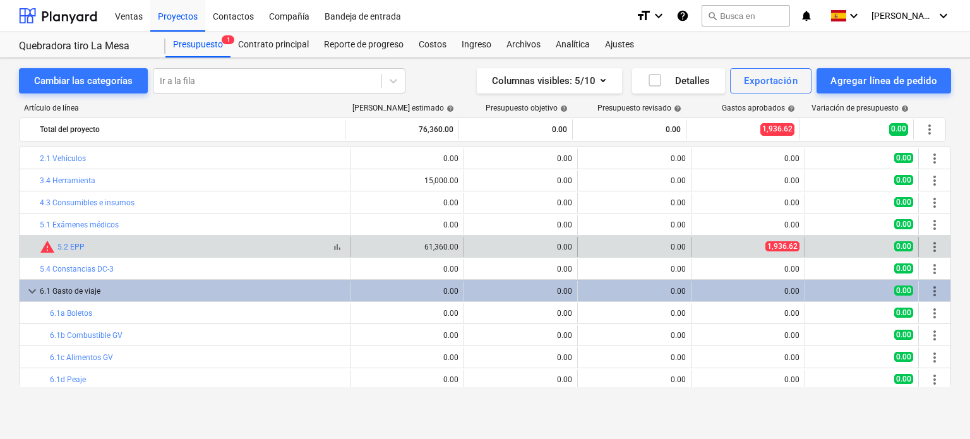
click at [45, 247] on span "warning" at bounding box center [47, 246] width 15 height 15
click at [754, 249] on div "1,936.62" at bounding box center [747, 246] width 103 height 11
click at [784, 244] on span "1,936.62" at bounding box center [782, 246] width 34 height 10
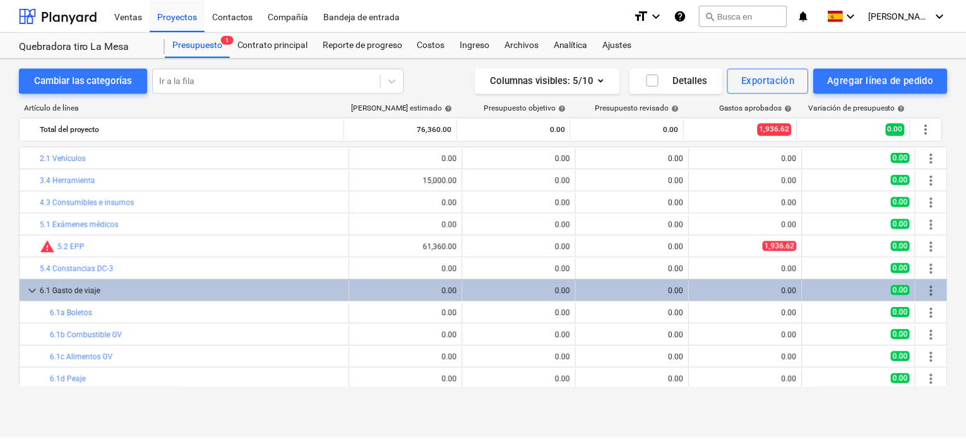
scroll to position [25, 0]
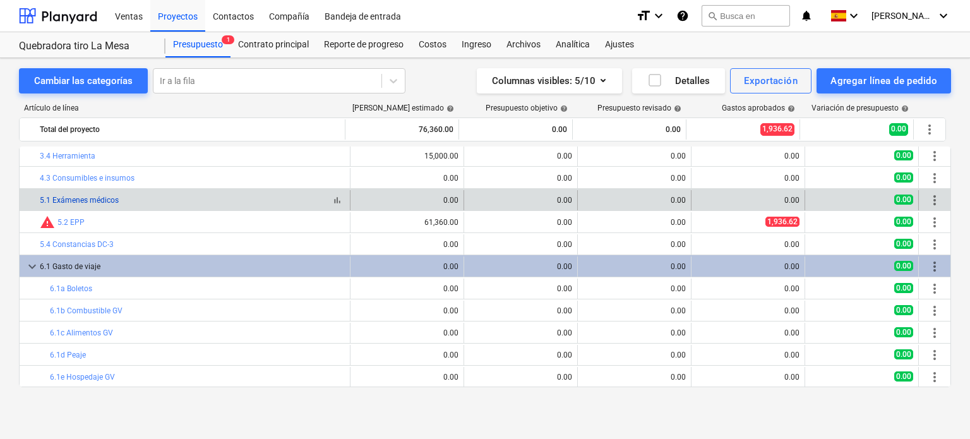
click at [82, 198] on link "5.1 Exámenes médicos" at bounding box center [79, 200] width 79 height 9
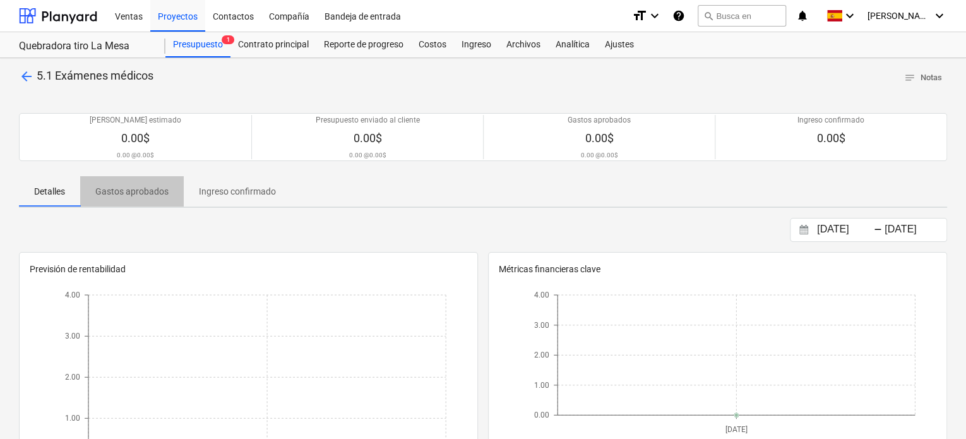
click at [141, 191] on p "Gastos aprobados" at bounding box center [131, 191] width 73 height 13
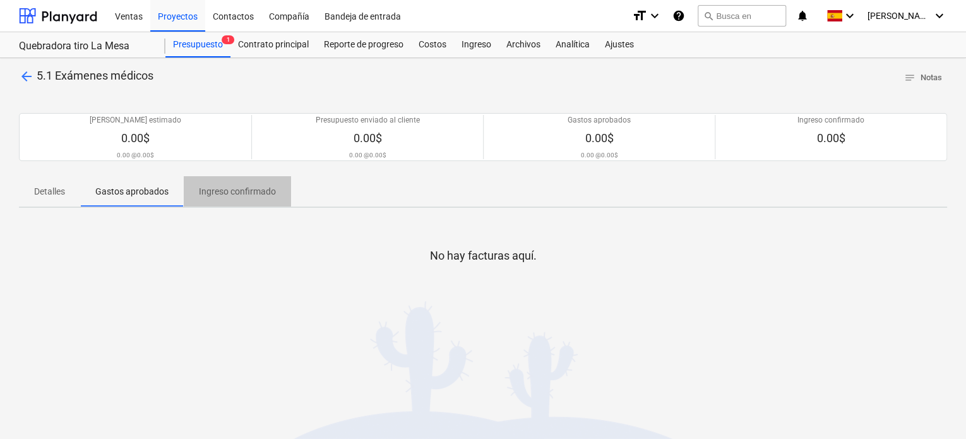
click at [244, 196] on p "Ingreso confirmado" at bounding box center [237, 191] width 77 height 13
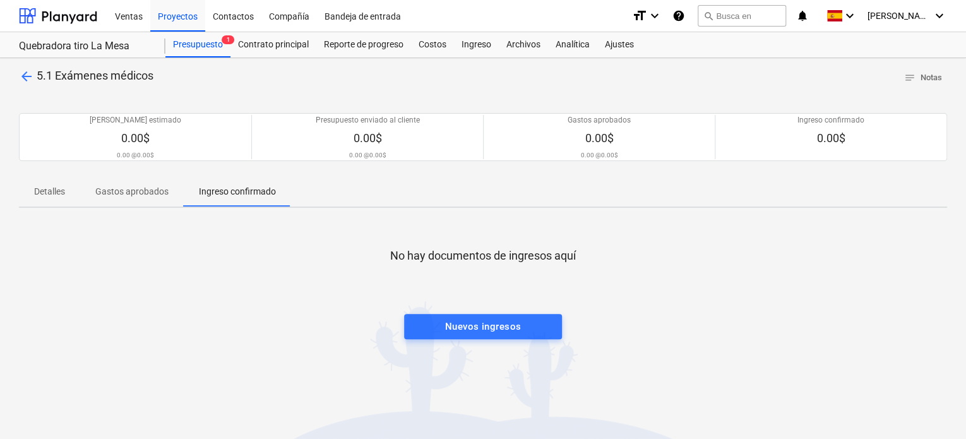
click at [172, 184] on span "Gastos aprobados" at bounding box center [132, 191] width 104 height 21
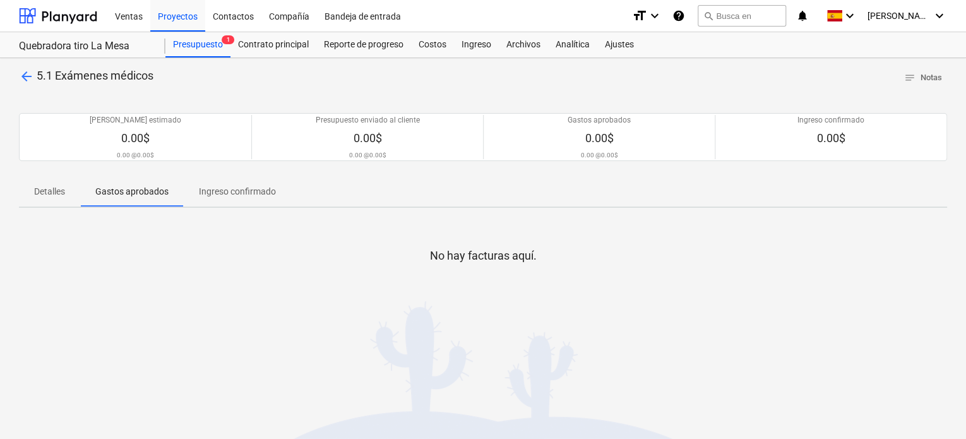
click at [41, 191] on p "Detalles" at bounding box center [49, 191] width 31 height 13
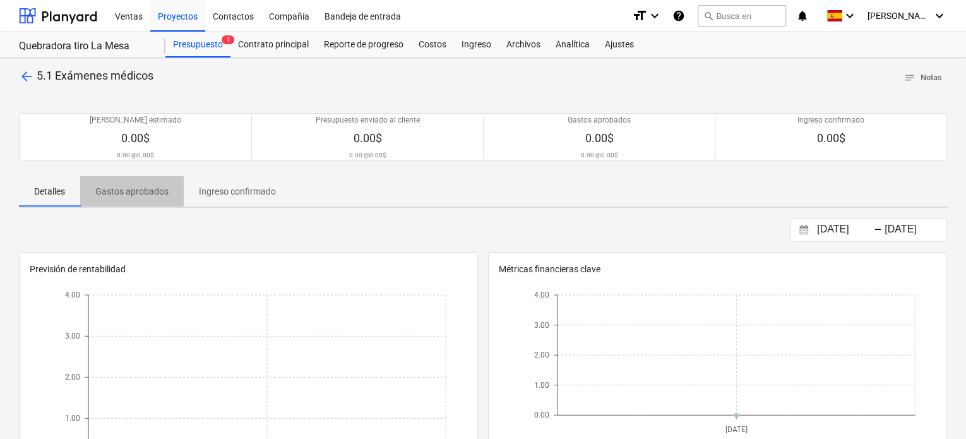
click at [116, 191] on p "Gastos aprobados" at bounding box center [131, 191] width 73 height 13
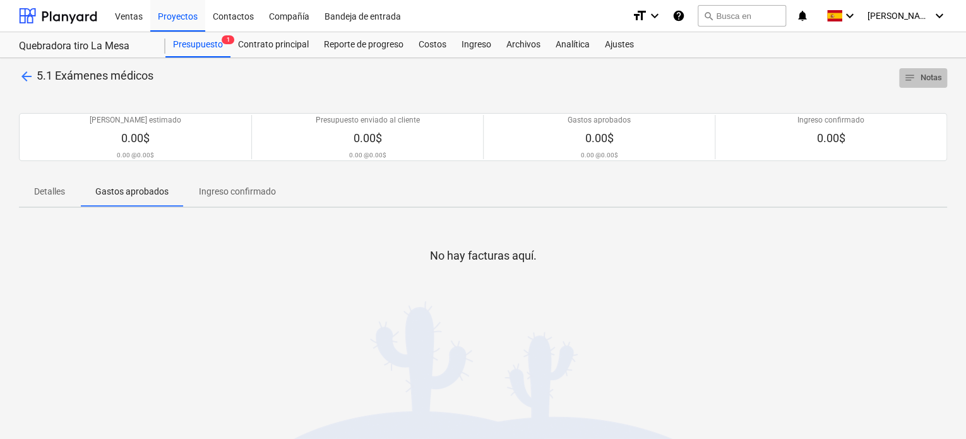
click at [914, 74] on span "notes" at bounding box center [909, 77] width 11 height 11
click at [25, 75] on span "arrow_back" at bounding box center [26, 76] width 15 height 15
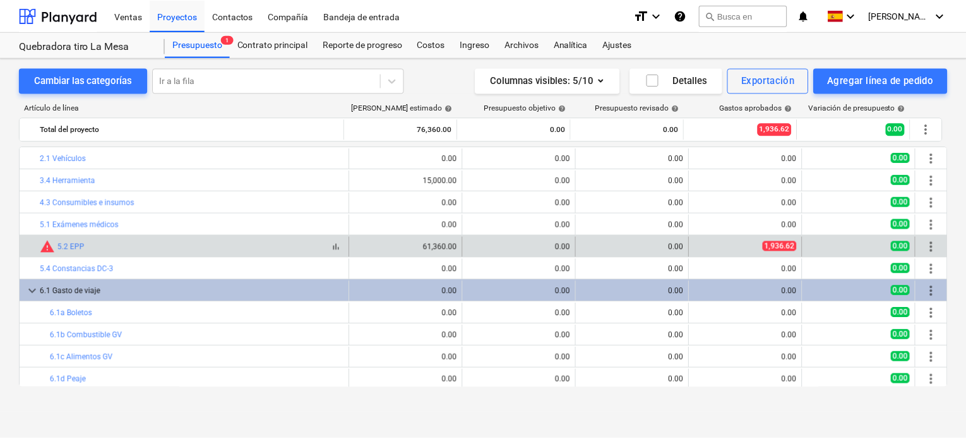
scroll to position [25, 0]
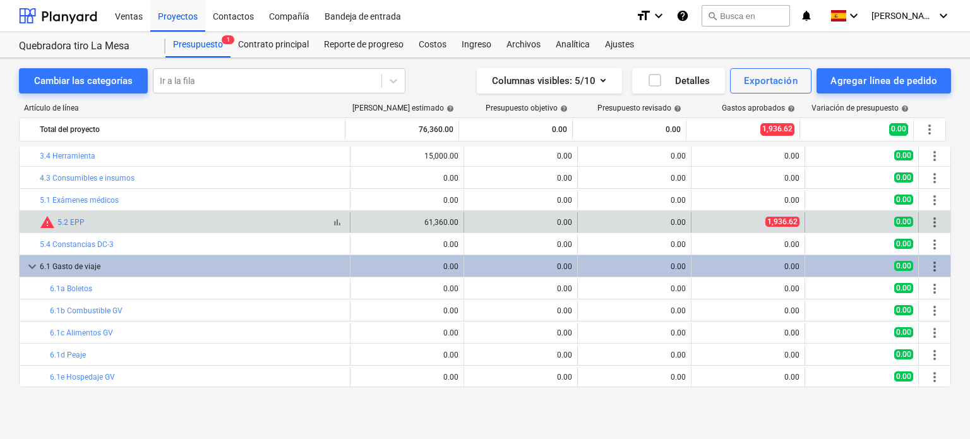
click at [87, 222] on div "bar_chart warning 5.2 EPP" at bounding box center [192, 222] width 305 height 15
click at [73, 222] on link "5.2 EPP" at bounding box center [70, 222] width 27 height 9
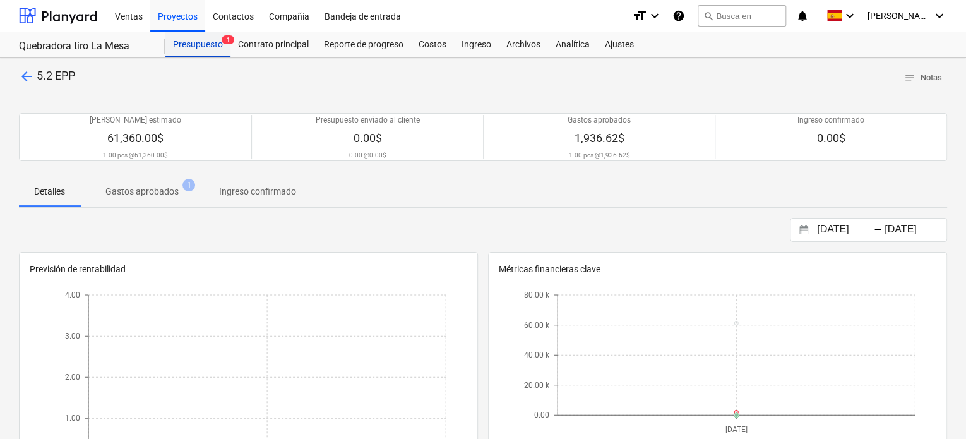
click at [210, 49] on div "Presupuesto 1" at bounding box center [197, 44] width 65 height 25
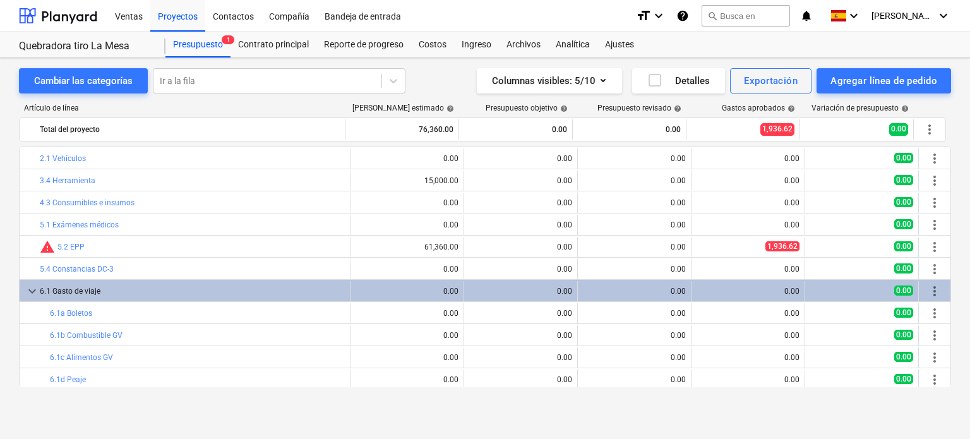
scroll to position [25, 0]
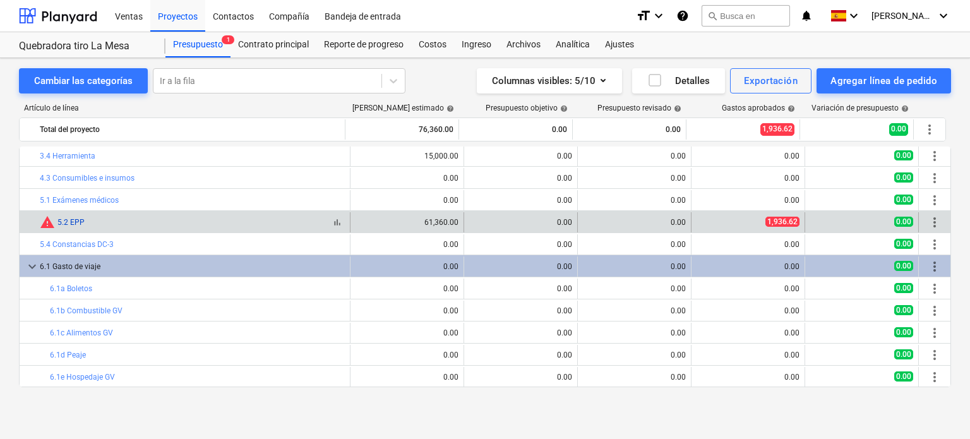
click at [69, 222] on link "5.2 EPP" at bounding box center [70, 222] width 27 height 9
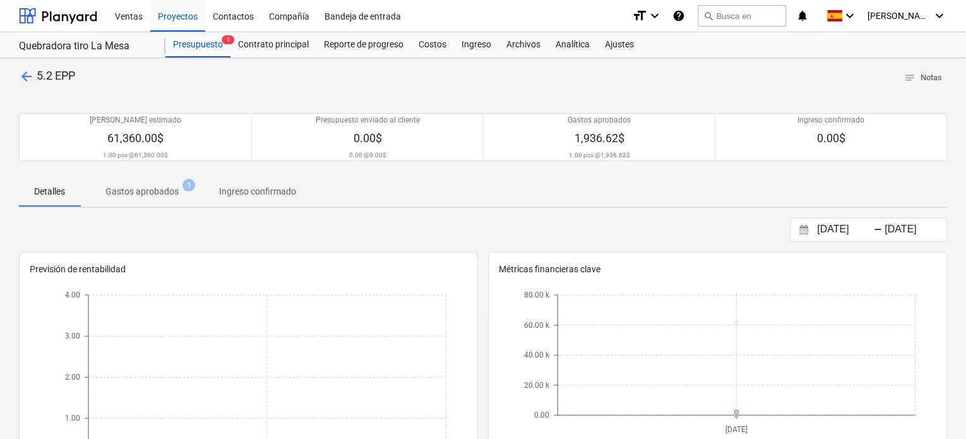
click at [153, 194] on p "Gastos aprobados" at bounding box center [141, 191] width 73 height 13
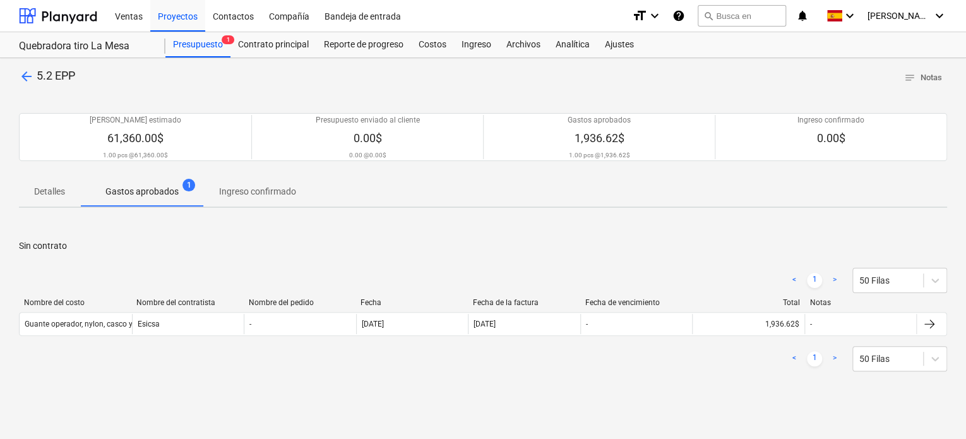
click at [259, 194] on p "Ingreso confirmado" at bounding box center [257, 191] width 77 height 13
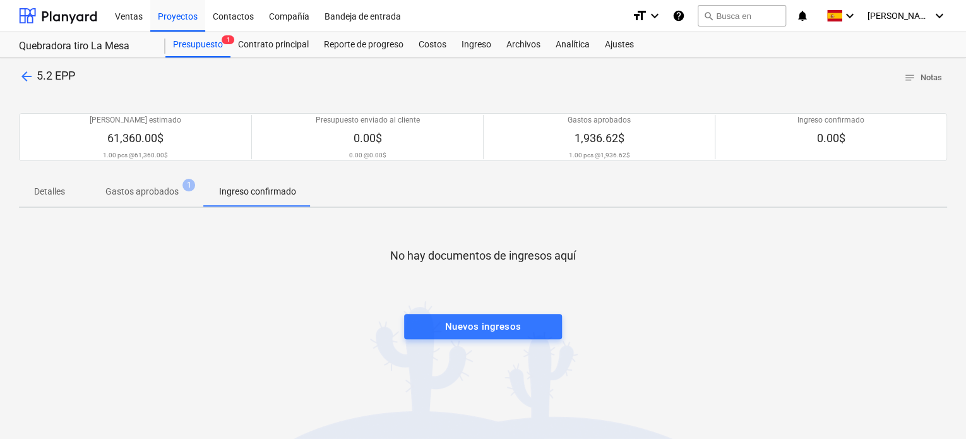
click at [144, 196] on p "Gastos aprobados" at bounding box center [141, 191] width 73 height 13
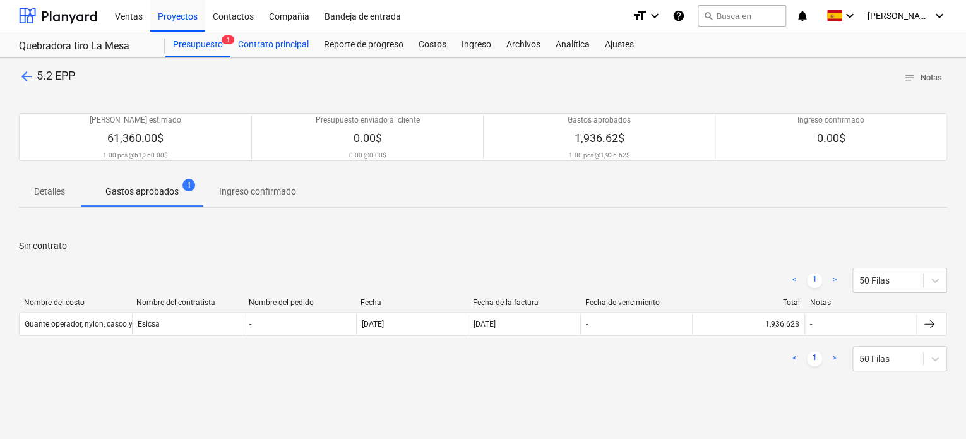
click at [285, 48] on div "Contrato principal" at bounding box center [273, 44] width 86 height 25
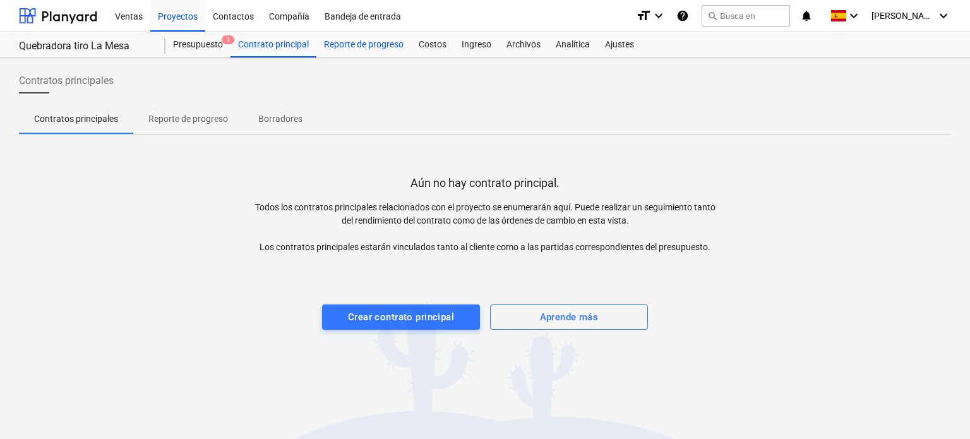
click at [338, 46] on div "Reporte de progreso" at bounding box center [363, 44] width 95 height 25
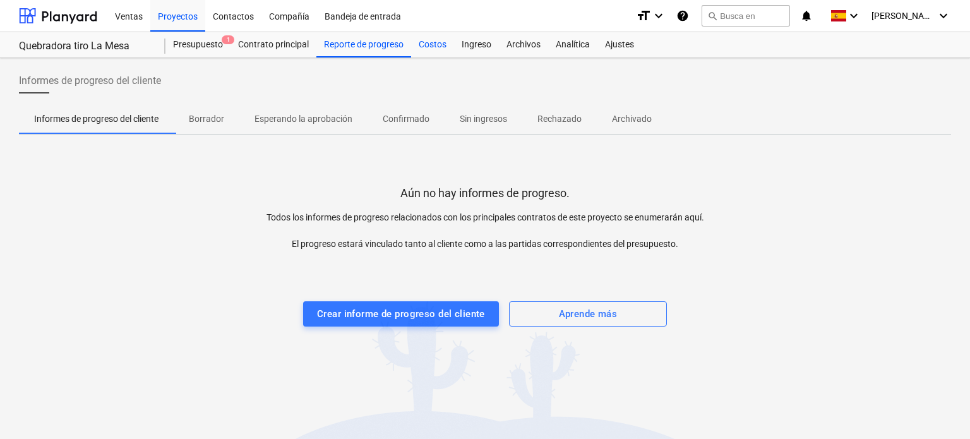
click at [427, 42] on div "Costos" at bounding box center [432, 44] width 43 height 25
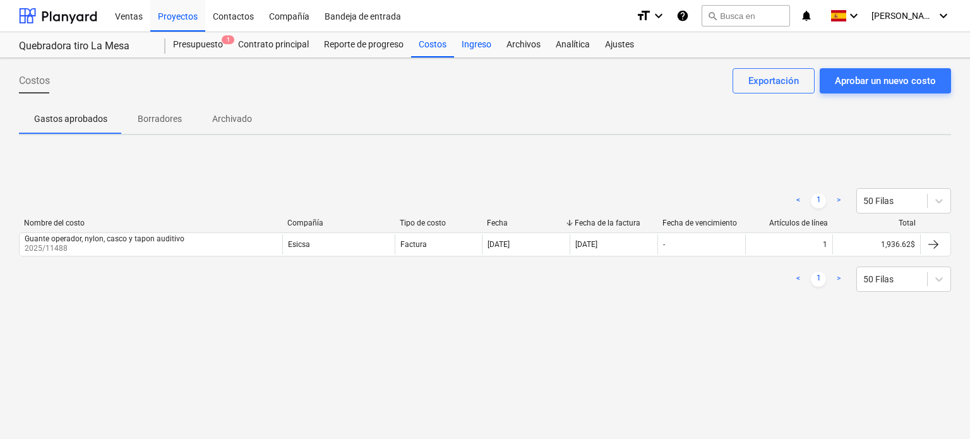
click at [470, 44] on div "Ingreso" at bounding box center [476, 44] width 45 height 25
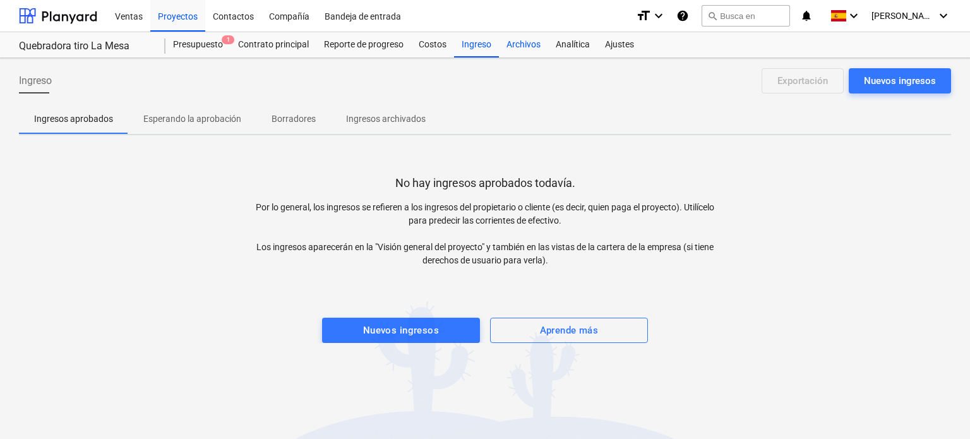
click at [523, 45] on div "Archivos" at bounding box center [523, 44] width 49 height 25
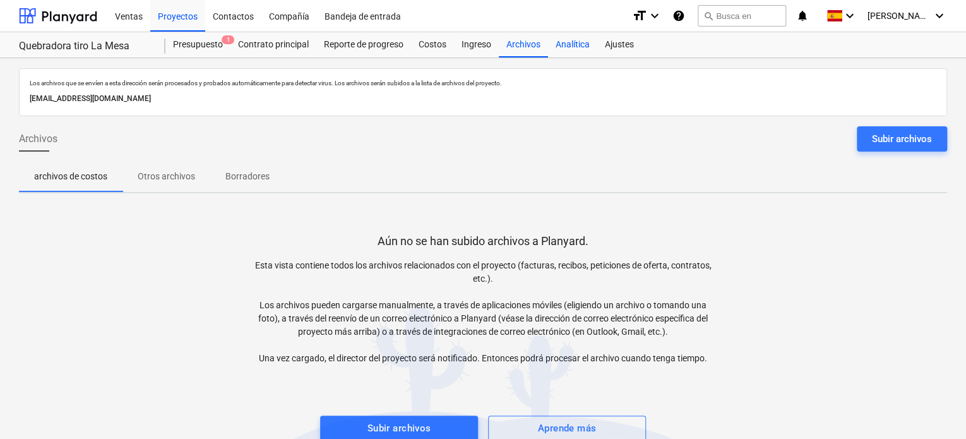
click at [576, 42] on div "Analítica" at bounding box center [572, 44] width 49 height 25
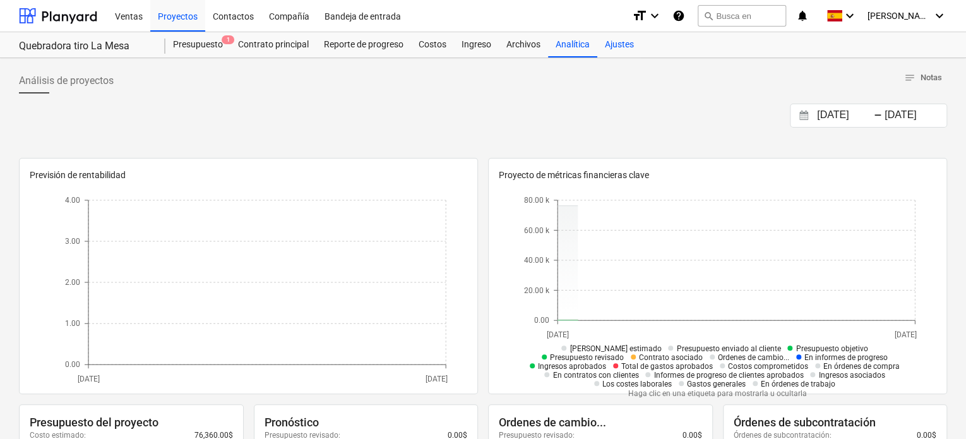
click at [614, 42] on div "Ajustes" at bounding box center [619, 44] width 44 height 25
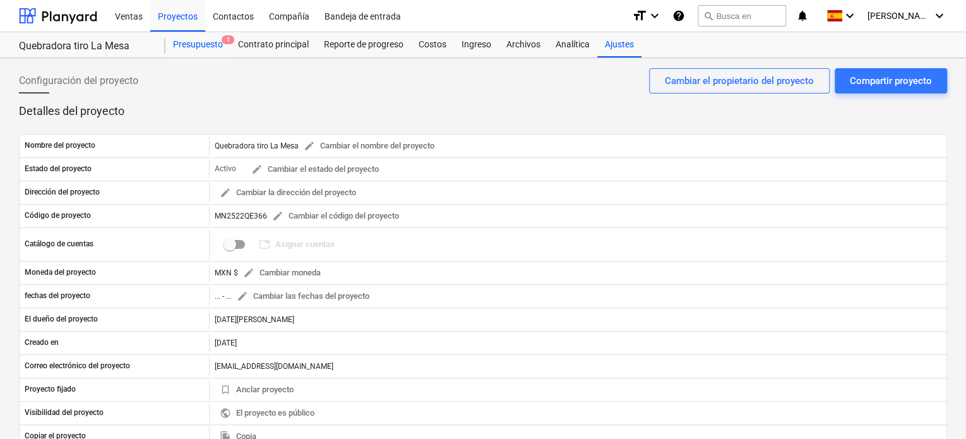
click at [198, 45] on div "Presupuesto 1" at bounding box center [197, 44] width 65 height 25
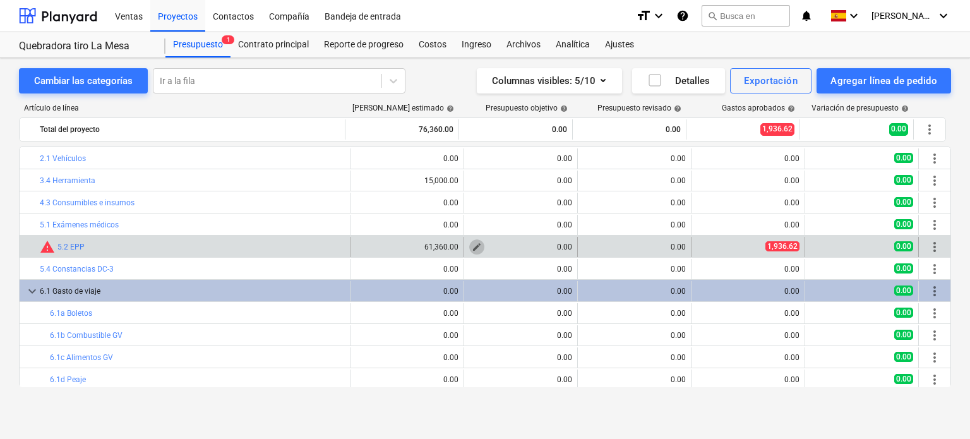
click at [475, 242] on span "edit" at bounding box center [477, 247] width 10 height 10
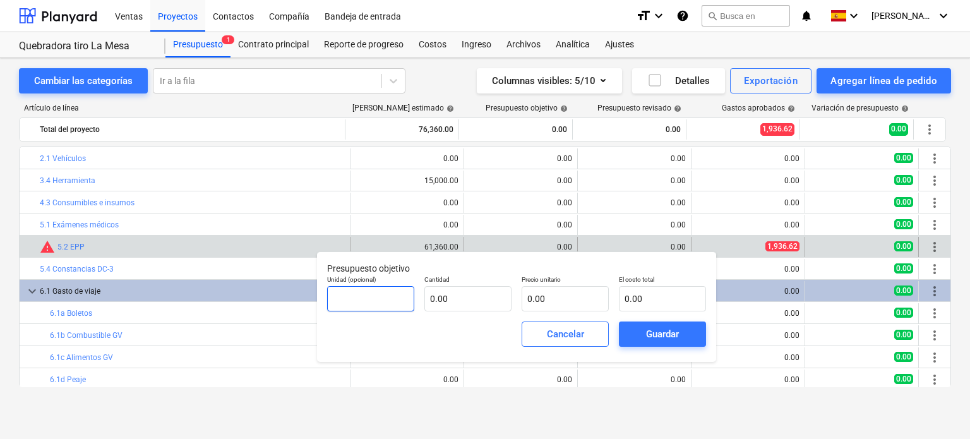
click at [386, 304] on input "text" at bounding box center [370, 298] width 87 height 25
click at [645, 303] on input "text" at bounding box center [662, 298] width 87 height 25
type input "pcs"
type input "5"
type input "1.00"
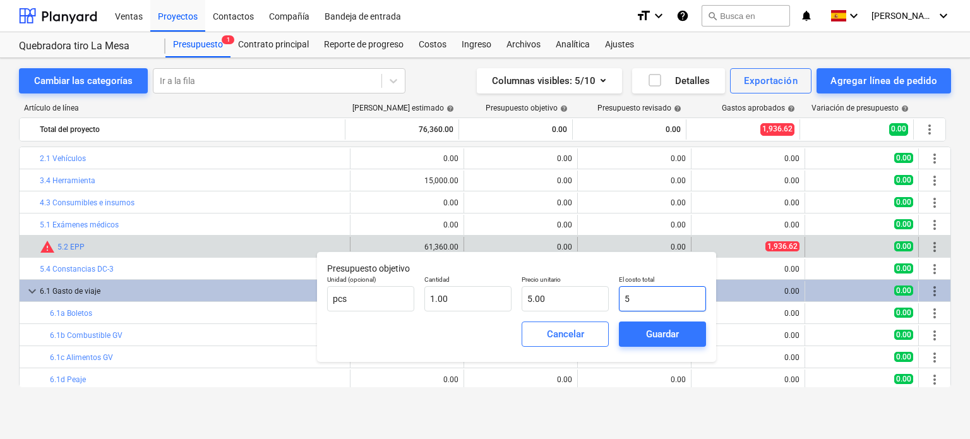
type input "5.00"
type input "50"
type input "50.00"
type input "500"
type input "500.00"
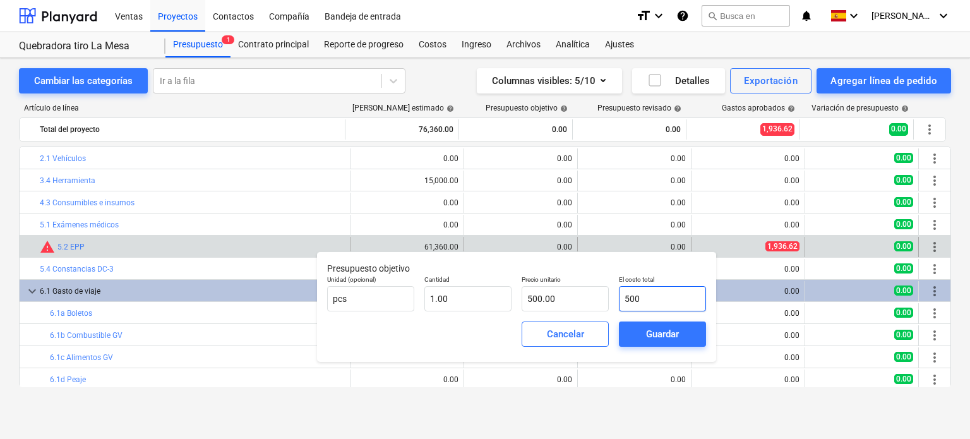
type input "5000"
type input "5,000.00"
type input "50000"
type input "50,000.00"
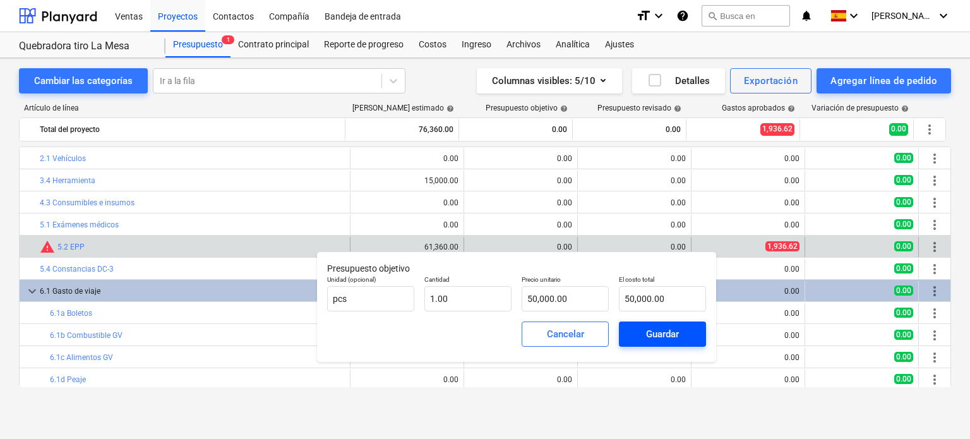
click at [677, 337] on div "Guardar" at bounding box center [662, 334] width 33 height 16
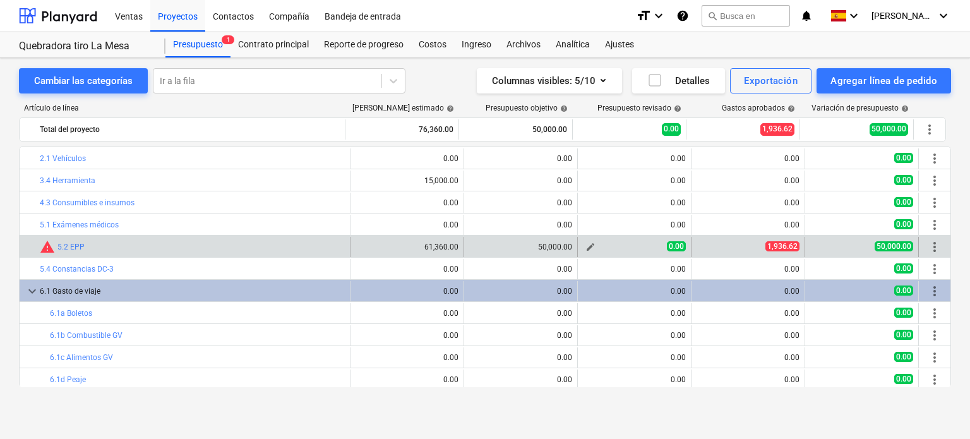
click at [667, 246] on span "0.00" at bounding box center [676, 246] width 19 height 10
click at [586, 246] on span "edit" at bounding box center [590, 247] width 10 height 10
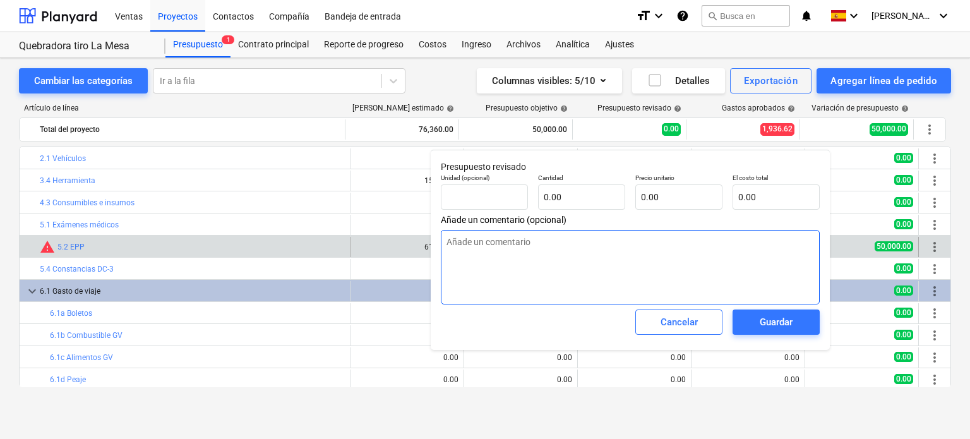
click at [586, 246] on textarea at bounding box center [630, 267] width 379 height 75
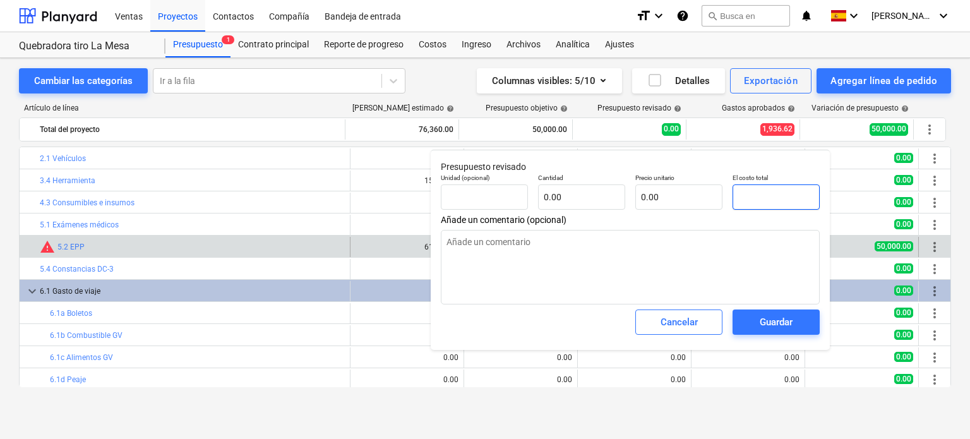
click at [766, 207] on input "text" at bounding box center [775, 196] width 87 height 25
type input "pcs"
type input "4"
type textarea "x"
type input "1.00"
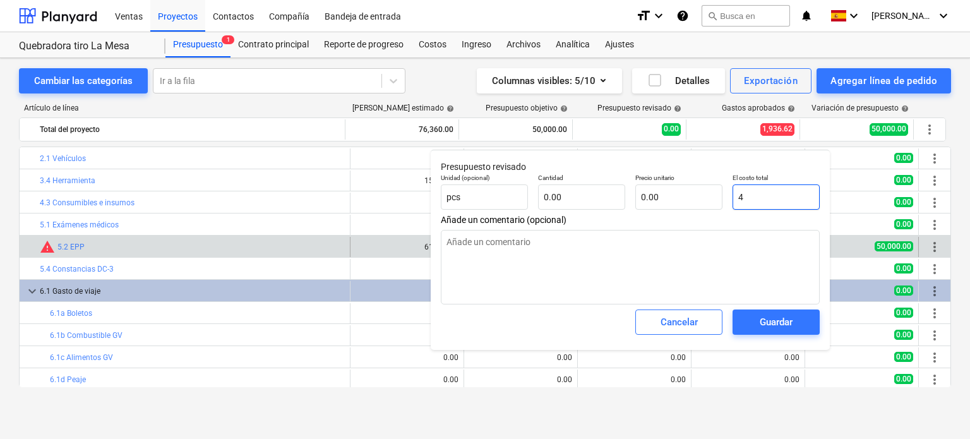
type input "4.00"
type input "40"
type textarea "x"
type input "40.00"
type input "400"
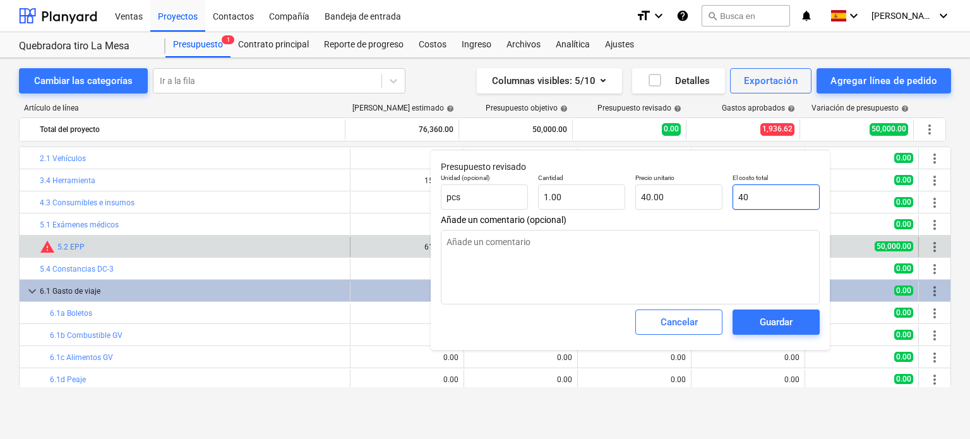
type textarea "x"
type input "400.00"
type input "4000"
type textarea "x"
type input "4,000.00"
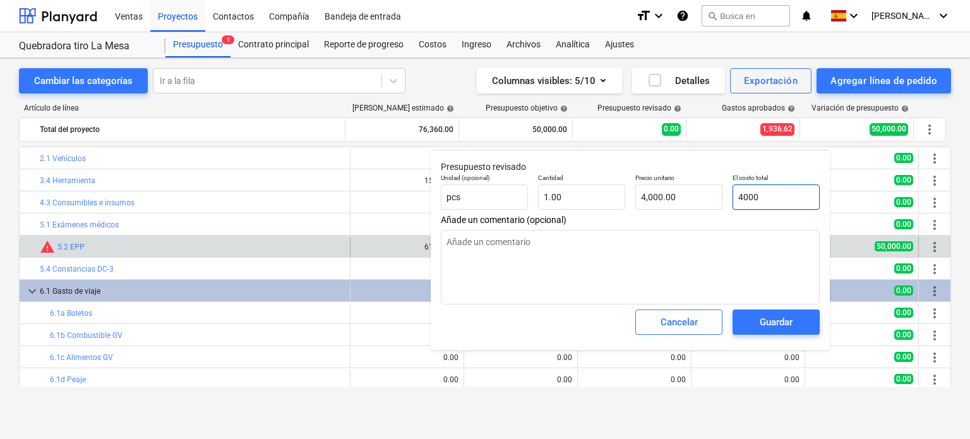
type input "40000"
type textarea "x"
type input "40,000.00"
click at [778, 323] on div "Guardar" at bounding box center [776, 322] width 33 height 16
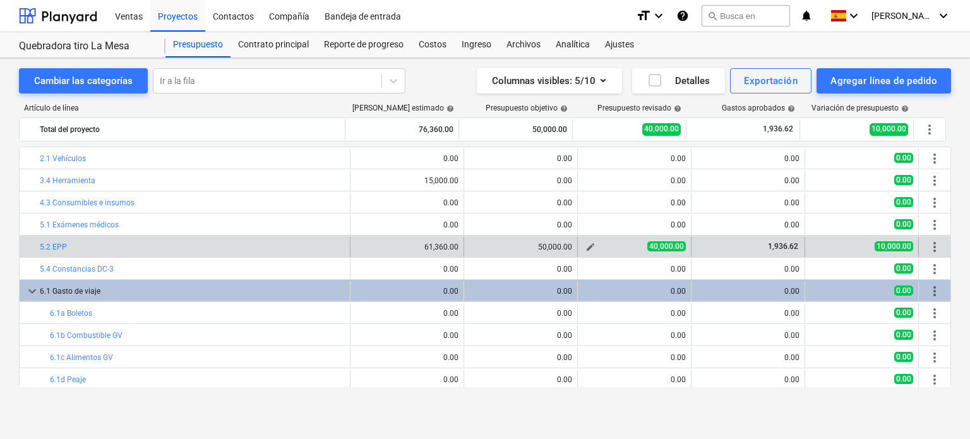
click at [586, 246] on span "edit" at bounding box center [590, 247] width 10 height 10
type textarea "x"
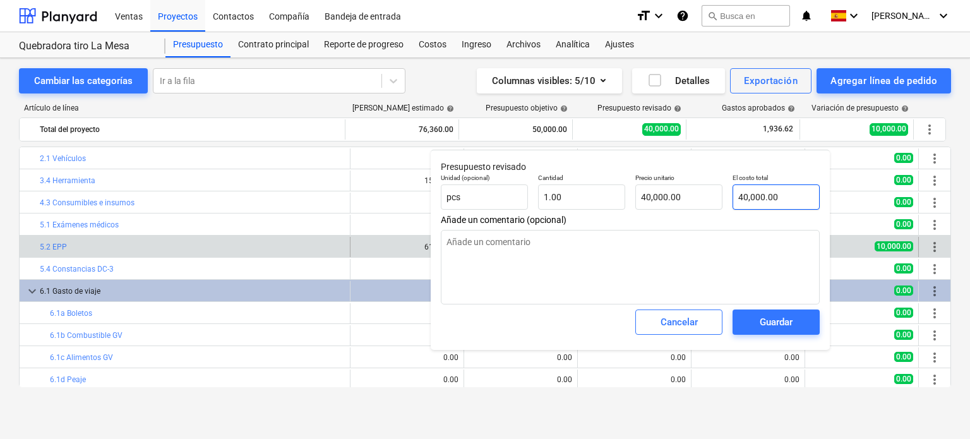
type input "40000"
click at [765, 200] on input "40000" at bounding box center [775, 196] width 87 height 25
click at [765, 199] on input "40000" at bounding box center [775, 196] width 87 height 25
type textarea "x"
type input "4"
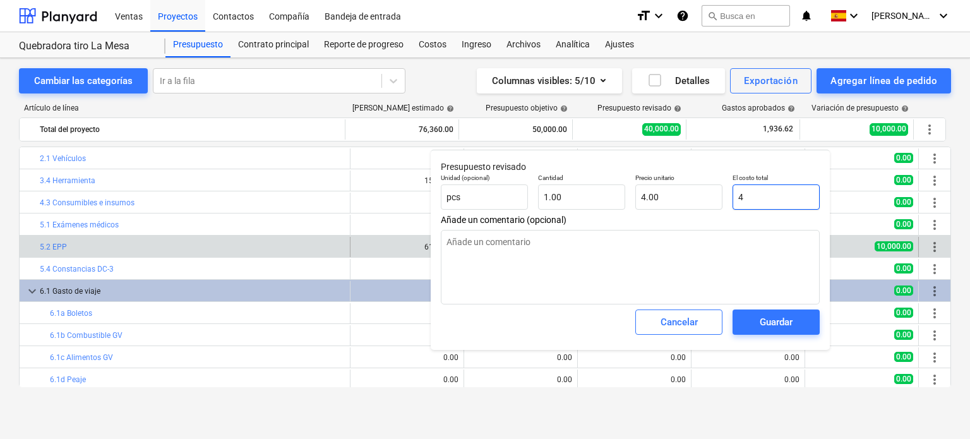
type input "4.00"
type textarea "x"
type input "48"
type input "48.00"
type textarea "x"
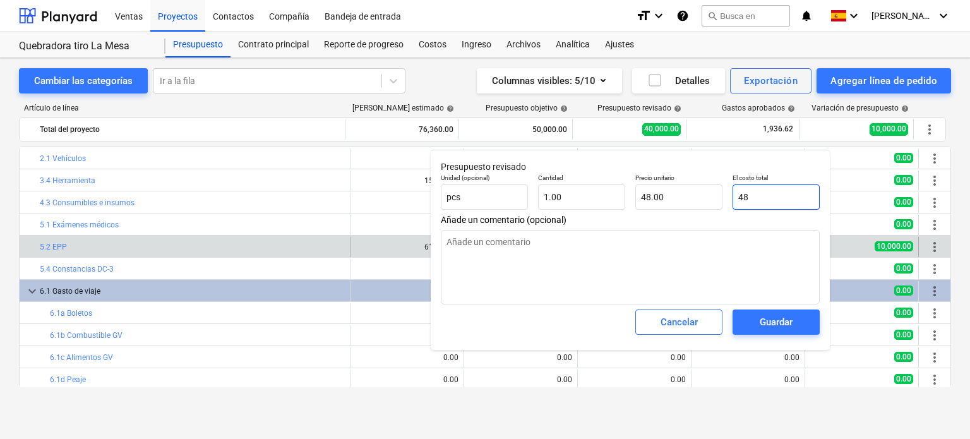
type input "480"
type input "480.00"
type textarea "x"
type input "4800"
type input "4,800.00"
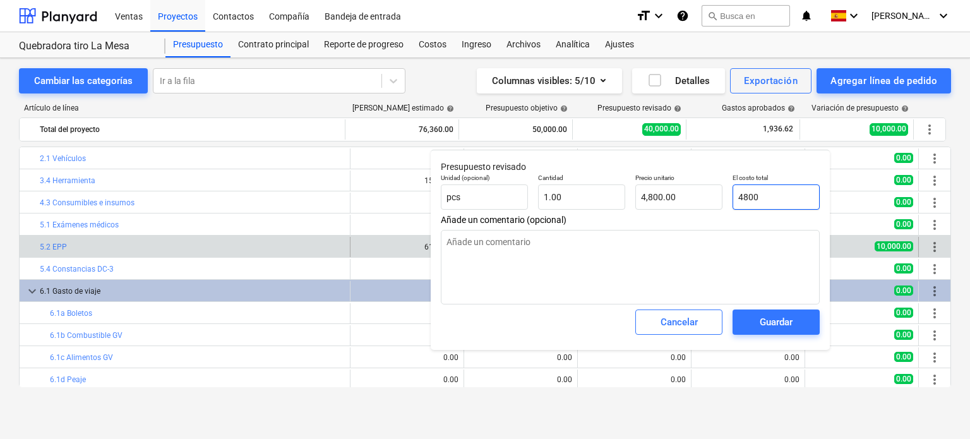
type textarea "x"
type input "48000"
type input "48,000.00"
type input "48000"
type textarea "x"
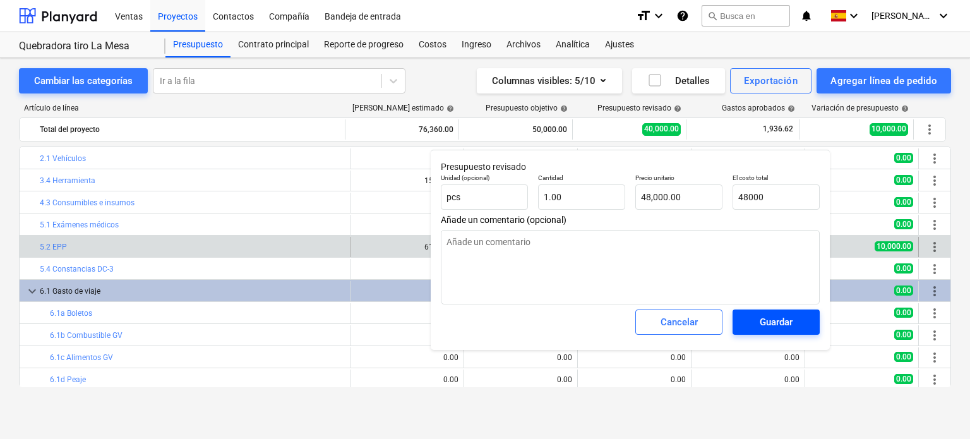
type input "48,000.00"
click at [783, 318] on div "Guardar" at bounding box center [776, 322] width 33 height 16
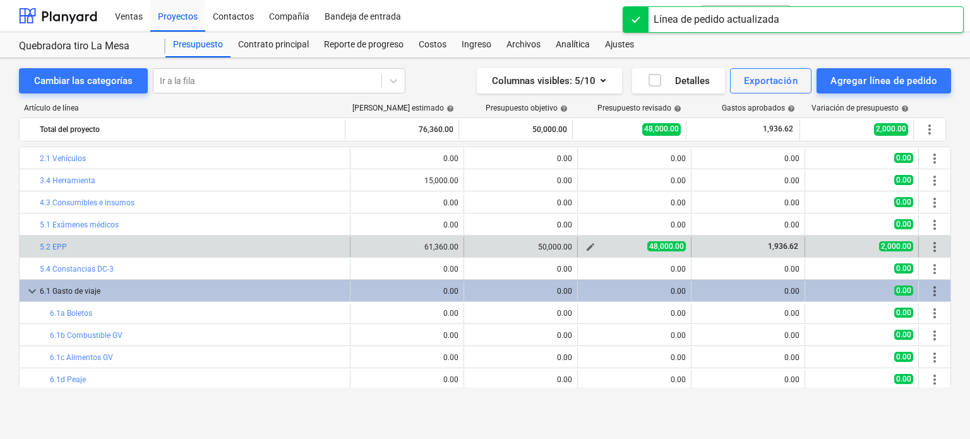
click at [652, 249] on span "48,000.00" at bounding box center [666, 246] width 39 height 10
click at [587, 249] on span "edit" at bounding box center [590, 247] width 10 height 10
type textarea "x"
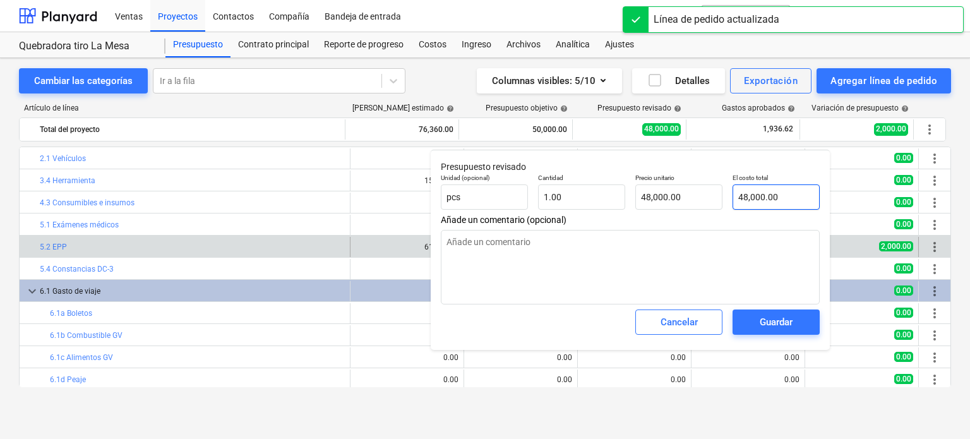
type input "48000"
click at [761, 198] on input "48000" at bounding box center [775, 196] width 87 height 25
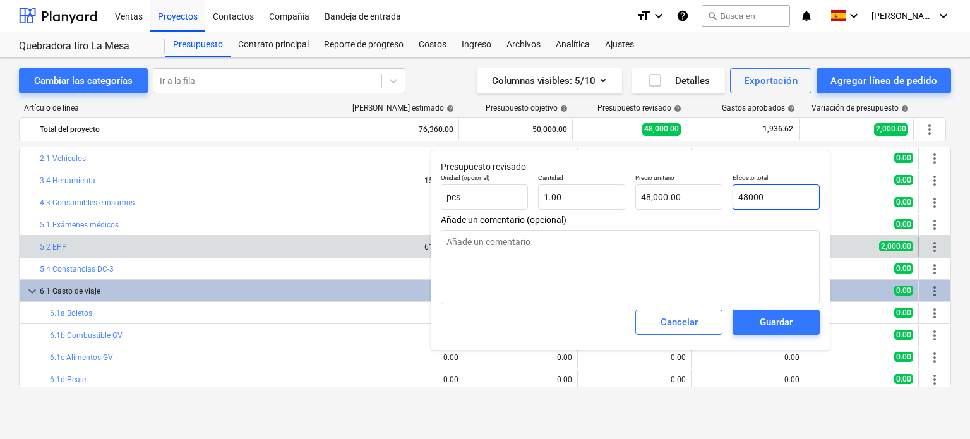
click at [761, 198] on input "48000" at bounding box center [775, 196] width 87 height 25
type textarea "x"
type input "5"
type input "5.00"
type textarea "x"
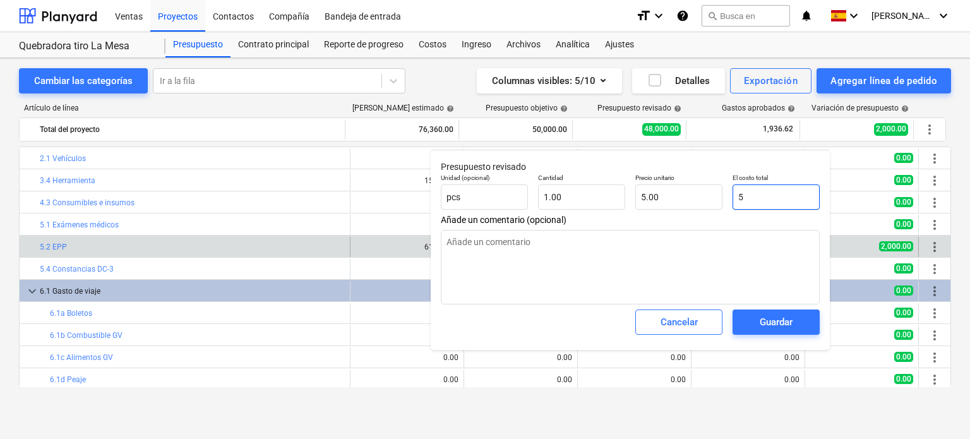
type input "50"
type input "50.00"
type textarea "x"
type input "500"
type input "500.00"
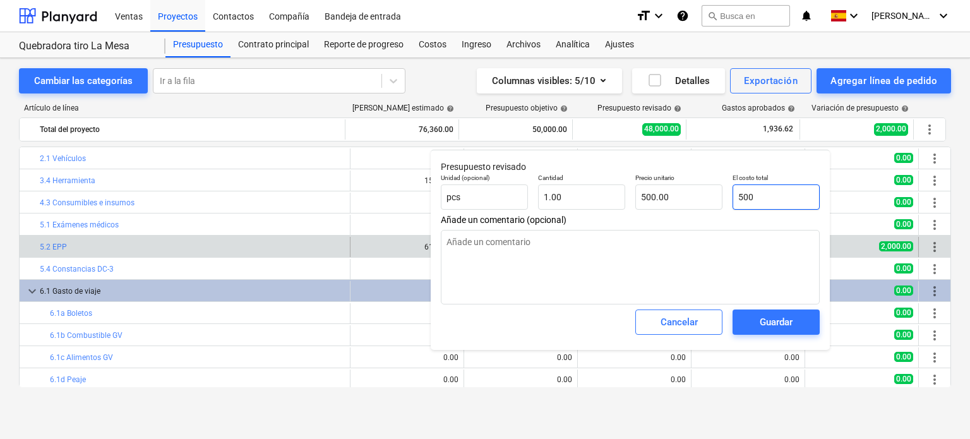
type textarea "x"
type input "5000"
type input "5,000.00"
type textarea "x"
type input "50000"
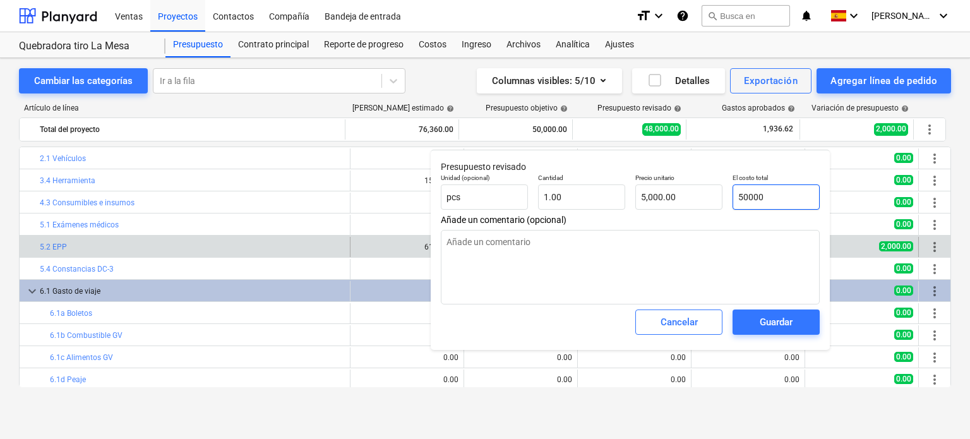
type input "50,000.00"
type input "50000"
type textarea "x"
type input "50,000.00"
click at [794, 317] on span "Guardar" at bounding box center [776, 322] width 57 height 16
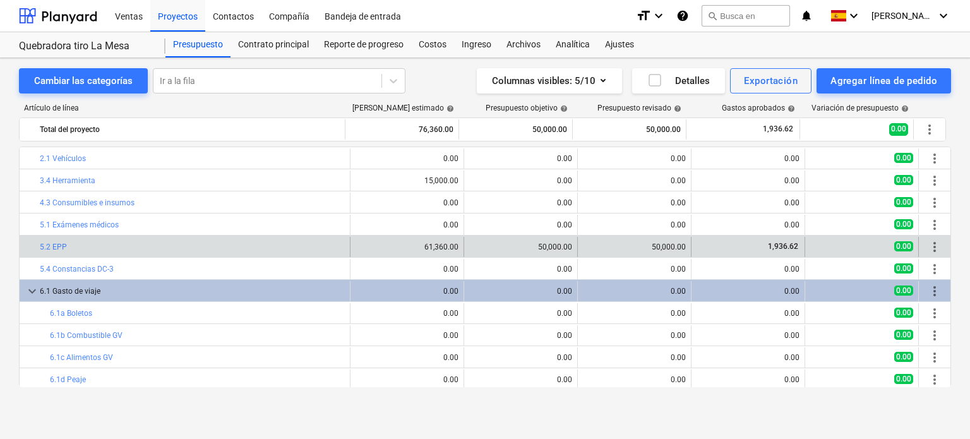
click at [931, 248] on span "more_vert" at bounding box center [934, 246] width 15 height 15
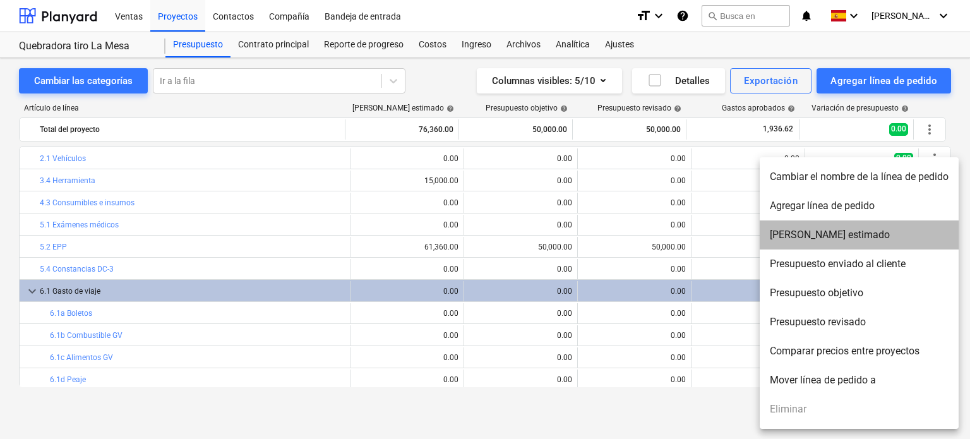
click at [883, 238] on li "Costo neto estimado" at bounding box center [859, 234] width 199 height 29
type textarea "x"
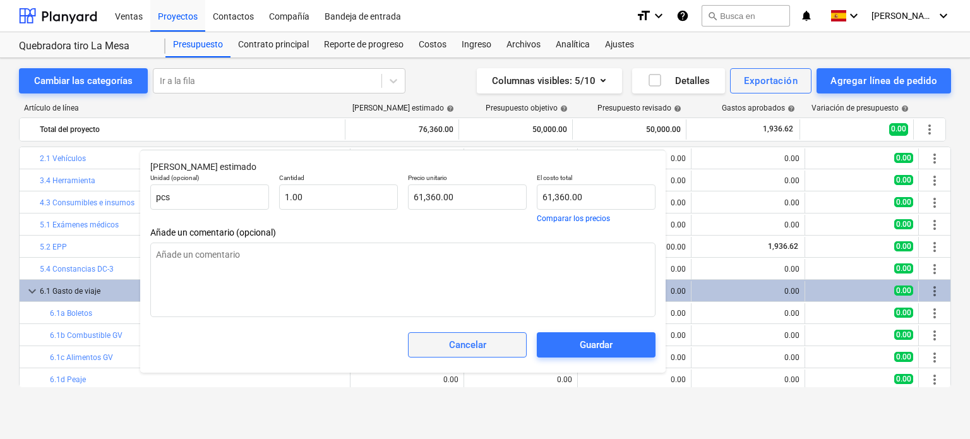
click at [470, 346] on div "Cancelar" at bounding box center [467, 345] width 37 height 16
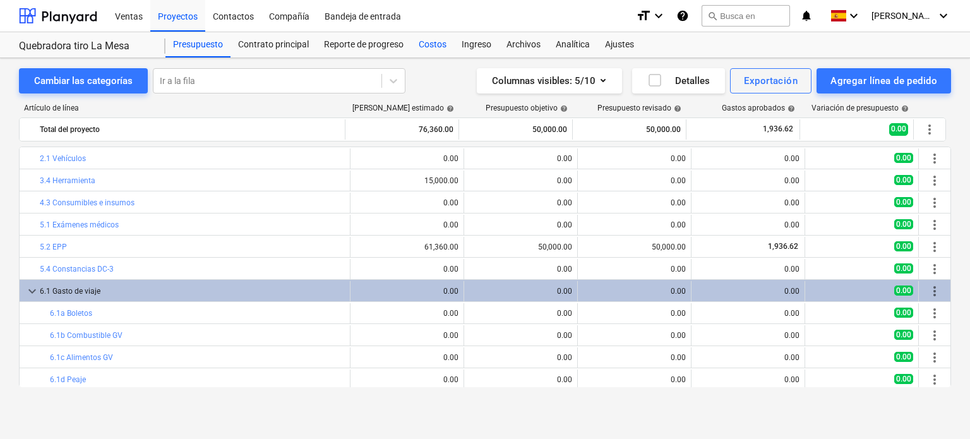
click at [436, 46] on div "Costos" at bounding box center [432, 44] width 43 height 25
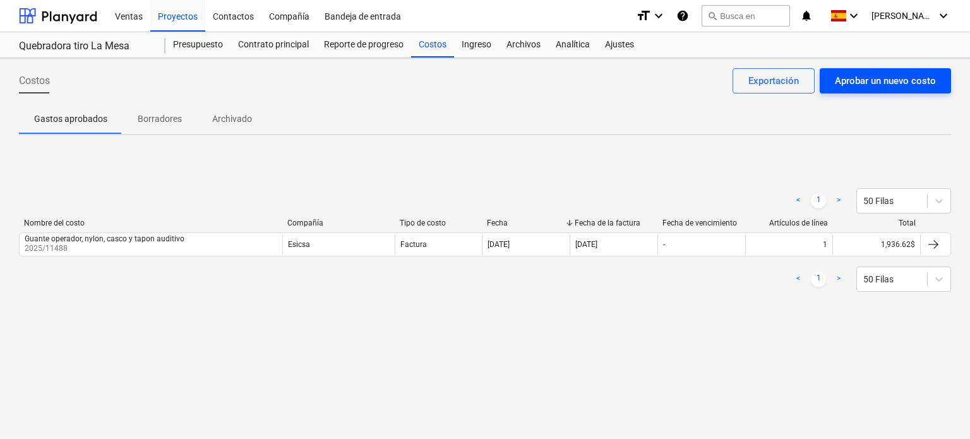
click at [874, 84] on div "Aprobar un nuevo costo" at bounding box center [885, 81] width 101 height 16
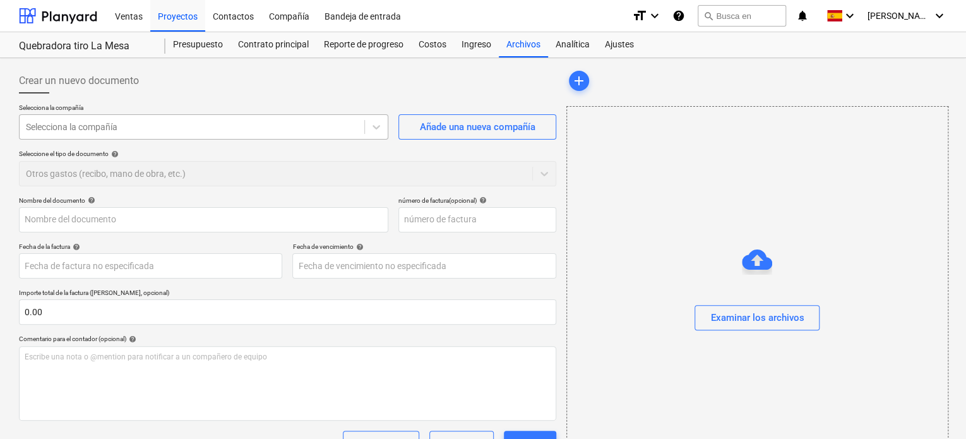
click at [274, 126] on div at bounding box center [192, 127] width 332 height 13
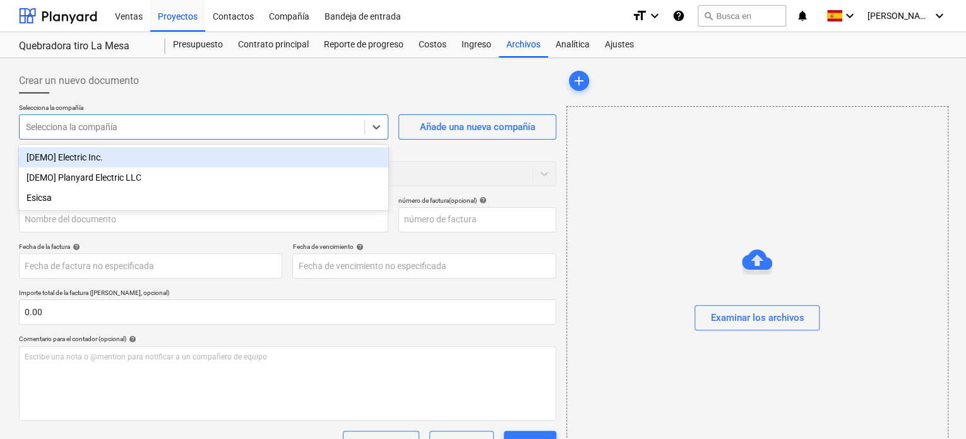
click at [509, 153] on div "Seleccione el tipo de documento help" at bounding box center [287, 154] width 537 height 8
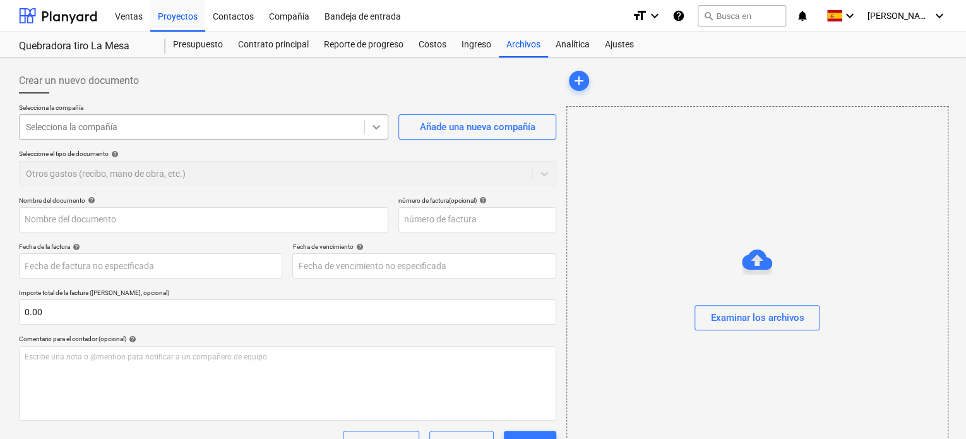
drag, startPoint x: 379, startPoint y: 129, endPoint x: 372, endPoint y: 131, distance: 7.1
click at [379, 129] on icon at bounding box center [376, 127] width 13 height 13
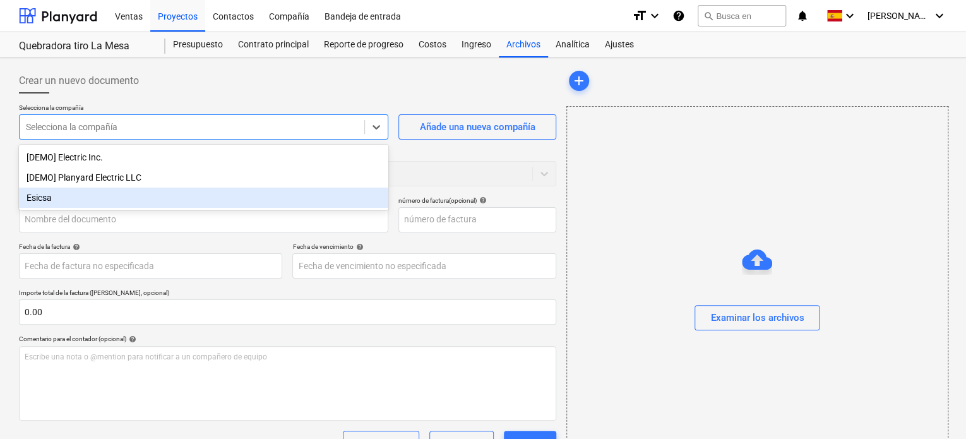
click at [150, 199] on div "Esicsa" at bounding box center [203, 198] width 369 height 20
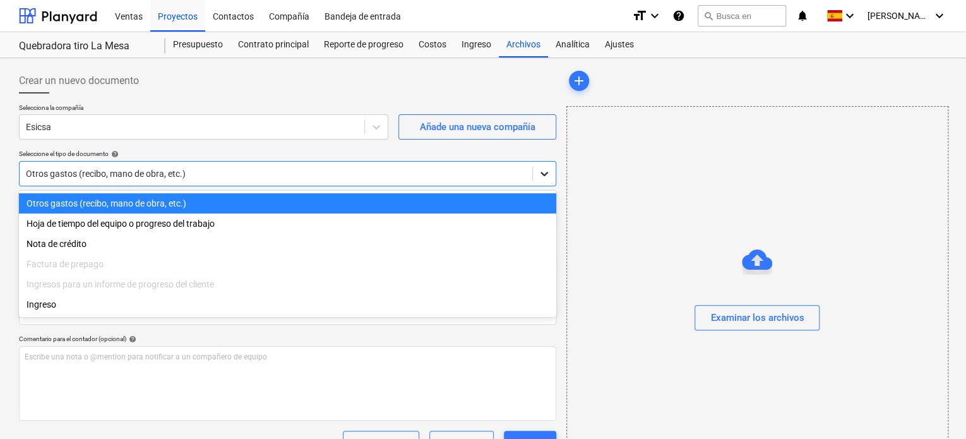
click at [541, 172] on icon at bounding box center [544, 174] width 8 height 4
click at [552, 146] on div "Selecciona la compañía Esicsa Añade una nueva compañía Seleccione el tipo de do…" at bounding box center [287, 150] width 537 height 93
click at [548, 176] on icon at bounding box center [544, 173] width 13 height 13
click at [262, 153] on div "Seleccione el tipo de documento help" at bounding box center [287, 154] width 537 height 8
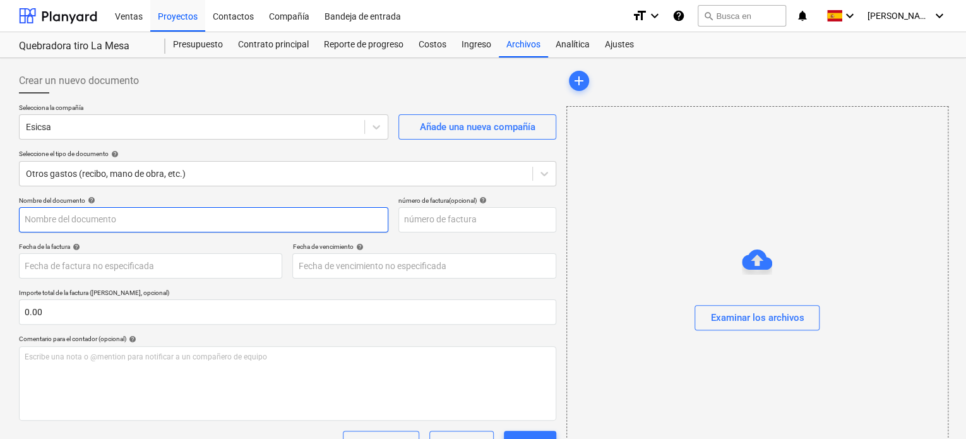
click at [225, 224] on input "text" at bounding box center [203, 219] width 369 height 25
type input "Guante carnaza"
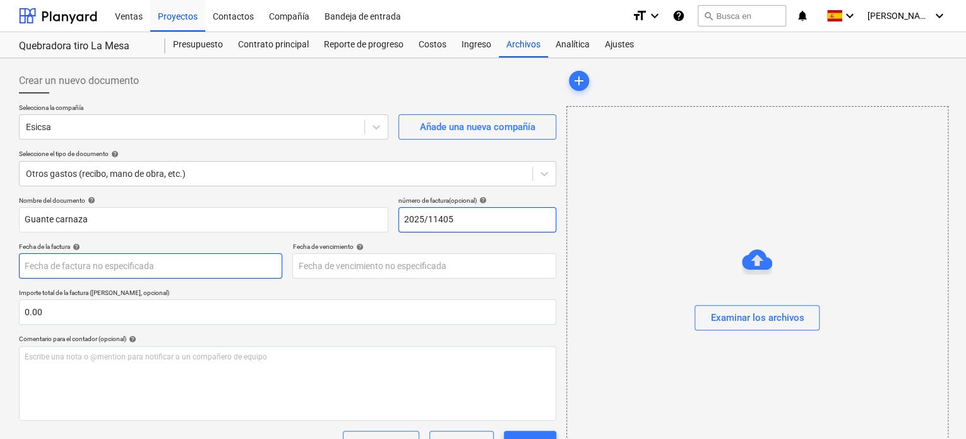
type input "2025/11405"
click at [151, 266] on body "Ventas Proyectos Contactos Compañía Bandeja de entrada format_size keyboard_arr…" at bounding box center [483, 219] width 966 height 439
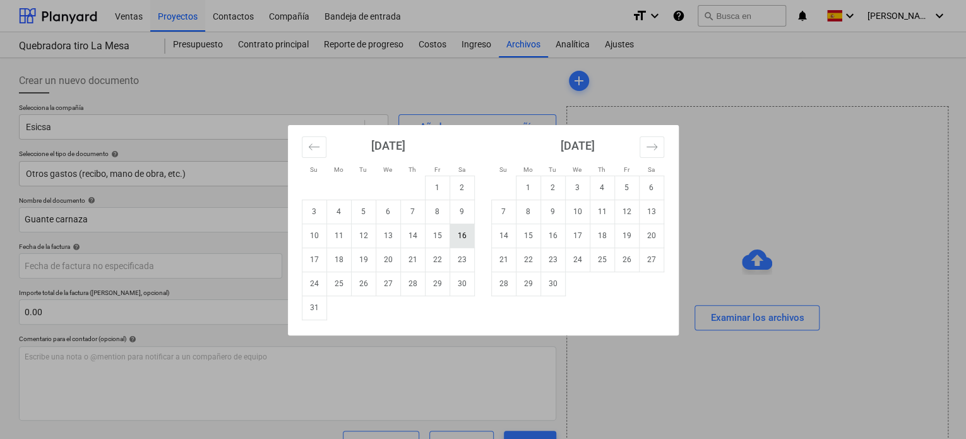
click at [462, 238] on td "16" at bounding box center [462, 236] width 25 height 24
type input "16 Aug 2025"
click at [383, 268] on body "Ventas Proyectos Contactos Compañía Bandeja de entrada format_size keyboard_arr…" at bounding box center [483, 219] width 966 height 439
click at [400, 88] on div "Su Mo Tu We Th Fr Sa Su Mo Tu We Th Fr Sa July 2025 1 2 3 4 5 6 7 8 9 10 11 12 …" at bounding box center [483, 219] width 966 height 439
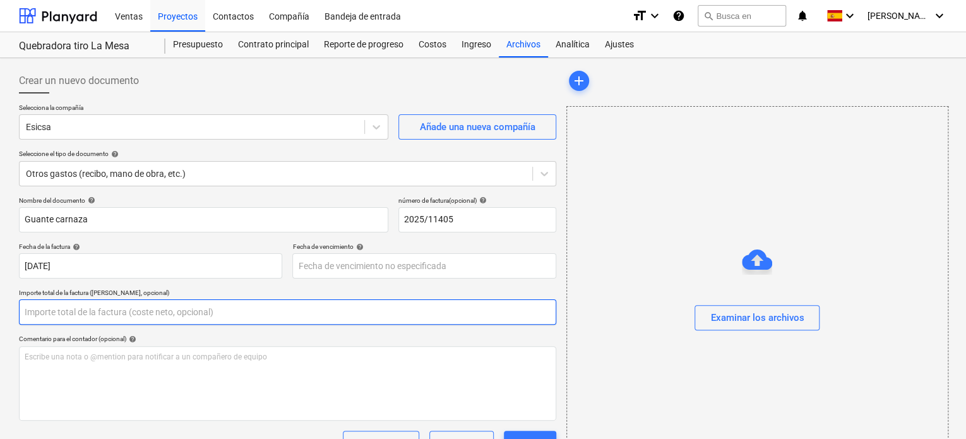
click at [135, 312] on input "text" at bounding box center [287, 311] width 537 height 25
type input "495.03"
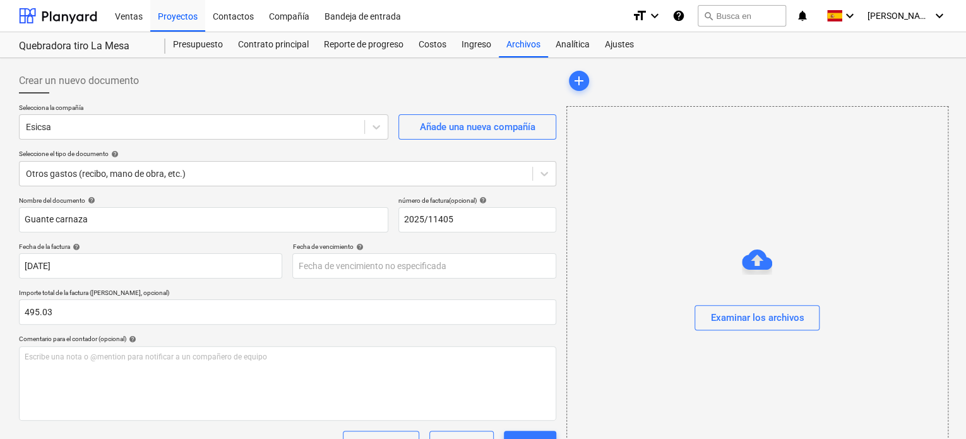
click at [505, 286] on div "Nombre del documento help Guante carnaza número de factura (opcional) help 2025…" at bounding box center [287, 377] width 537 height 362
click at [748, 318] on div "Examinar los archivos" at bounding box center [756, 317] width 93 height 16
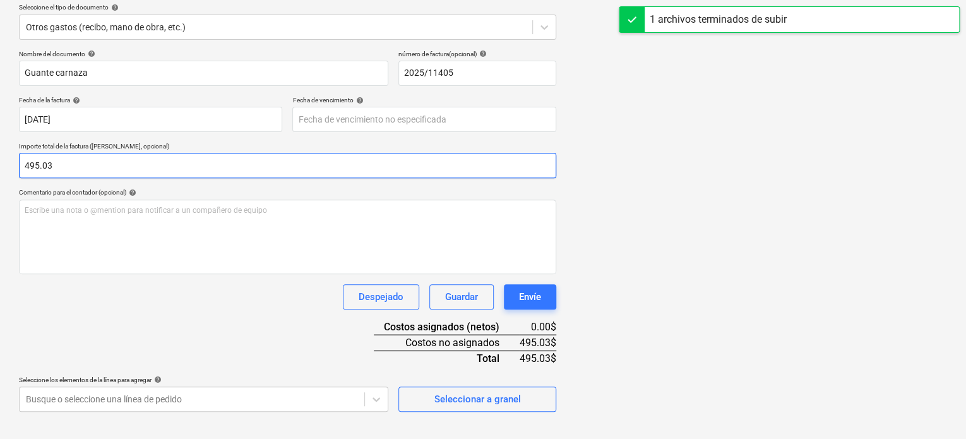
scroll to position [162, 0]
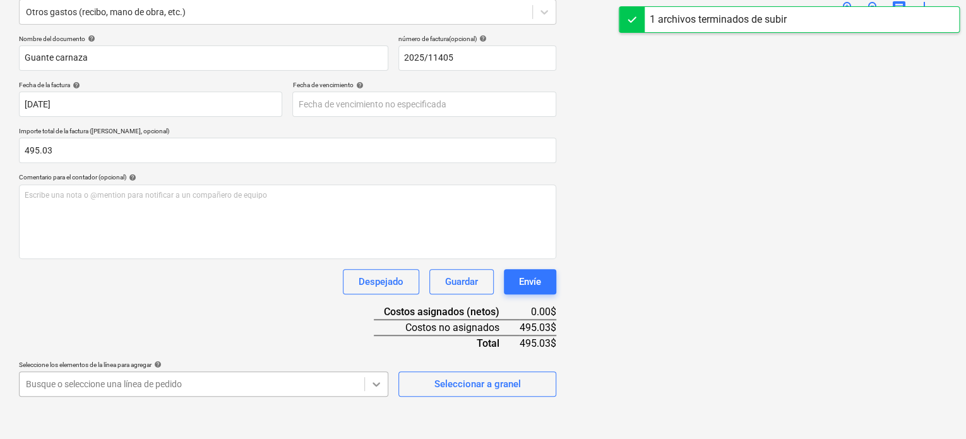
click at [372, 277] on body "Ventas Proyectos Contactos Compañía Bandeja de entrada format_size keyboard_arr…" at bounding box center [483, 57] width 966 height 439
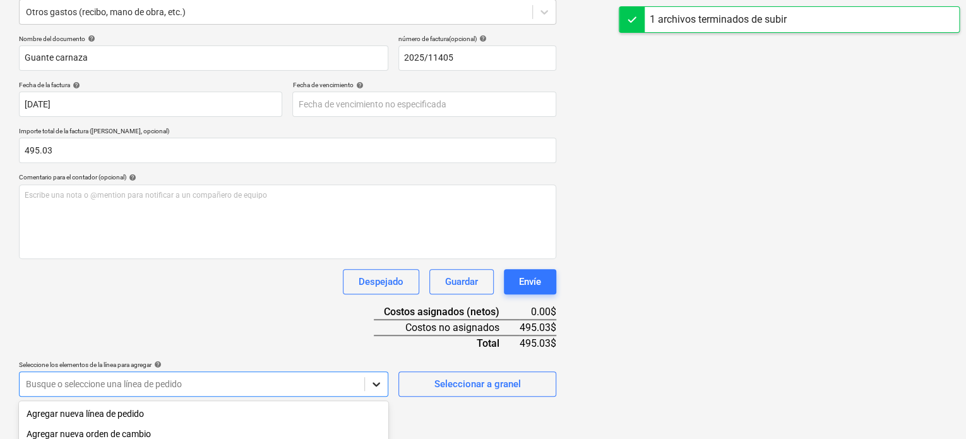
scroll to position [313, 0]
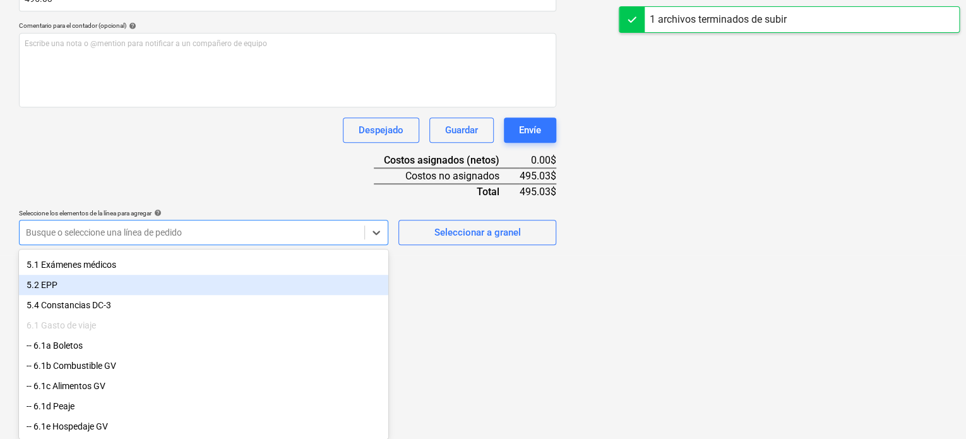
click at [90, 288] on div "5.2 EPP" at bounding box center [203, 285] width 369 height 20
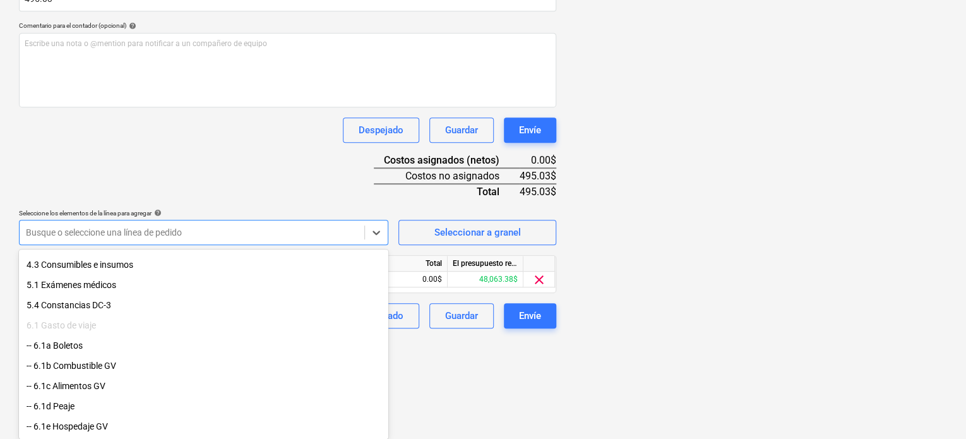
scroll to position [105, 0]
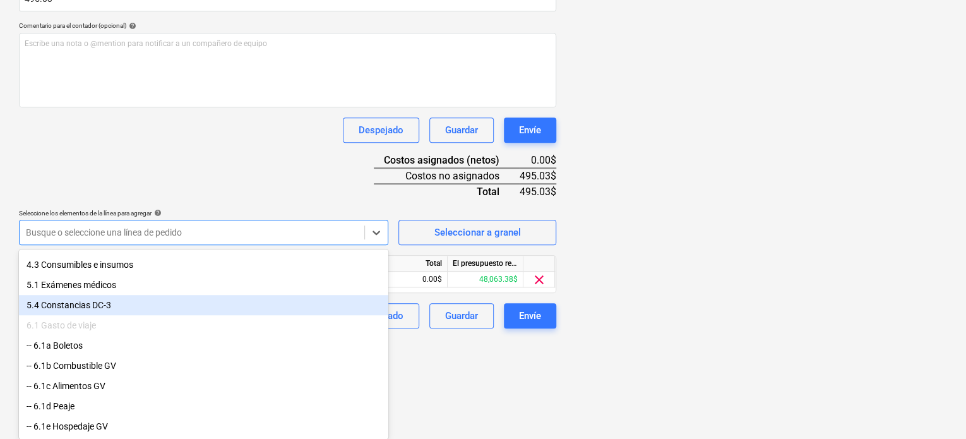
click at [583, 236] on div at bounding box center [756, 39] width 381 height 403
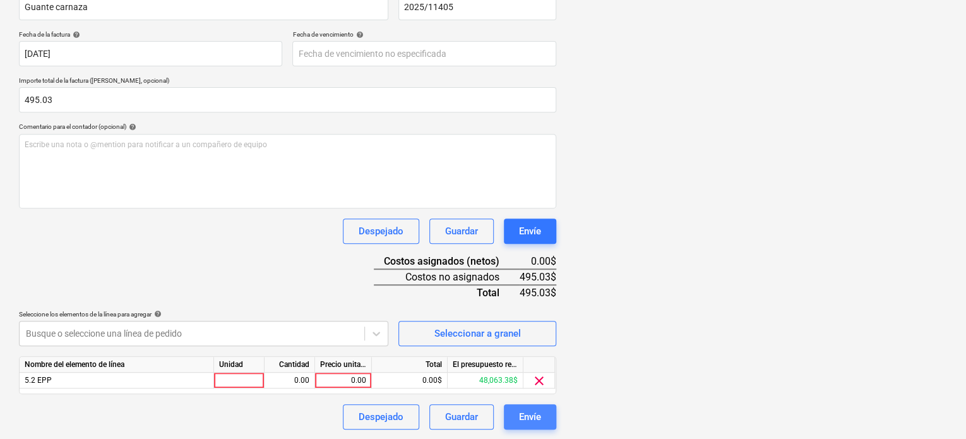
click at [524, 414] on div "Envíe" at bounding box center [530, 416] width 22 height 16
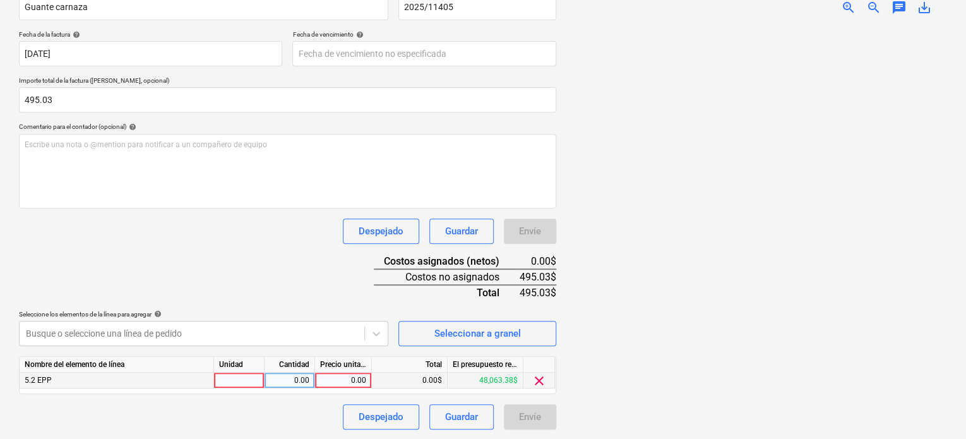
click at [253, 381] on div at bounding box center [239, 381] width 51 height 16
type input "1"
click at [361, 378] on div "0.00" at bounding box center [343, 381] width 46 height 16
type input "495.03"
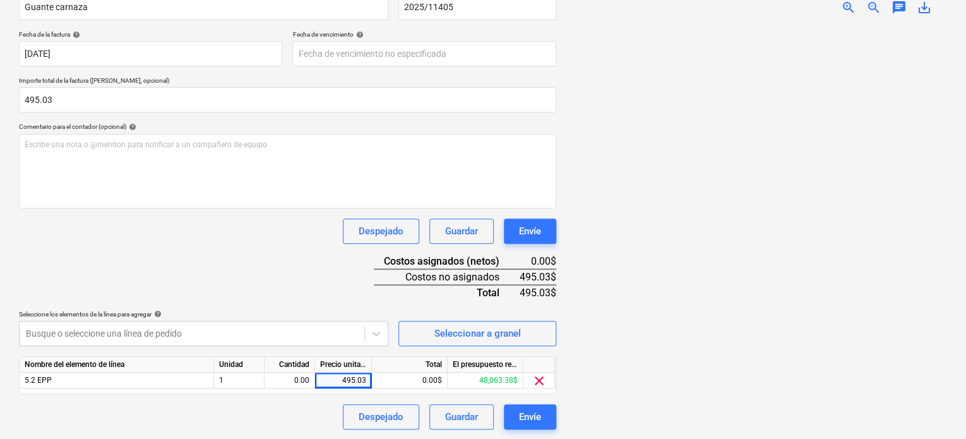
click at [409, 297] on div "Total" at bounding box center [447, 292] width 146 height 15
click at [512, 414] on button "Envíe" at bounding box center [530, 416] width 52 height 25
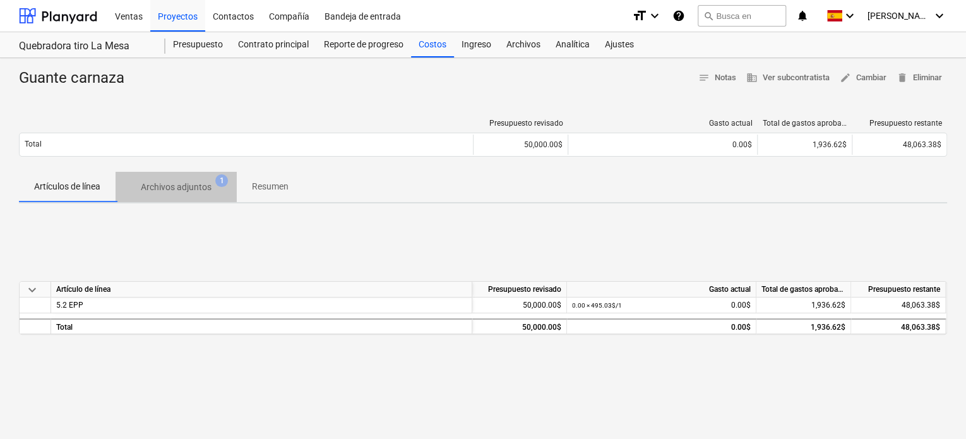
click at [192, 186] on p "Archivos adjuntos" at bounding box center [176, 187] width 71 height 13
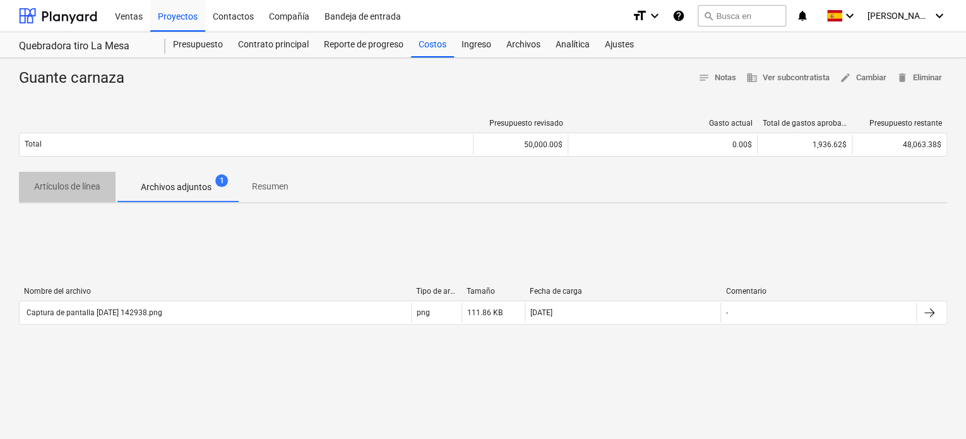
click at [66, 192] on p "Artículos de línea" at bounding box center [67, 186] width 66 height 13
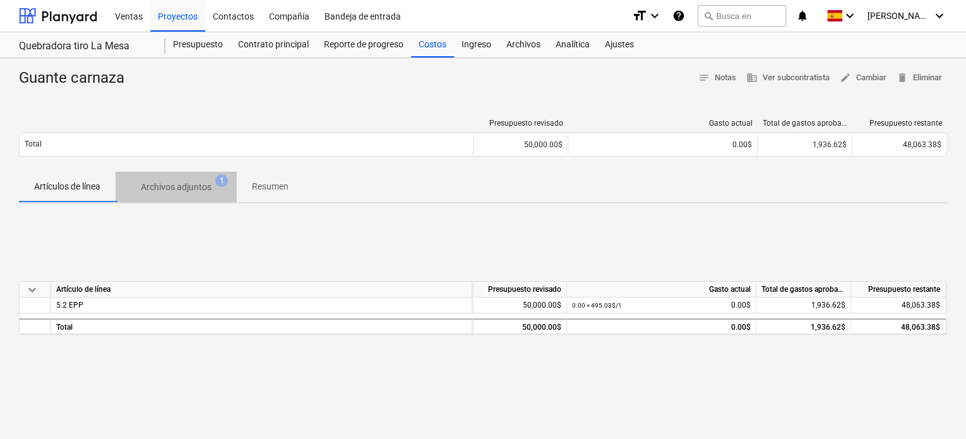
click at [184, 187] on p "Archivos adjuntos" at bounding box center [176, 187] width 71 height 13
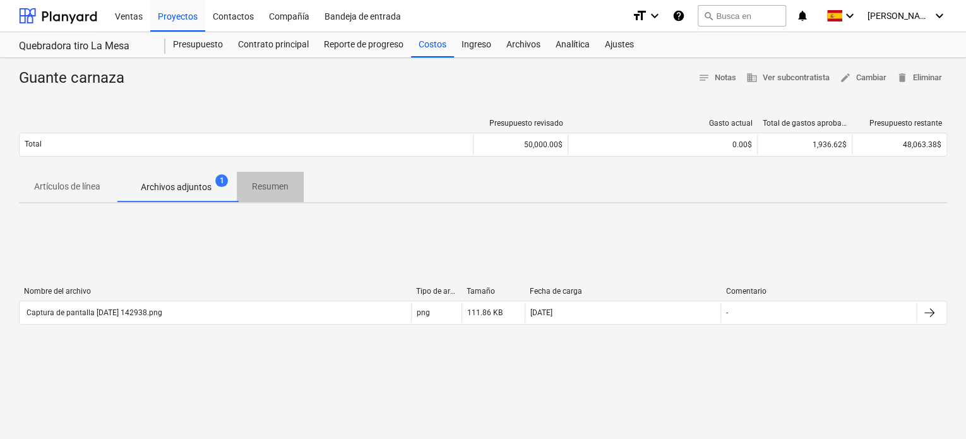
click at [275, 194] on span "Resumen" at bounding box center [270, 186] width 67 height 21
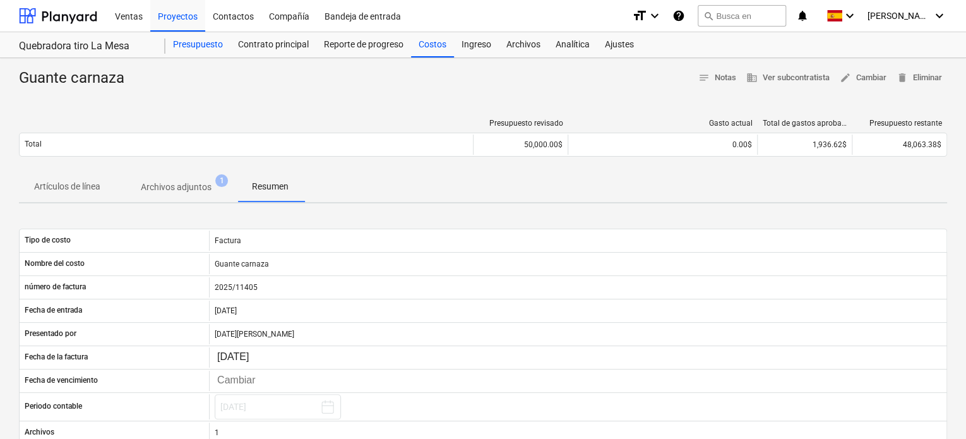
click at [188, 50] on div "Presupuesto" at bounding box center [197, 44] width 65 height 25
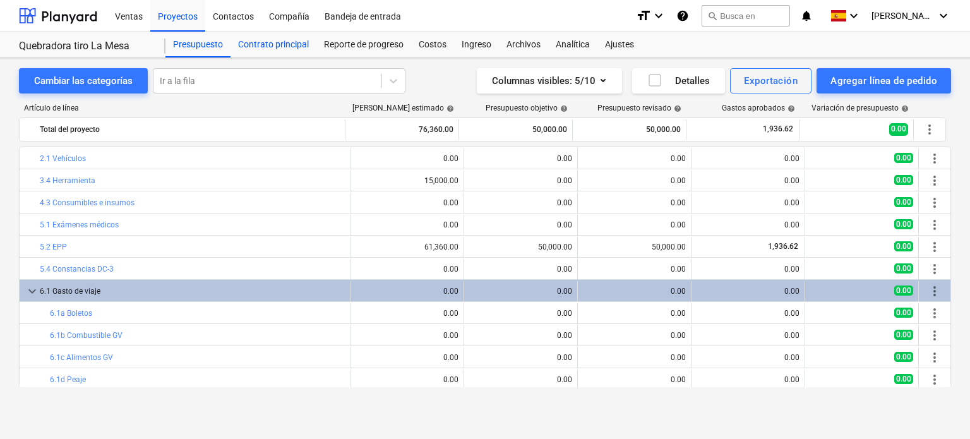
click at [277, 45] on div "Contrato principal" at bounding box center [273, 44] width 86 height 25
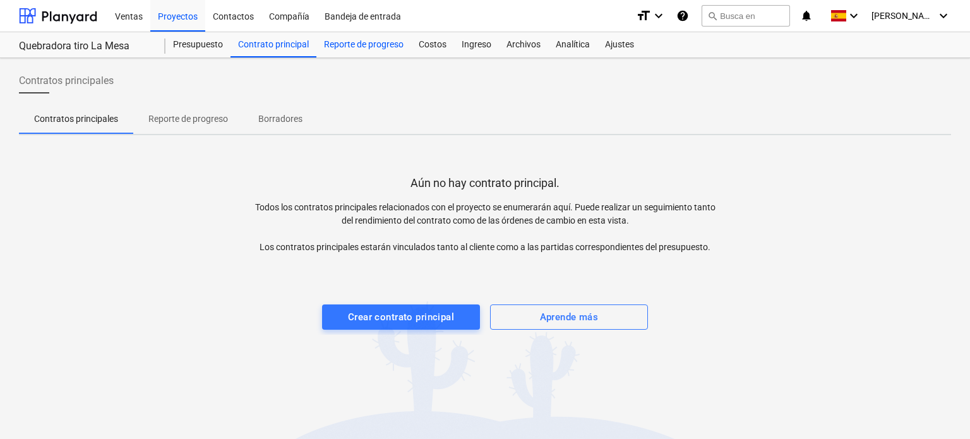
click at [355, 48] on div "Reporte de progreso" at bounding box center [363, 44] width 95 height 25
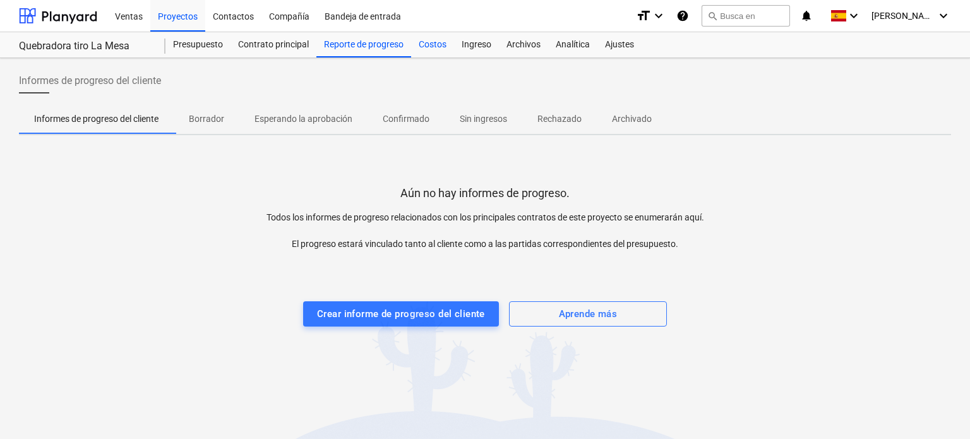
click at [441, 50] on div "Costos" at bounding box center [432, 44] width 43 height 25
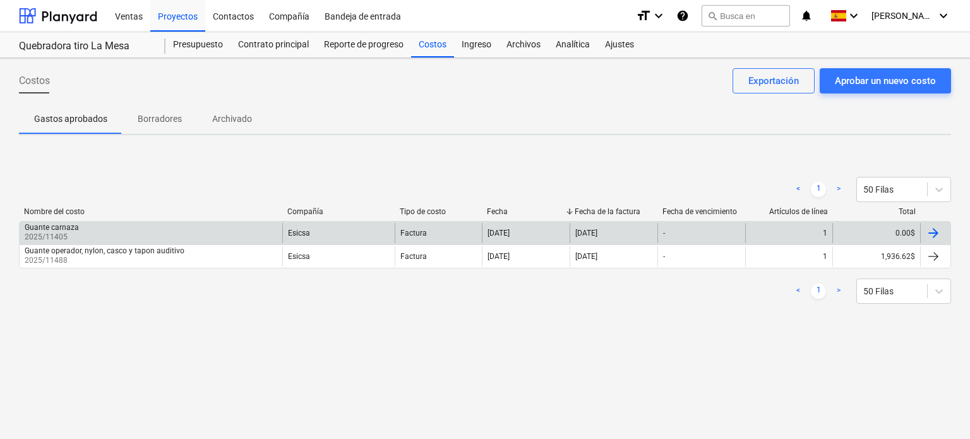
click at [900, 229] on div "0.00$" at bounding box center [876, 233] width 88 height 20
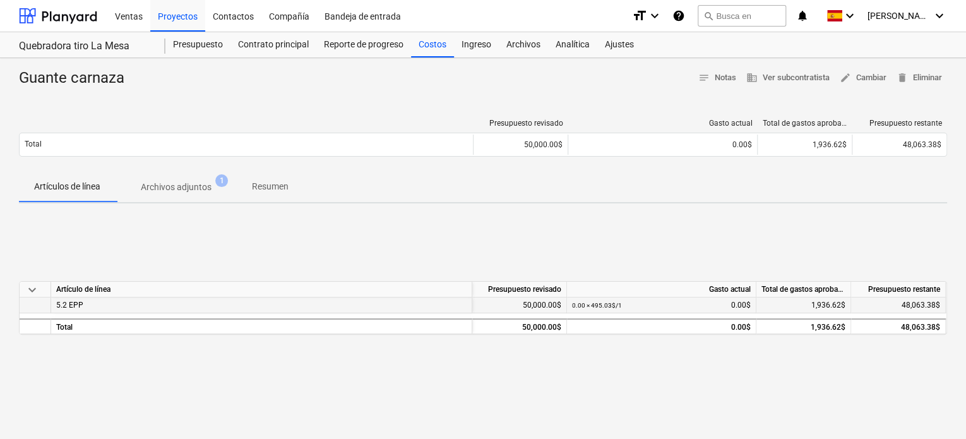
click at [734, 302] on div "0.00 × 495.03$ / 1 0.00$" at bounding box center [661, 305] width 179 height 16
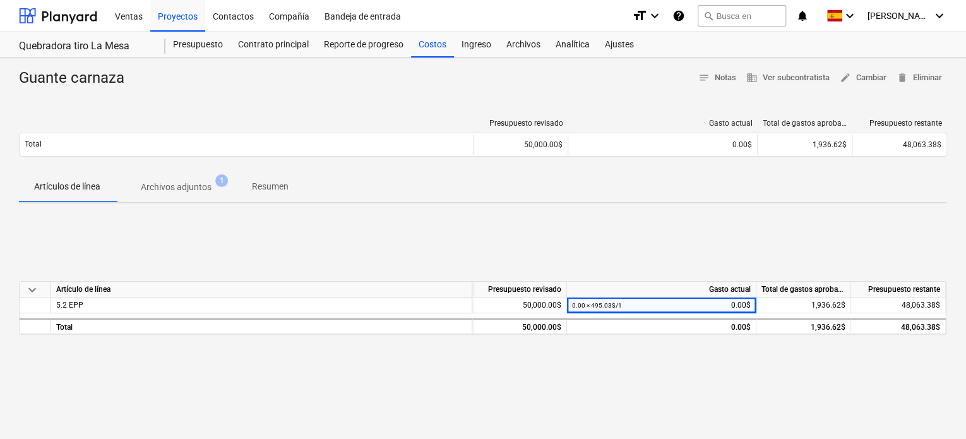
click at [722, 239] on div "keyboard_arrow_down Artículo de línea Presupuesto revisado Gasto actual Total d…" at bounding box center [483, 307] width 928 height 189
click at [756, 386] on div "keyboard_arrow_down Artículo de línea Presupuesto revisado Gasto actual Total d…" at bounding box center [483, 307] width 928 height 189
click at [166, 191] on p "Archivos adjuntos" at bounding box center [176, 187] width 71 height 13
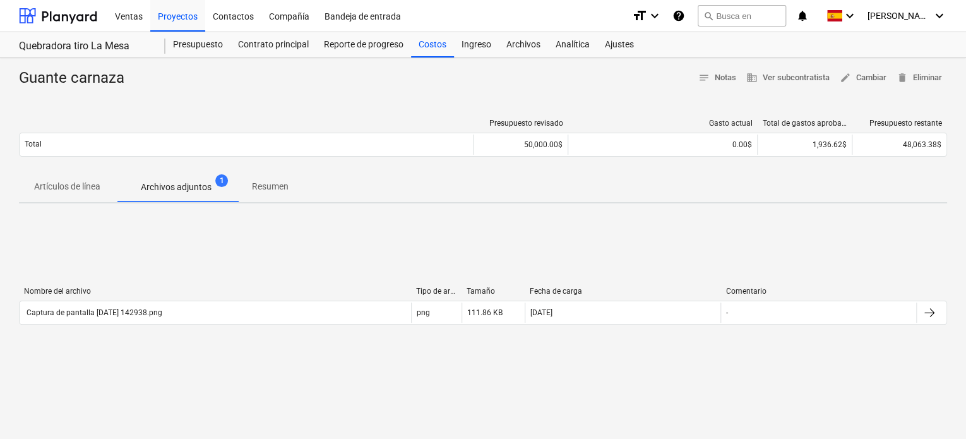
click at [258, 185] on p "Resumen" at bounding box center [270, 186] width 37 height 13
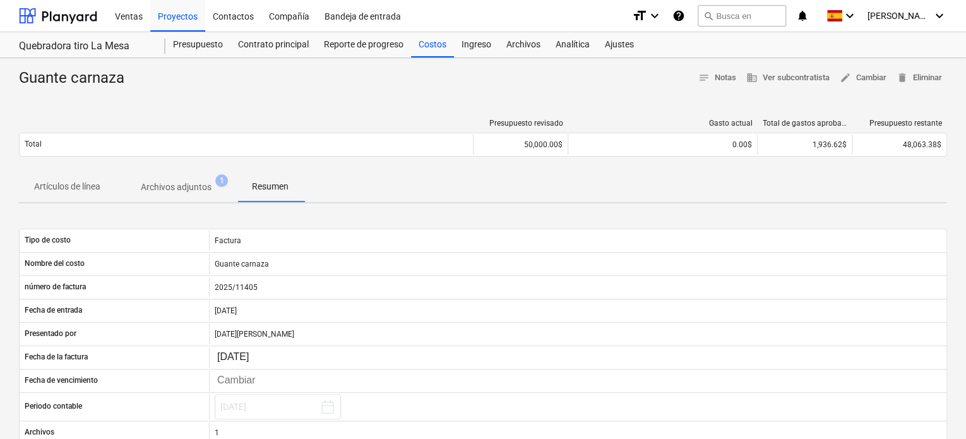
click at [193, 186] on p "Archivos adjuntos" at bounding box center [176, 187] width 71 height 13
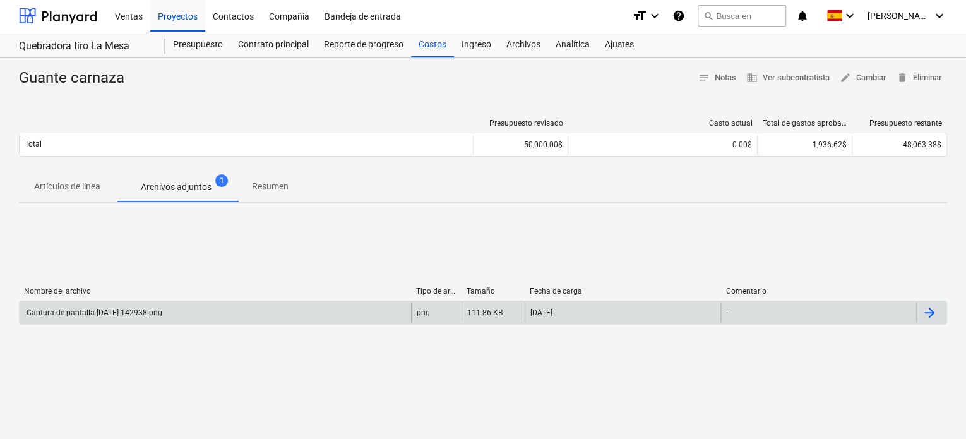
click at [927, 313] on div at bounding box center [929, 312] width 15 height 15
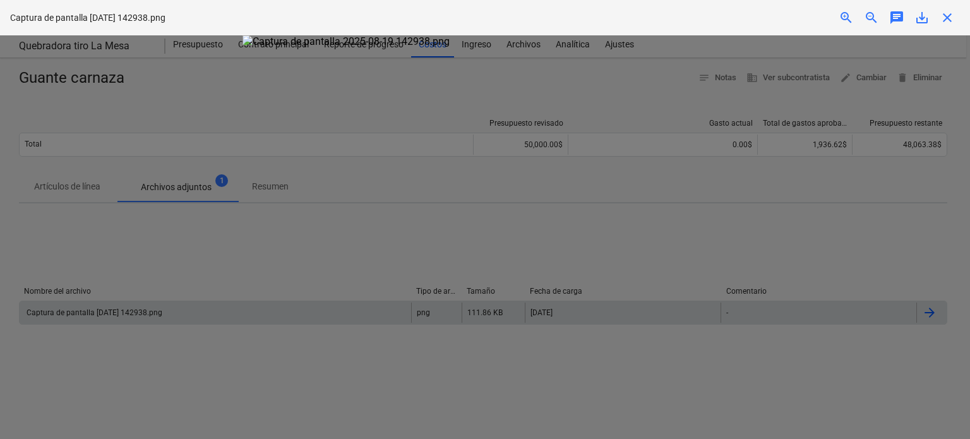
click at [343, 287] on div at bounding box center [485, 236] width 970 height 403
click at [863, 235] on div at bounding box center [485, 236] width 970 height 403
click at [911, 257] on div at bounding box center [485, 236] width 970 height 403
click at [705, 47] on img at bounding box center [484, 41] width 485 height 12
click at [774, 54] on div at bounding box center [485, 236] width 970 height 403
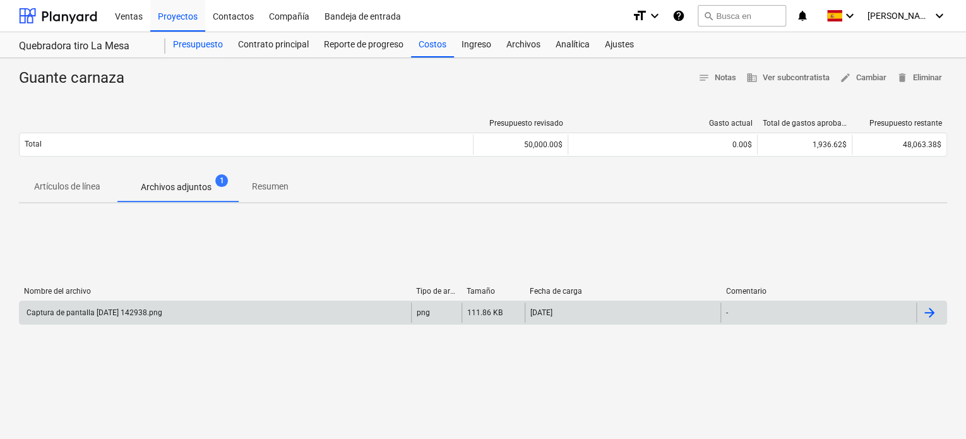
click at [199, 44] on div "Presupuesto" at bounding box center [197, 44] width 65 height 25
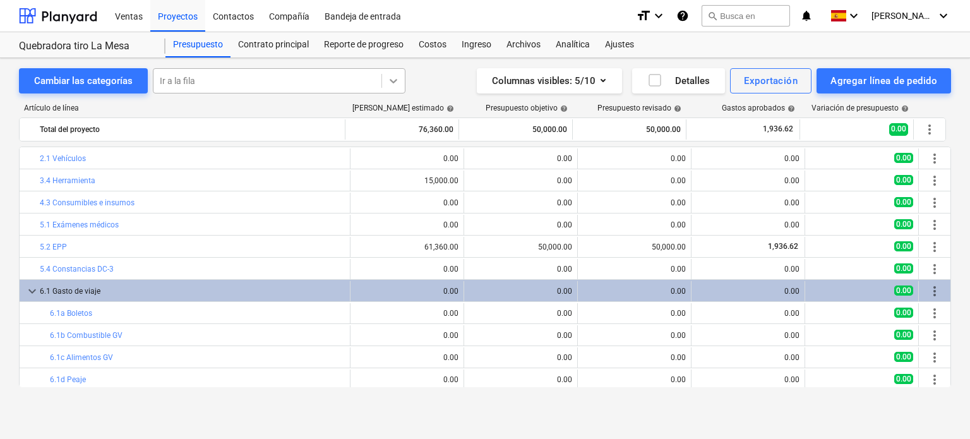
click at [398, 83] on icon at bounding box center [393, 81] width 13 height 13
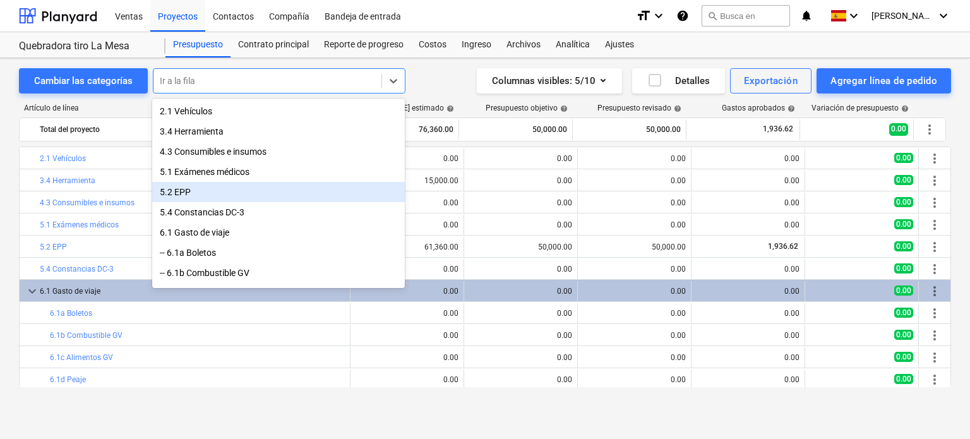
scroll to position [64, 0]
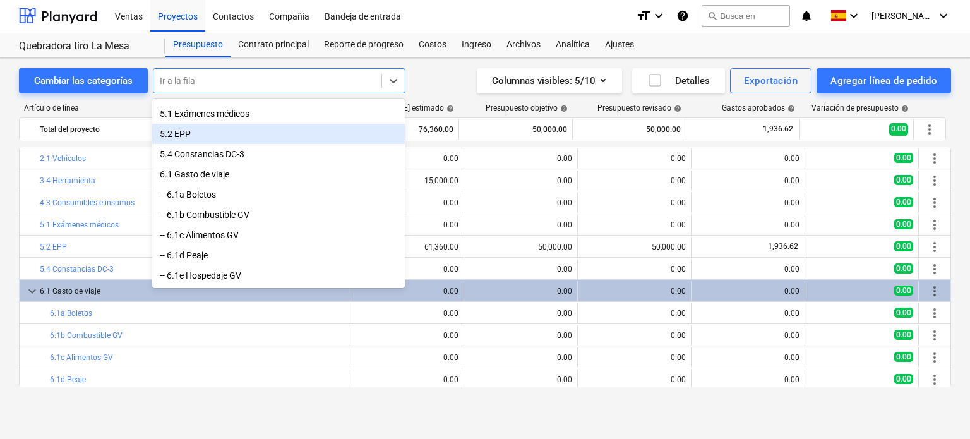
click at [282, 133] on div "5.2 EPP" at bounding box center [278, 134] width 253 height 20
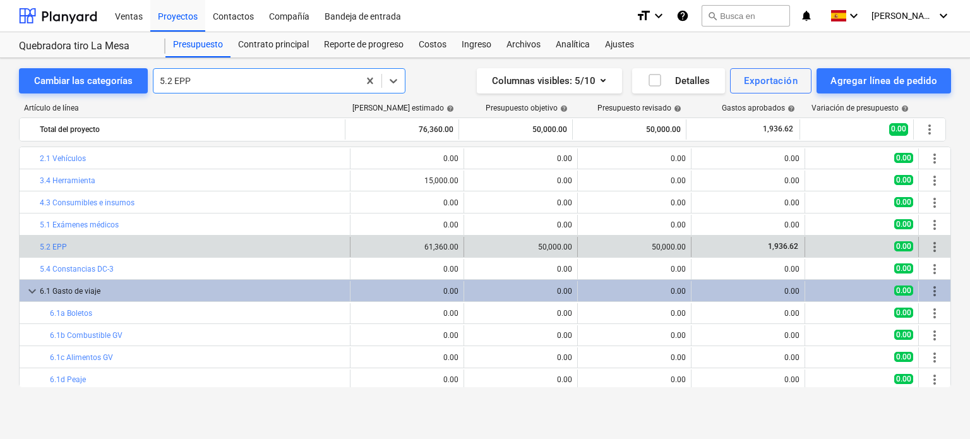
scroll to position [25, 0]
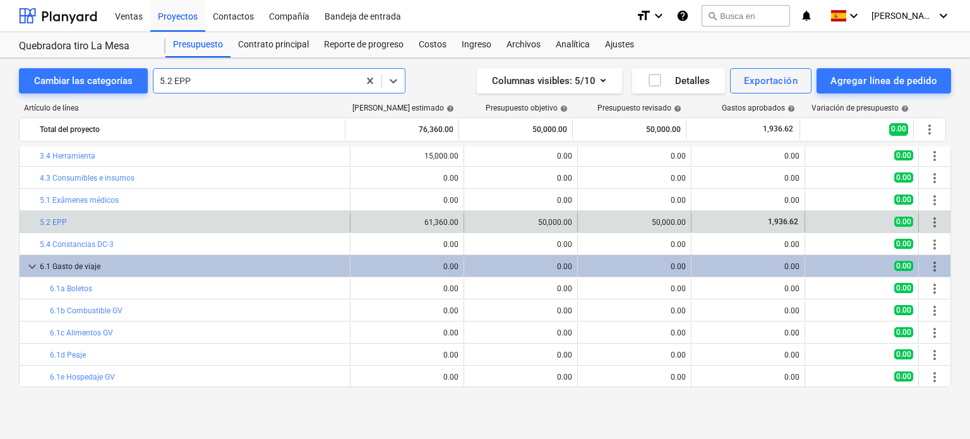
click at [782, 219] on span "1,936.62" at bounding box center [782, 221] width 33 height 9
click at [932, 220] on span "more_vert" at bounding box center [934, 222] width 15 height 15
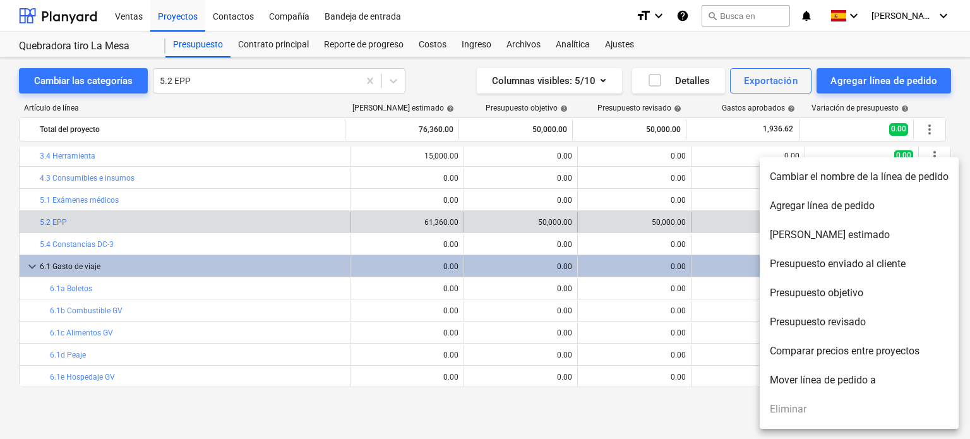
click at [227, 329] on div at bounding box center [485, 219] width 970 height 439
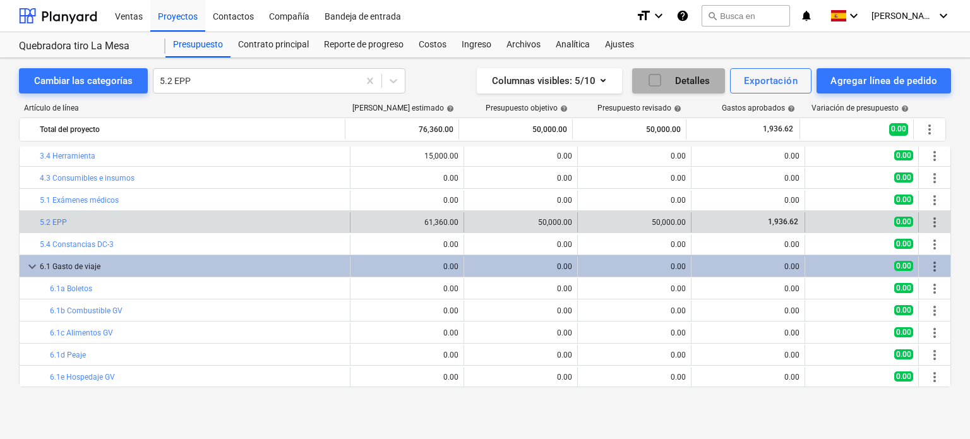
click at [658, 78] on icon "button" at bounding box center [654, 80] width 15 height 15
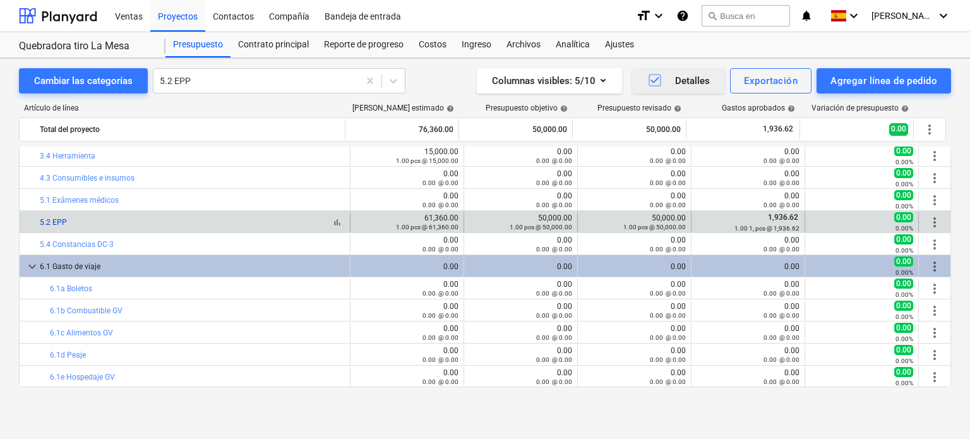
click at [62, 225] on link "5.2 EPP" at bounding box center [53, 222] width 27 height 9
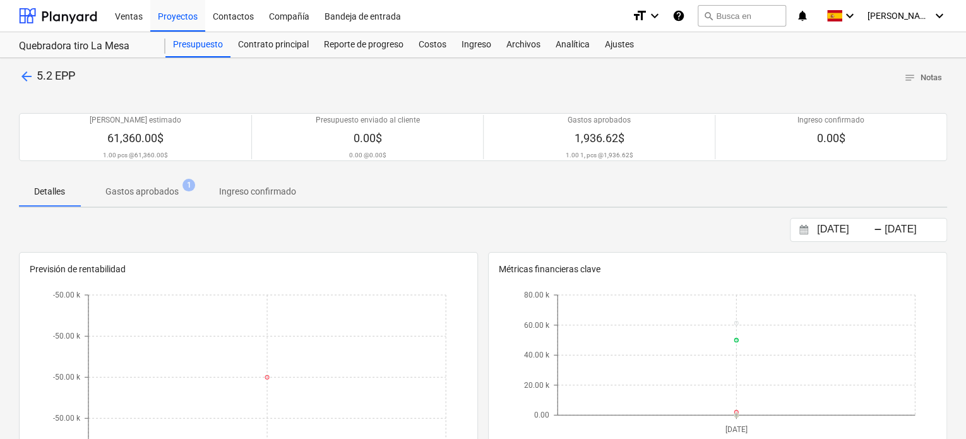
click at [129, 190] on p "Gastos aprobados" at bounding box center [141, 191] width 73 height 13
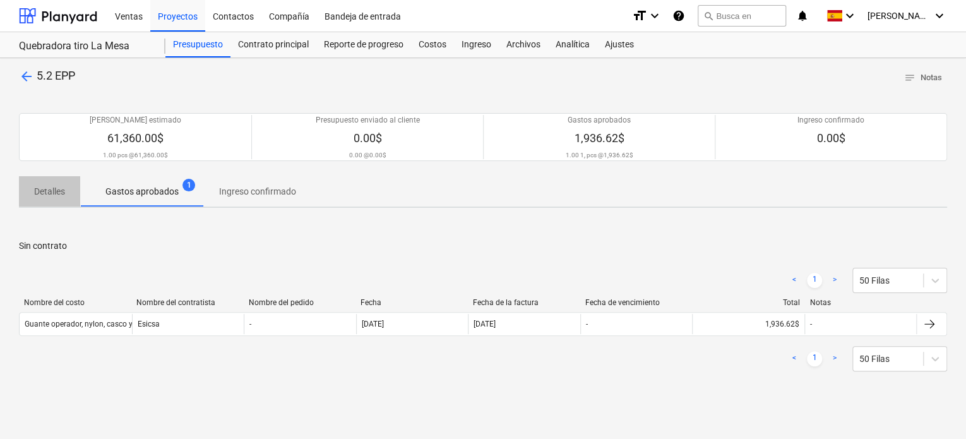
click at [49, 194] on p "Detalles" at bounding box center [49, 191] width 31 height 13
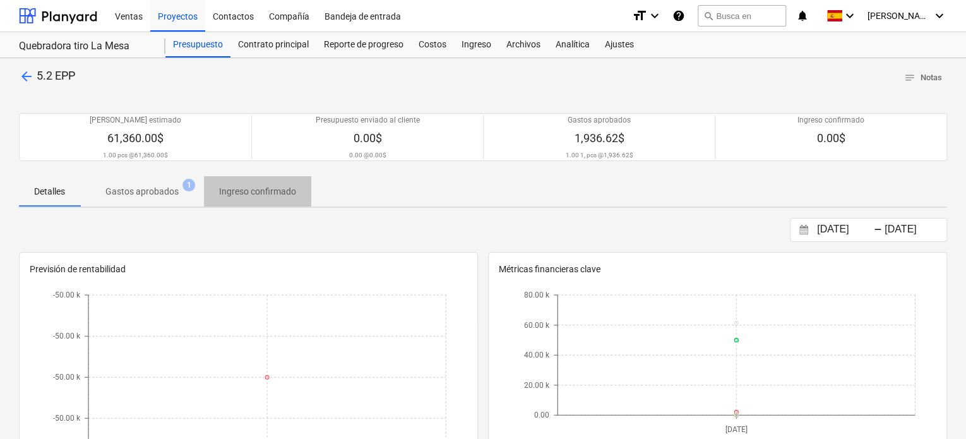
click at [263, 191] on p "Ingreso confirmado" at bounding box center [257, 191] width 77 height 13
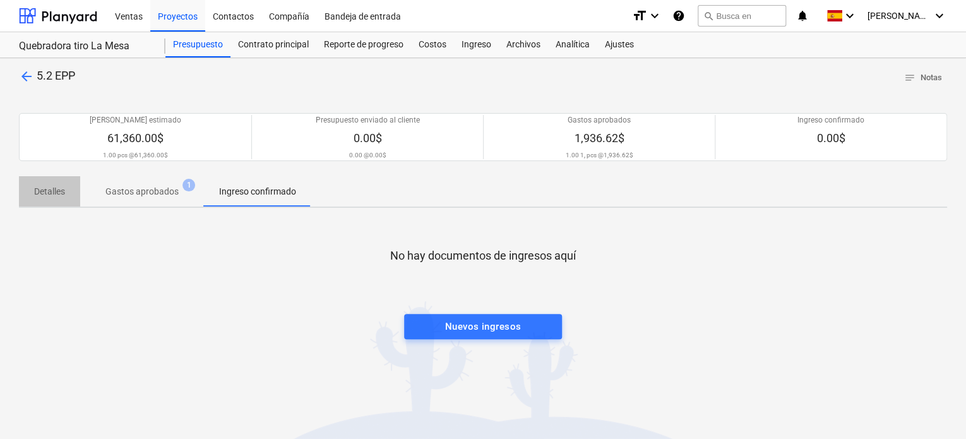
click at [61, 189] on p "Detalles" at bounding box center [49, 191] width 31 height 13
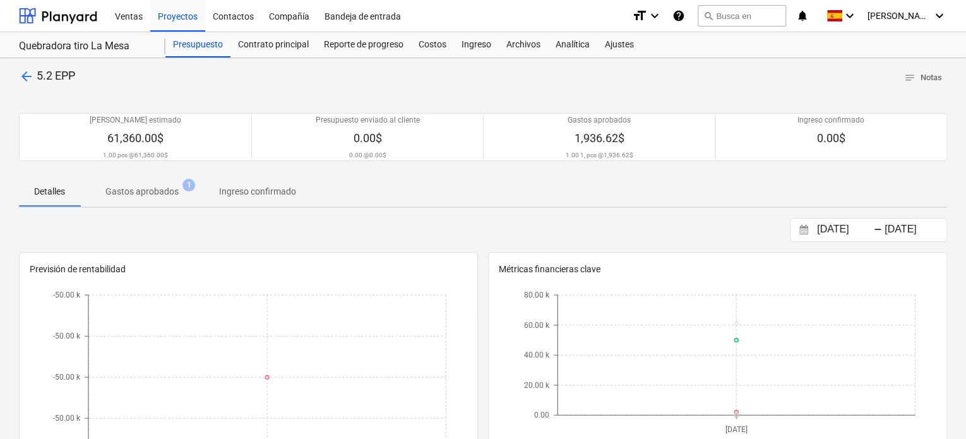
click at [21, 76] on span "arrow_back" at bounding box center [26, 76] width 15 height 15
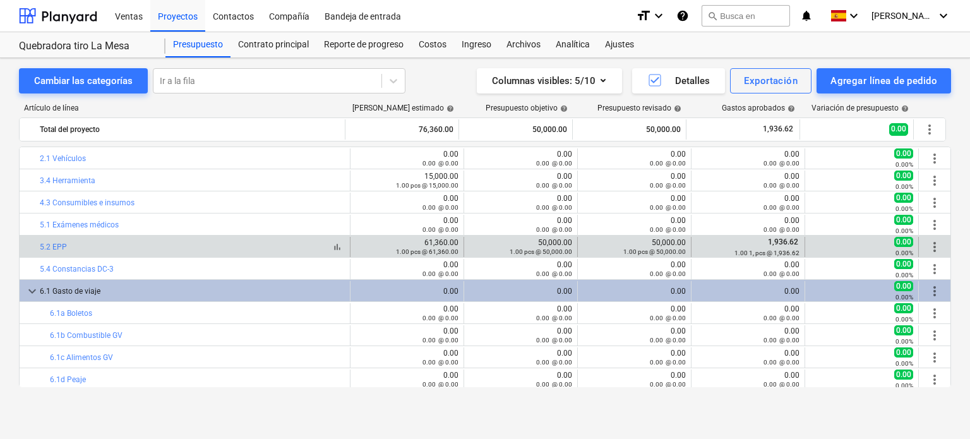
click at [78, 242] on div "bar_chart 5.2 EPP" at bounding box center [192, 246] width 305 height 9
click at [57, 247] on link "5.2 EPP" at bounding box center [53, 246] width 27 height 9
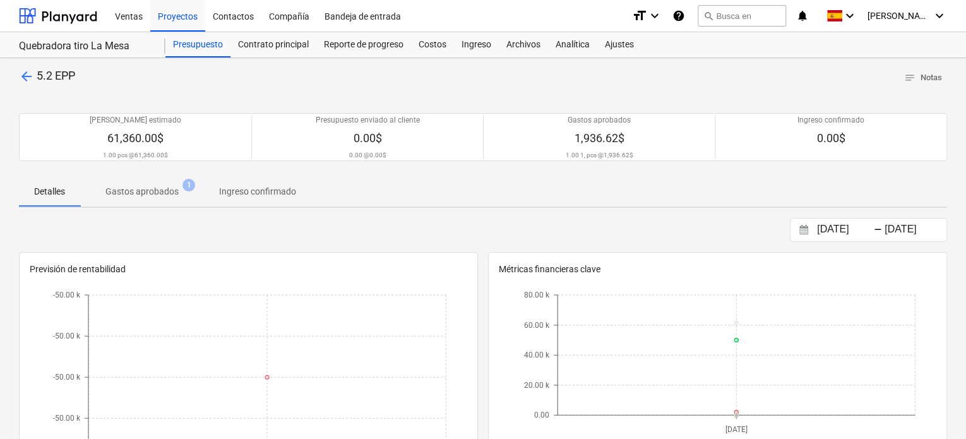
click at [136, 193] on p "Gastos aprobados" at bounding box center [141, 191] width 73 height 13
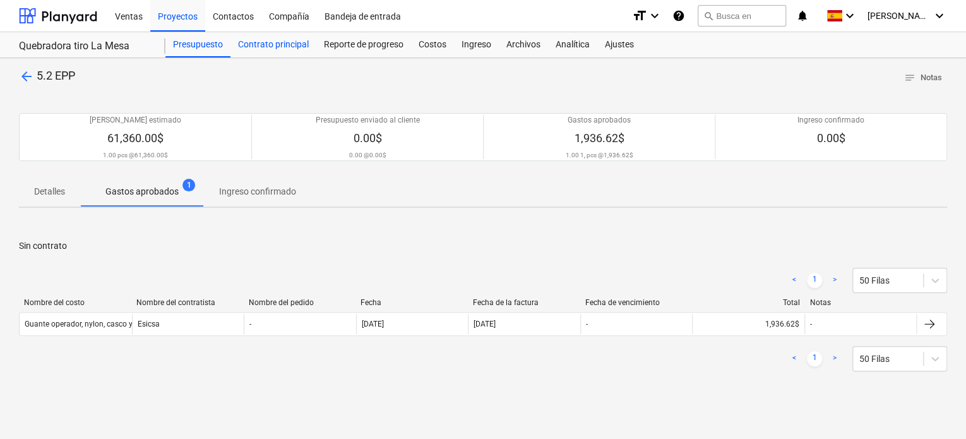
click at [272, 47] on div "Contrato principal" at bounding box center [273, 44] width 86 height 25
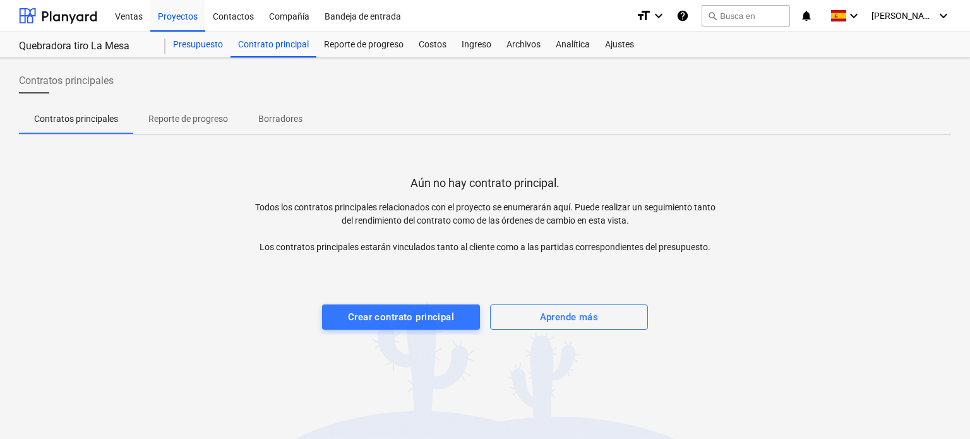
click at [212, 48] on div "Presupuesto" at bounding box center [197, 44] width 65 height 25
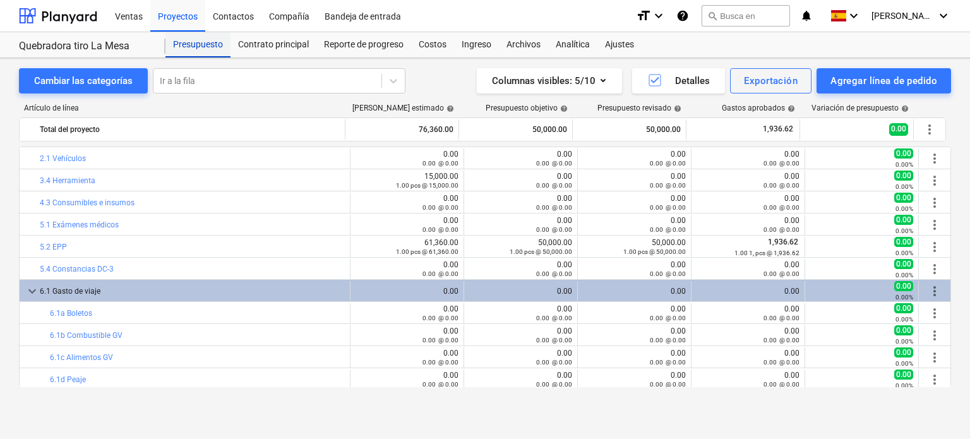
click at [210, 47] on div "Presupuesto" at bounding box center [197, 44] width 65 height 25
click at [266, 45] on div "Contrato principal" at bounding box center [273, 44] width 86 height 25
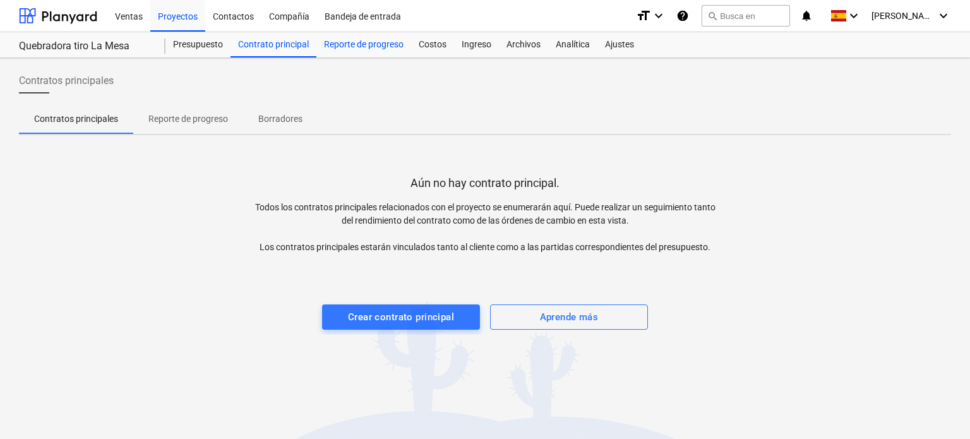
click at [345, 44] on div "Reporte de progreso" at bounding box center [363, 44] width 95 height 25
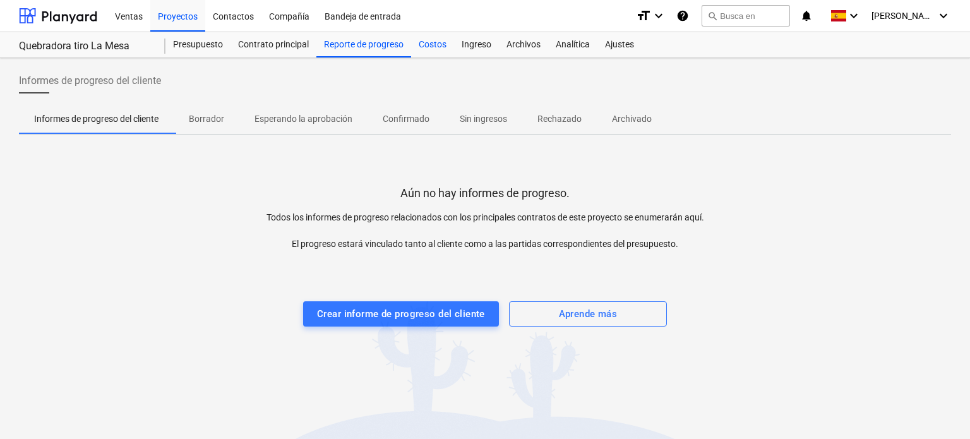
click at [436, 45] on div "Costos" at bounding box center [432, 44] width 43 height 25
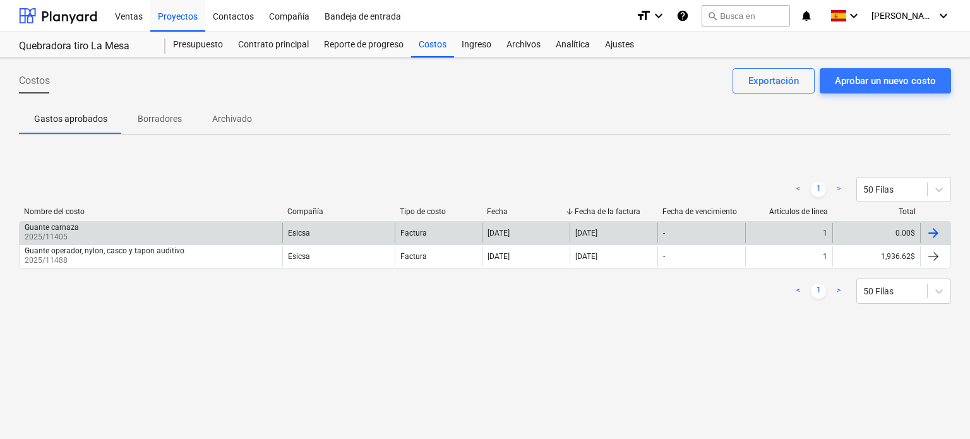
click at [871, 232] on div "0.00$" at bounding box center [876, 233] width 88 height 20
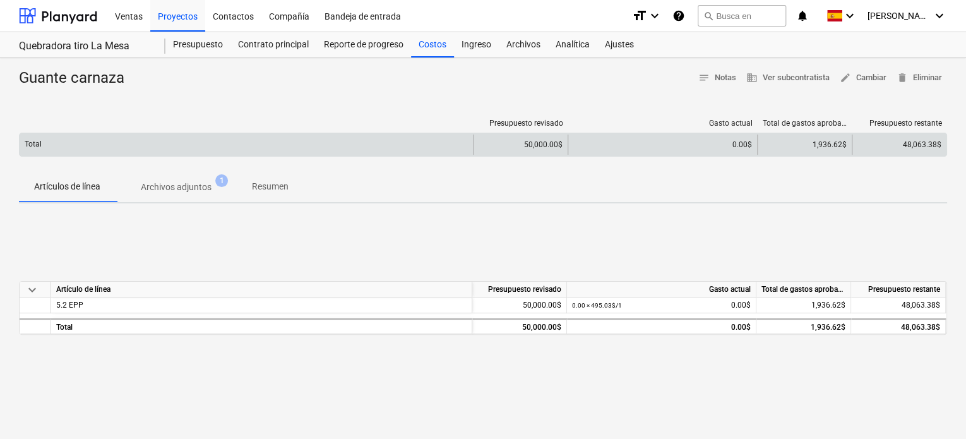
click at [715, 140] on div "0.00$" at bounding box center [662, 144] width 179 height 9
click at [802, 138] on div "1,936.62$" at bounding box center [804, 144] width 95 height 20
click at [832, 144] on div "1,936.62$" at bounding box center [804, 144] width 95 height 20
click at [907, 139] on div "48,063.38$" at bounding box center [899, 144] width 95 height 20
click at [818, 150] on div "1,936.62$" at bounding box center [804, 144] width 95 height 20
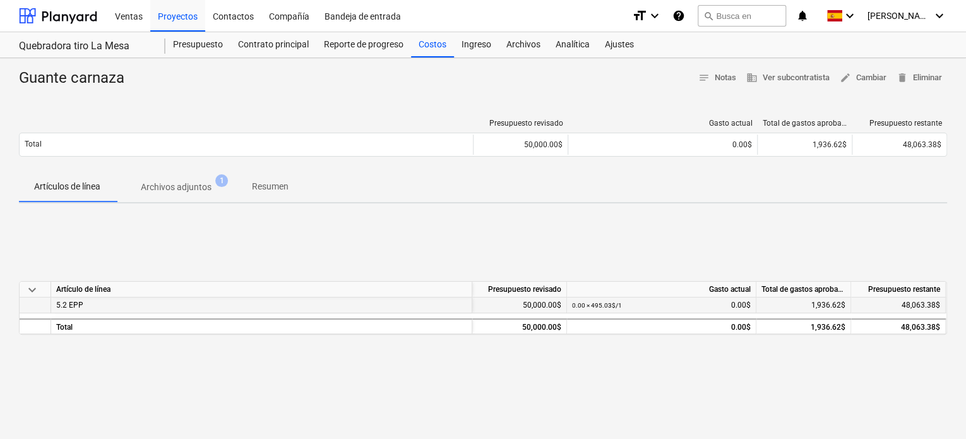
click at [893, 307] on div "48,063.38$" at bounding box center [898, 305] width 95 height 16
click at [812, 301] on span "1,936.62$" at bounding box center [828, 305] width 34 height 9
click at [735, 309] on div "0.00 × 495.03$ / 1 0.00$" at bounding box center [661, 305] width 179 height 16
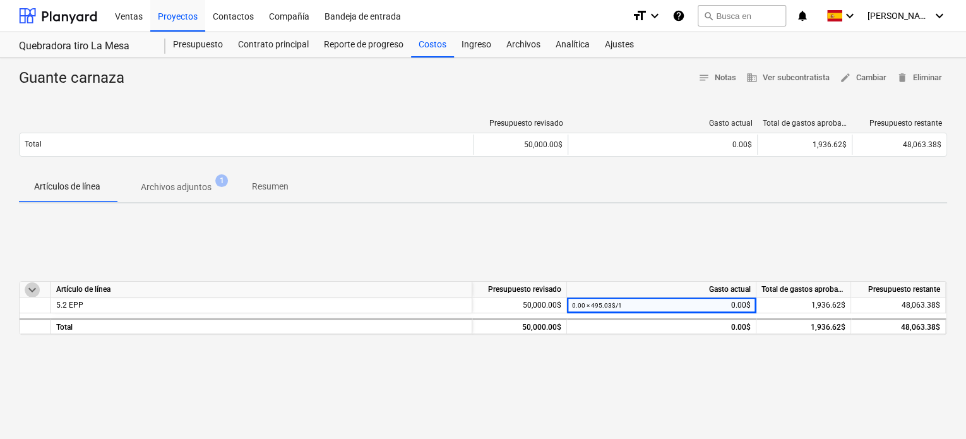
click at [28, 292] on span "keyboard_arrow_down" at bounding box center [32, 289] width 15 height 15
click at [28, 292] on span "keyboard_arrow_right" at bounding box center [32, 289] width 15 height 15
click at [71, 186] on p "Artículos de línea" at bounding box center [67, 186] width 66 height 13
click at [172, 181] on p "Archivos adjuntos" at bounding box center [176, 187] width 71 height 13
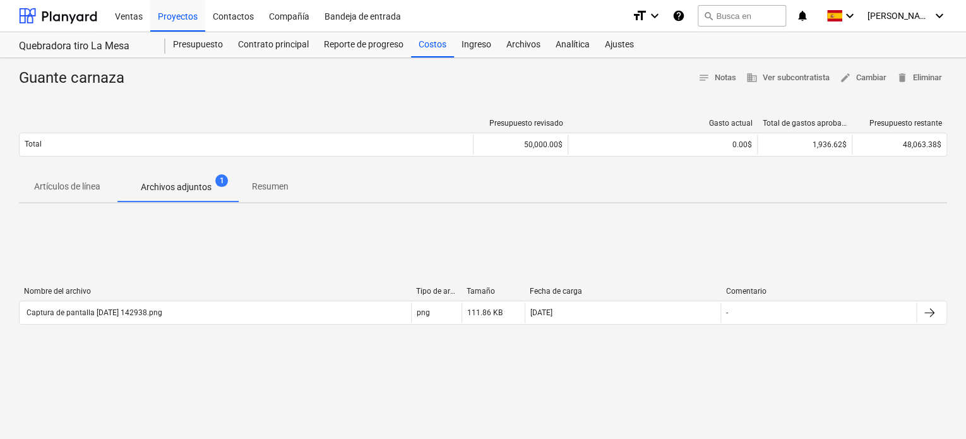
click at [270, 185] on p "Resumen" at bounding box center [270, 186] width 37 height 13
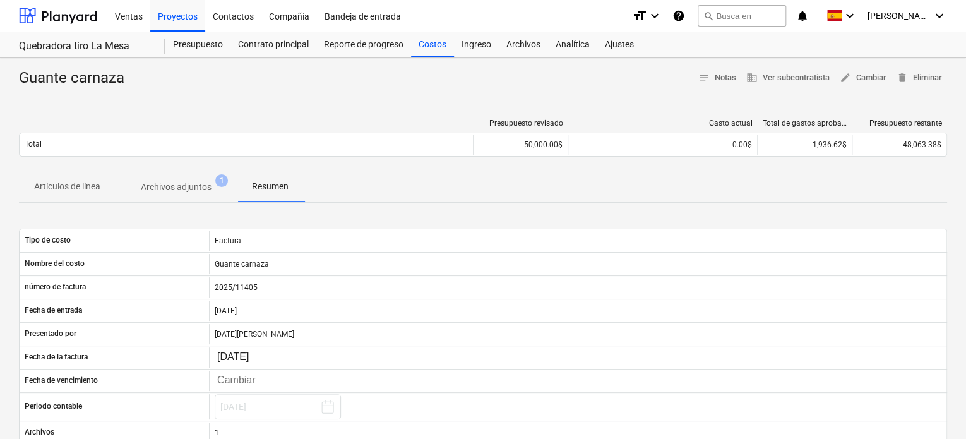
click at [96, 186] on p "Artículos de línea" at bounding box center [67, 186] width 66 height 13
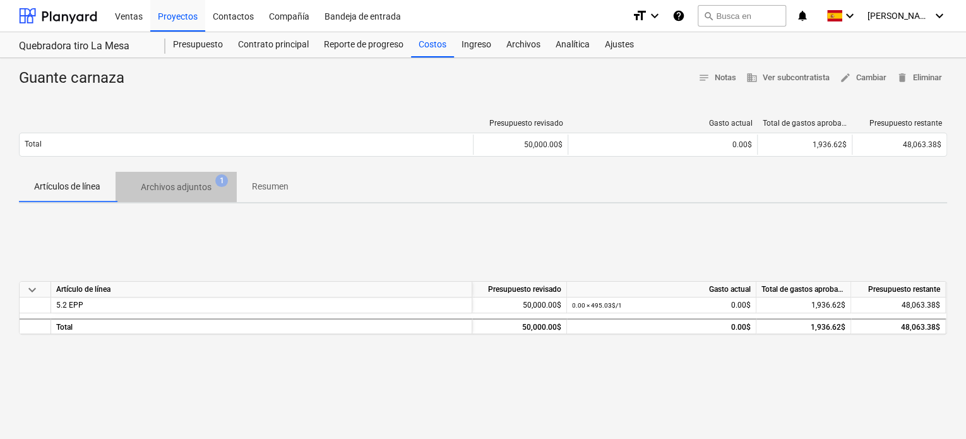
click at [165, 186] on p "Archivos adjuntos" at bounding box center [176, 187] width 71 height 13
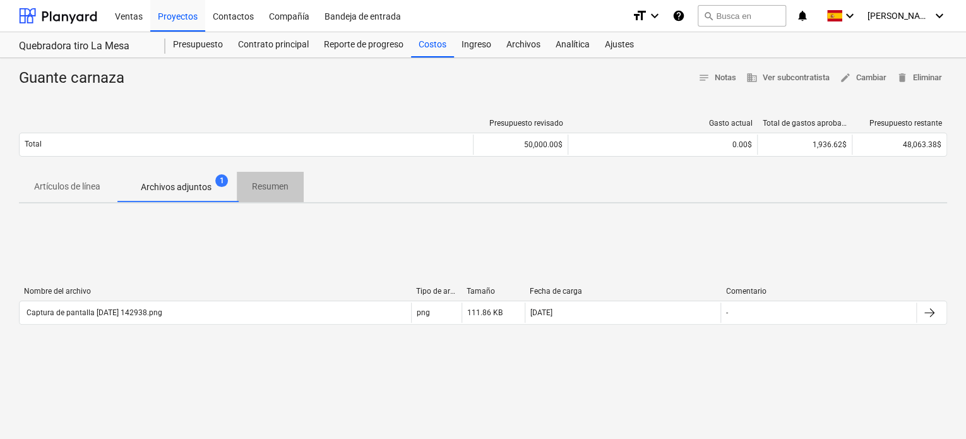
click at [263, 185] on p "Resumen" at bounding box center [270, 186] width 37 height 13
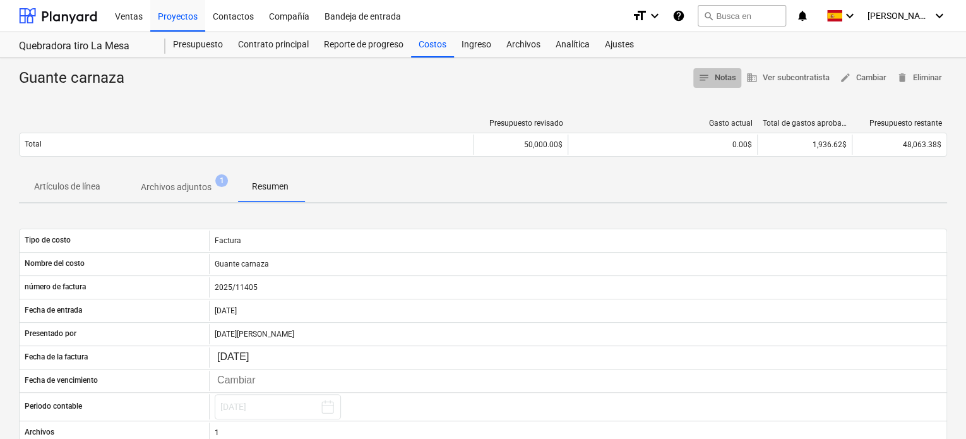
click at [698, 78] on span "notes" at bounding box center [703, 77] width 11 height 11
click at [134, 20] on div "Ventas" at bounding box center [128, 15] width 43 height 32
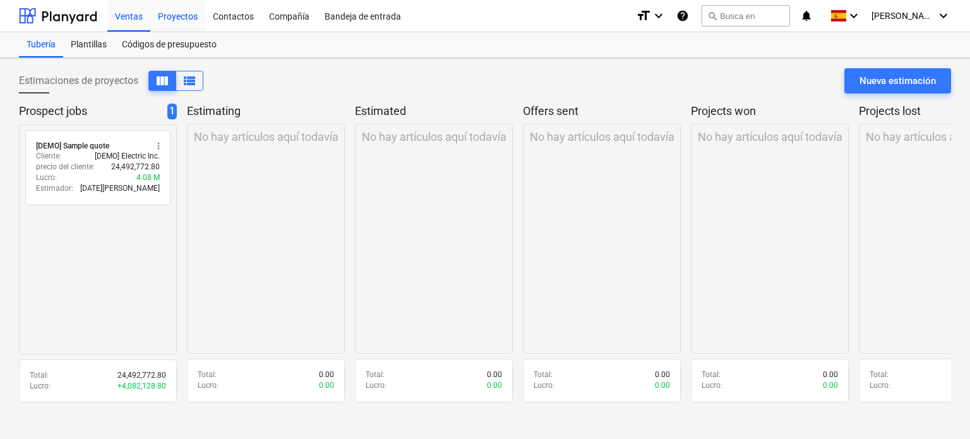
click at [178, 18] on div "Proyectos" at bounding box center [177, 15] width 55 height 32
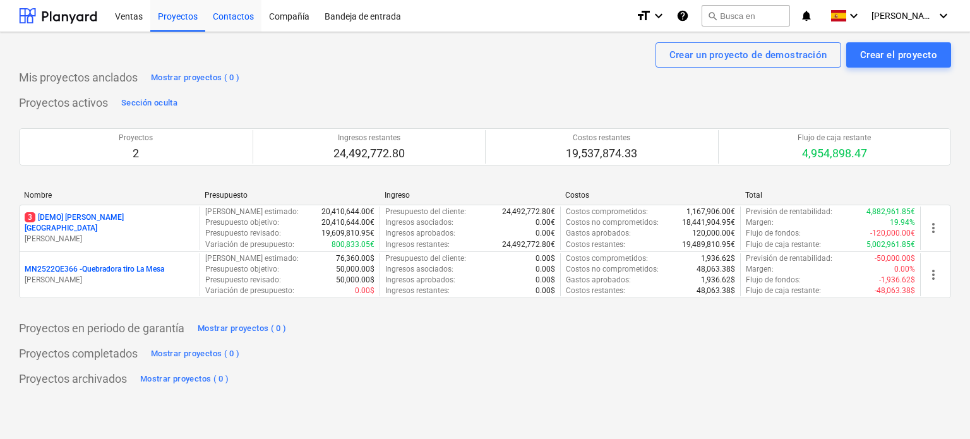
click at [220, 15] on div "Contactos" at bounding box center [233, 15] width 56 height 32
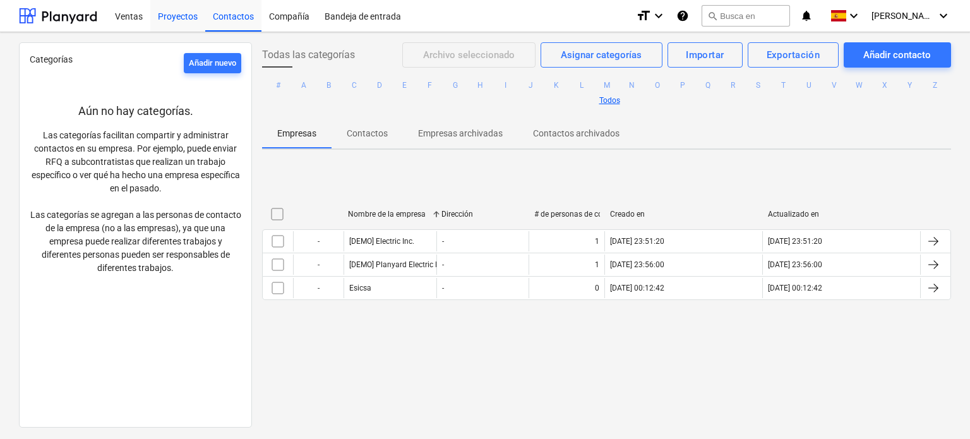
click at [183, 20] on div "Proyectos" at bounding box center [177, 15] width 55 height 32
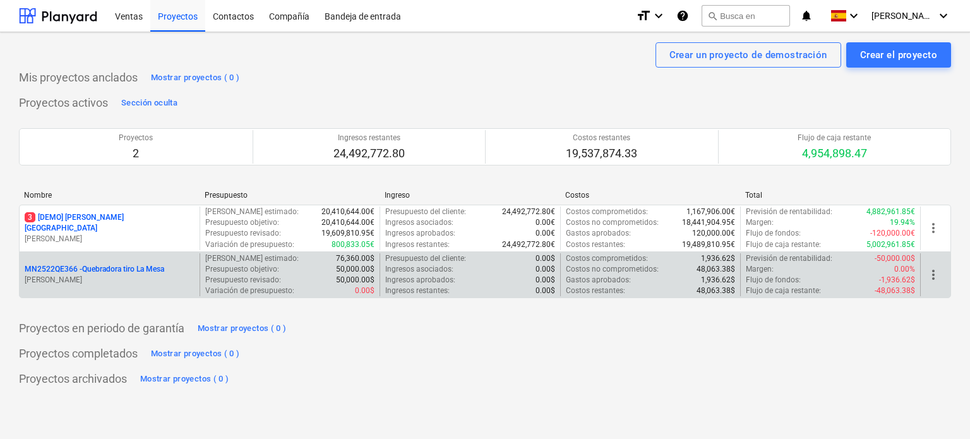
click at [135, 277] on p "N. Becerril" at bounding box center [110, 280] width 170 height 11
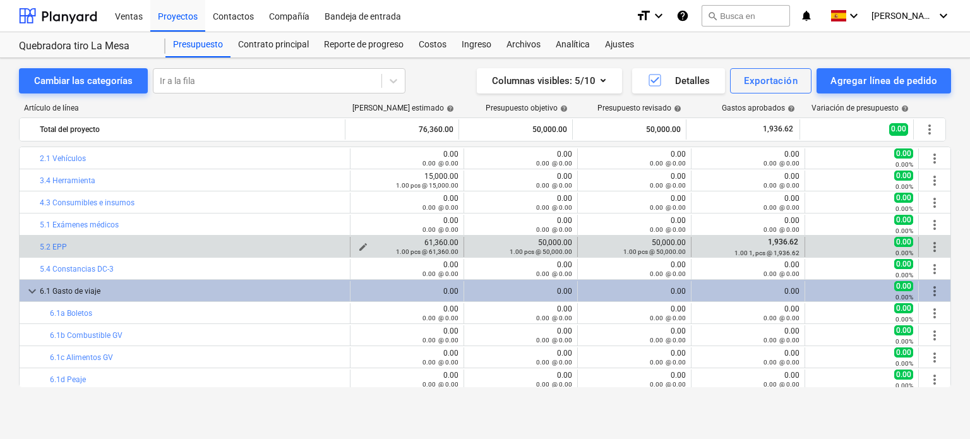
click at [410, 242] on div "61,360.00 1.00 pcs @ 61,360.00" at bounding box center [406, 247] width 103 height 18
click at [61, 244] on link "5.2 EPP" at bounding box center [53, 246] width 27 height 9
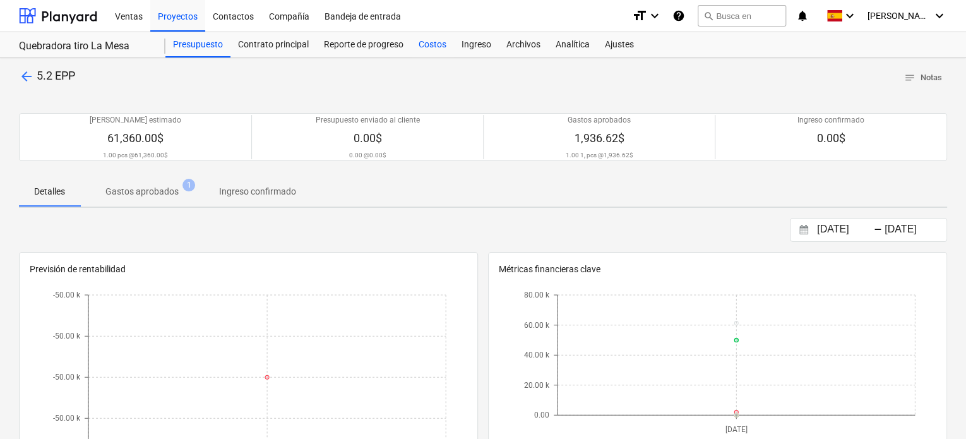
click at [423, 40] on div "Costos" at bounding box center [432, 44] width 43 height 25
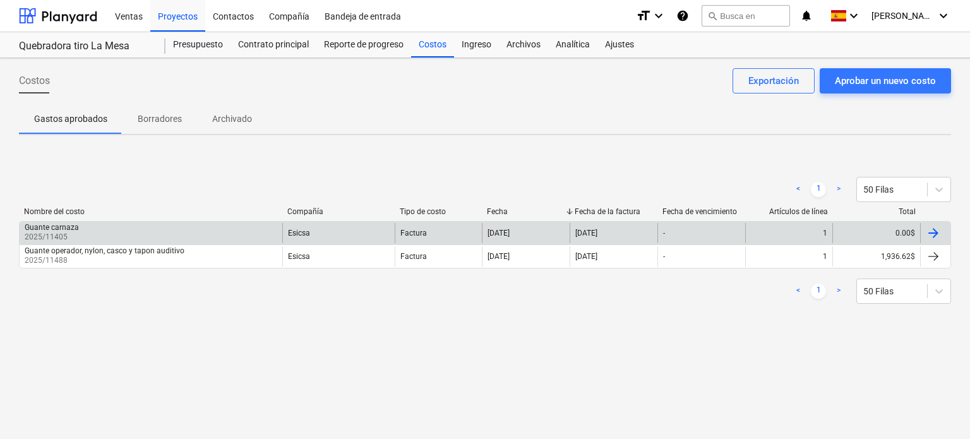
click at [886, 229] on div "0.00$" at bounding box center [876, 233] width 88 height 20
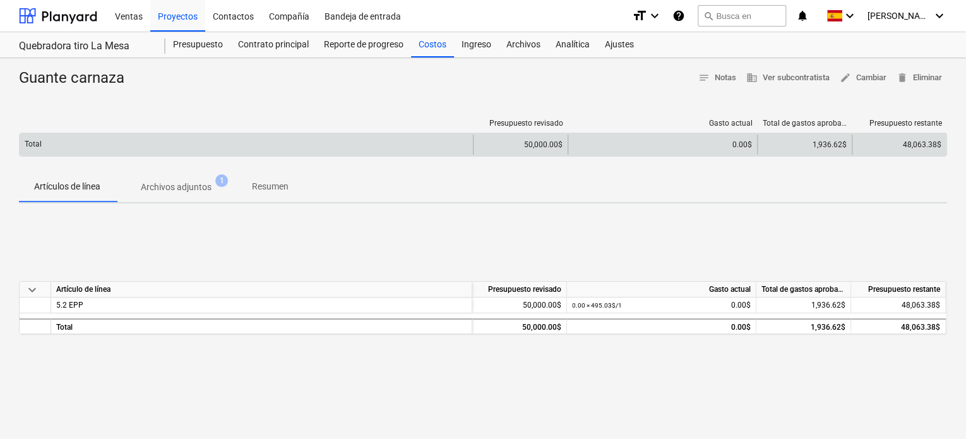
click at [826, 146] on div "1,936.62$" at bounding box center [804, 144] width 95 height 20
click at [821, 145] on div "1,936.62$" at bounding box center [804, 144] width 95 height 20
click at [821, 141] on div "1,936.62$" at bounding box center [804, 144] width 95 height 20
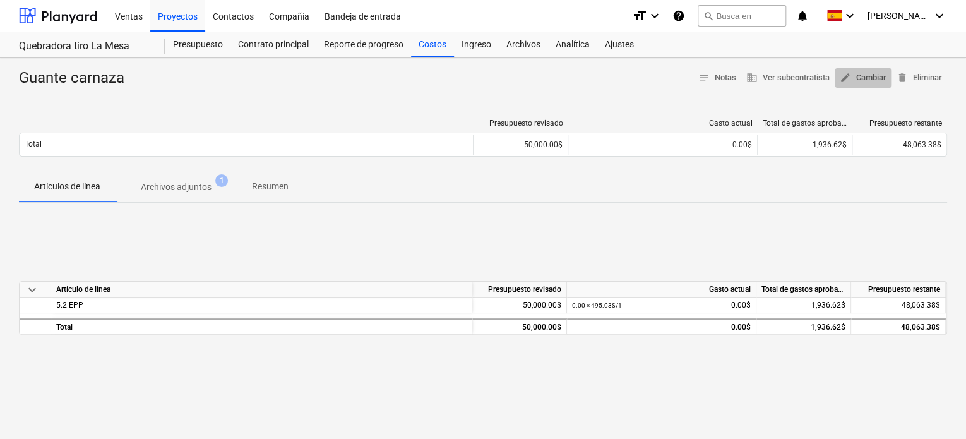
click at [866, 80] on span "edit Cambiar" at bounding box center [863, 78] width 47 height 15
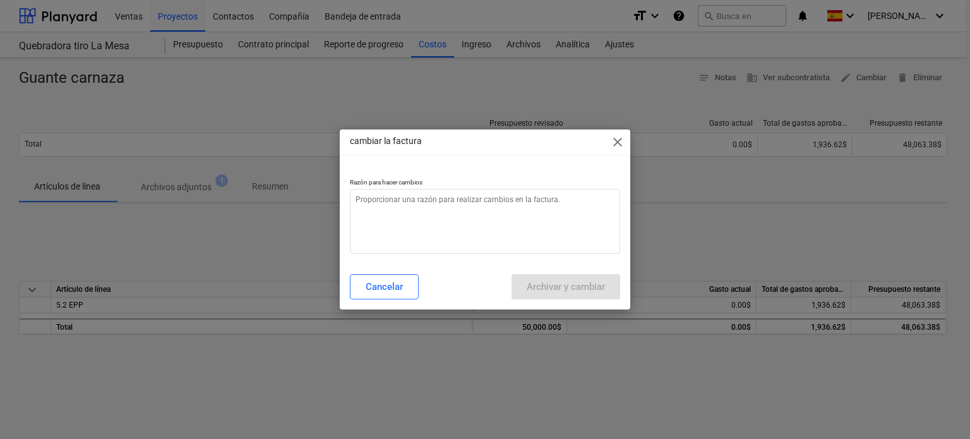
click at [616, 138] on span "close" at bounding box center [617, 141] width 15 height 15
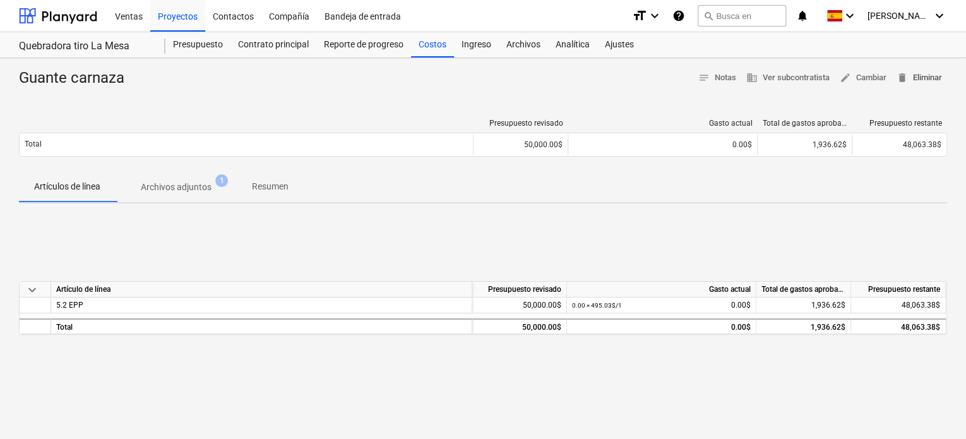
click at [919, 78] on span "delete Eliminar" at bounding box center [919, 78] width 45 height 15
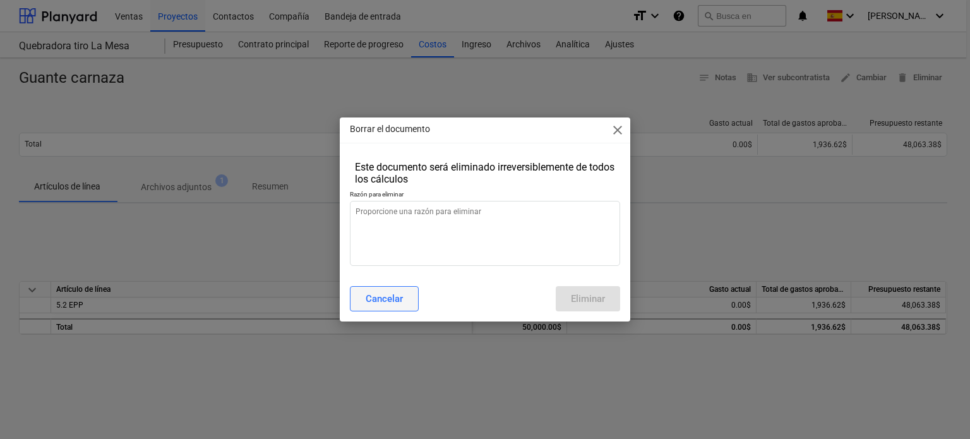
click at [375, 299] on div "Cancelar" at bounding box center [384, 298] width 37 height 16
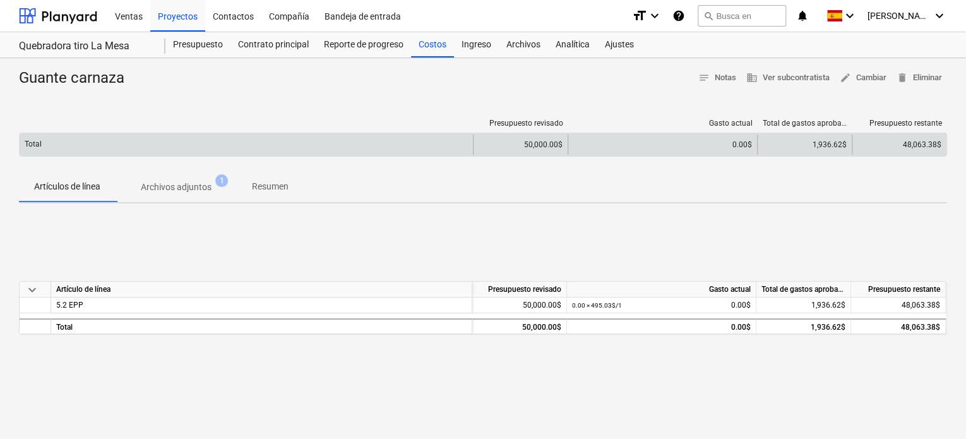
click at [61, 140] on div "Total" at bounding box center [246, 144] width 453 height 20
click at [515, 138] on div "50,000.00$" at bounding box center [520, 144] width 95 height 20
click at [742, 150] on div "0.00$" at bounding box center [662, 144] width 189 height 20
click at [743, 145] on div "0.00$" at bounding box center [662, 144] width 179 height 9
click at [822, 141] on div "1,936.62$" at bounding box center [804, 144] width 95 height 20
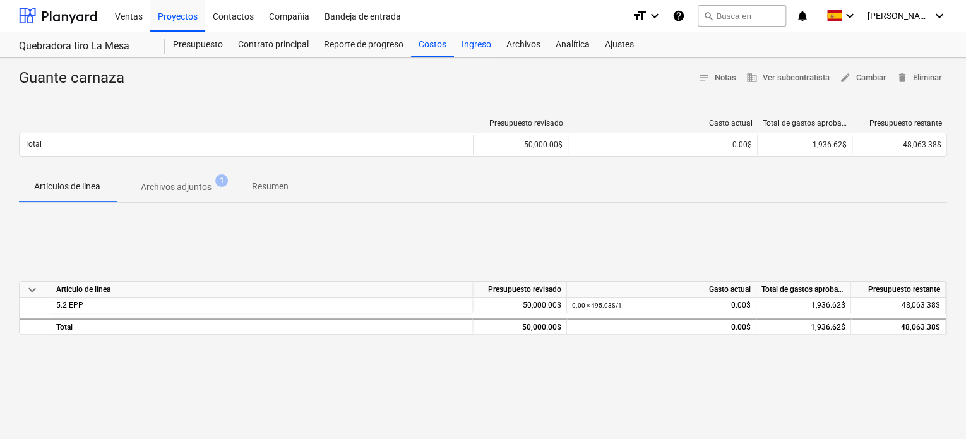
click at [486, 40] on div "Ingreso" at bounding box center [476, 44] width 45 height 25
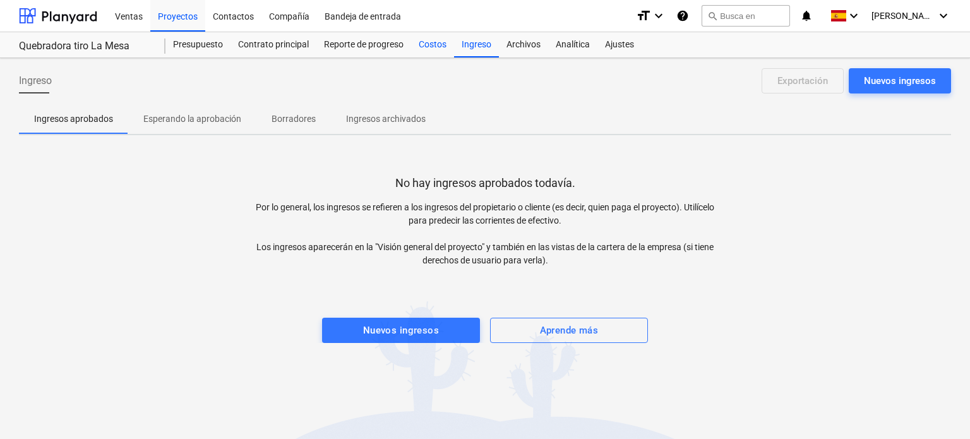
click at [445, 44] on div "Costos" at bounding box center [432, 44] width 43 height 25
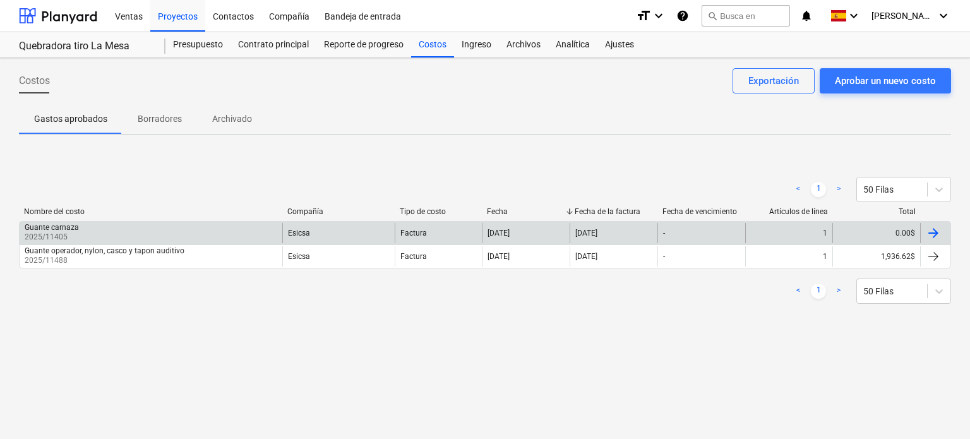
click at [53, 234] on p "2025/11405" at bounding box center [53, 237] width 57 height 11
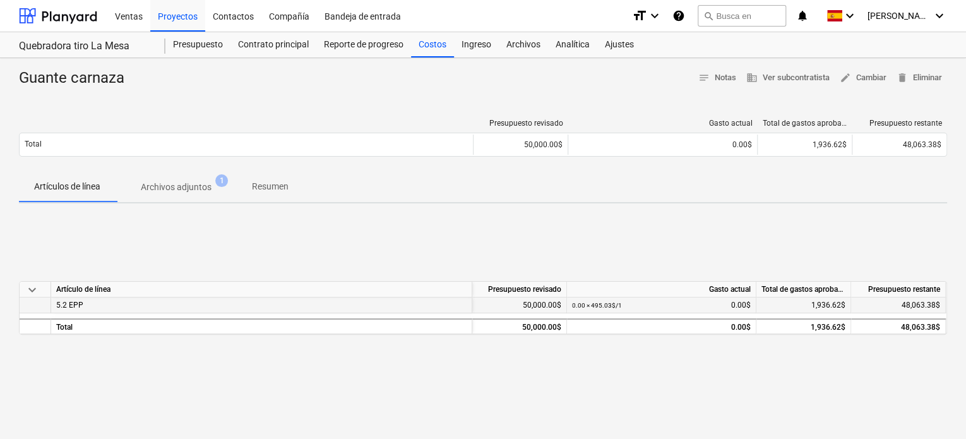
click at [66, 307] on span "5.2 EPP" at bounding box center [69, 305] width 27 height 9
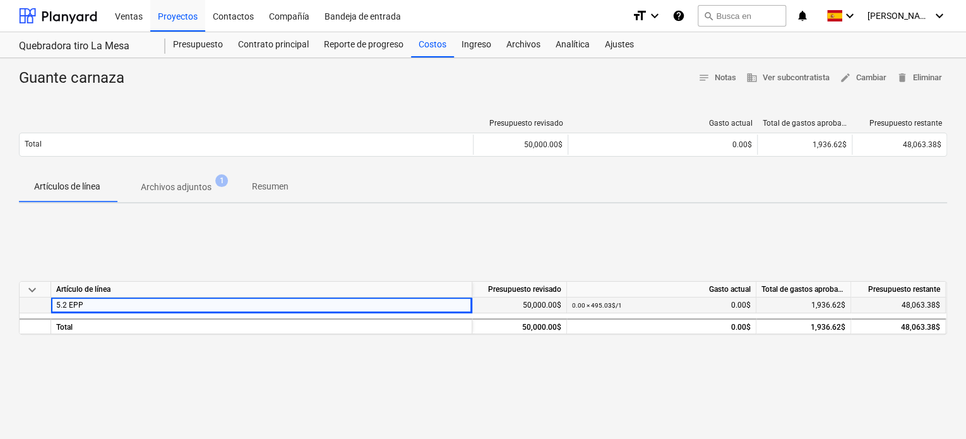
click at [616, 302] on small "0.00 × 495.03$ / 1" at bounding box center [597, 305] width 50 height 7
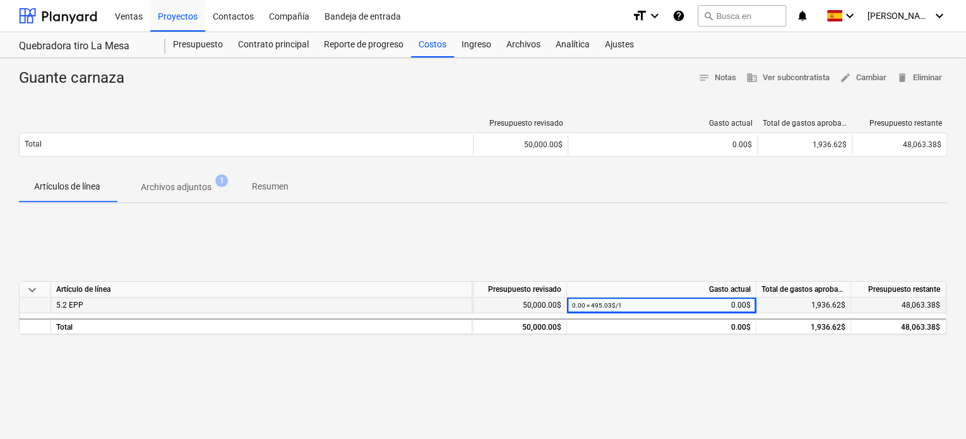
click at [732, 301] on div "0.00 × 495.03$ / 1 0.00$" at bounding box center [661, 305] width 179 height 16
click at [751, 303] on div "0.00 × 495.03$ / 1 0.00$" at bounding box center [661, 305] width 189 height 16
click at [829, 302] on span "1,936.62$" at bounding box center [828, 305] width 34 height 9
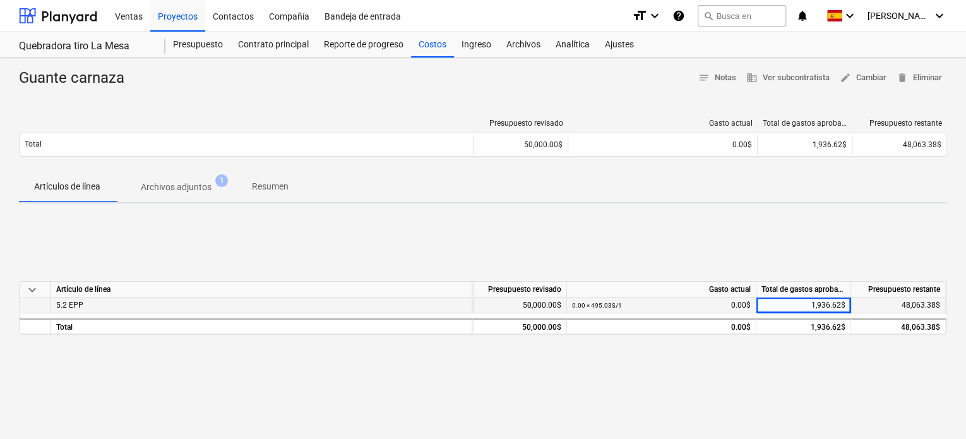
click at [830, 302] on span "1,936.62$" at bounding box center [828, 305] width 34 height 9
click at [788, 306] on div "1,936.62$" at bounding box center [803, 305] width 95 height 16
click at [738, 302] on div "0.00 × 495.03$ / 1 0.00$" at bounding box center [661, 305] width 179 height 16
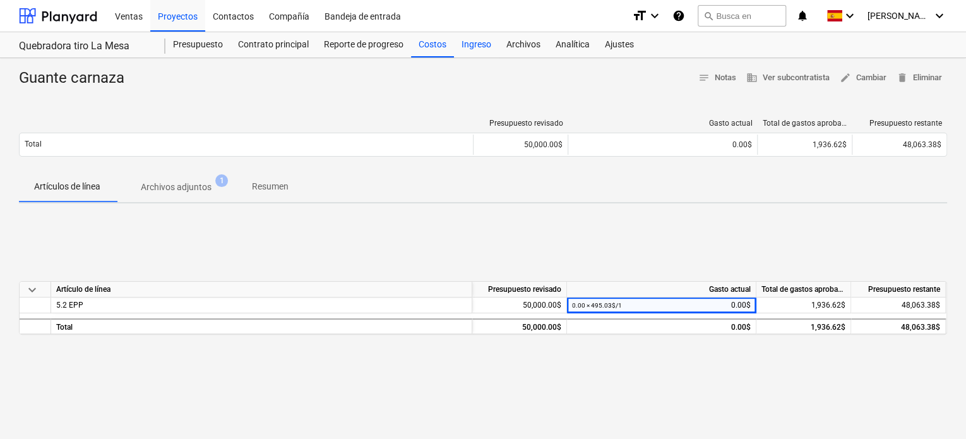
click at [472, 45] on div "Ingreso" at bounding box center [476, 44] width 45 height 25
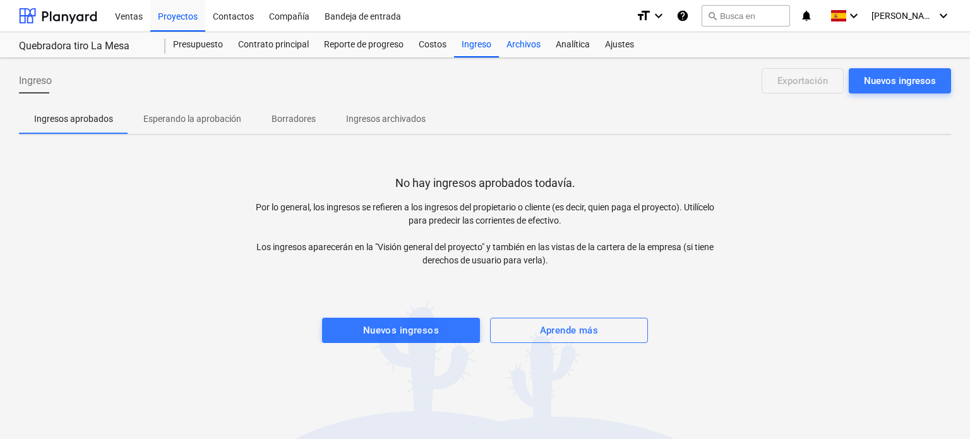
click at [518, 42] on div "Archivos" at bounding box center [523, 44] width 49 height 25
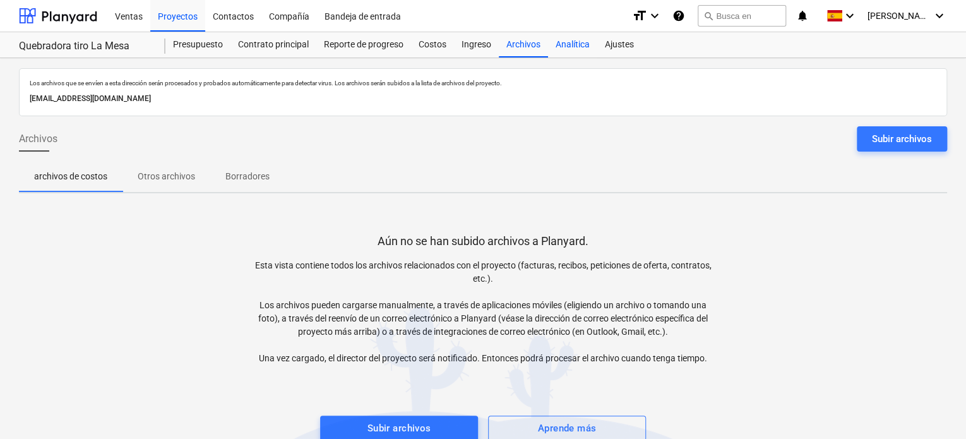
click at [561, 38] on div "Analítica" at bounding box center [572, 44] width 49 height 25
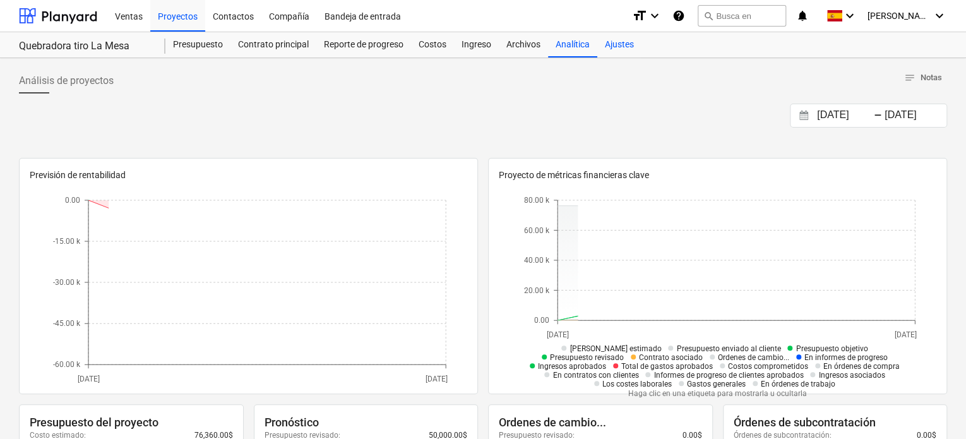
click at [623, 41] on div "Ajustes" at bounding box center [619, 44] width 44 height 25
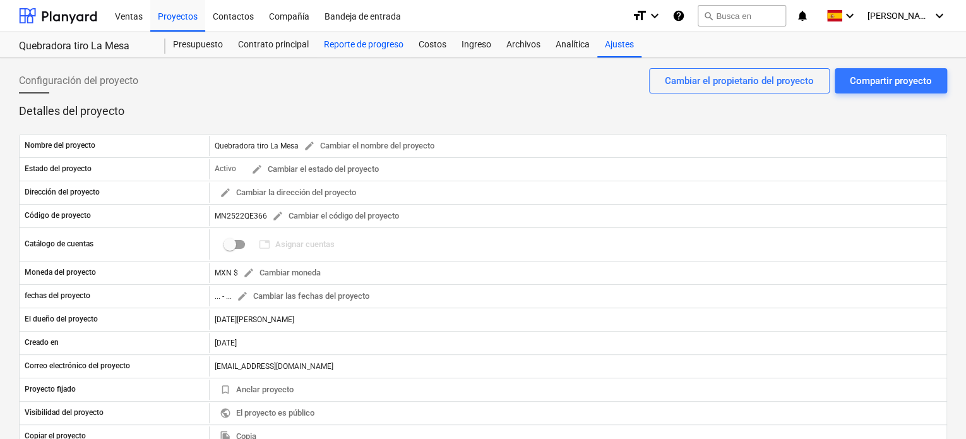
click at [352, 50] on div "Reporte de progreso" at bounding box center [363, 44] width 95 height 25
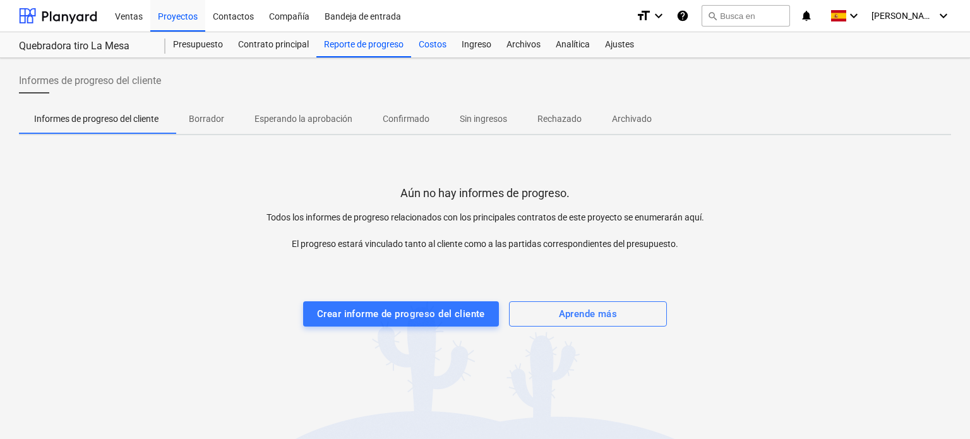
click at [420, 40] on div "Costos" at bounding box center [432, 44] width 43 height 25
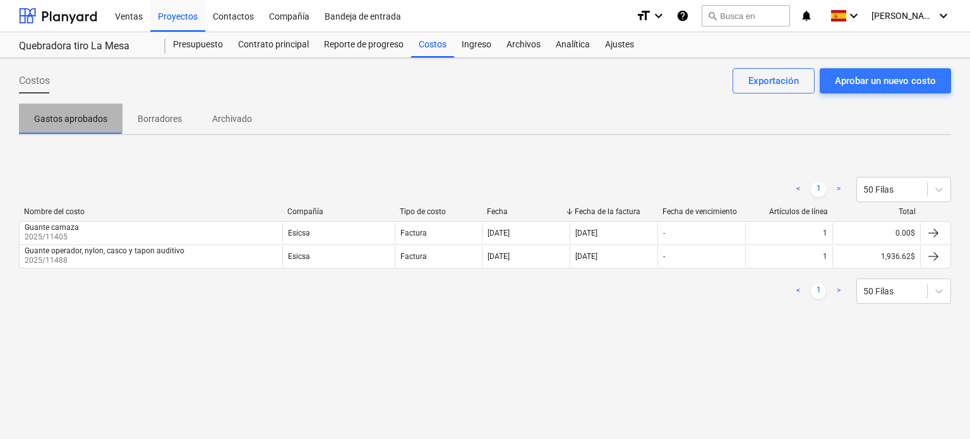
click at [72, 120] on p "Gastos aprobados" at bounding box center [70, 118] width 73 height 13
click at [157, 119] on p "Borradores" at bounding box center [160, 118] width 44 height 13
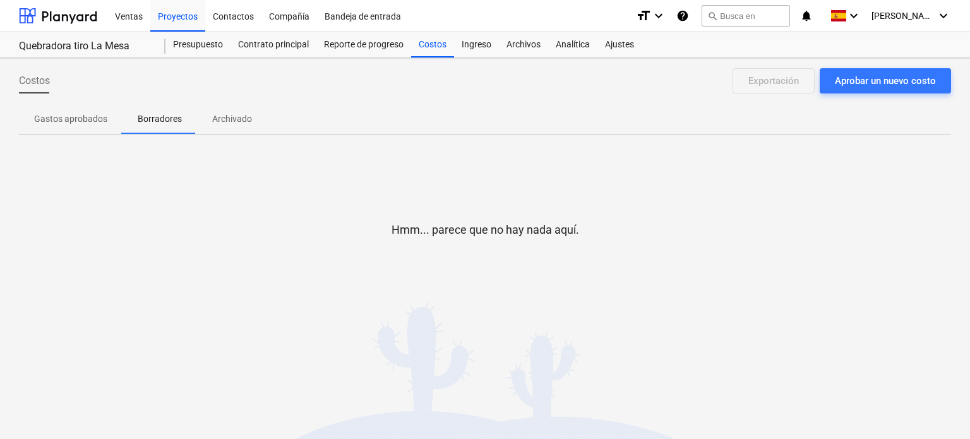
click at [223, 121] on p "Archivado" at bounding box center [232, 118] width 40 height 13
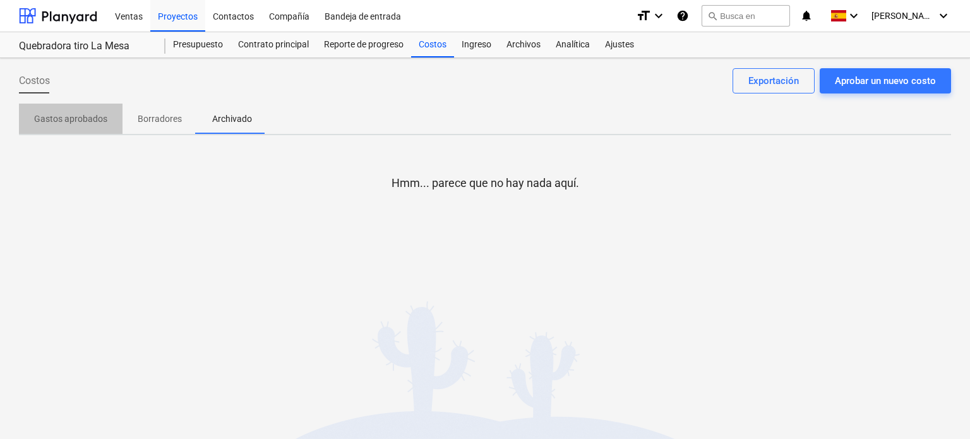
click at [83, 114] on p "Gastos aprobados" at bounding box center [70, 118] width 73 height 13
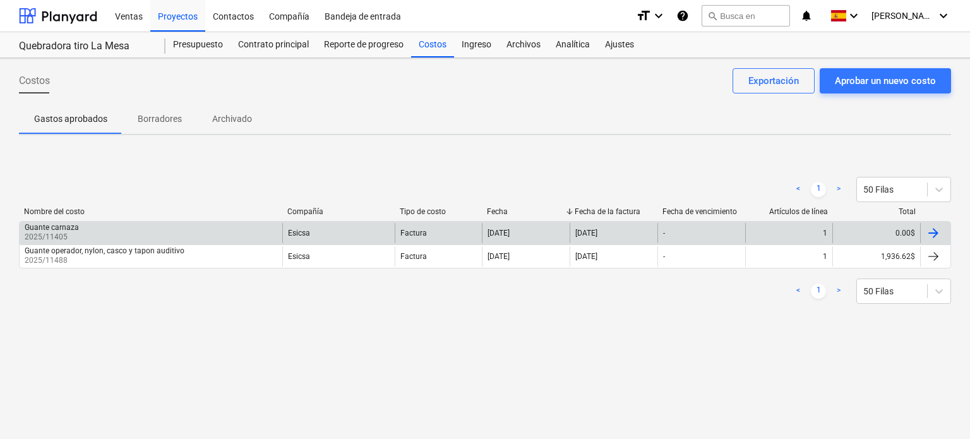
click at [83, 232] on div "Guante carnaza 2025/11405" at bounding box center [151, 233] width 263 height 20
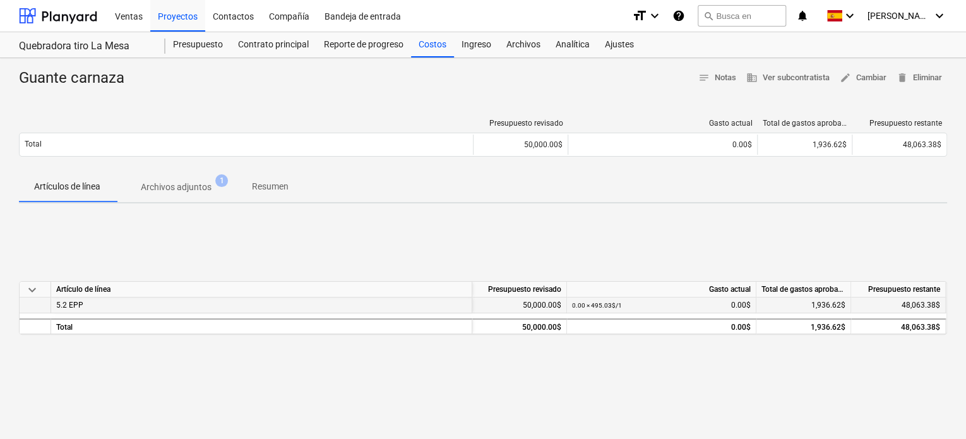
click at [78, 302] on span "5.2 EPP" at bounding box center [69, 305] width 27 height 9
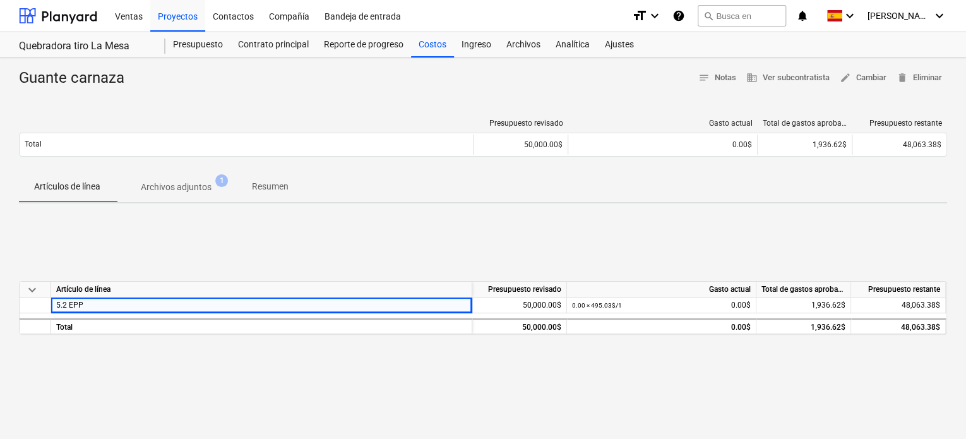
click at [32, 286] on span "keyboard_arrow_down" at bounding box center [32, 289] width 15 height 15
click at [32, 286] on span "keyboard_arrow_right" at bounding box center [32, 289] width 15 height 15
click at [84, 326] on div "Total" at bounding box center [261, 326] width 421 height 16
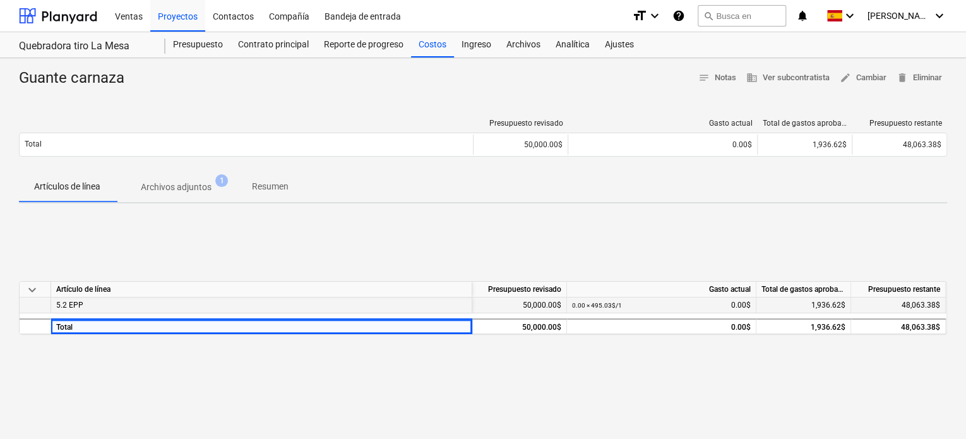
click at [607, 305] on small "0.00 × 495.03$ / 1" at bounding box center [597, 305] width 50 height 7
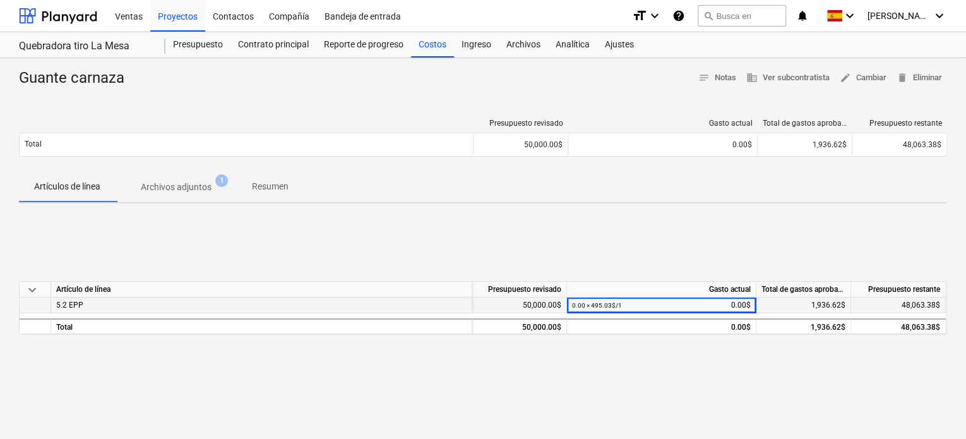
click at [809, 300] on div "1,936.62$" at bounding box center [803, 305] width 95 height 16
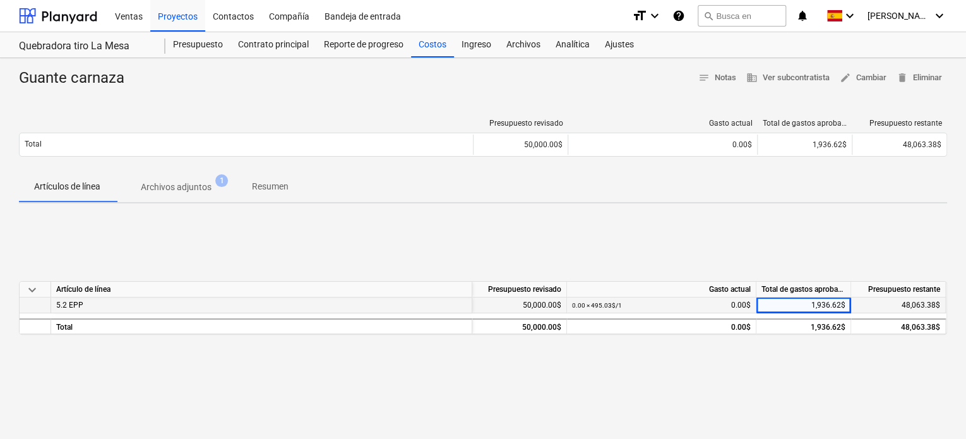
click at [741, 304] on div "0.00 × 495.03$ / 1 0.00$" at bounding box center [661, 305] width 179 height 16
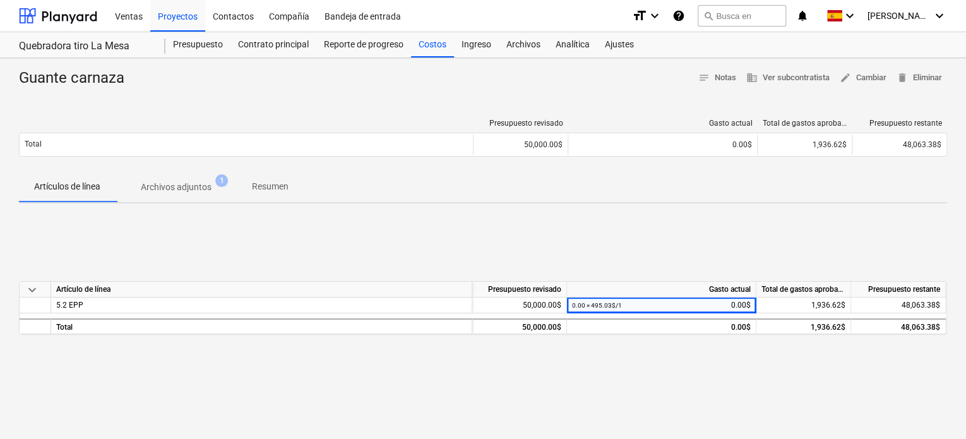
click at [769, 237] on div "keyboard_arrow_down Artículo de línea Presupuesto revisado Gasto actual Total d…" at bounding box center [483, 307] width 928 height 189
click at [826, 306] on span "1,936.62$" at bounding box center [828, 305] width 34 height 9
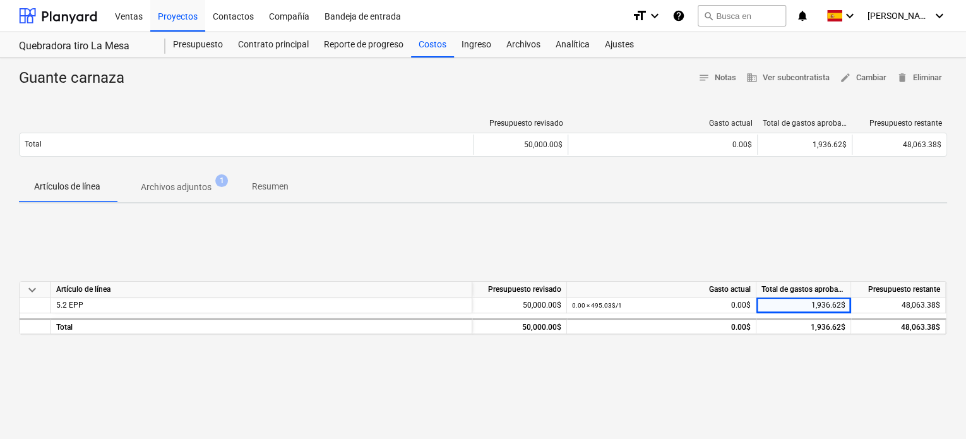
click at [828, 241] on div "keyboard_arrow_down Artículo de línea Presupuesto revisado Gasto actual Total d…" at bounding box center [483, 307] width 928 height 189
click at [662, 12] on icon "keyboard_arrow_down" at bounding box center [654, 15] width 15 height 15
click at [333, 92] on div at bounding box center [483, 219] width 966 height 439
click at [224, 41] on div "Presupuesto" at bounding box center [197, 44] width 65 height 25
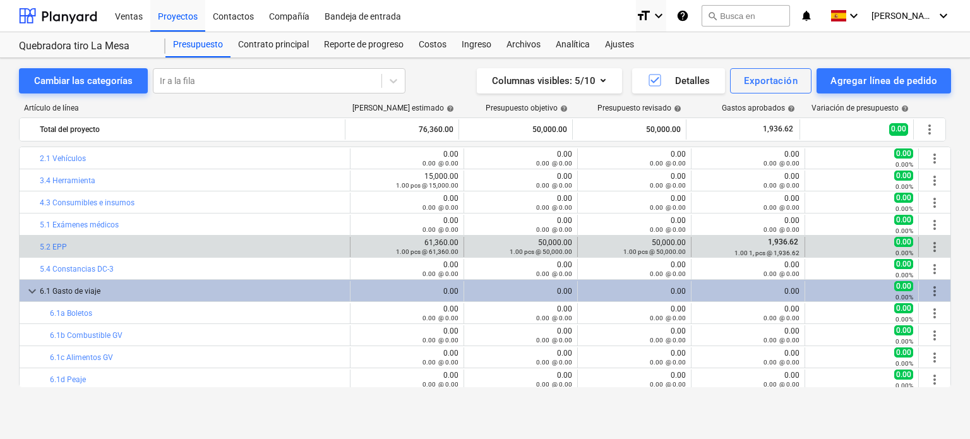
click at [777, 242] on span "1,936.62" at bounding box center [782, 241] width 33 height 9
click at [932, 250] on span "more_vert" at bounding box center [934, 246] width 15 height 15
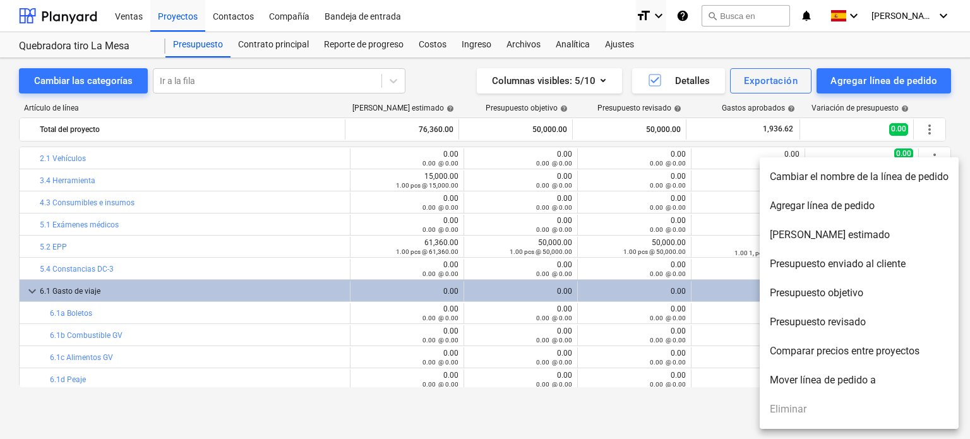
click at [66, 289] on div at bounding box center [485, 219] width 970 height 439
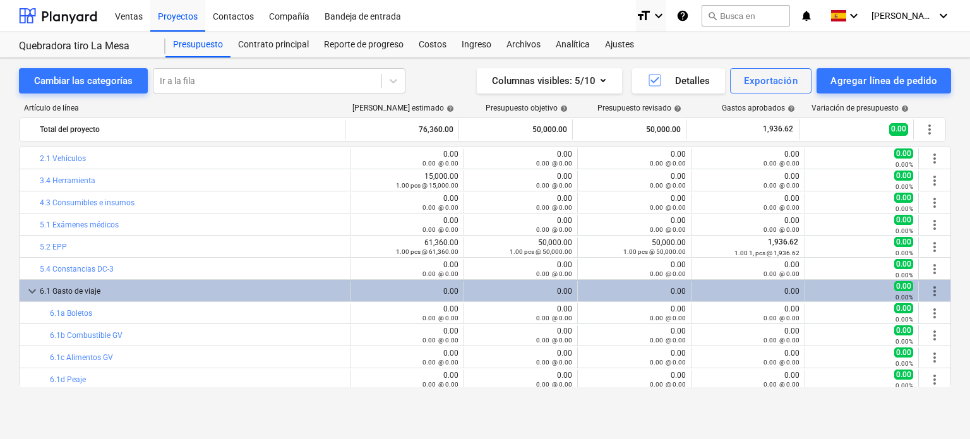
click at [404, 80] on div "Cambiar las categorías Ir a la fila Columnas visibles : 5/10 Detalles Exportaci…" at bounding box center [485, 80] width 932 height 25
click at [131, 86] on div "Cambiar las categorías" at bounding box center [83, 81] width 98 height 16
click at [367, 47] on div "Reporte de progreso" at bounding box center [363, 44] width 95 height 25
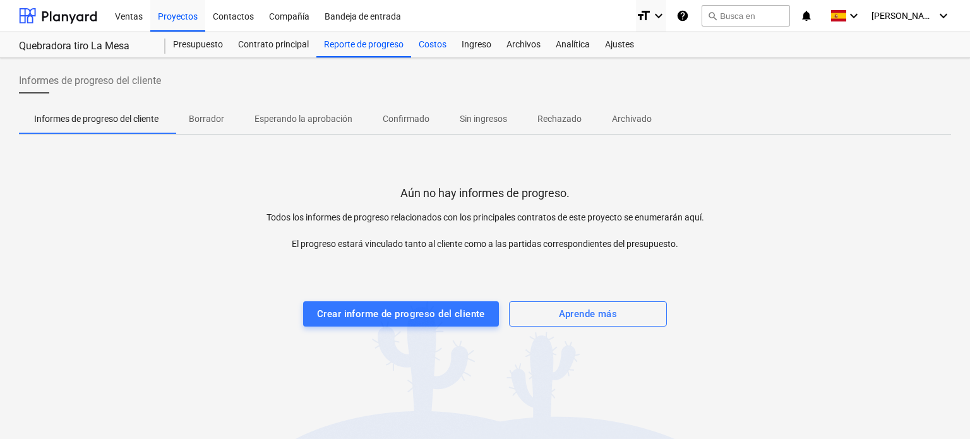
click at [439, 42] on div "Costos" at bounding box center [432, 44] width 43 height 25
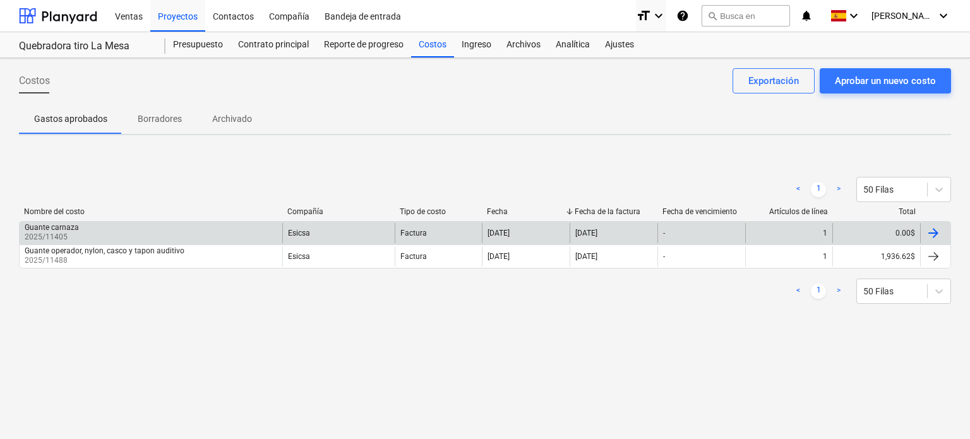
click at [313, 227] on div "Esicsa" at bounding box center [338, 233] width 112 height 20
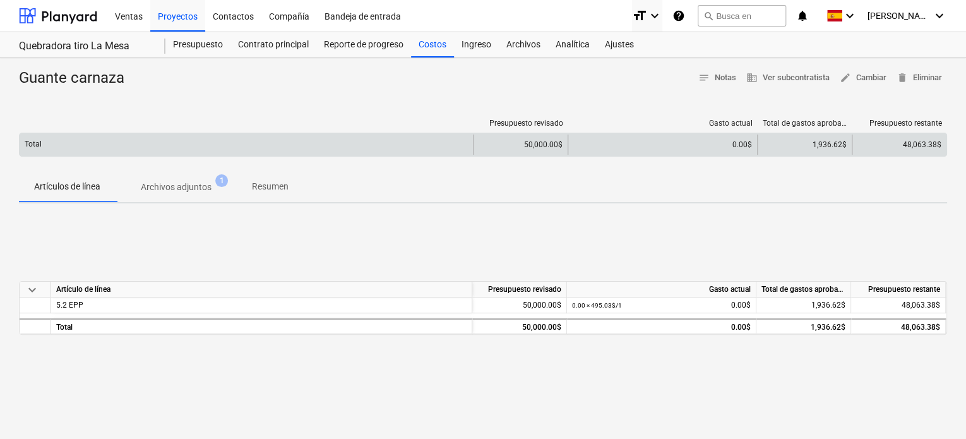
click at [540, 148] on div "50,000.00$" at bounding box center [520, 144] width 95 height 20
click at [697, 138] on div "0.00$" at bounding box center [662, 144] width 189 height 20
click at [793, 137] on div "1,936.62$" at bounding box center [804, 144] width 95 height 20
click at [898, 141] on div "48,063.38$" at bounding box center [899, 144] width 95 height 20
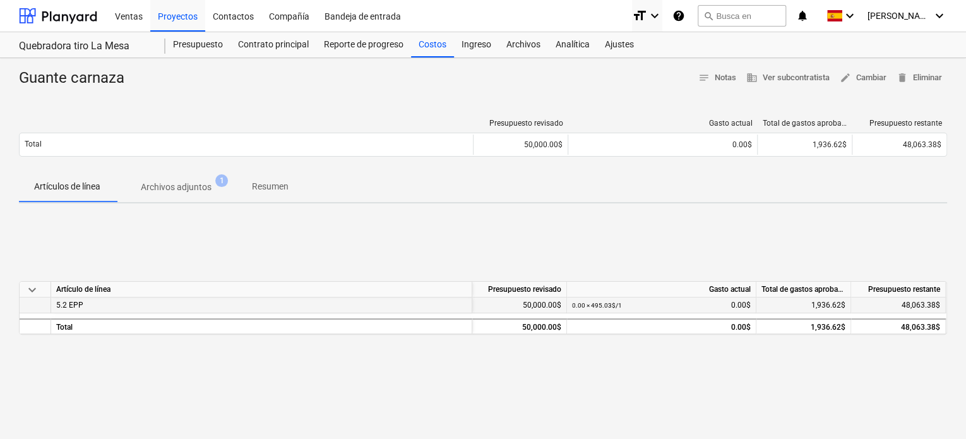
click at [69, 302] on span "5.2 EPP" at bounding box center [69, 305] width 27 height 9
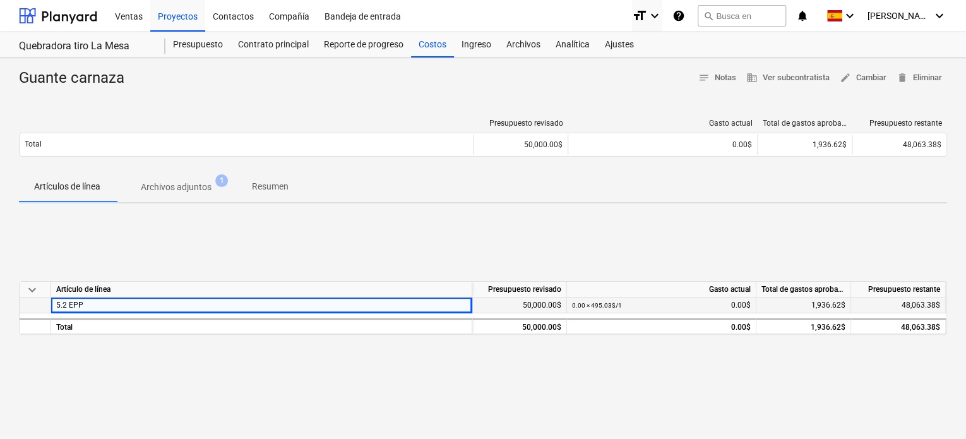
click at [550, 299] on div "50,000.00$" at bounding box center [519, 305] width 95 height 16
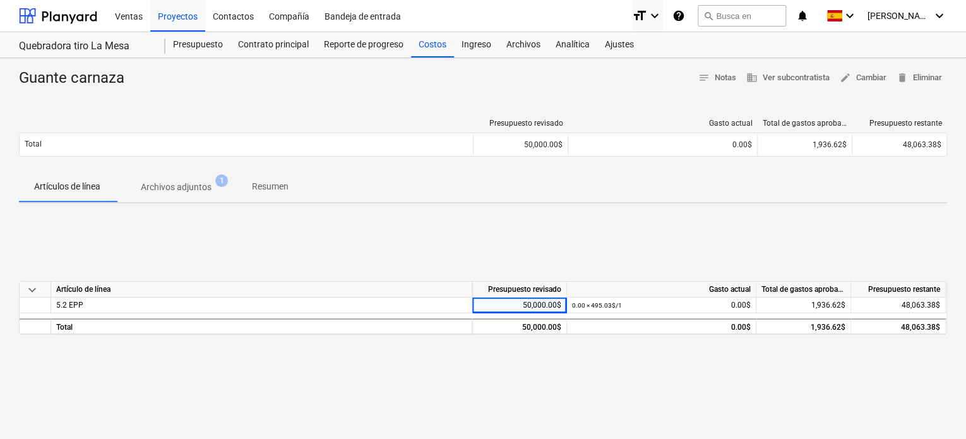
click at [566, 237] on div "keyboard_arrow_down Artículo de línea Presupuesto revisado Gasto actual Total d…" at bounding box center [483, 307] width 928 height 189
click at [933, 16] on icon "keyboard_arrow_down" at bounding box center [939, 15] width 15 height 15
click at [934, 7] on div at bounding box center [483, 219] width 966 height 439
click at [67, 50] on div "Quebradora tiro La Mesa" at bounding box center [84, 46] width 131 height 13
click at [85, 45] on div "Quebradora tiro La Mesa" at bounding box center [84, 46] width 131 height 13
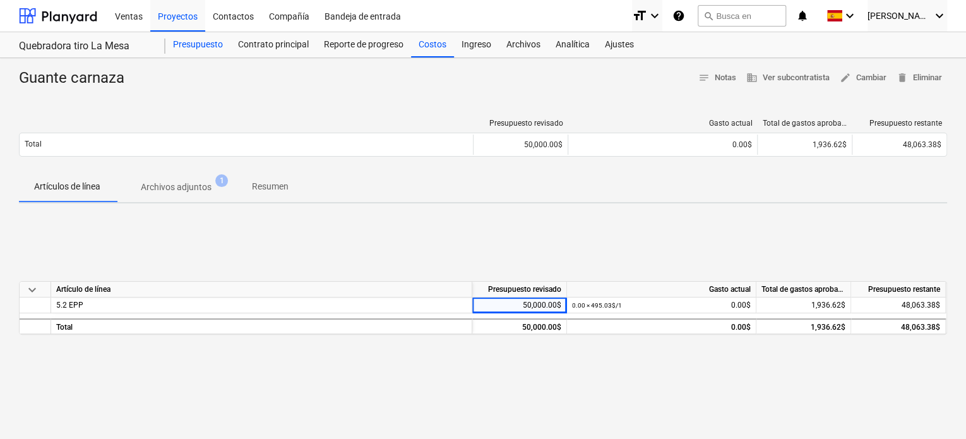
click at [208, 33] on div "Presupuesto" at bounding box center [197, 44] width 65 height 25
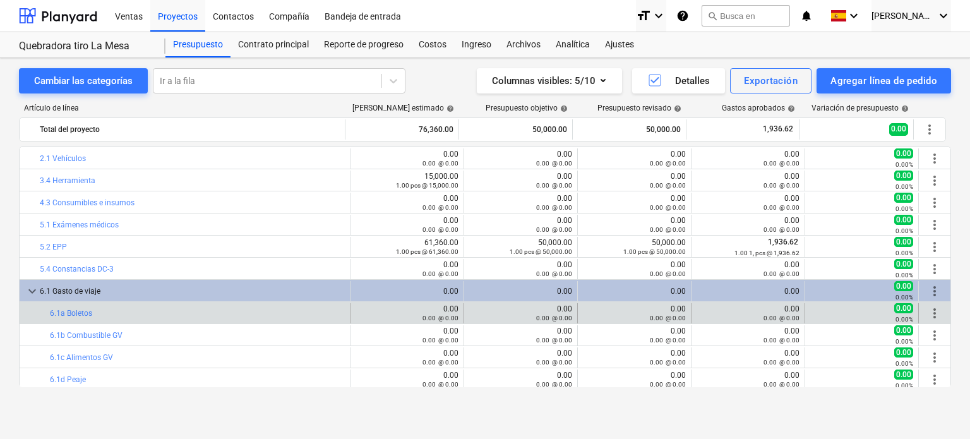
click at [151, 319] on div "bar_chart 6.1a Boletos" at bounding box center [197, 313] width 295 height 20
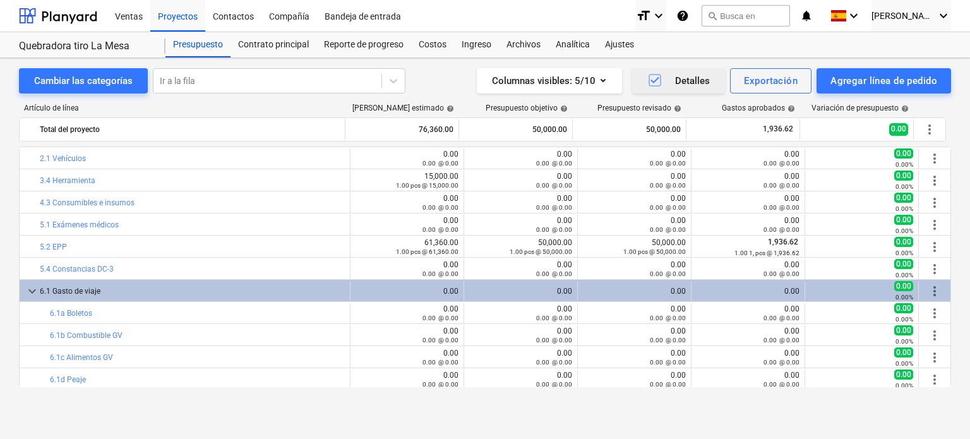
click at [655, 77] on icon "button" at bounding box center [654, 80] width 15 height 15
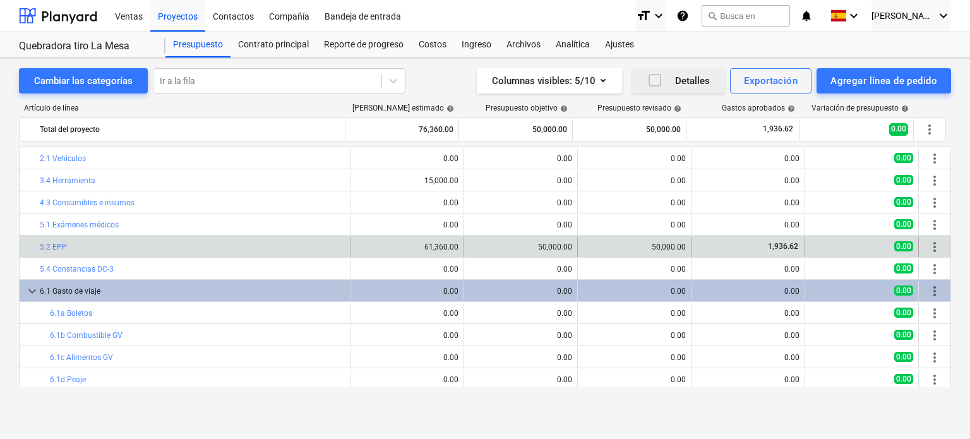
click at [638, 255] on div "edit 50,000.00" at bounding box center [634, 247] width 103 height 20
click at [48, 247] on link "5.2 EPP" at bounding box center [53, 246] width 27 height 9
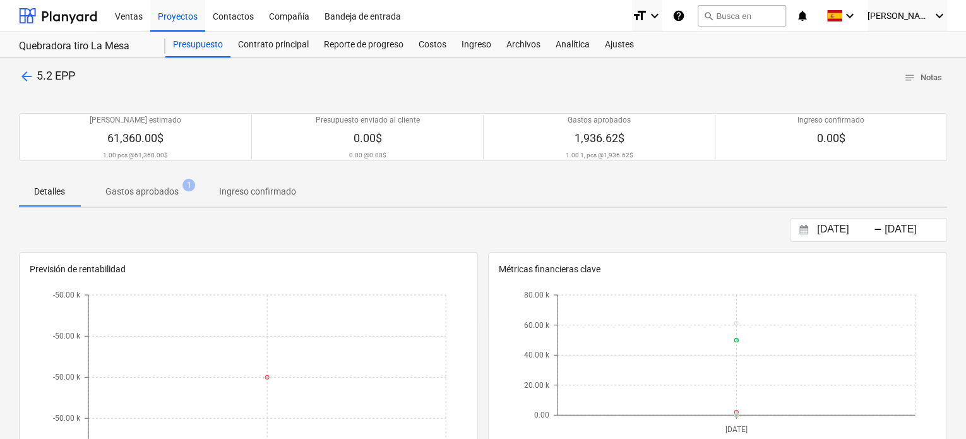
click at [142, 198] on p "Gastos aprobados" at bounding box center [141, 191] width 73 height 13
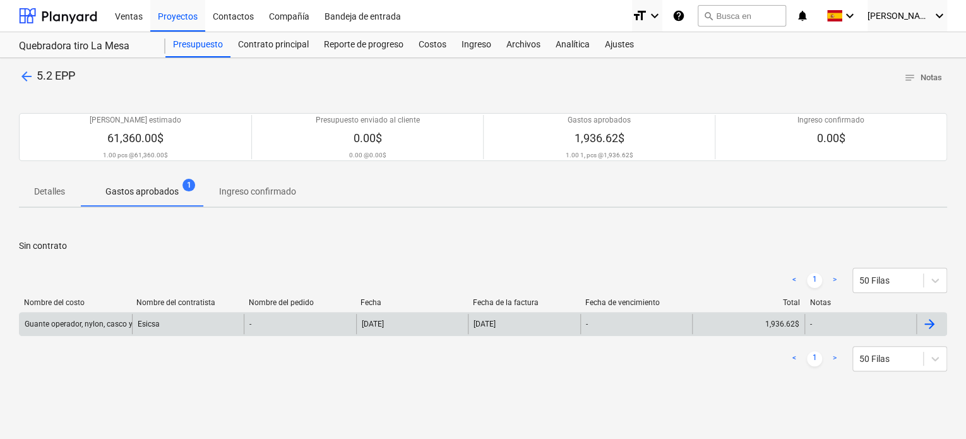
click at [98, 325] on div "Guante operador, nylon, casco y tapon auditivo" at bounding box center [105, 323] width 160 height 9
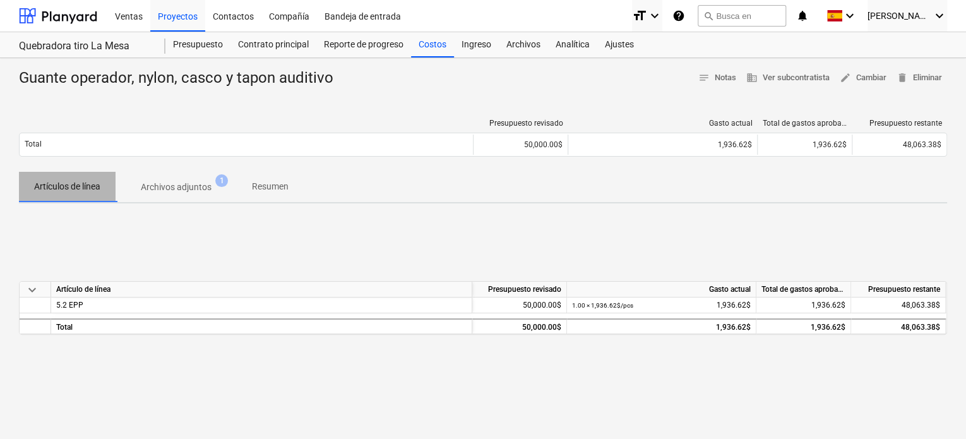
click at [44, 183] on p "Artículos de línea" at bounding box center [67, 186] width 66 height 13
click at [423, 45] on div "Costos" at bounding box center [432, 44] width 43 height 25
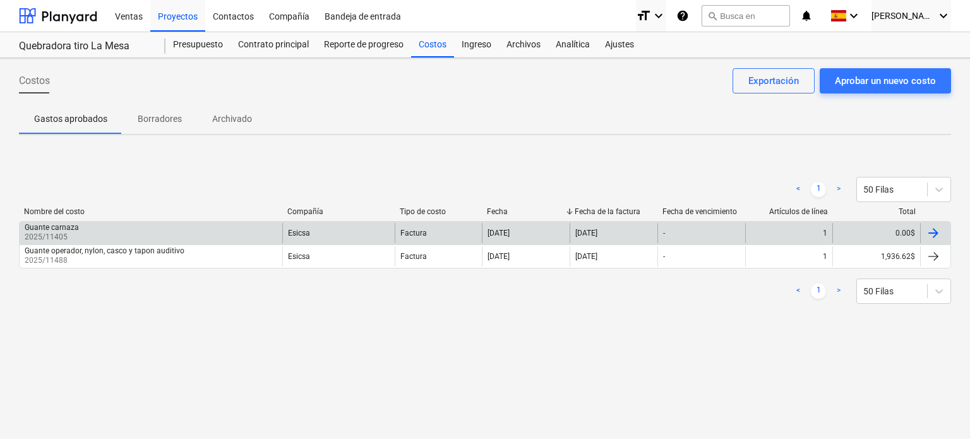
click at [876, 230] on div "0.00$" at bounding box center [876, 233] width 88 height 20
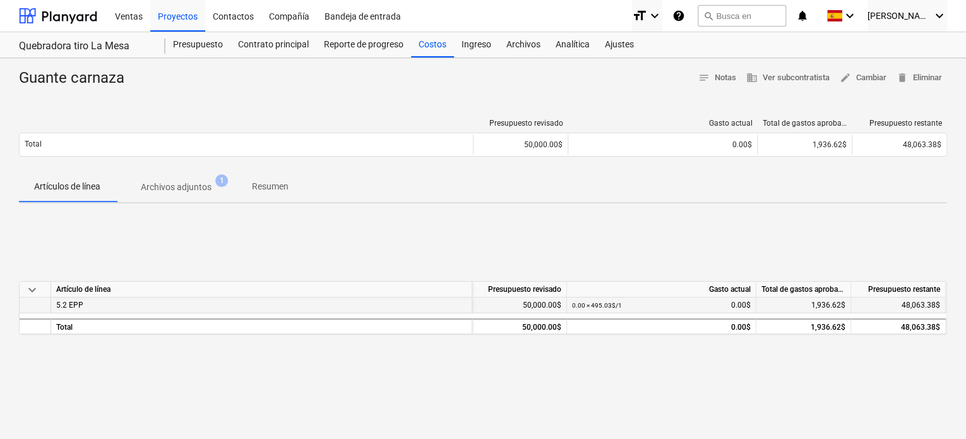
click at [736, 304] on div "0.00 × 495.03$ / 1 0.00$" at bounding box center [661, 305] width 179 height 16
click at [796, 304] on div "1,936.62$" at bounding box center [803, 305] width 95 height 16
click at [737, 303] on div "0.00 × 495.03$ / 1 0.00$" at bounding box center [661, 305] width 179 height 16
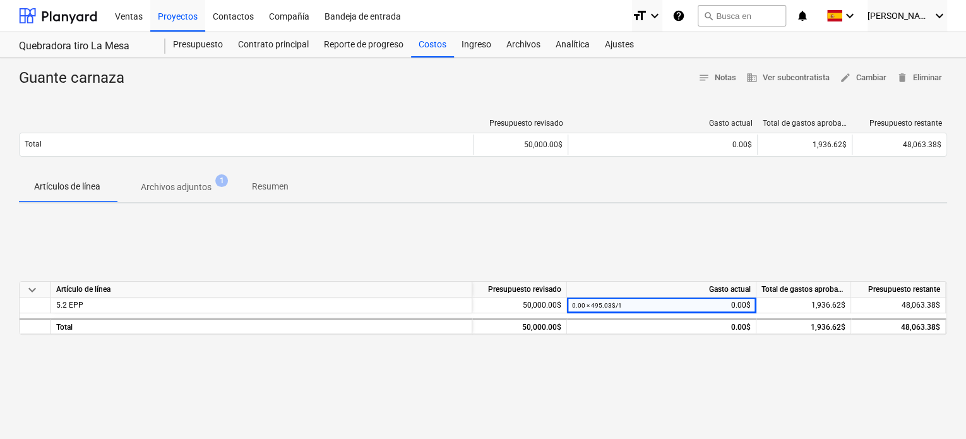
click at [767, 386] on div "keyboard_arrow_down Artículo de línea Presupuesto revisado Gasto actual Total d…" at bounding box center [483, 307] width 928 height 189
click at [649, 255] on div "keyboard_arrow_down Artículo de línea Presupuesto revisado Gasto actual Total d…" at bounding box center [483, 307] width 928 height 189
click at [581, 306] on small "0.00 × 495.03$ / 1" at bounding box center [597, 305] width 50 height 7
click at [474, 242] on div "keyboard_arrow_down Artículo de línea Presupuesto revisado Gasto actual Total d…" at bounding box center [483, 307] width 928 height 189
click at [220, 231] on div "keyboard_arrow_down Artículo de línea Presupuesto revisado Gasto actual Total d…" at bounding box center [483, 307] width 928 height 189
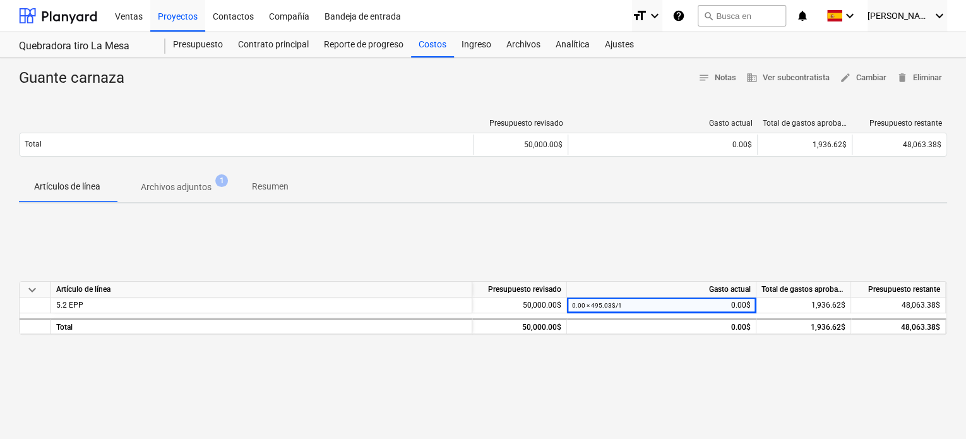
click at [660, 177] on div "Artículos de línea Archivos adjuntos 1 Resumen" at bounding box center [483, 187] width 928 height 30
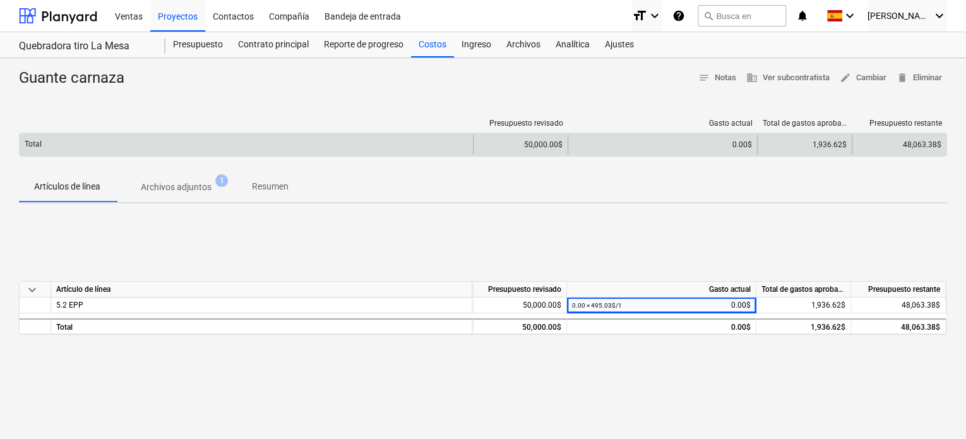
click at [740, 145] on div "0.00$" at bounding box center [662, 144] width 179 height 9
click at [814, 141] on div "1,936.62$" at bounding box center [804, 144] width 95 height 20
click at [929, 140] on span "48,063.38$" at bounding box center [922, 144] width 39 height 9
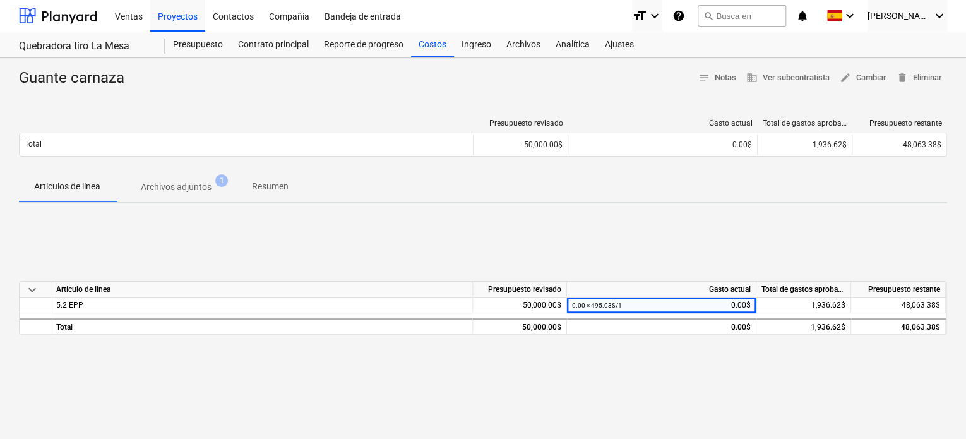
click at [897, 198] on div "Artículos de línea Archivos adjuntos 1 Resumen" at bounding box center [483, 187] width 928 height 30
click at [866, 78] on span "edit Cambiar" at bounding box center [863, 78] width 47 height 15
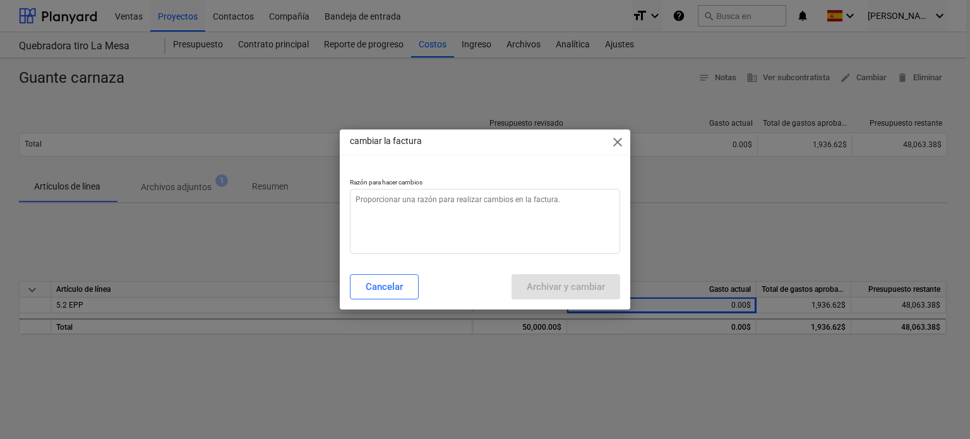
click at [623, 136] on span "close" at bounding box center [617, 141] width 15 height 15
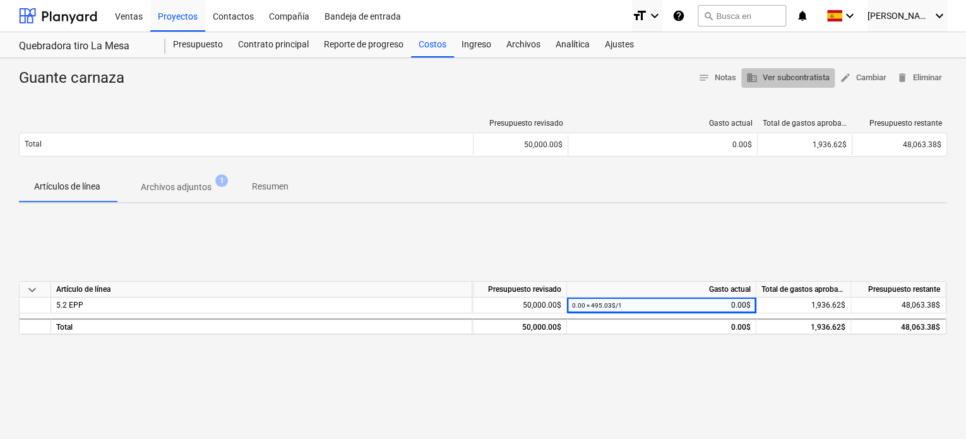
click at [777, 80] on span "business Ver subcontratista" at bounding box center [787, 78] width 83 height 15
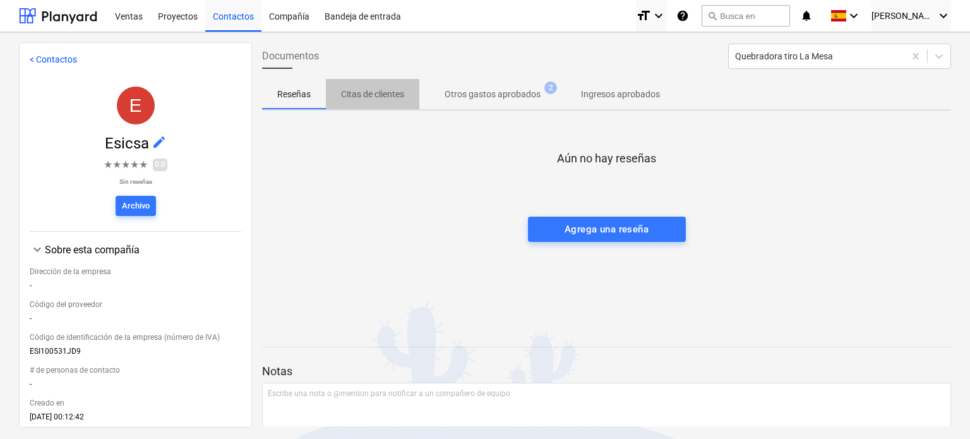
click at [369, 92] on p "Citas de clientes" at bounding box center [372, 94] width 63 height 13
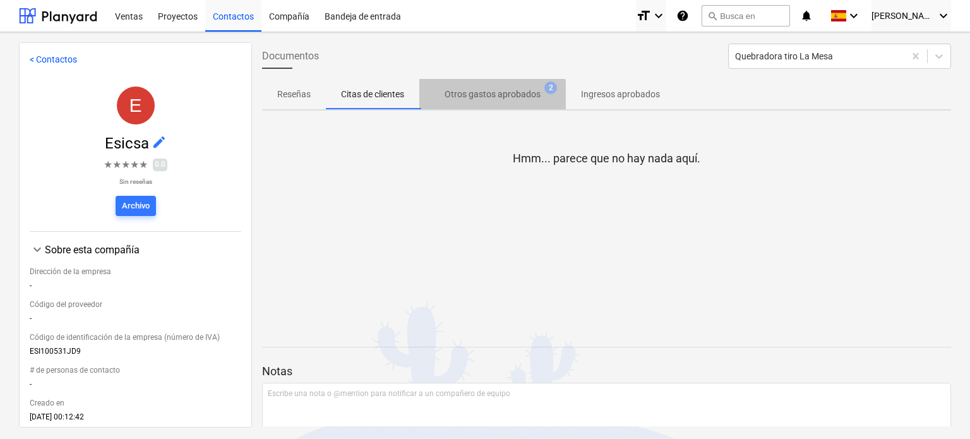
click at [475, 97] on p "Otros gastos aprobados" at bounding box center [492, 94] width 96 height 13
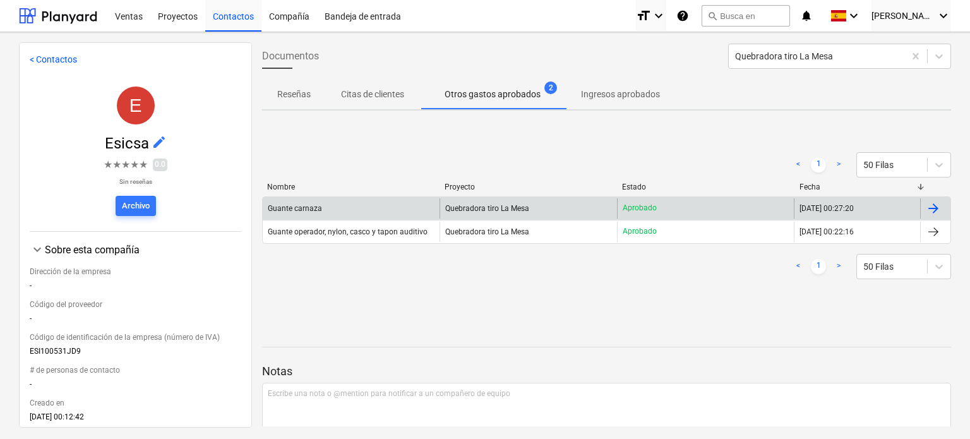
click at [933, 208] on div at bounding box center [933, 208] width 15 height 15
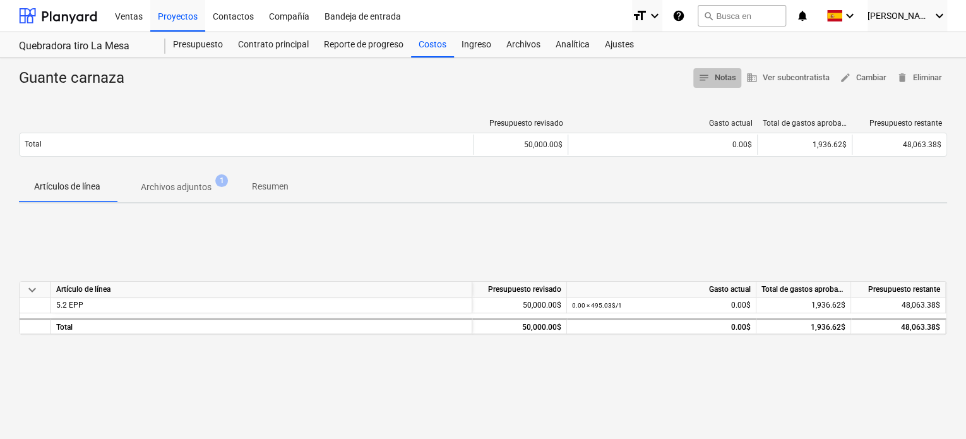
click at [717, 78] on span "notes Notas" at bounding box center [717, 78] width 38 height 15
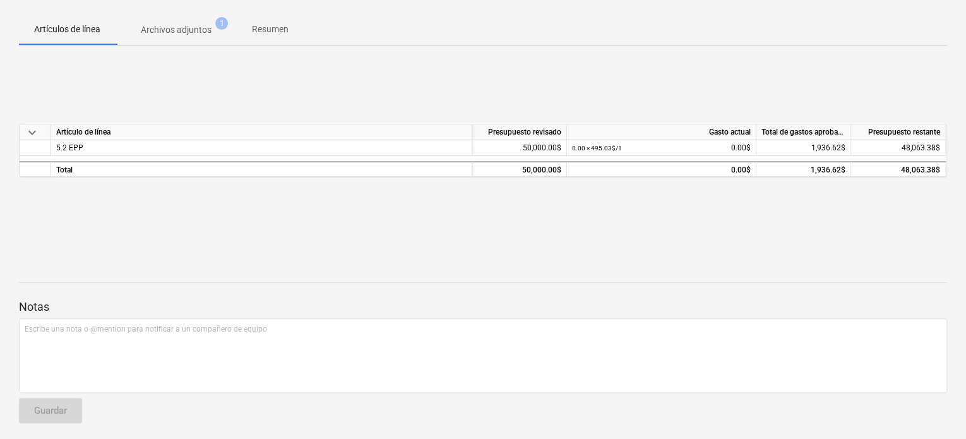
scroll to position [160, 0]
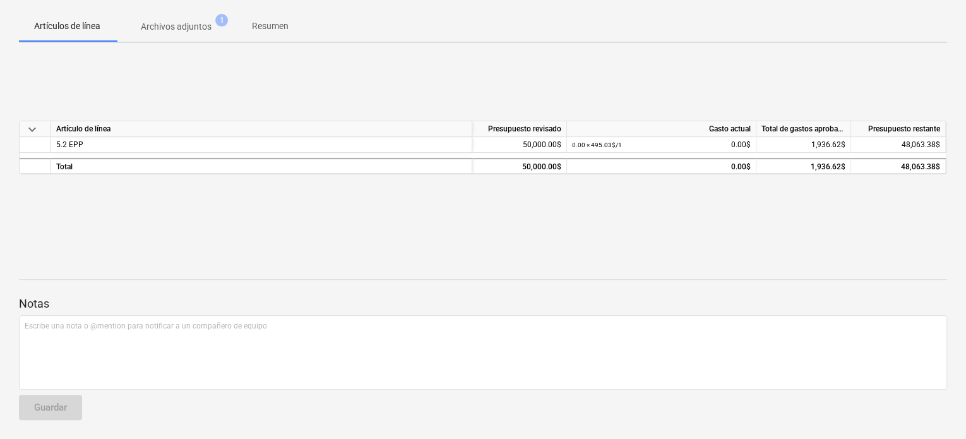
click at [402, 286] on div at bounding box center [483, 291] width 928 height 10
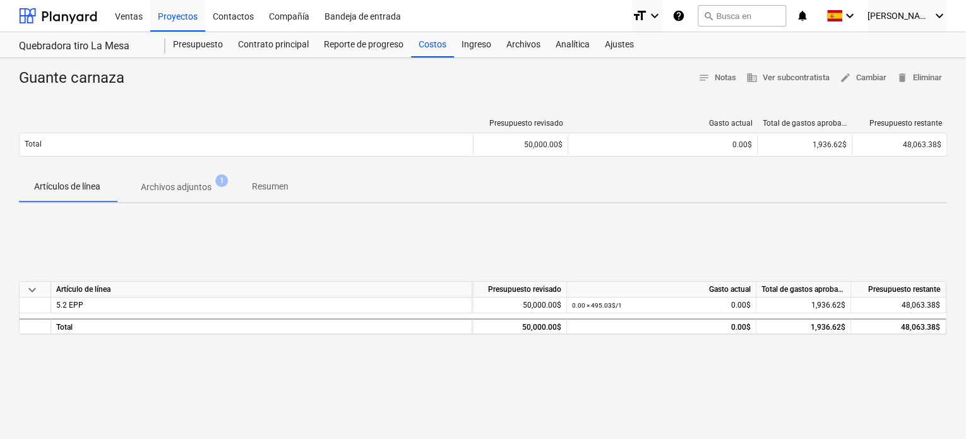
scroll to position [0, 0]
click at [173, 194] on span "Archivos adjuntos 1" at bounding box center [176, 187] width 121 height 23
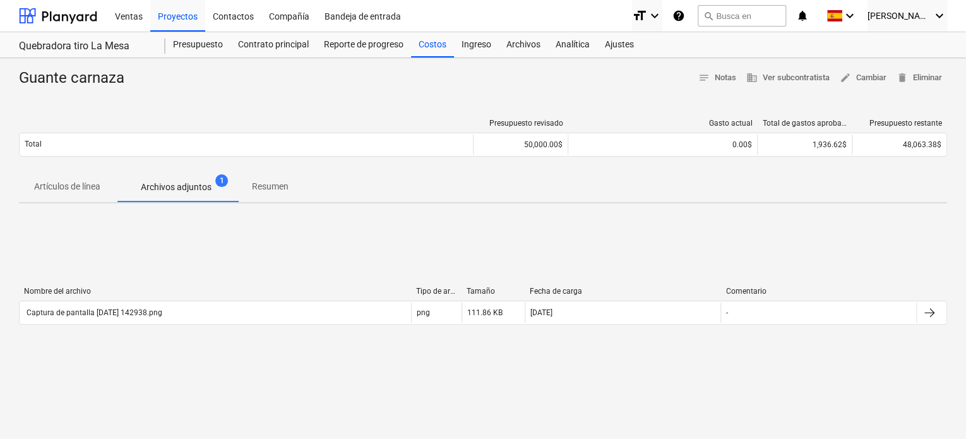
click at [87, 189] on p "Artículos de línea" at bounding box center [67, 186] width 66 height 13
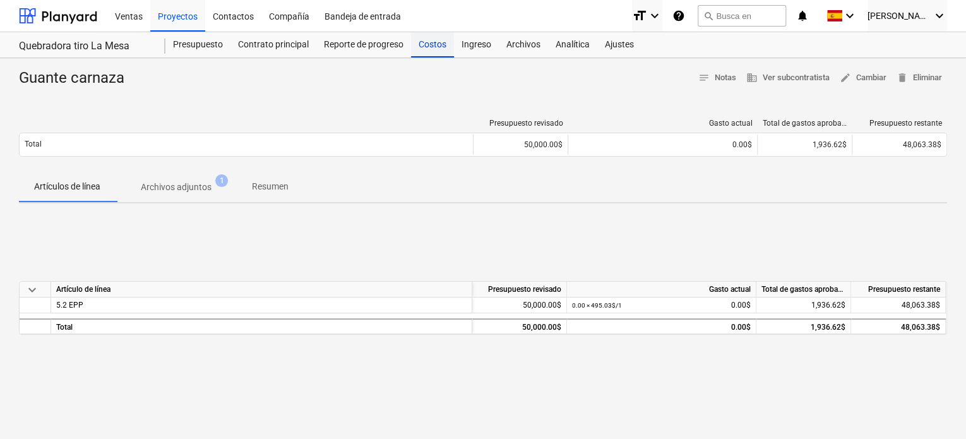
click at [426, 44] on div "Costos" at bounding box center [432, 44] width 43 height 25
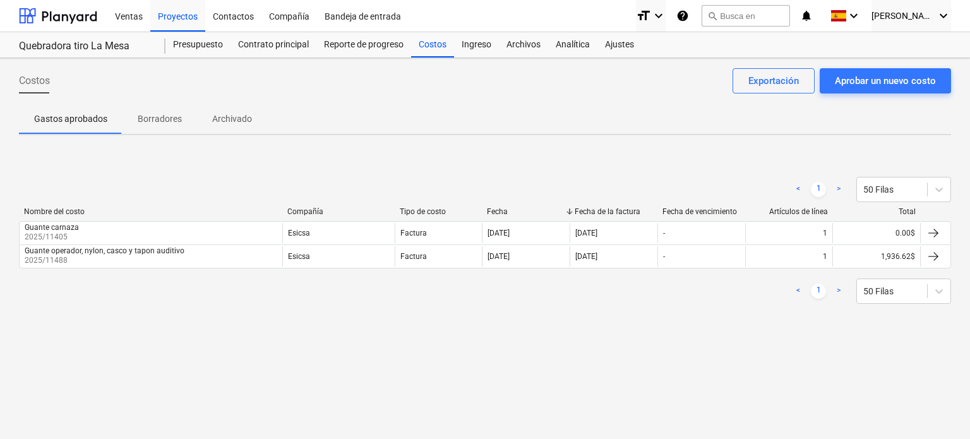
click at [159, 125] on span "Borradores" at bounding box center [159, 119] width 75 height 21
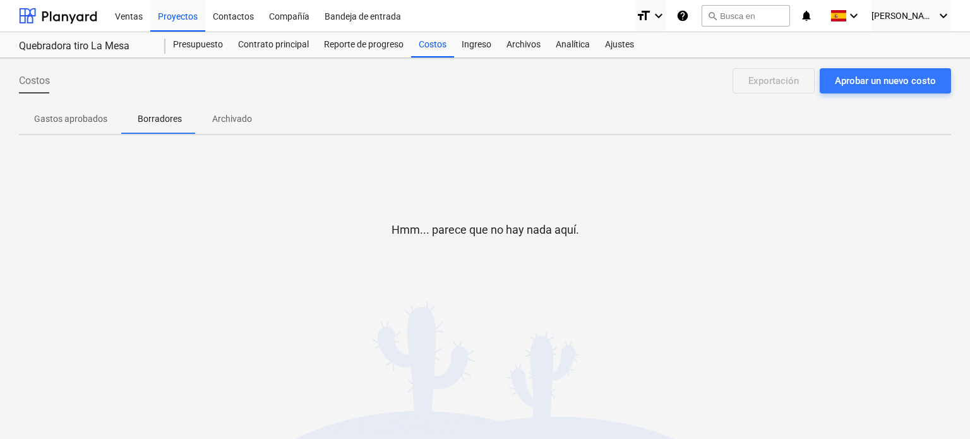
click at [247, 112] on p "Archivado" at bounding box center [232, 118] width 40 height 13
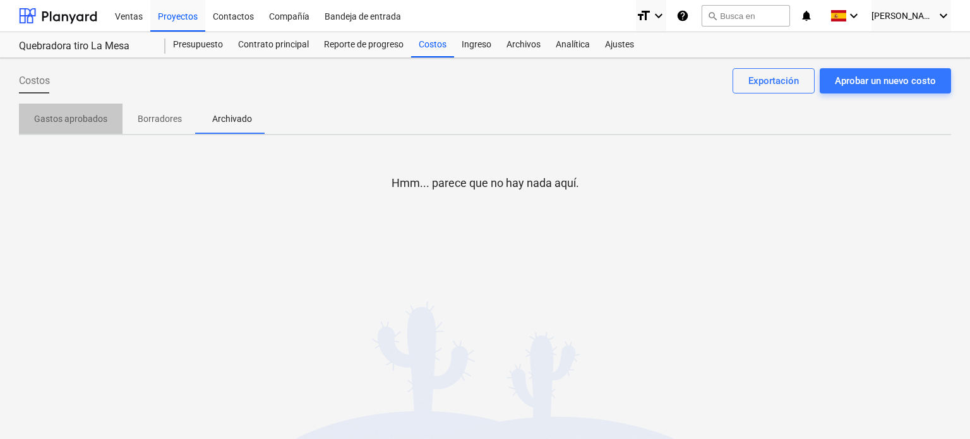
click at [90, 117] on p "Gastos aprobados" at bounding box center [70, 118] width 73 height 13
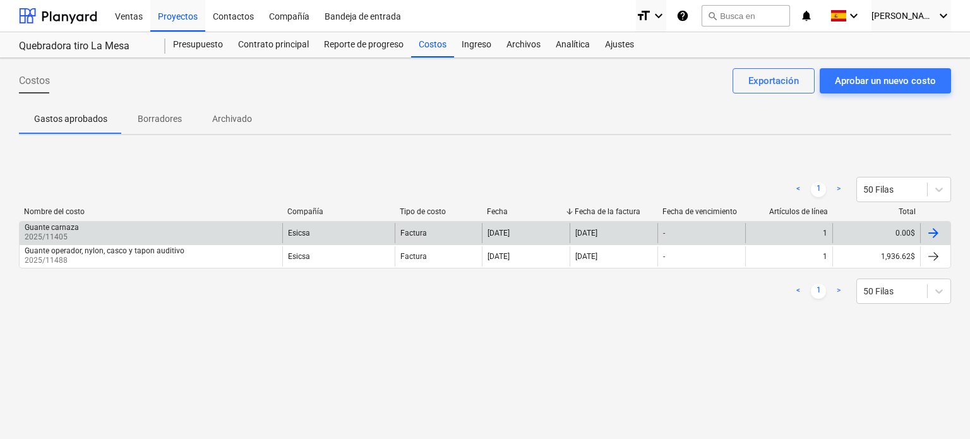
click at [96, 227] on div "Guante carnaza 2025/11405" at bounding box center [151, 233] width 263 height 20
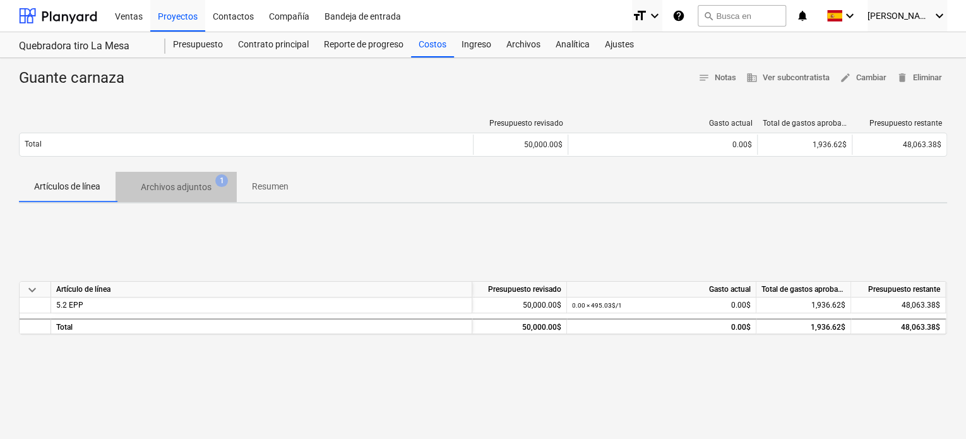
click at [169, 185] on p "Archivos adjuntos" at bounding box center [176, 187] width 71 height 13
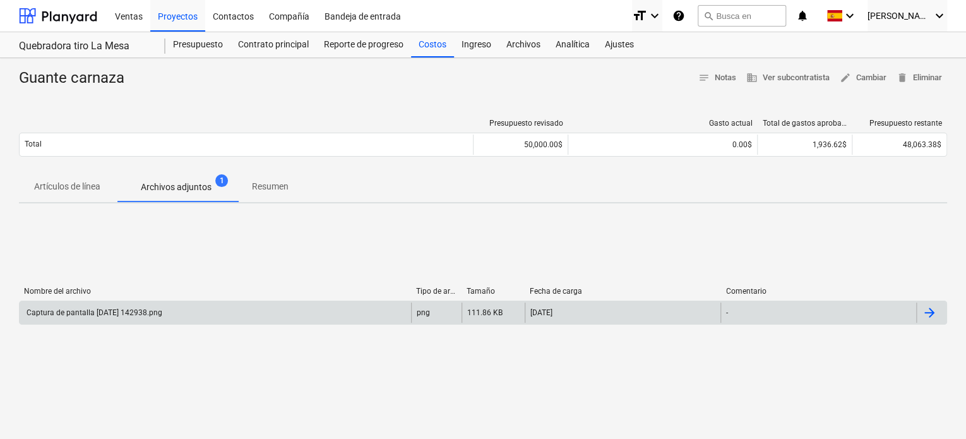
click at [73, 310] on div "Captura de pantalla 2025-08-19 142938.png" at bounding box center [94, 312] width 138 height 9
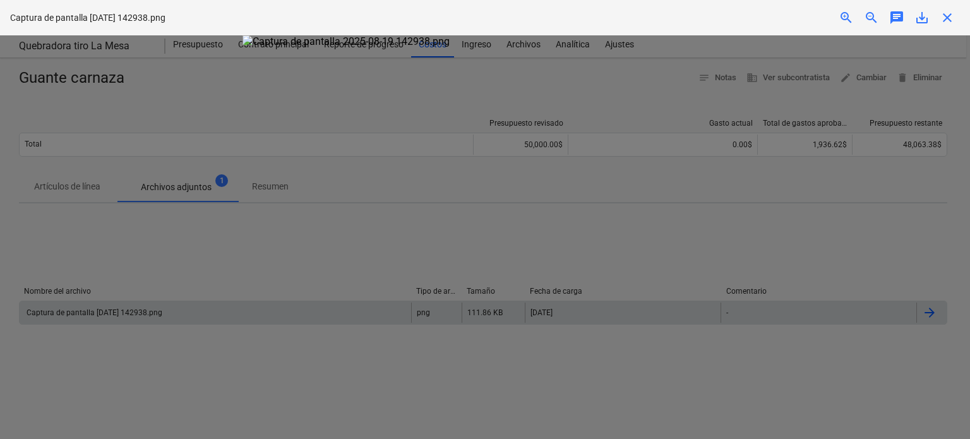
click at [73, 310] on div at bounding box center [485, 236] width 970 height 403
click at [141, 250] on div at bounding box center [485, 236] width 970 height 403
click at [769, 47] on div at bounding box center [485, 236] width 970 height 403
drag, startPoint x: 770, startPoint y: 100, endPoint x: 767, endPoint y: 129, distance: 29.2
click at [767, 126] on div at bounding box center [485, 236] width 970 height 403
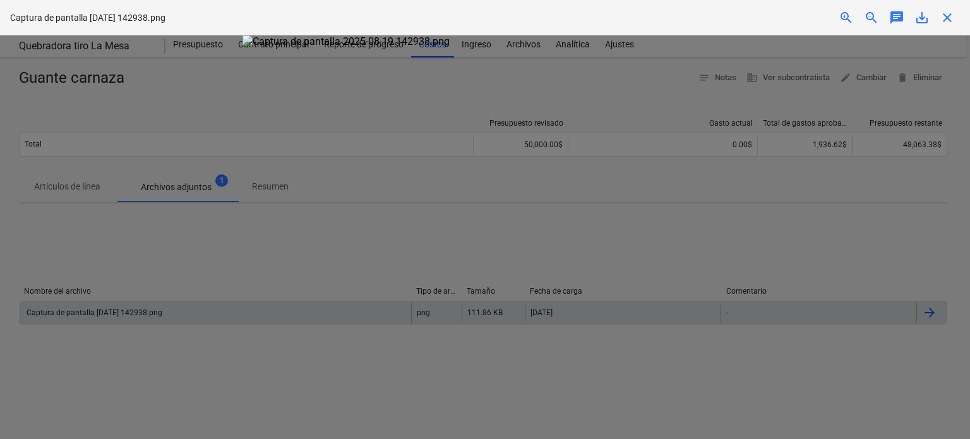
click at [773, 210] on div at bounding box center [485, 236] width 970 height 403
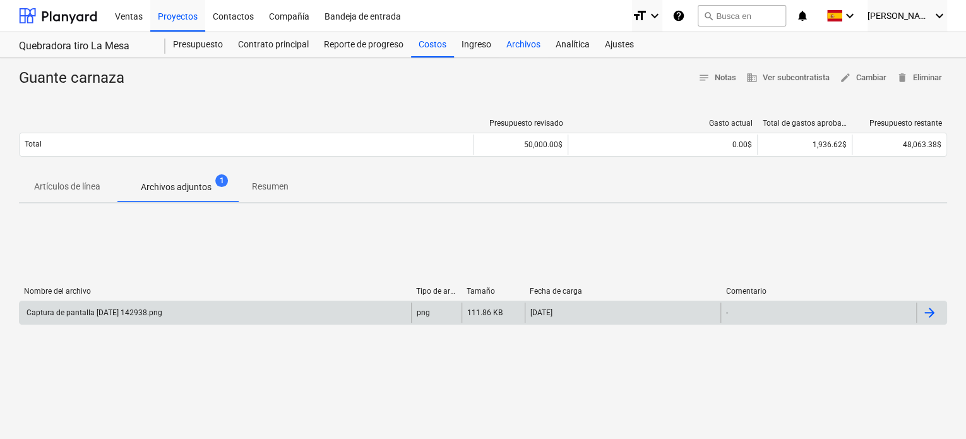
click at [520, 39] on div "Archivos" at bounding box center [523, 44] width 49 height 25
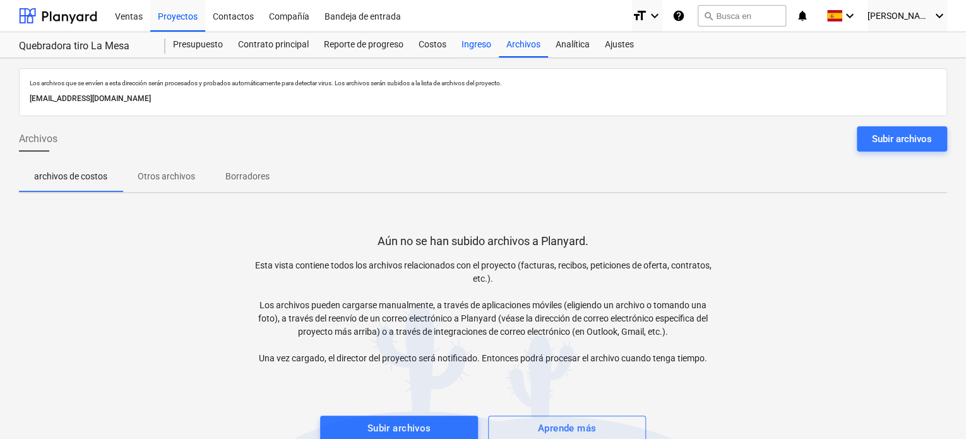
click at [457, 45] on div "Ingreso" at bounding box center [476, 44] width 45 height 25
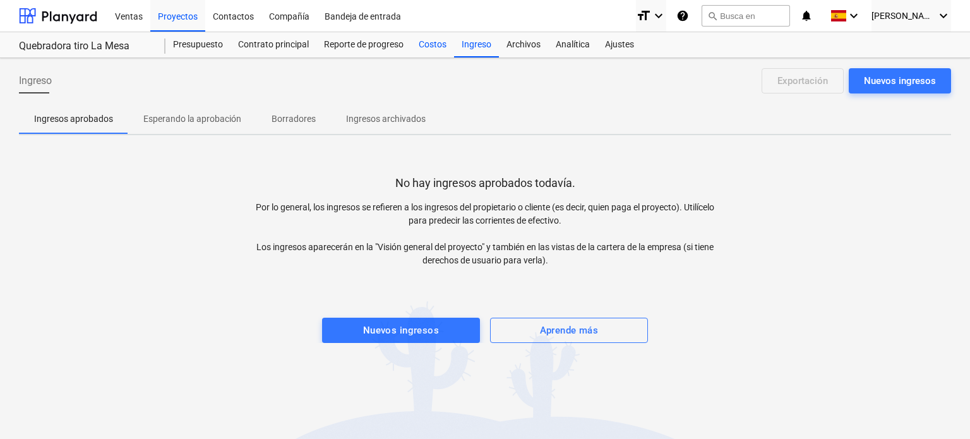
click at [431, 45] on div "Costos" at bounding box center [432, 44] width 43 height 25
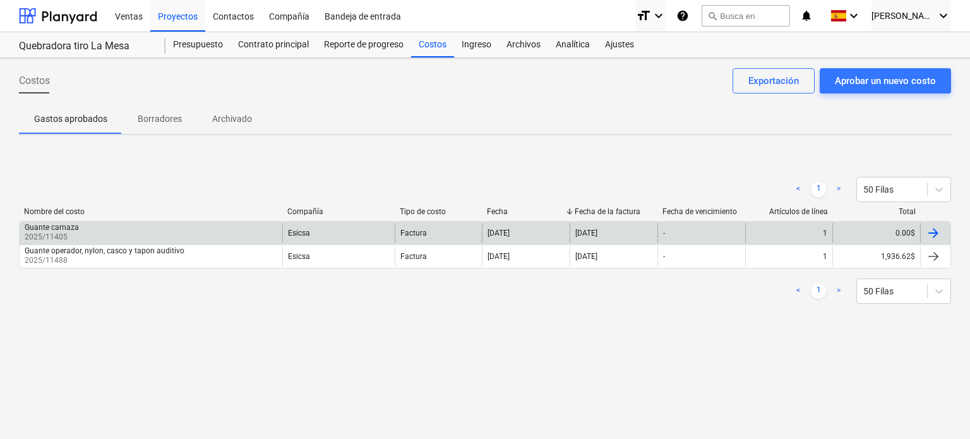
click at [119, 232] on div "Guante carnaza 2025/11405" at bounding box center [151, 233] width 263 height 20
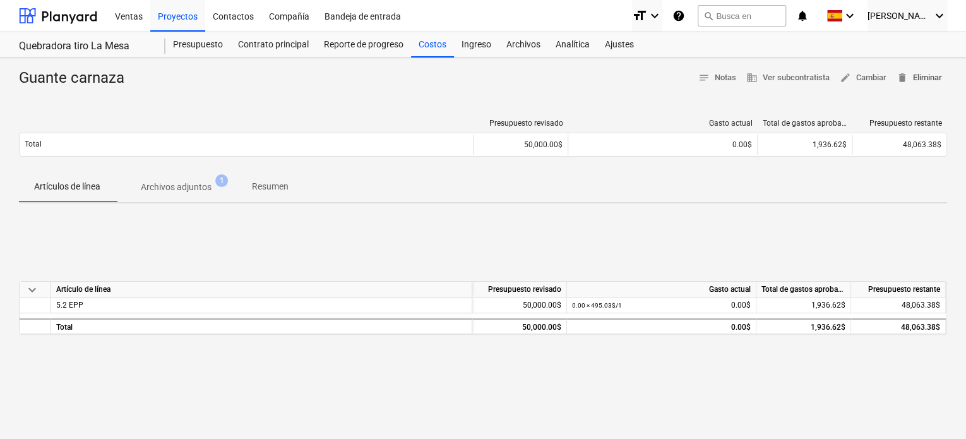
click at [924, 76] on span "delete Eliminar" at bounding box center [919, 78] width 45 height 15
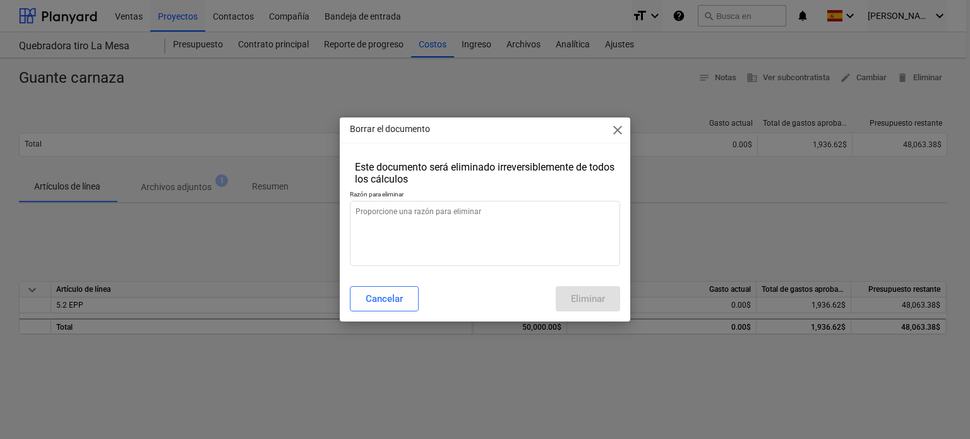
click at [583, 303] on div "Cancelar Eliminar" at bounding box center [485, 298] width 271 height 25
click at [402, 203] on textarea at bounding box center [485, 233] width 271 height 65
click at [403, 183] on div "Este documento será eliminado irreversiblemente de todos los cálculos" at bounding box center [485, 173] width 261 height 24
click at [466, 176] on div "Este documento será eliminado irreversiblemente de todos los cálculos" at bounding box center [485, 173] width 261 height 24
click at [419, 209] on textarea at bounding box center [485, 233] width 271 height 65
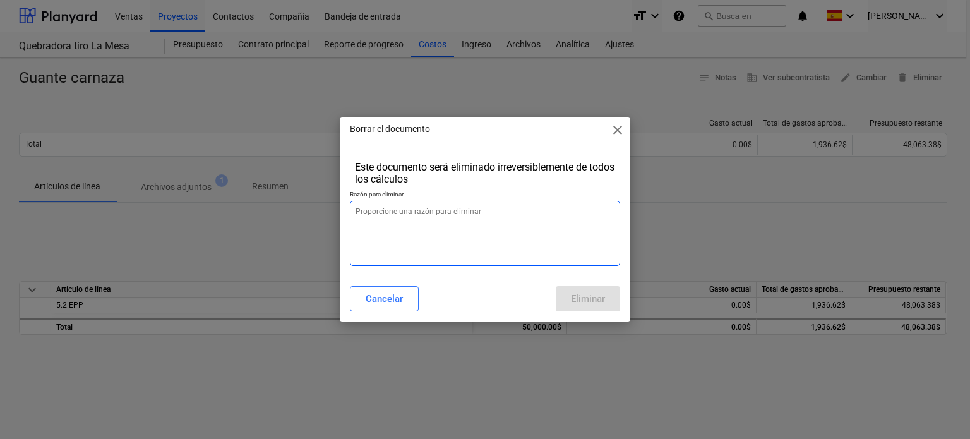
type textarea "x"
type textarea "d"
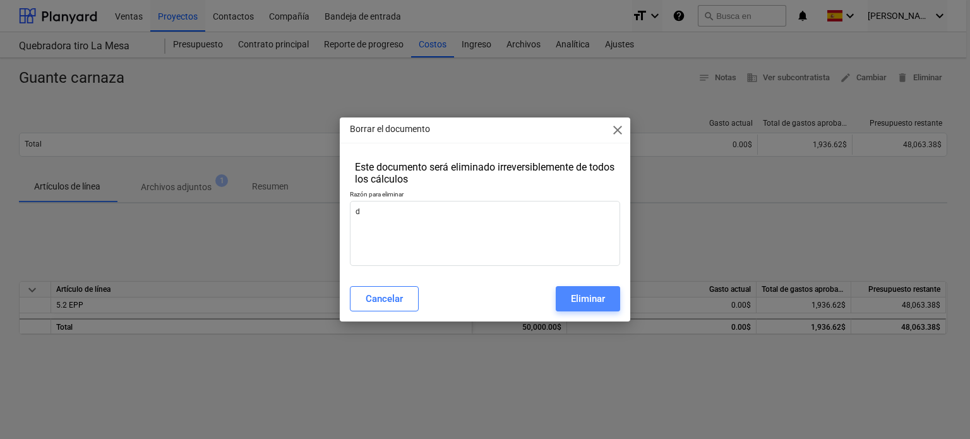
click at [571, 292] on div "Eliminar" at bounding box center [588, 298] width 34 height 16
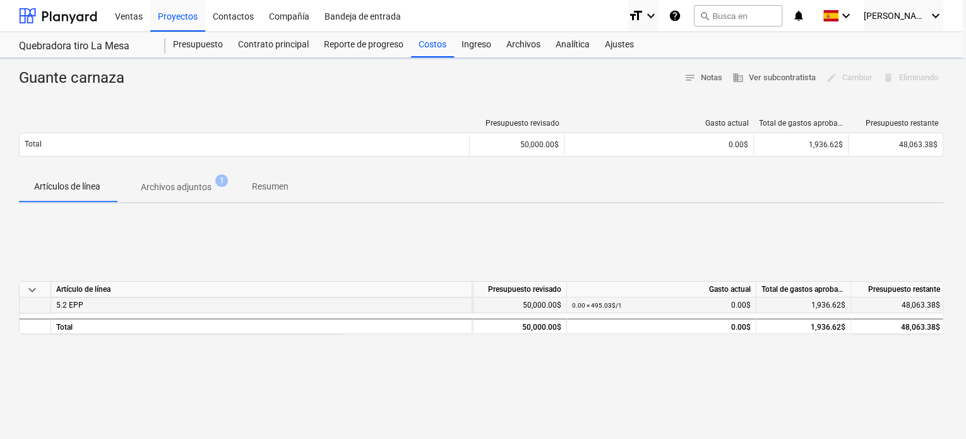
type textarea "x"
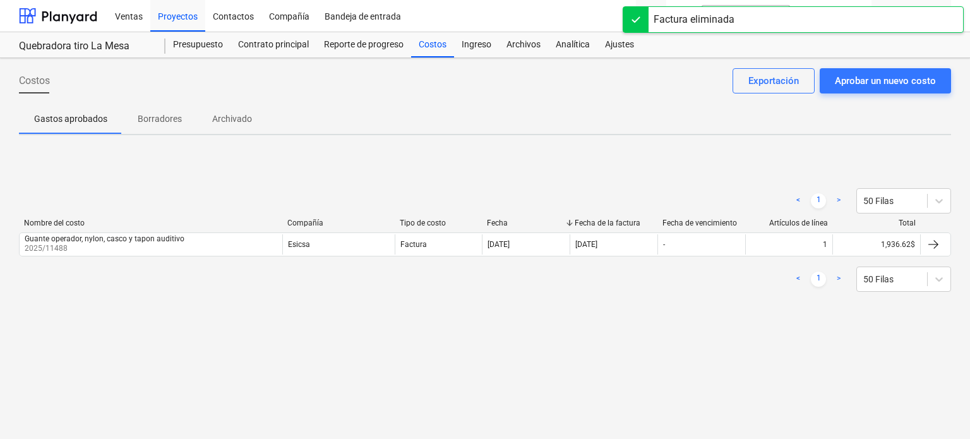
click at [409, 146] on div "< 1 > 50 Filas Nombre del costo Compañía Tipo de costo Fecha Fecha de la factur…" at bounding box center [485, 239] width 932 height 189
click at [430, 46] on div "Costos" at bounding box center [432, 44] width 43 height 25
click at [869, 80] on div "Aprobar un nuevo costo" at bounding box center [885, 81] width 101 height 16
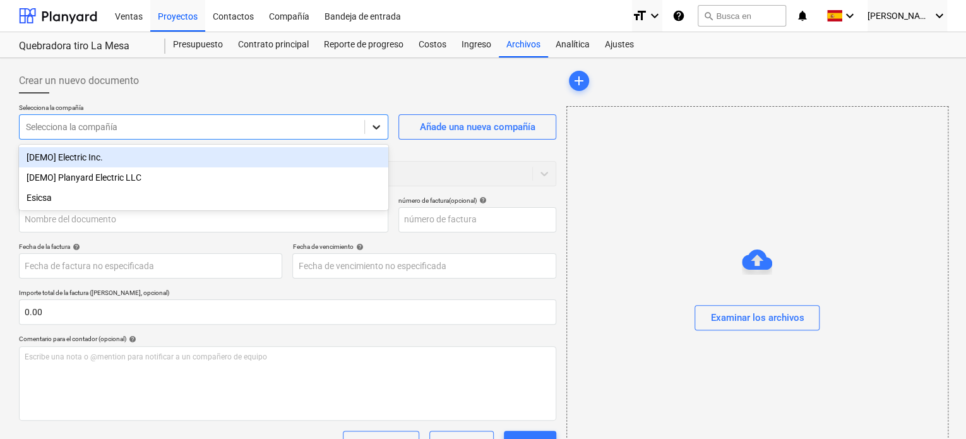
click at [374, 128] on icon at bounding box center [376, 127] width 13 height 13
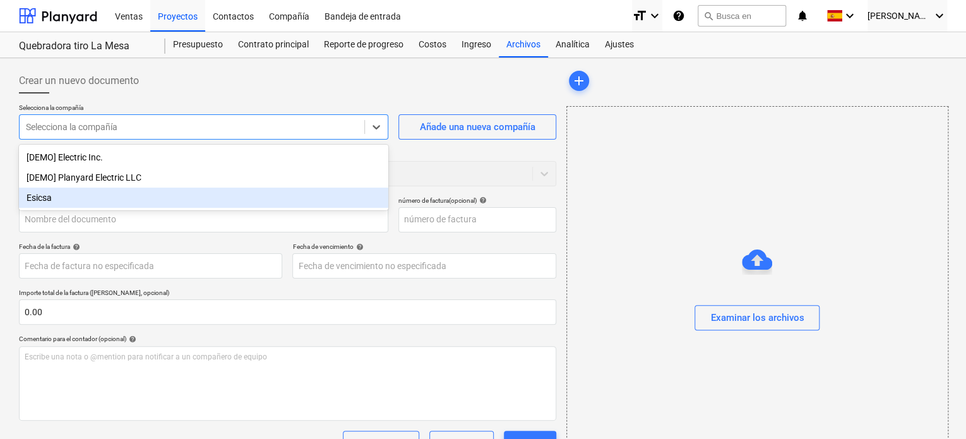
click at [93, 201] on div "Esicsa" at bounding box center [203, 198] width 369 height 20
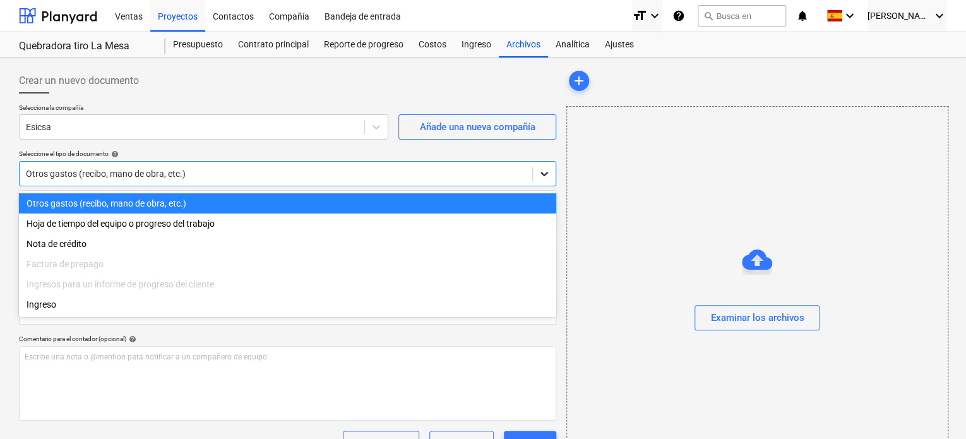
click at [546, 176] on icon at bounding box center [544, 173] width 13 height 13
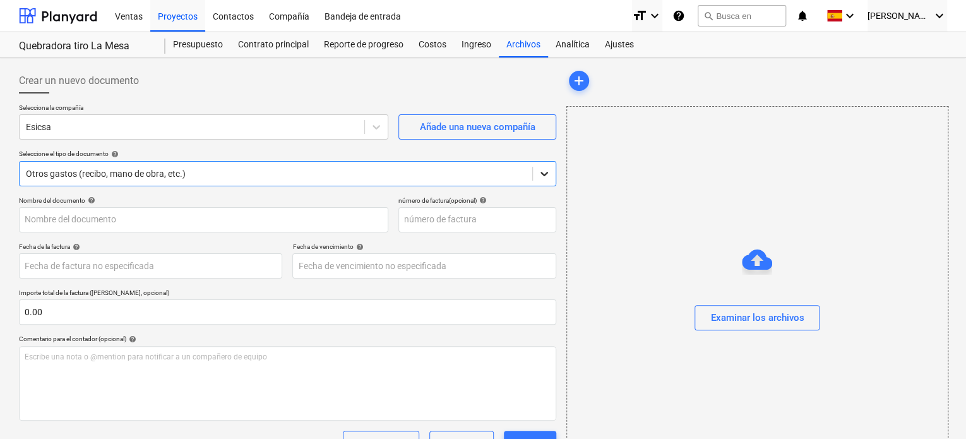
click at [546, 176] on icon at bounding box center [544, 173] width 13 height 13
click at [434, 222] on input "text" at bounding box center [477, 219] width 158 height 25
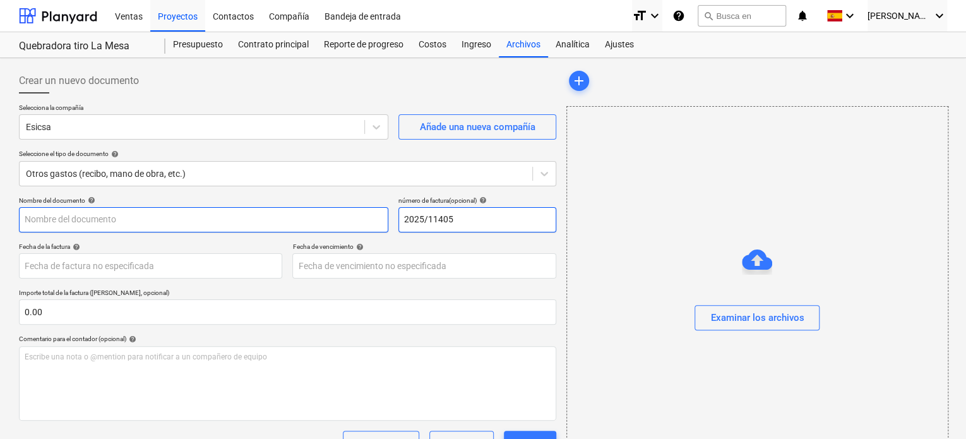
type input "2025/11405"
click at [324, 224] on input "text" at bounding box center [203, 219] width 369 height 25
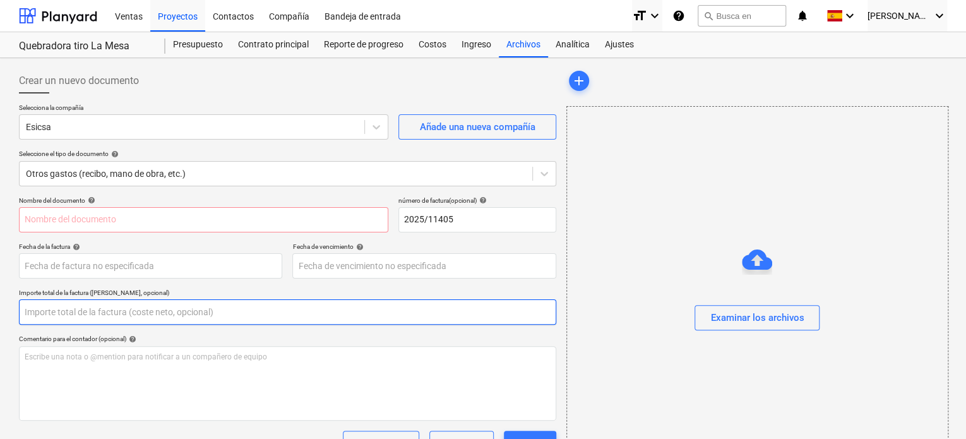
click at [162, 307] on input "text" at bounding box center [287, 311] width 537 height 25
type input "4"
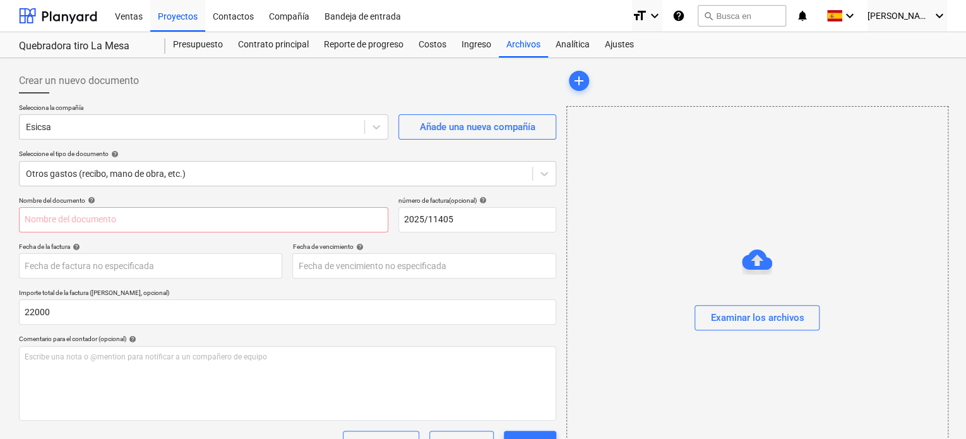
type input "22,000.00"
drag, startPoint x: 549, startPoint y: 342, endPoint x: 557, endPoint y: 338, distance: 9.0
click at [549, 342] on div "Comentario para el contador (opcional) help" at bounding box center [287, 339] width 537 height 8
click at [722, 328] on button "Examinar los archivos" at bounding box center [757, 317] width 125 height 25
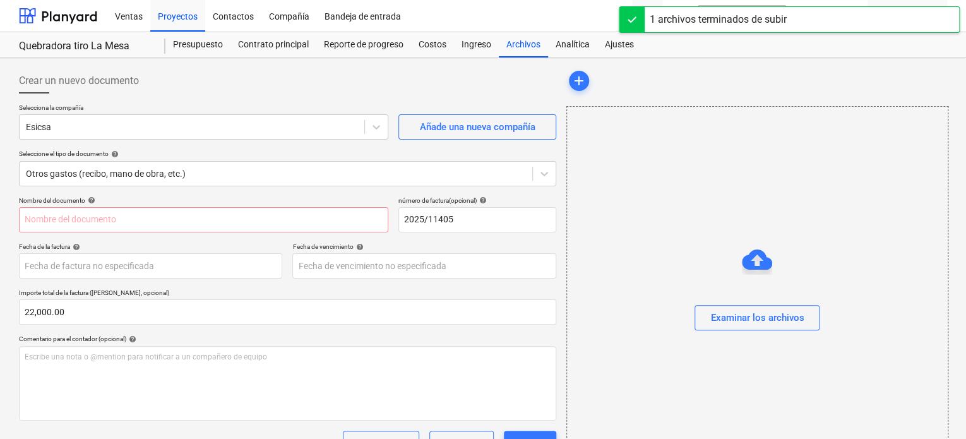
type input "Listado de personal.png"
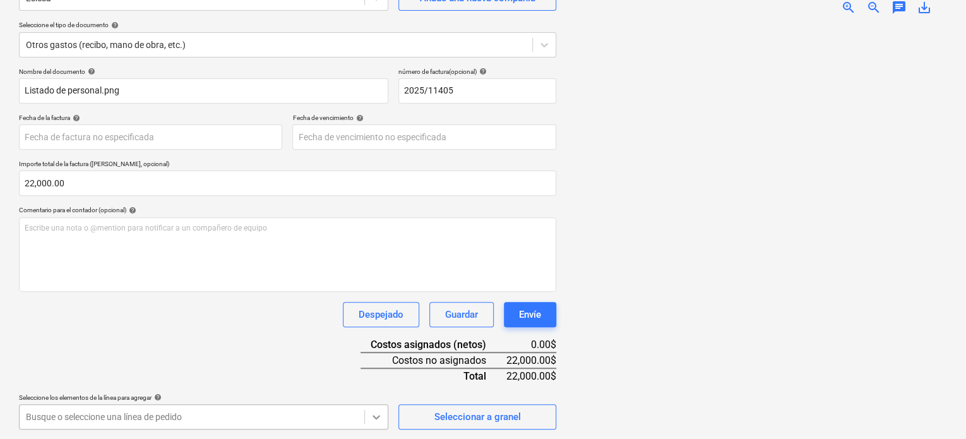
scroll to position [313, 0]
click at [383, 309] on body "Ventas Proyectos Contactos Compañía Bandeja de entrada format_size keyboard_arr…" at bounding box center [483, 90] width 966 height 439
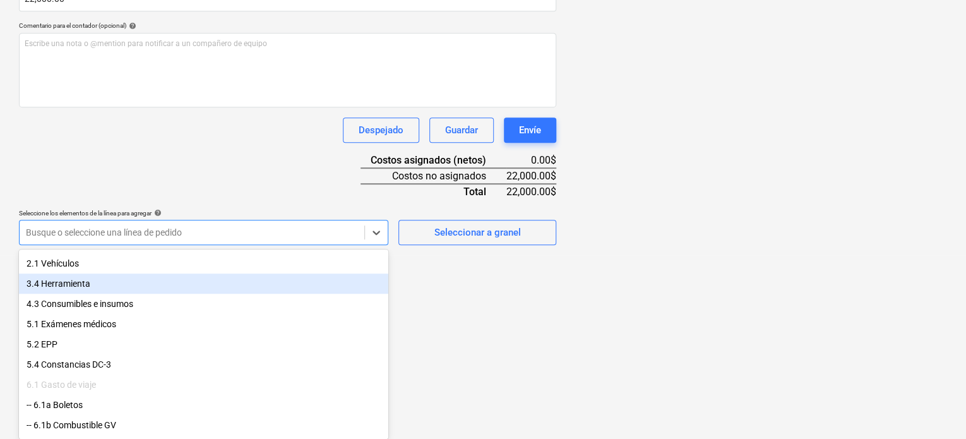
scroll to position [63, 0]
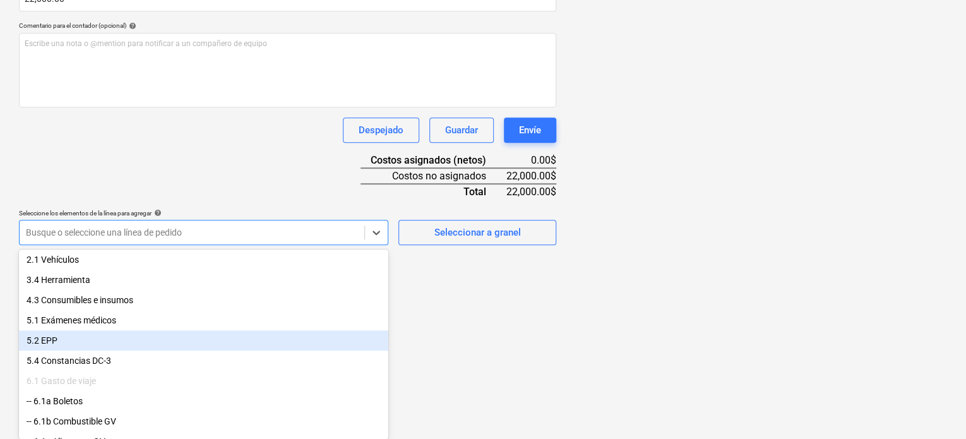
click at [121, 347] on div "5.2 EPP" at bounding box center [203, 340] width 369 height 20
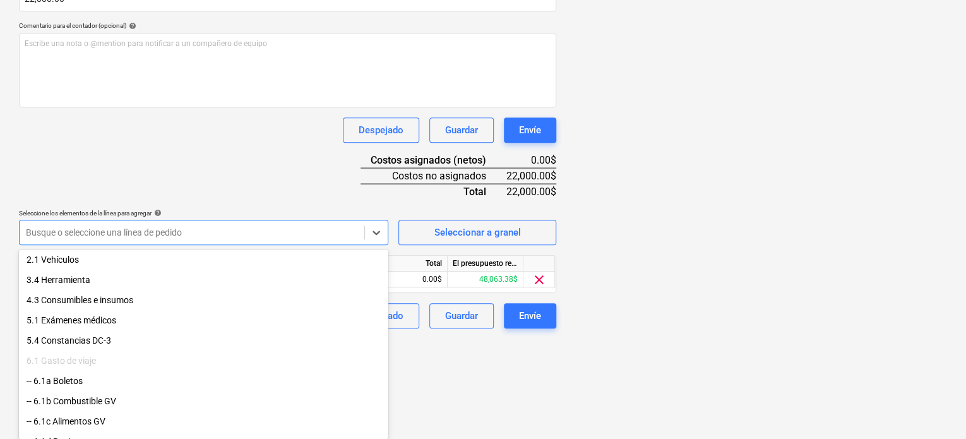
scroll to position [212, 0]
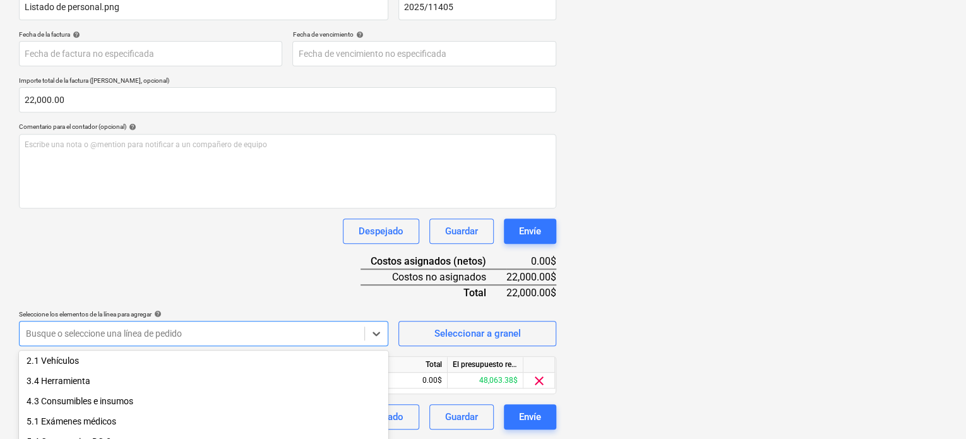
click at [634, 250] on div "Listado de per...png clear add sort zoom_in zoom_out chat 0 save_alt" at bounding box center [756, 142] width 391 height 583
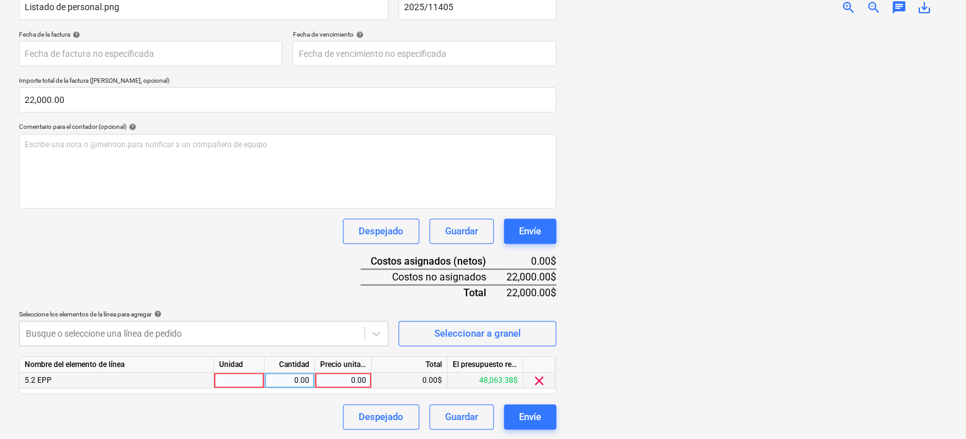
click at [247, 381] on div at bounding box center [239, 381] width 51 height 16
click at [354, 379] on div "0.00" at bounding box center [343, 381] width 46 height 16
click at [354, 379] on input at bounding box center [343, 380] width 56 height 15
type input "22000"
click at [592, 345] on div at bounding box center [756, 226] width 381 height 403
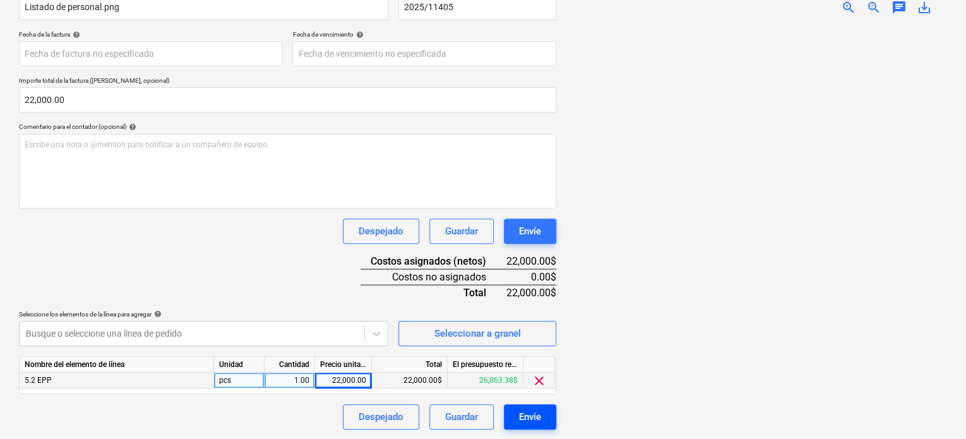
click at [527, 418] on div "Envíe" at bounding box center [530, 416] width 22 height 16
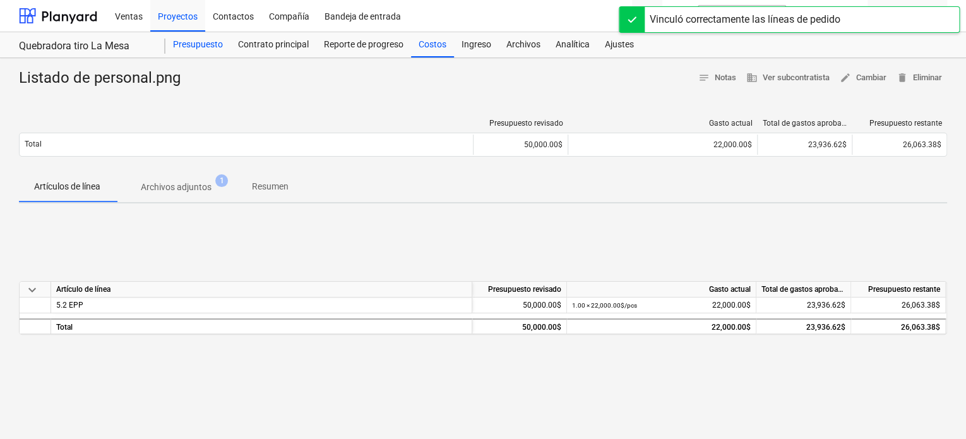
click at [216, 48] on div "Presupuesto" at bounding box center [197, 44] width 65 height 25
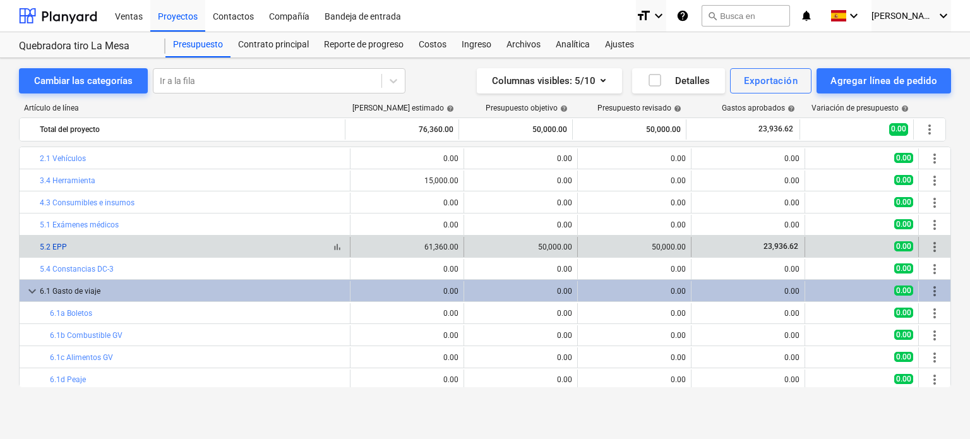
click at [56, 244] on link "5.2 EPP" at bounding box center [53, 246] width 27 height 9
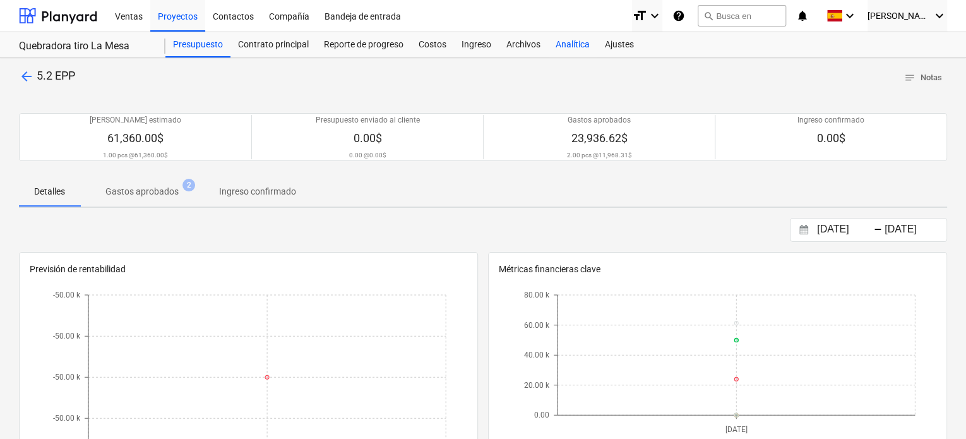
click at [563, 44] on div "Analítica" at bounding box center [572, 44] width 49 height 25
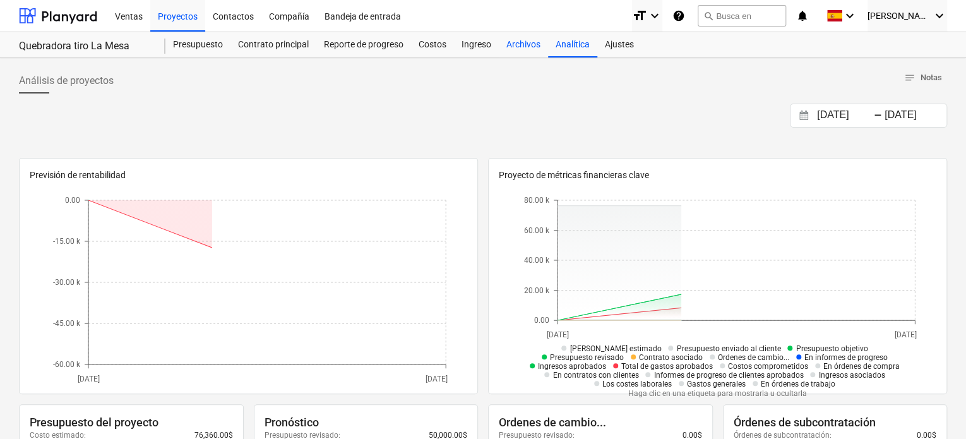
click at [503, 45] on div "Archivos" at bounding box center [523, 44] width 49 height 25
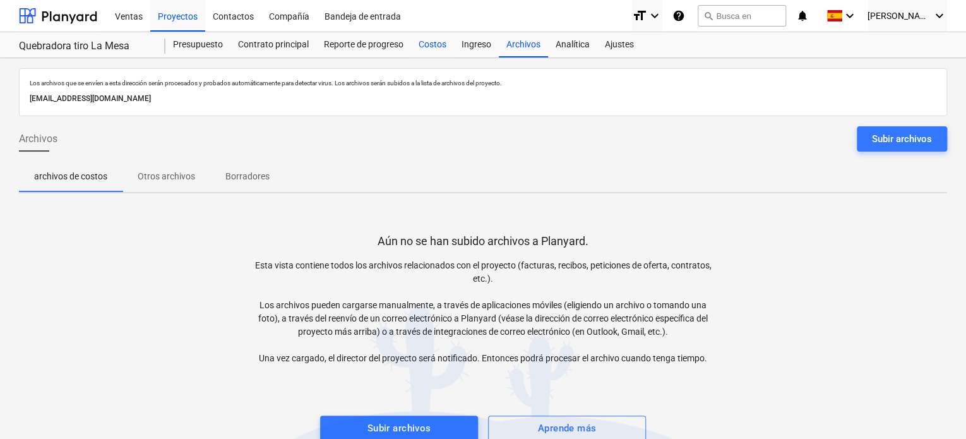
click at [416, 52] on div "Costos" at bounding box center [432, 44] width 43 height 25
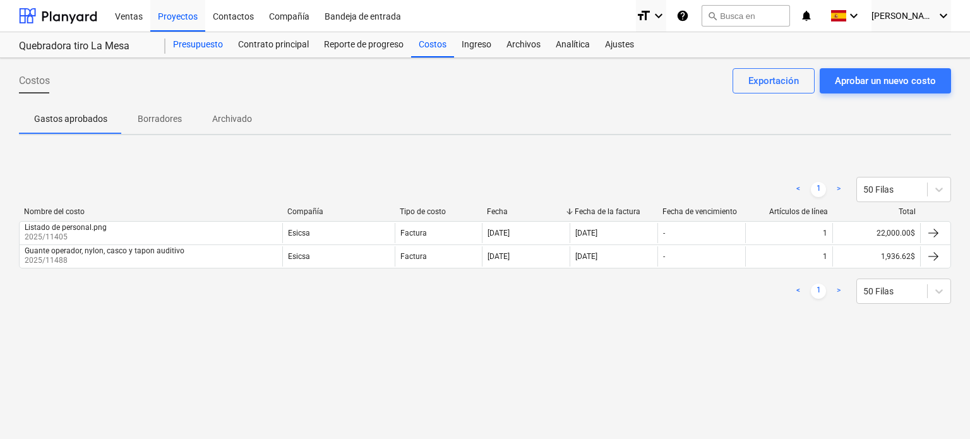
click at [187, 49] on div "Presupuesto" at bounding box center [197, 44] width 65 height 25
